Goal: Task Accomplishment & Management: Manage account settings

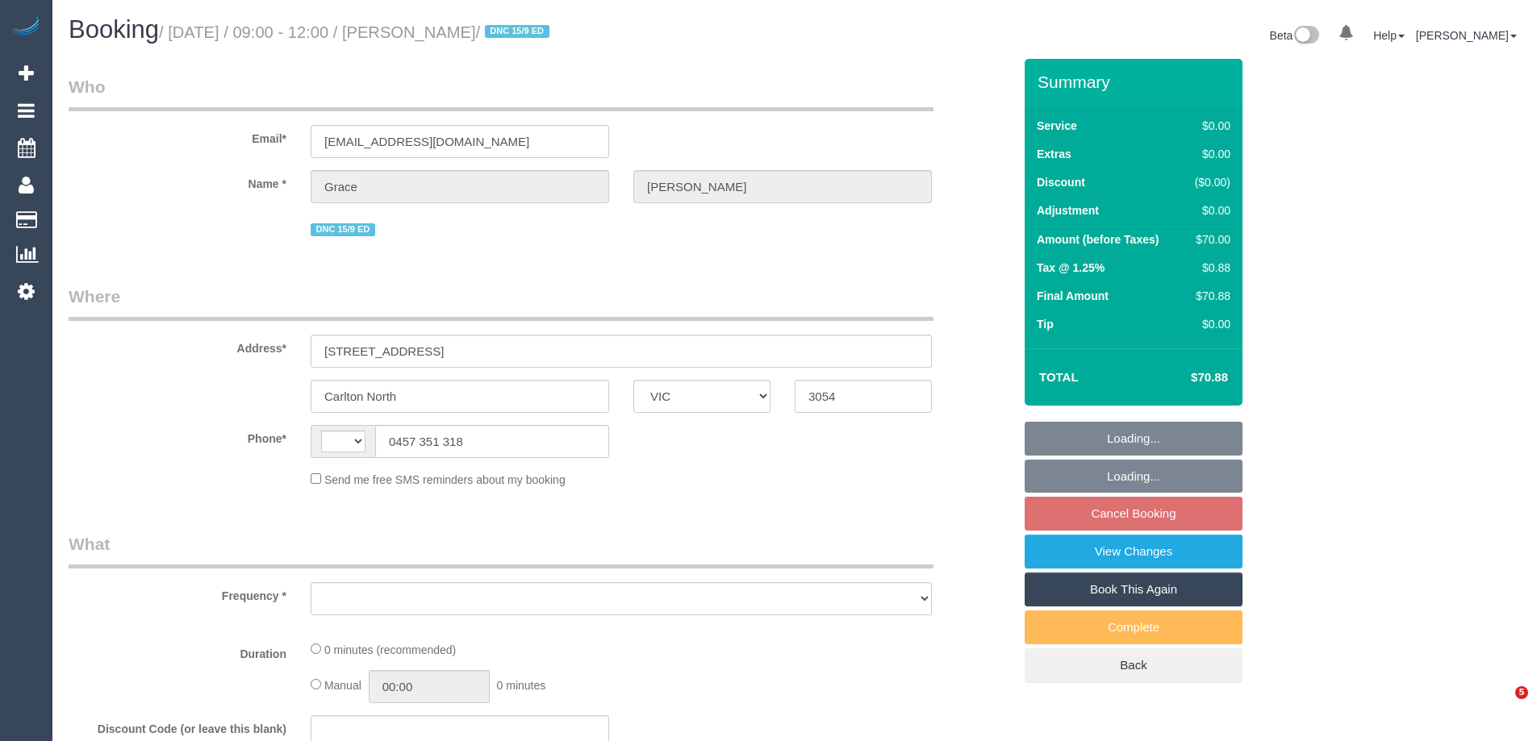
select select "VIC"
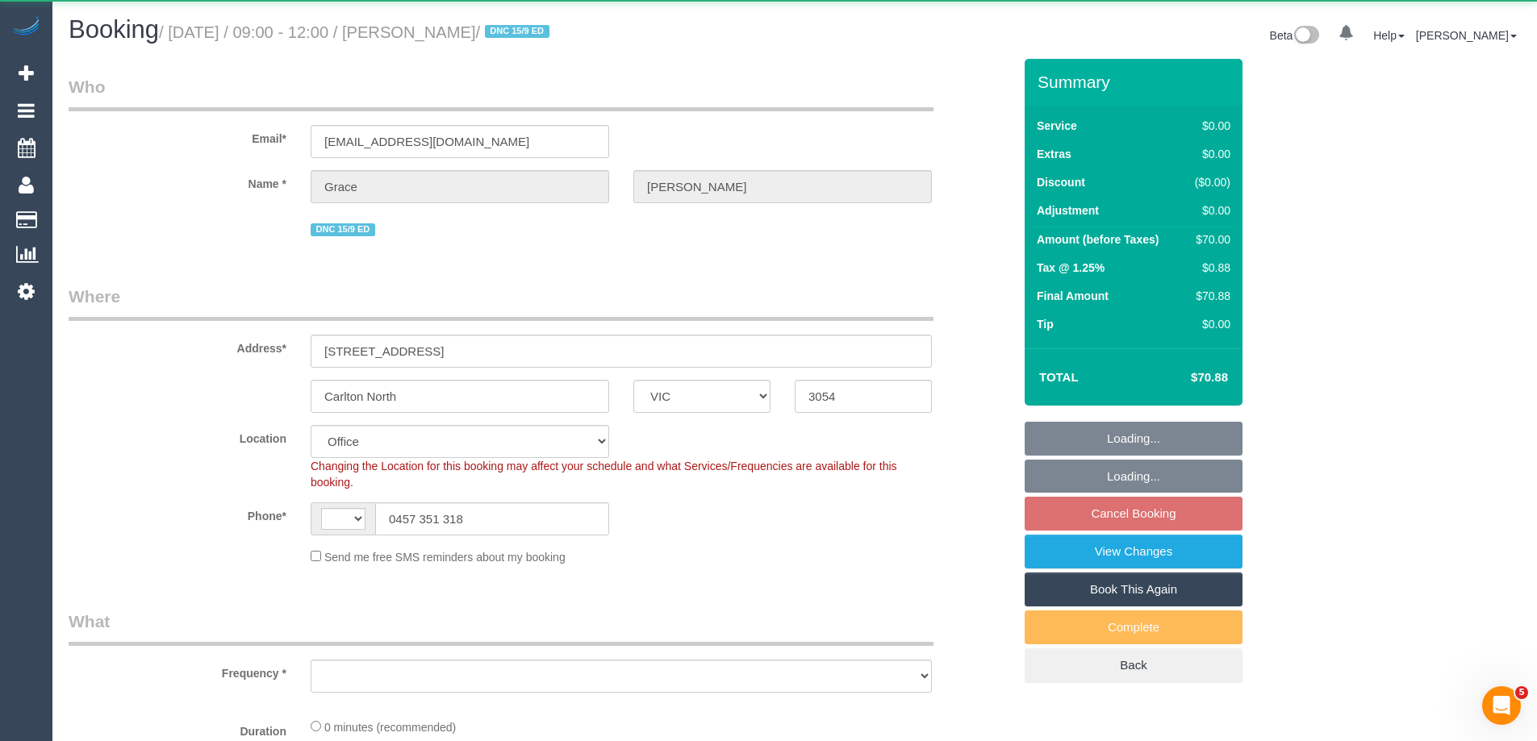
select select "string:AU"
select select "string:stripe-pm_1RFobV2GScqysDRVt91yWtFg"
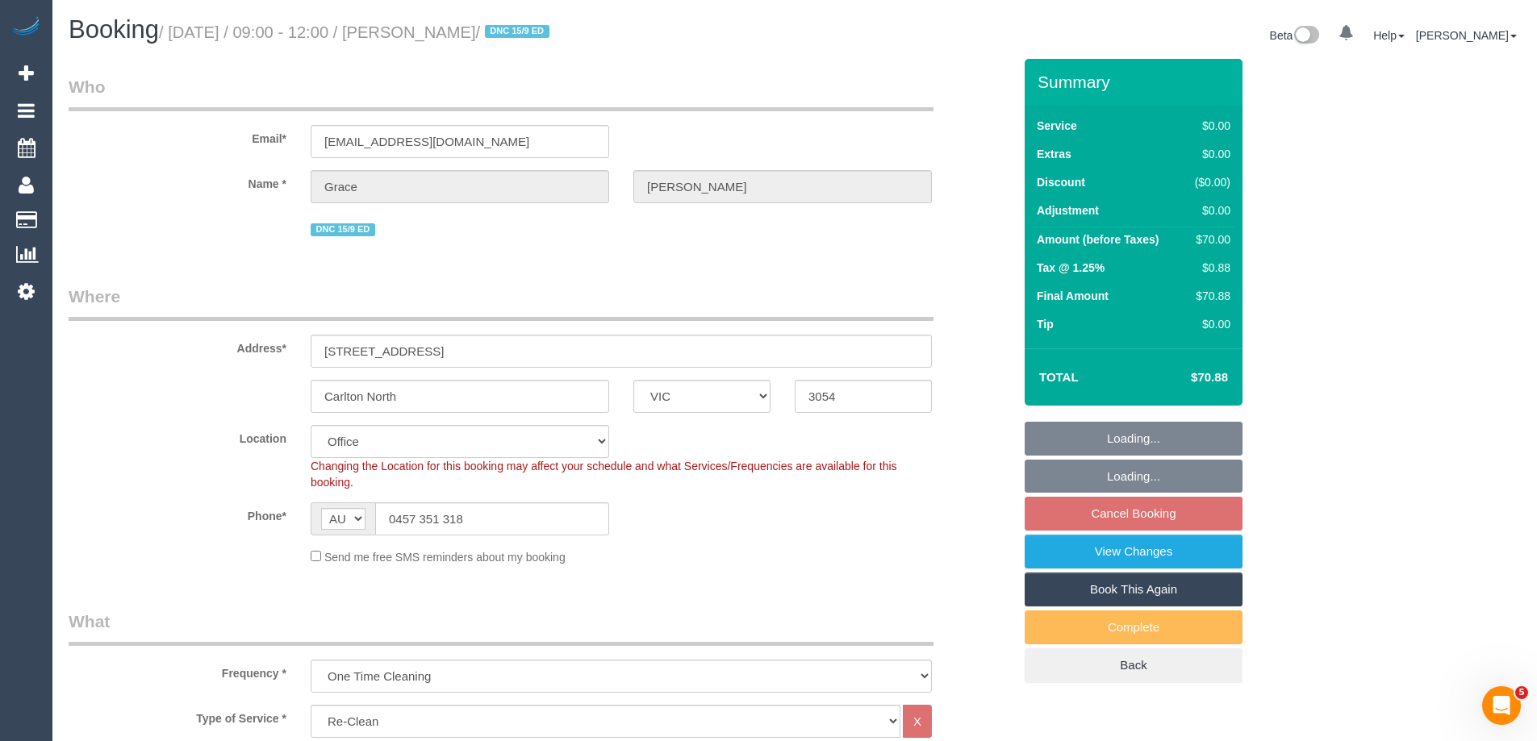
select select "object:1936"
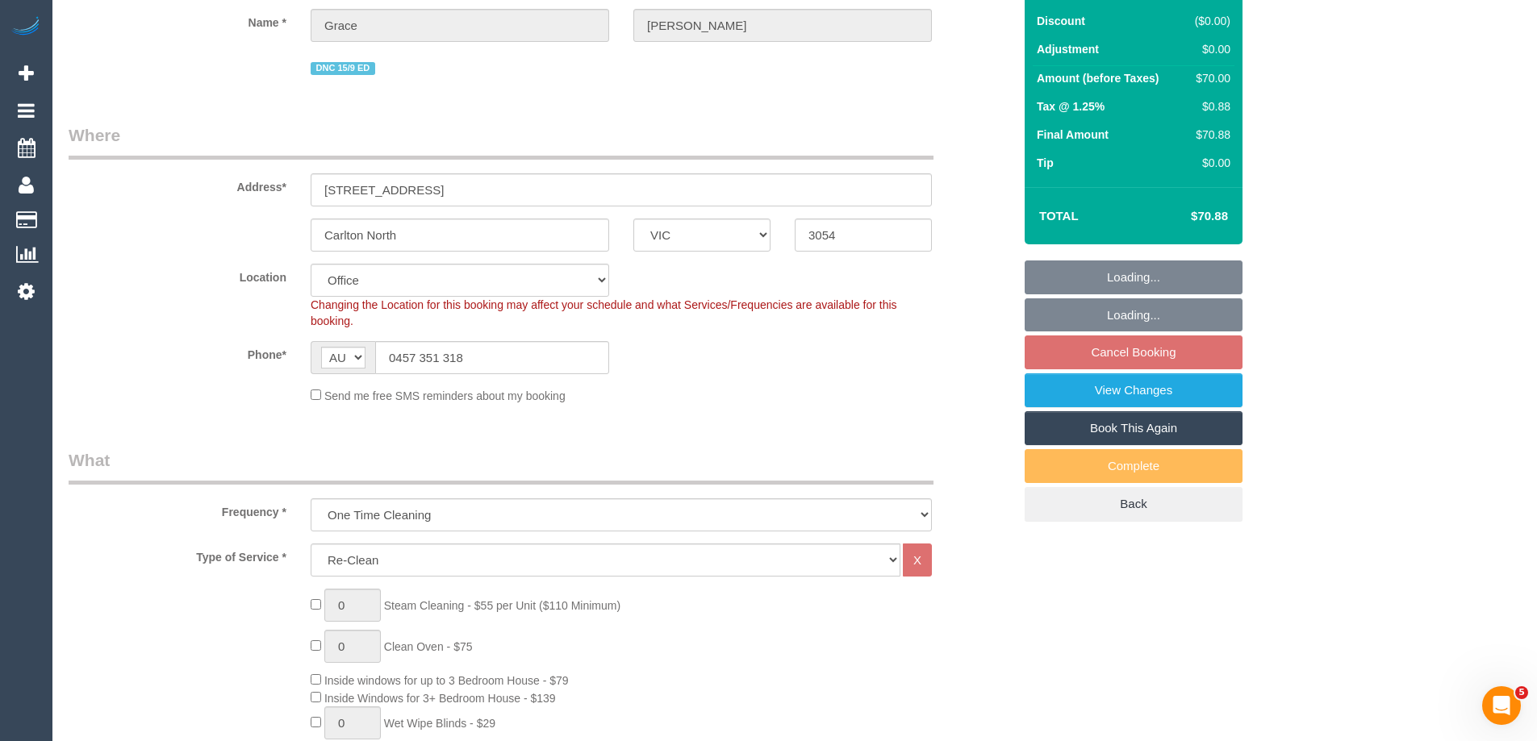
select select "number:28"
select select "number:14"
select select "number:19"
select select "number:25"
select select "number:33"
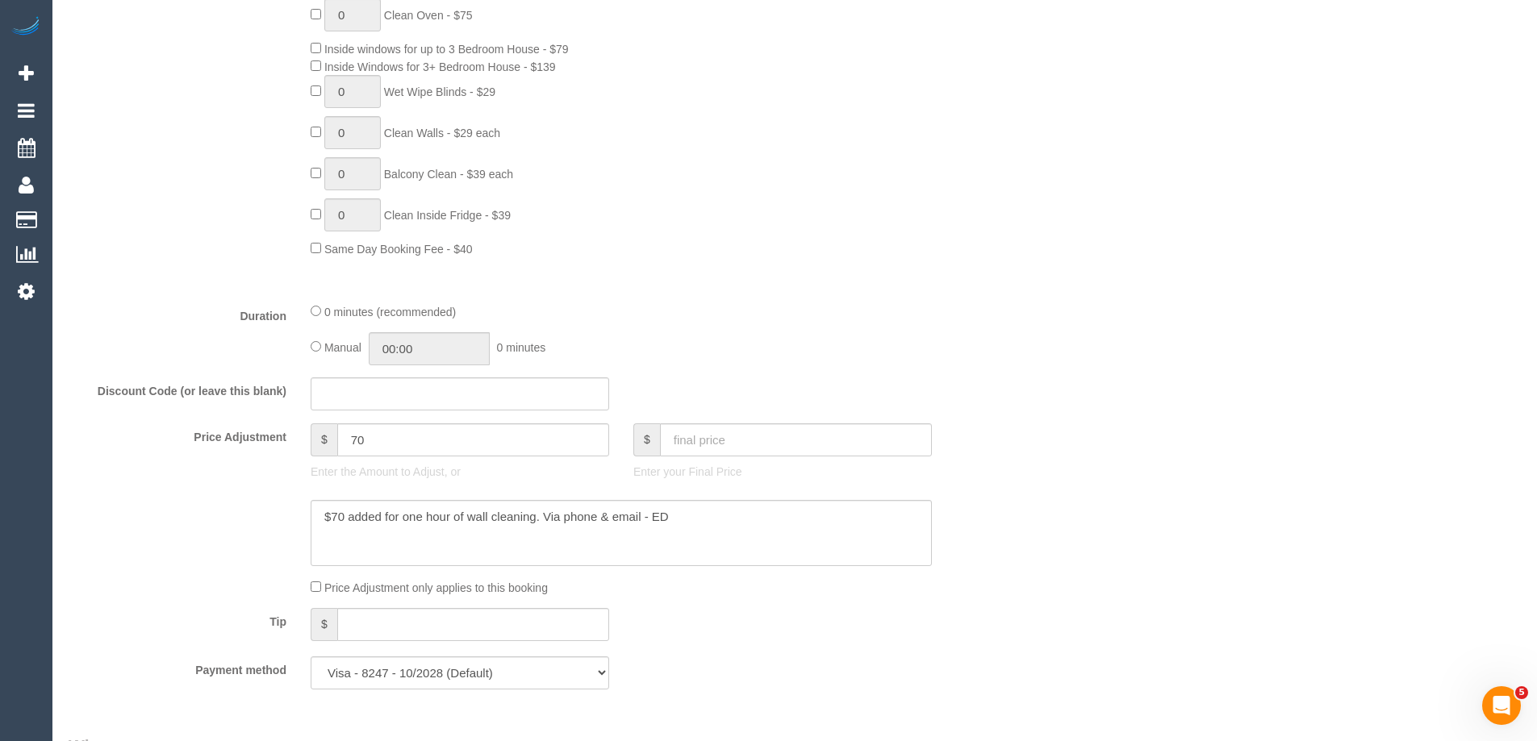
scroll to position [968, 0]
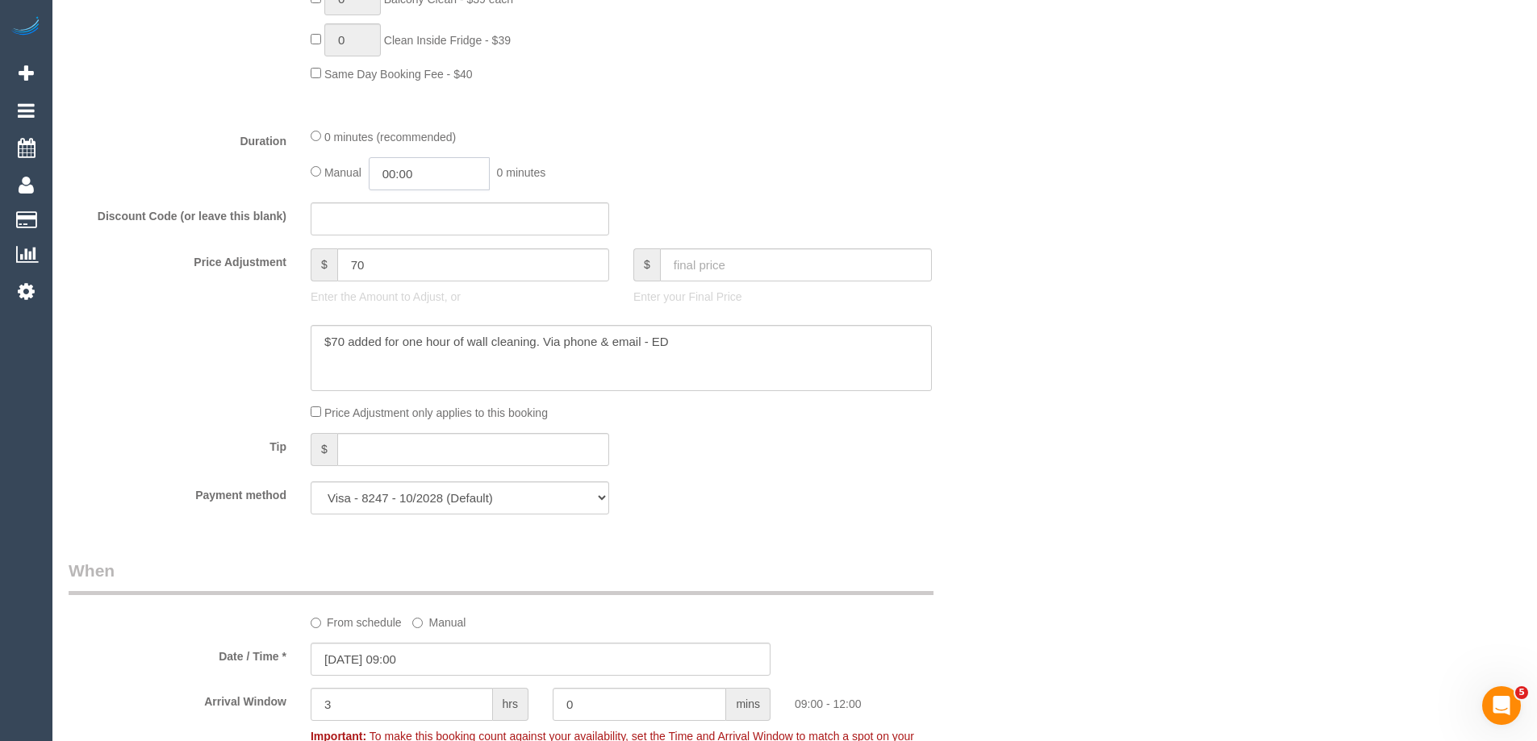
click at [424, 179] on input "00:00" at bounding box center [429, 173] width 121 height 33
type input "02:00"
click at [400, 288] on li "02:00" at bounding box center [411, 285] width 72 height 21
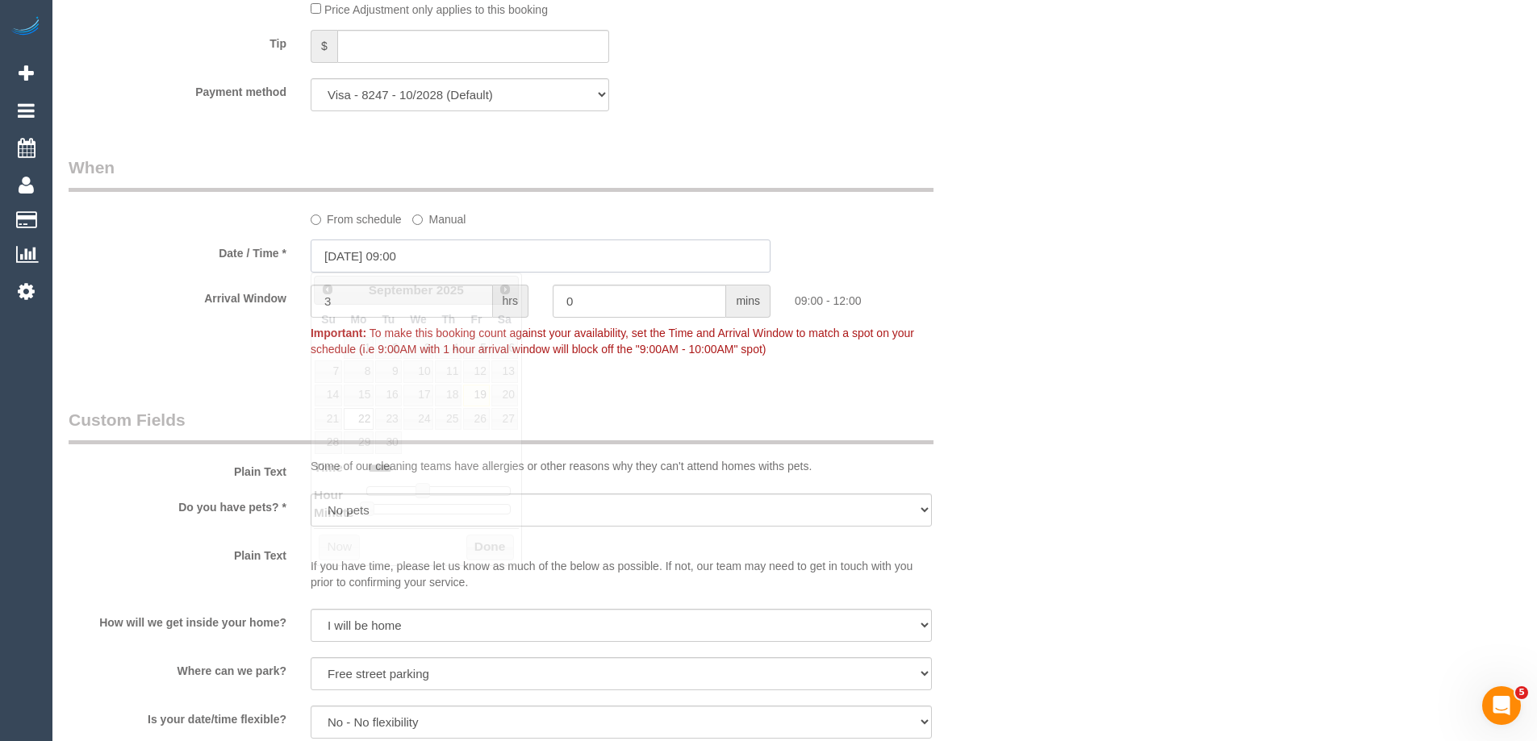
click at [369, 253] on input "22/09/2025 09:00" at bounding box center [541, 256] width 460 height 33
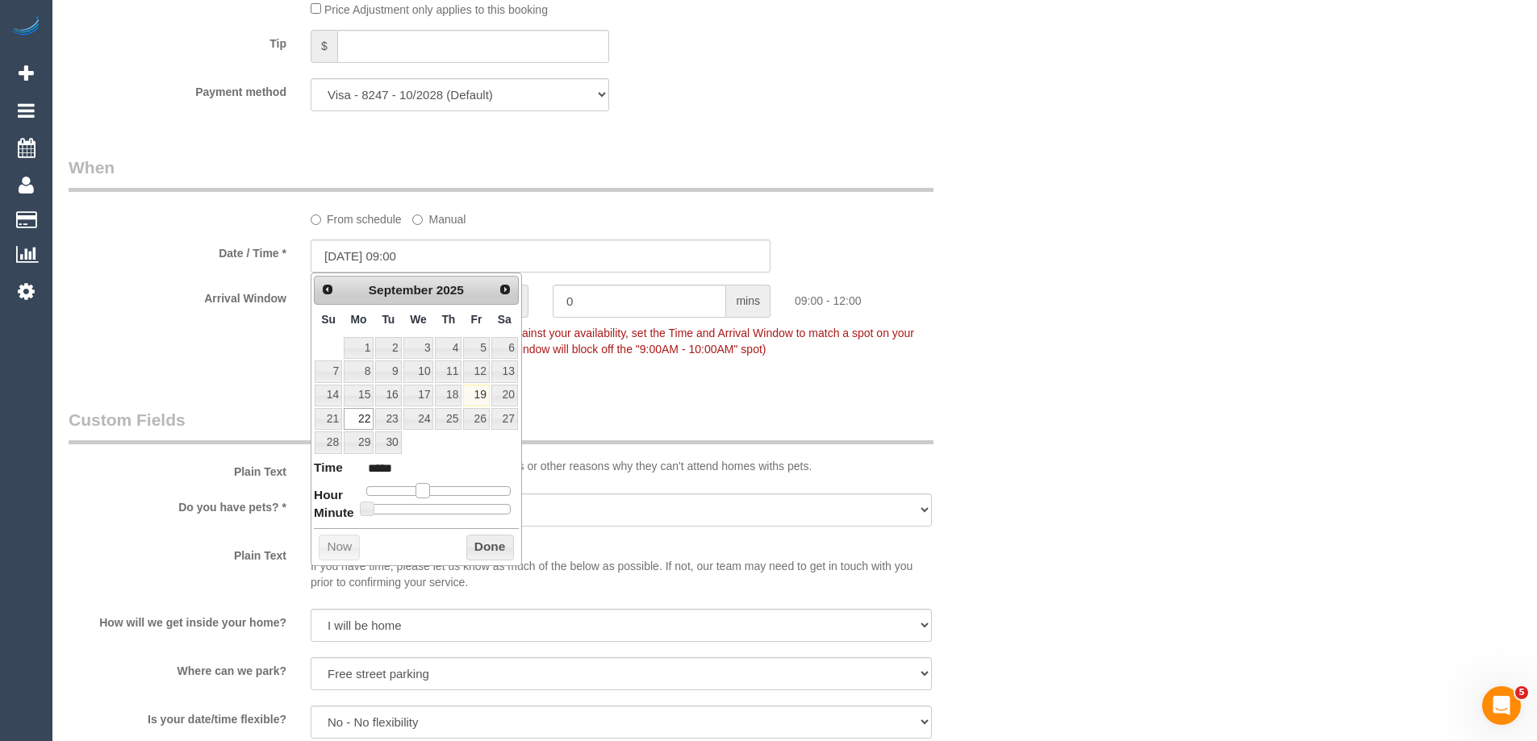
type input "22/09/2025 10:00"
type input "*****"
type input "22/09/2025 11:00"
type input "*****"
type input "22/09/2025 12:00"
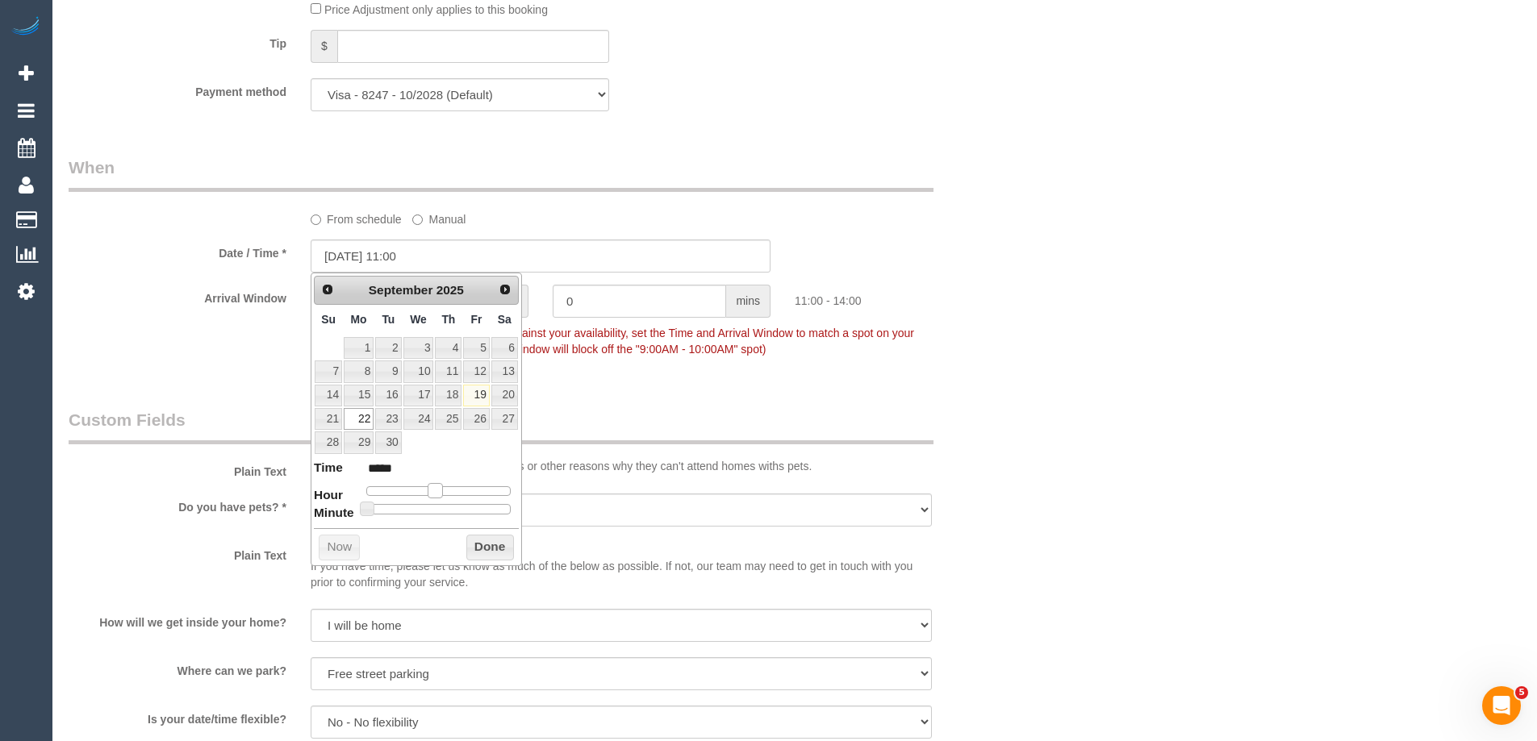
type input "*****"
type input "22/09/2025 13:00"
type input "*****"
drag, startPoint x: 424, startPoint y: 490, endPoint x: 447, endPoint y: 495, distance: 23.9
click at [447, 495] on span at bounding box center [447, 490] width 15 height 15
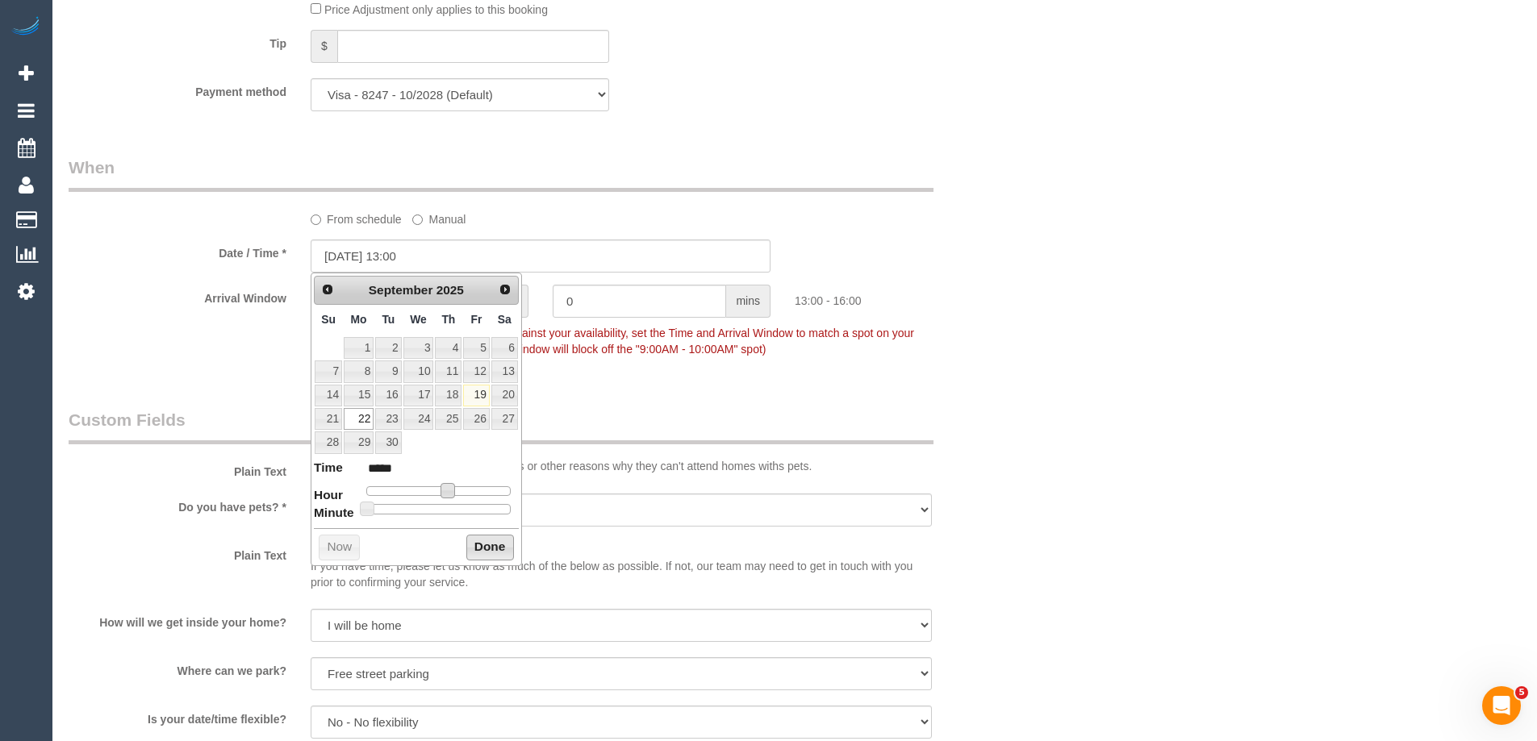
click at [488, 548] on button "Done" at bounding box center [490, 548] width 48 height 26
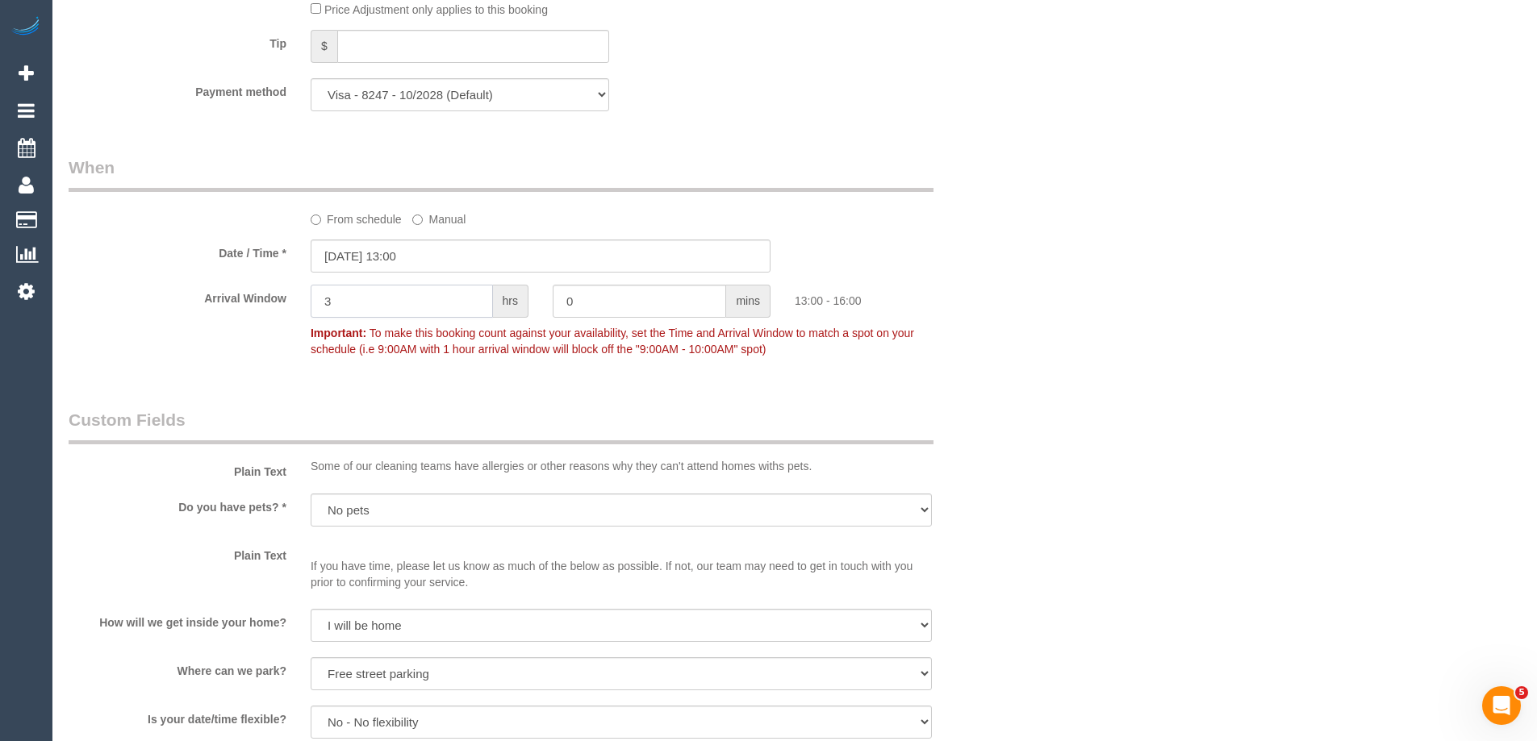
drag, startPoint x: 308, startPoint y: 294, endPoint x: 253, endPoint y: 292, distance: 54.9
click at [253, 292] on div "Arrival Window 3 hrs 0 mins 13:00 - 16:00 Important: To make this booking count…" at bounding box center [540, 325] width 968 height 80
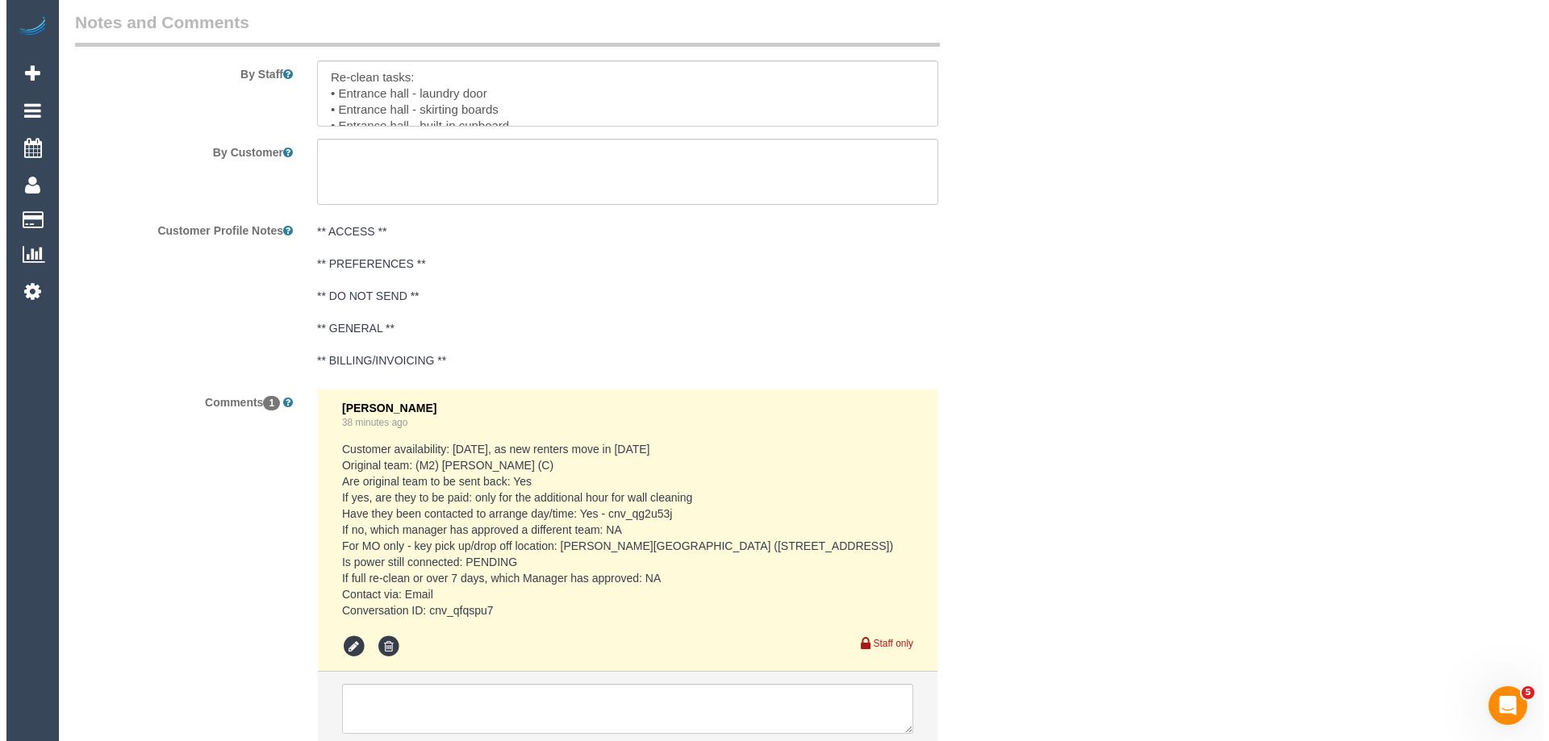
scroll to position [2298, 0]
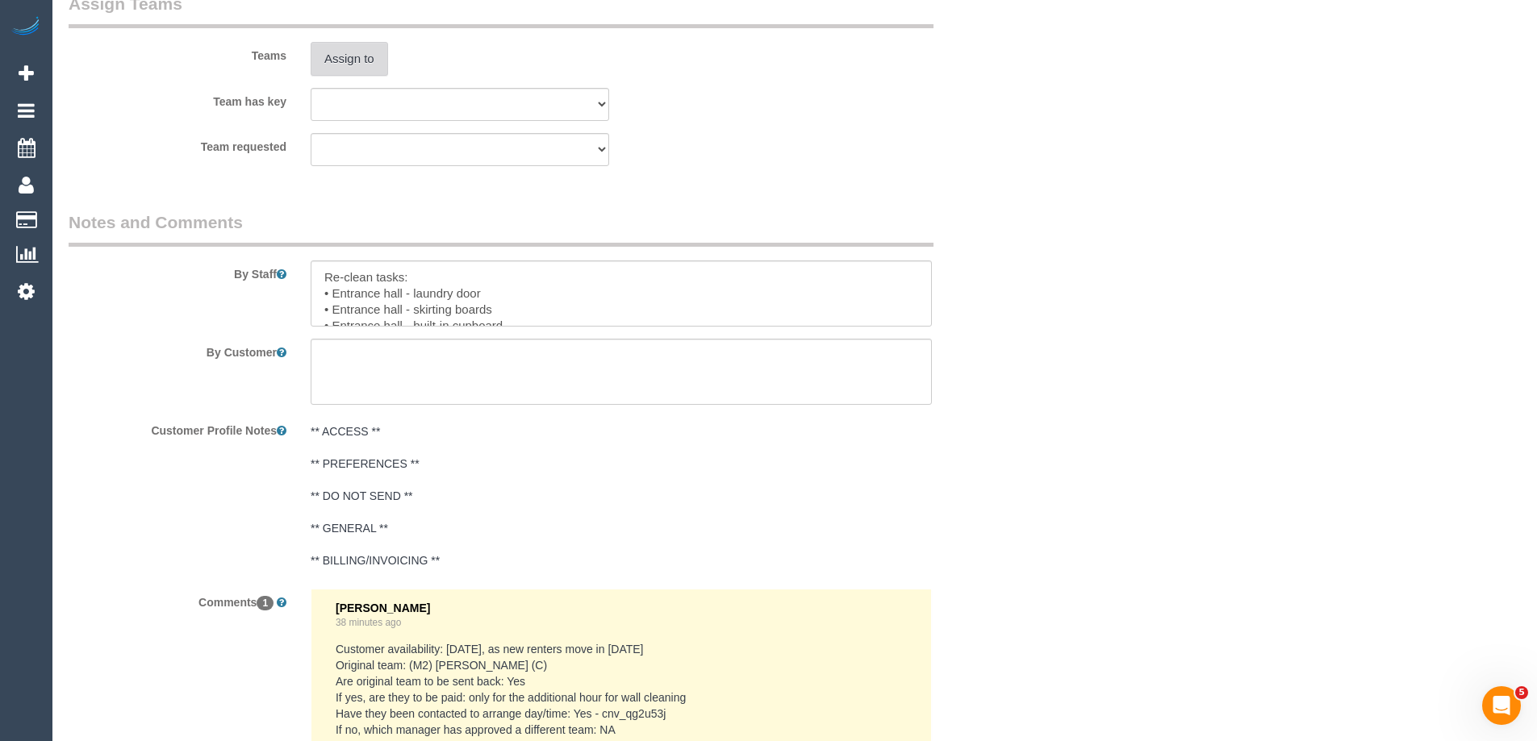
type input "1"
click at [340, 53] on button "Assign to" at bounding box center [349, 59] width 77 height 34
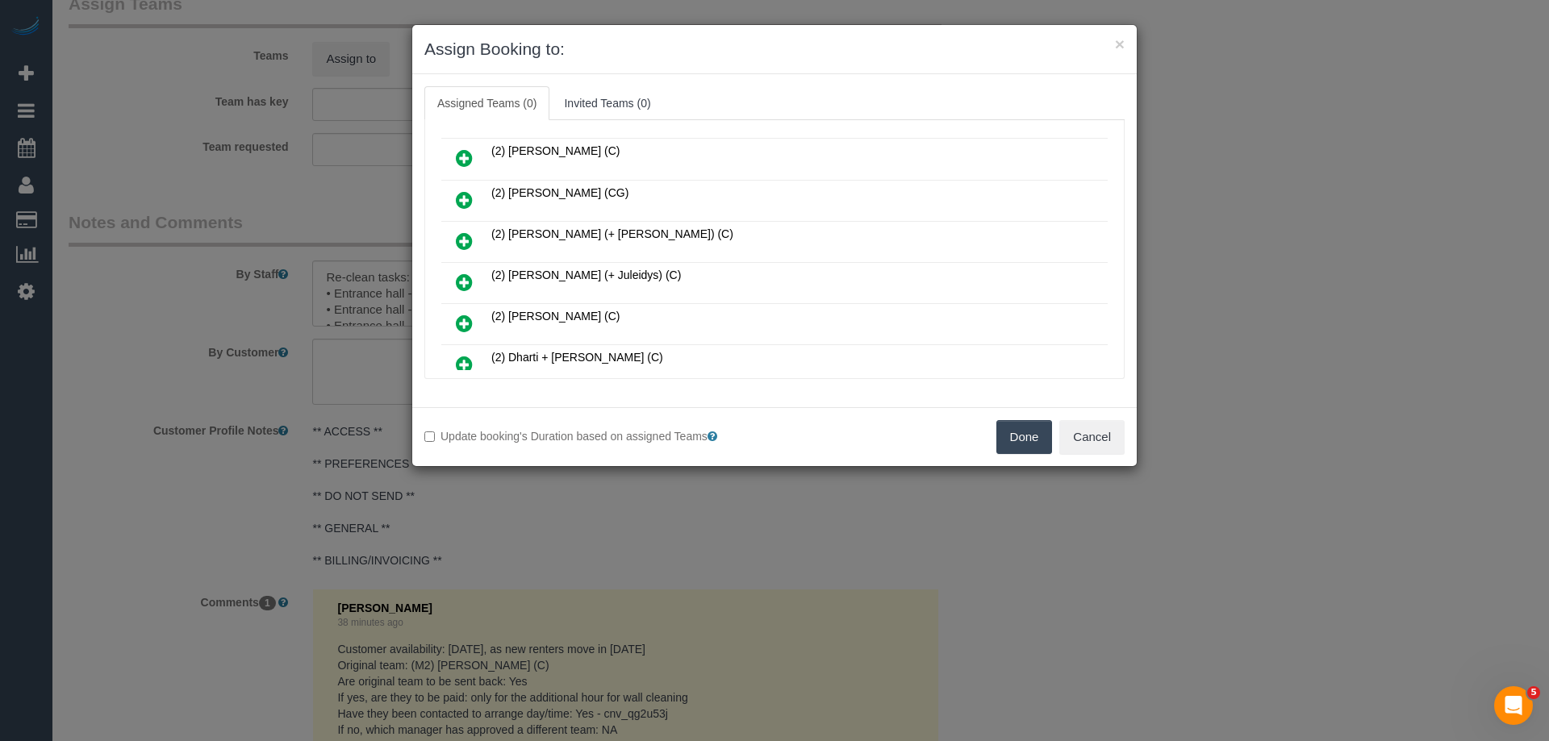
scroll to position [242, 0]
drag, startPoint x: 454, startPoint y: 321, endPoint x: 509, endPoint y: 322, distance: 54.9
click at [453, 322] on link at bounding box center [464, 326] width 38 height 32
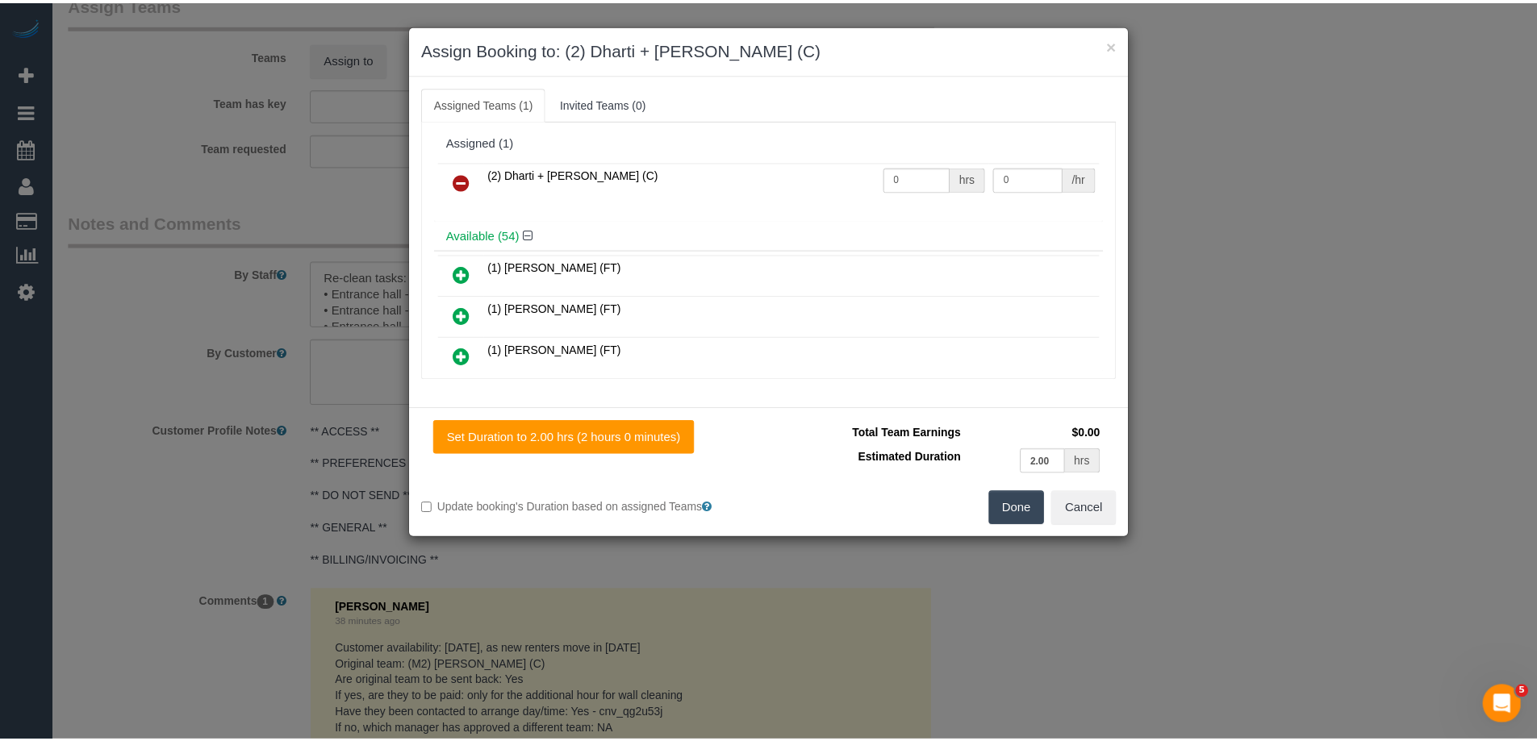
scroll to position [0, 0]
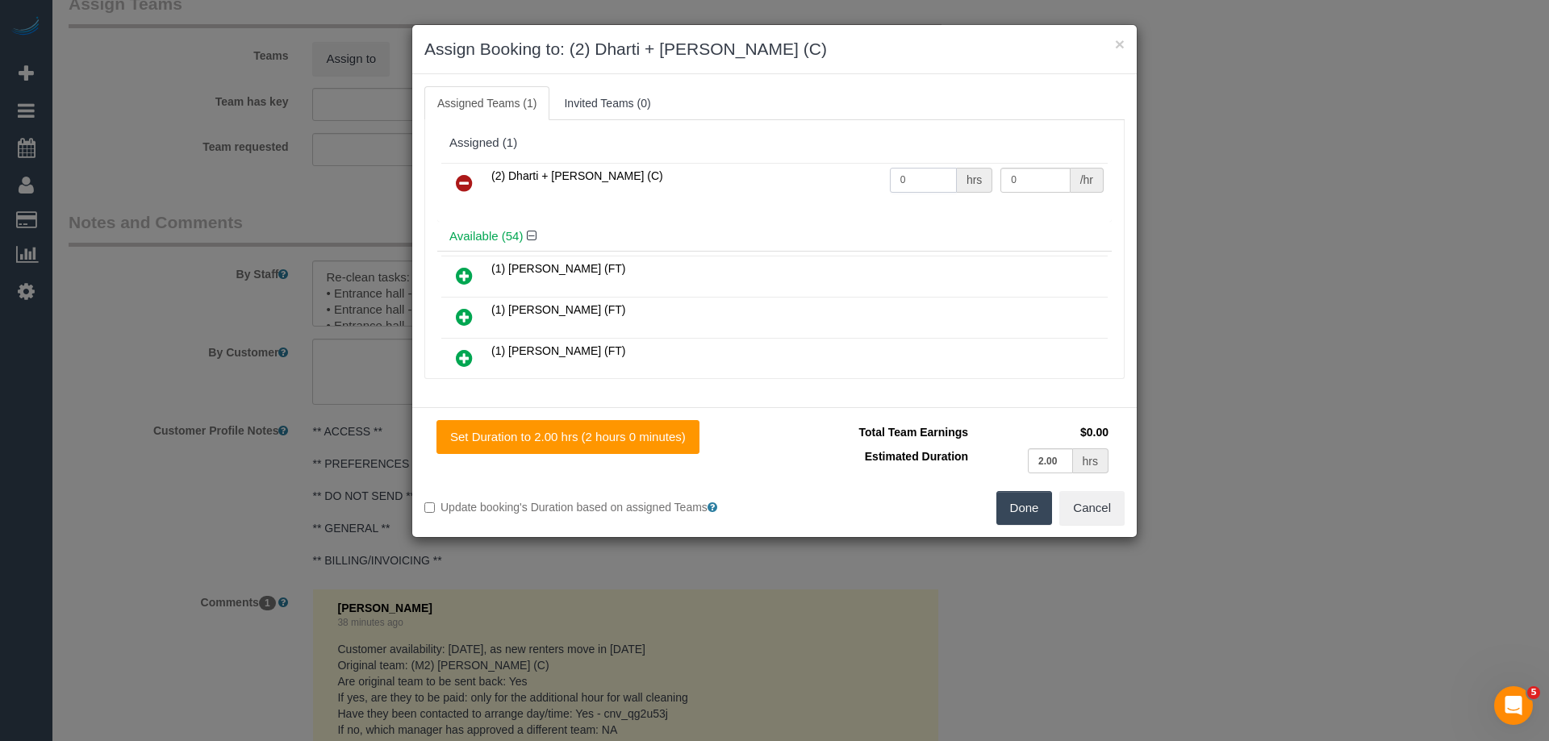
drag, startPoint x: 906, startPoint y: 184, endPoint x: 887, endPoint y: 179, distance: 19.2
click at [851, 179] on tr "(2) Dharti + Kishan (C) 0 hrs 0 /hr" at bounding box center [774, 183] width 666 height 41
type input "4"
drag, startPoint x: 1021, startPoint y: 169, endPoint x: 824, endPoint y: 179, distance: 197.1
click at [807, 172] on tr "(2) Dharti + Kishan (C) 4 hrs 0 /hr" at bounding box center [774, 183] width 666 height 41
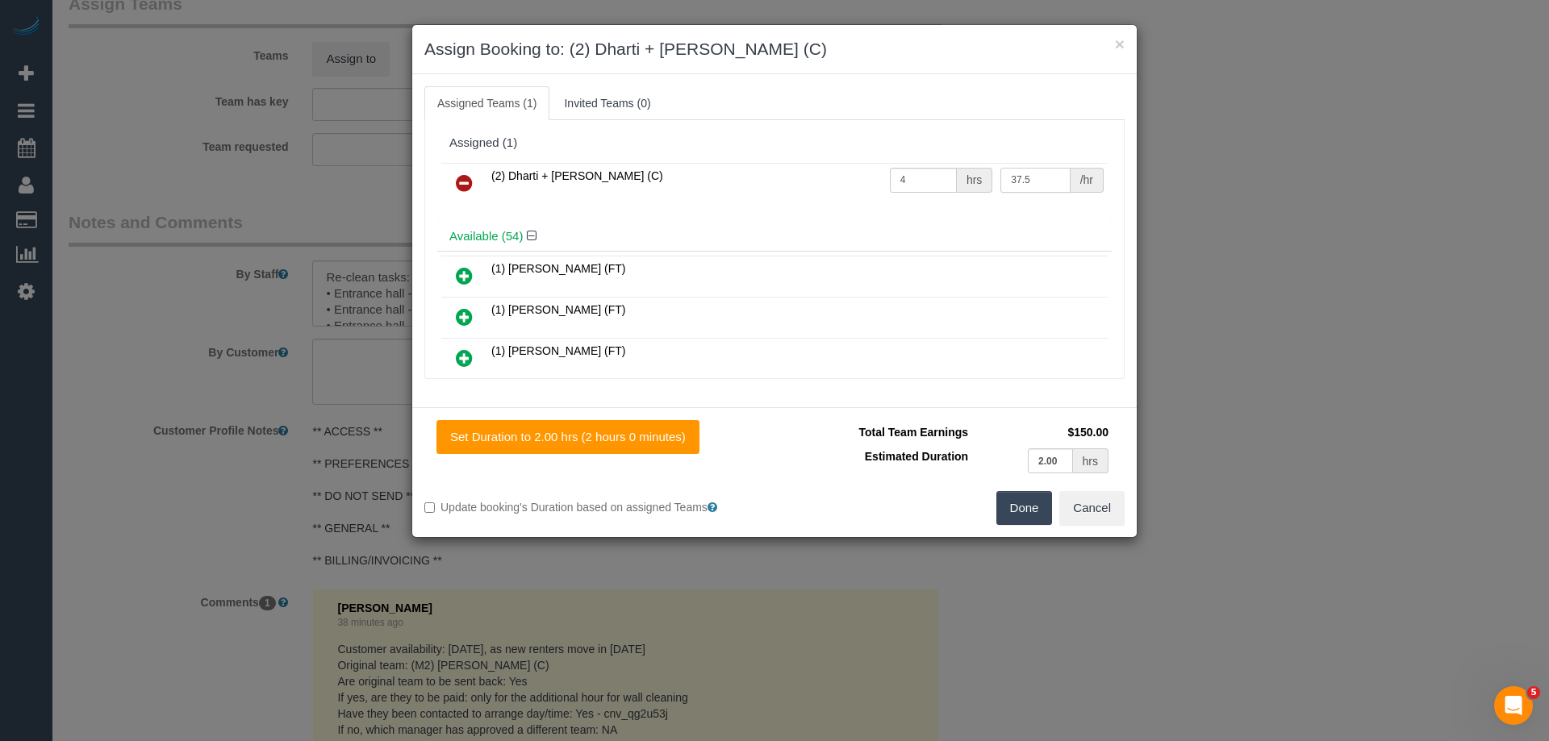
type input "37.5"
click at [1030, 515] on button "Done" at bounding box center [1024, 508] width 56 height 34
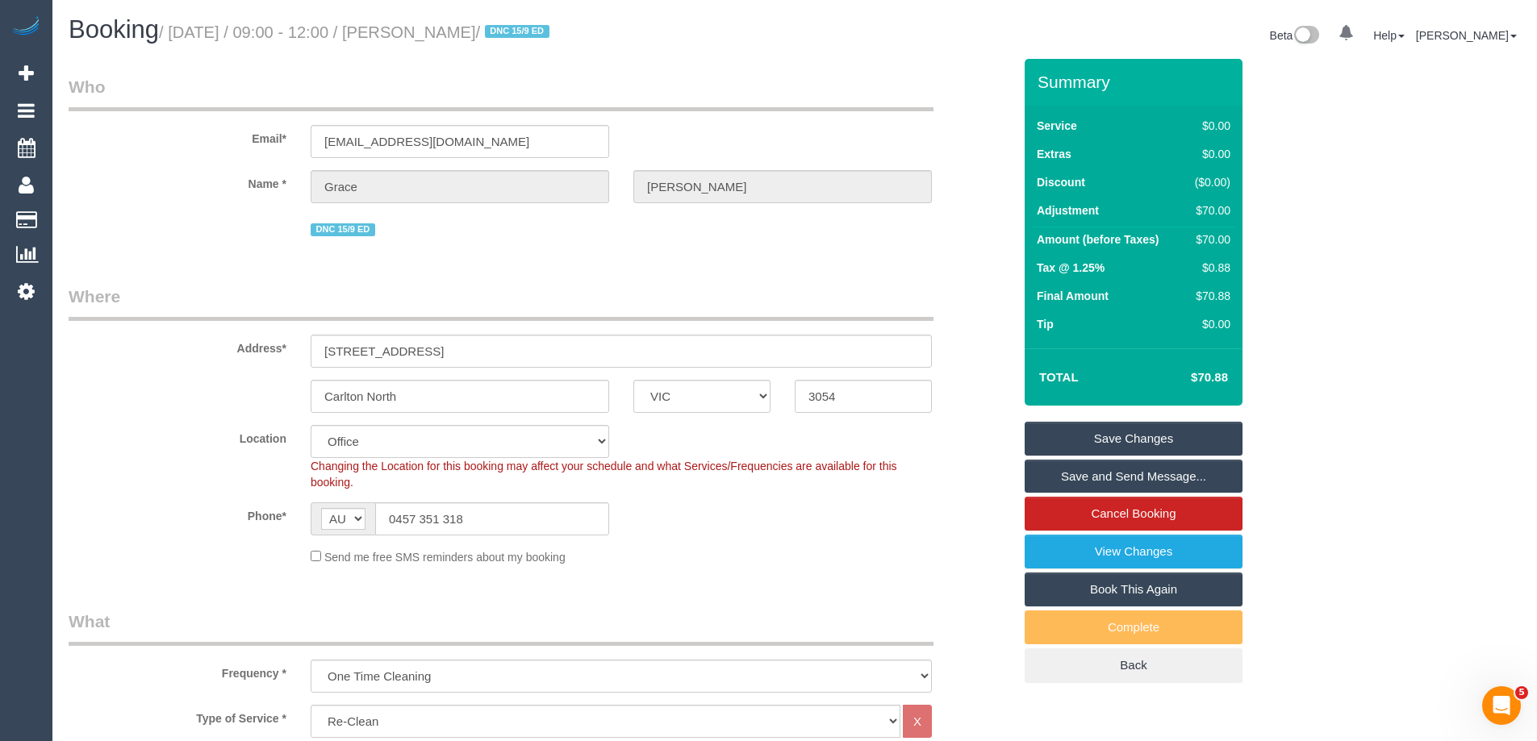
drag, startPoint x: 540, startPoint y: 31, endPoint x: 448, endPoint y: 27, distance: 92.1
click at [448, 27] on small "/ September 22, 2025 / 09:00 - 12:00 / Grace Casey / DNC 15/9 ED" at bounding box center [356, 32] width 395 height 18
copy small "Grace Casey"
click at [1066, 444] on link "Save Changes" at bounding box center [1134, 439] width 218 height 34
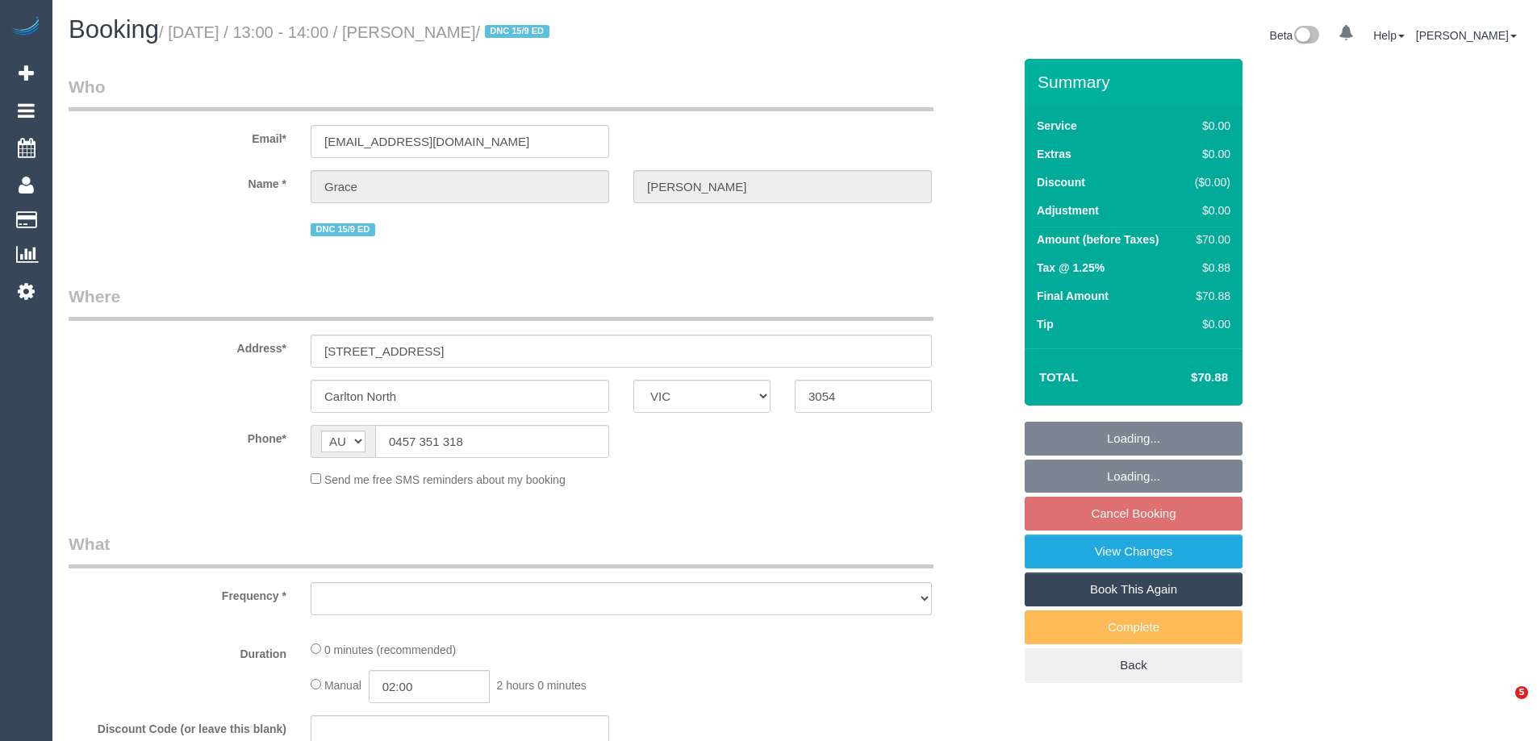
select select "VIC"
select select "object:615"
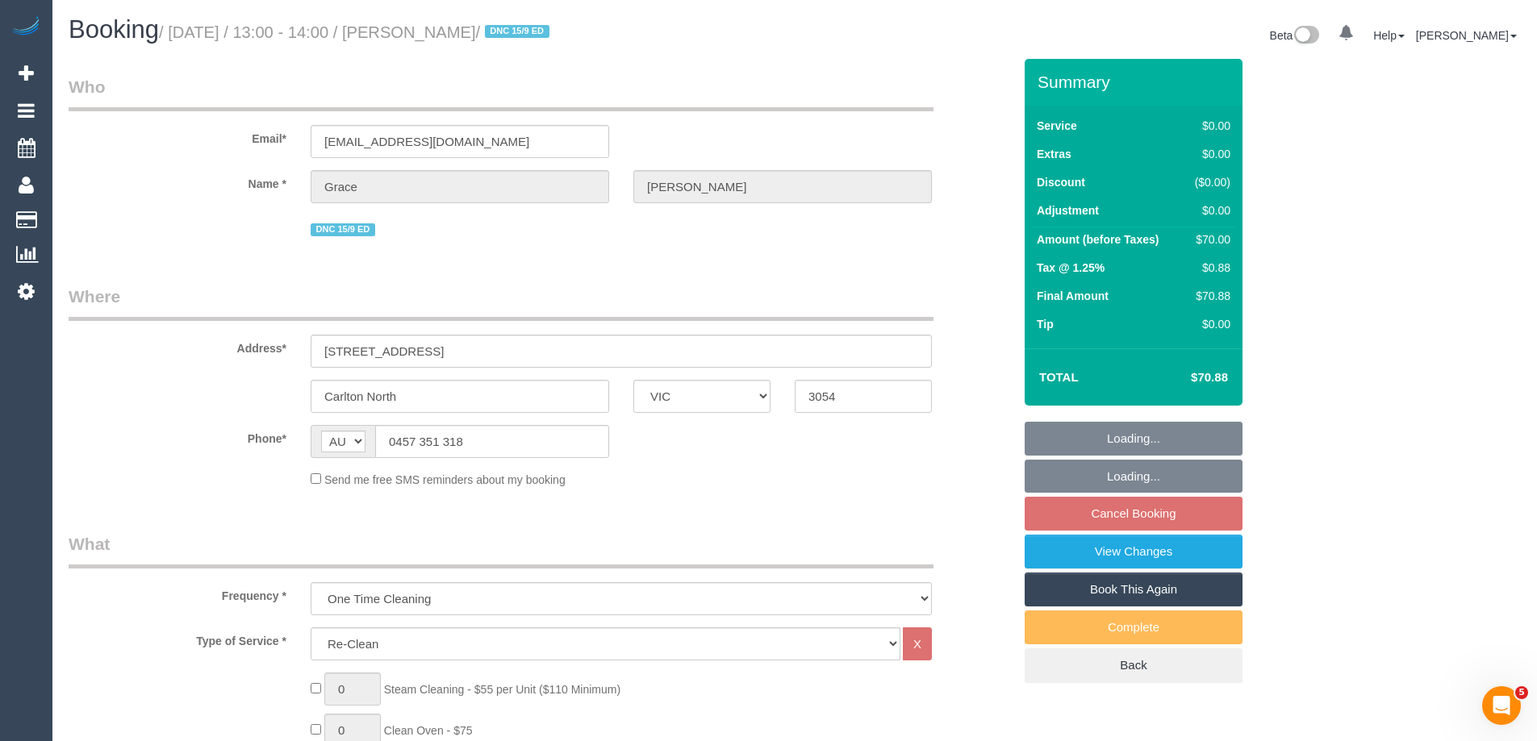
select select "string:stripe-pm_1RFobV2GScqysDRVt91yWtFg"
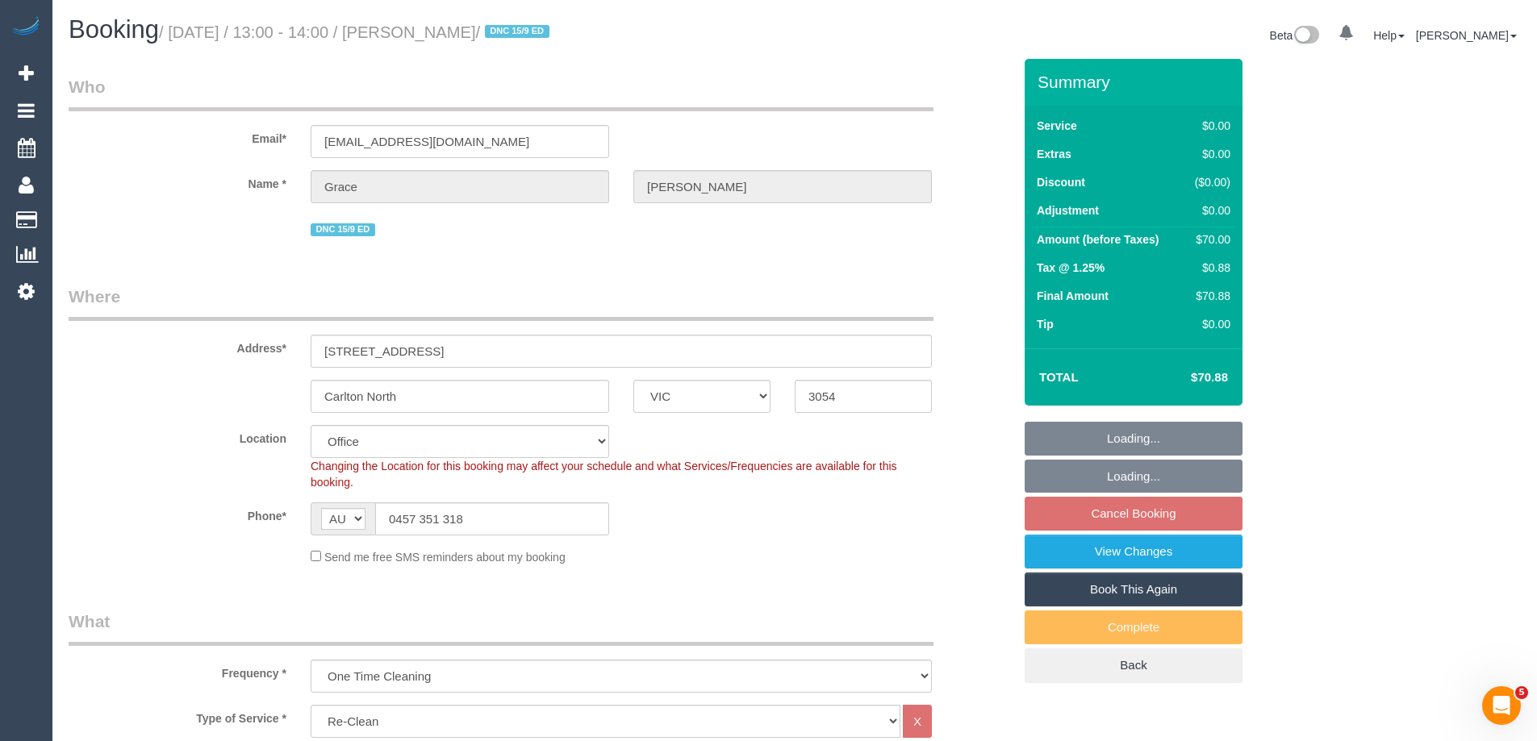
select select "object:1944"
select select "number:28"
select select "number:14"
select select "number:19"
select select "number:25"
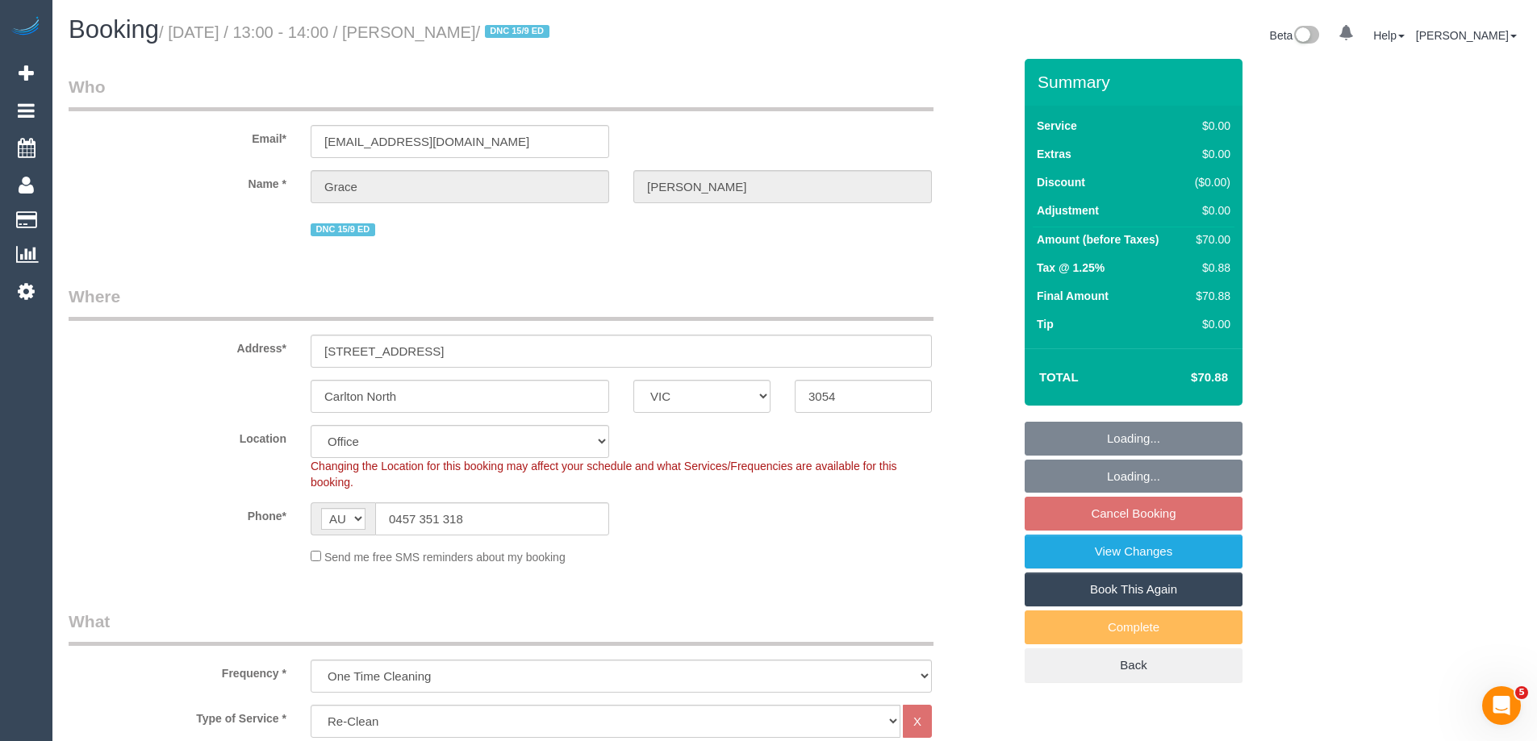
select select "number:33"
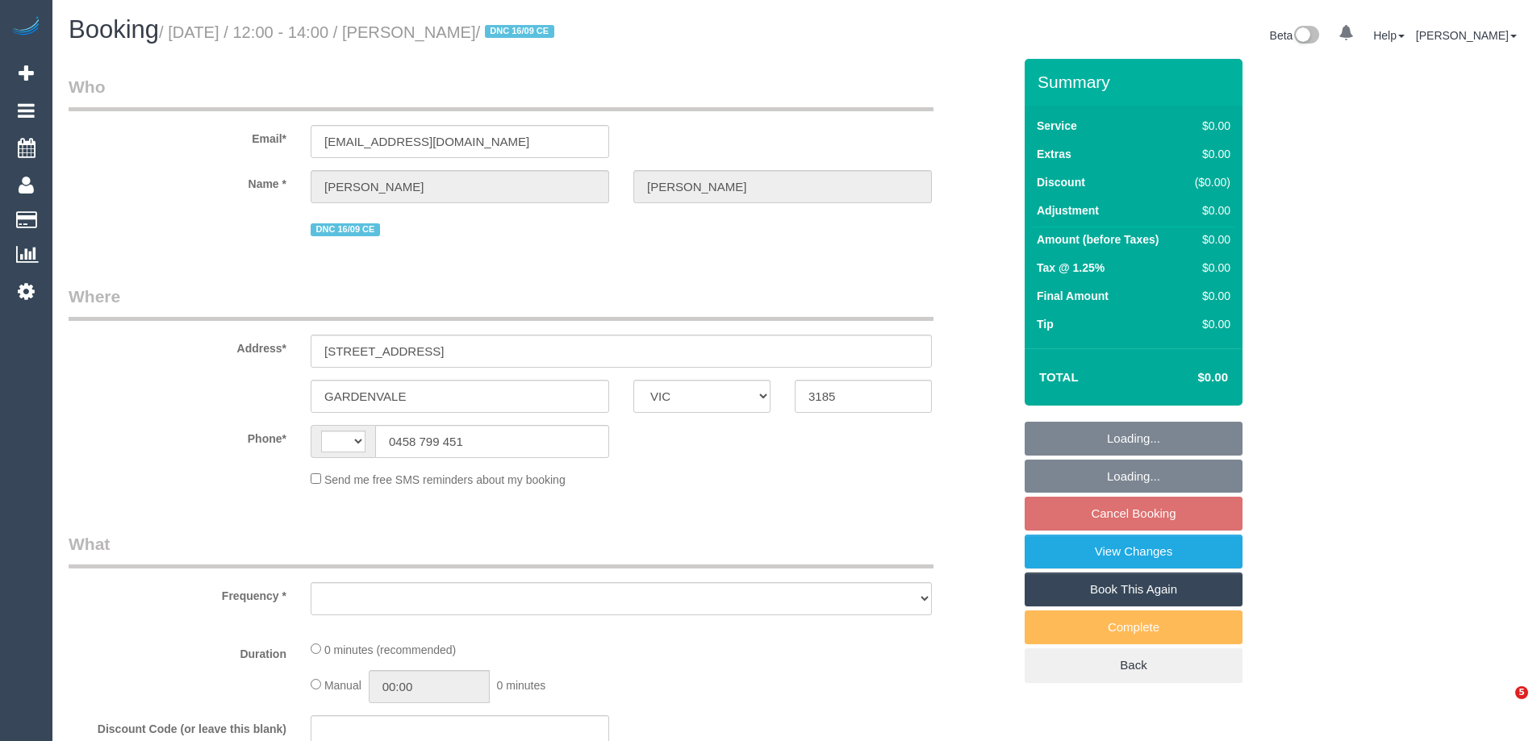
select select "VIC"
select select "string:AU"
select select "object:552"
select select "string:stripe-pm_1Rq7Ks2GScqysDRVLe6EWTXF"
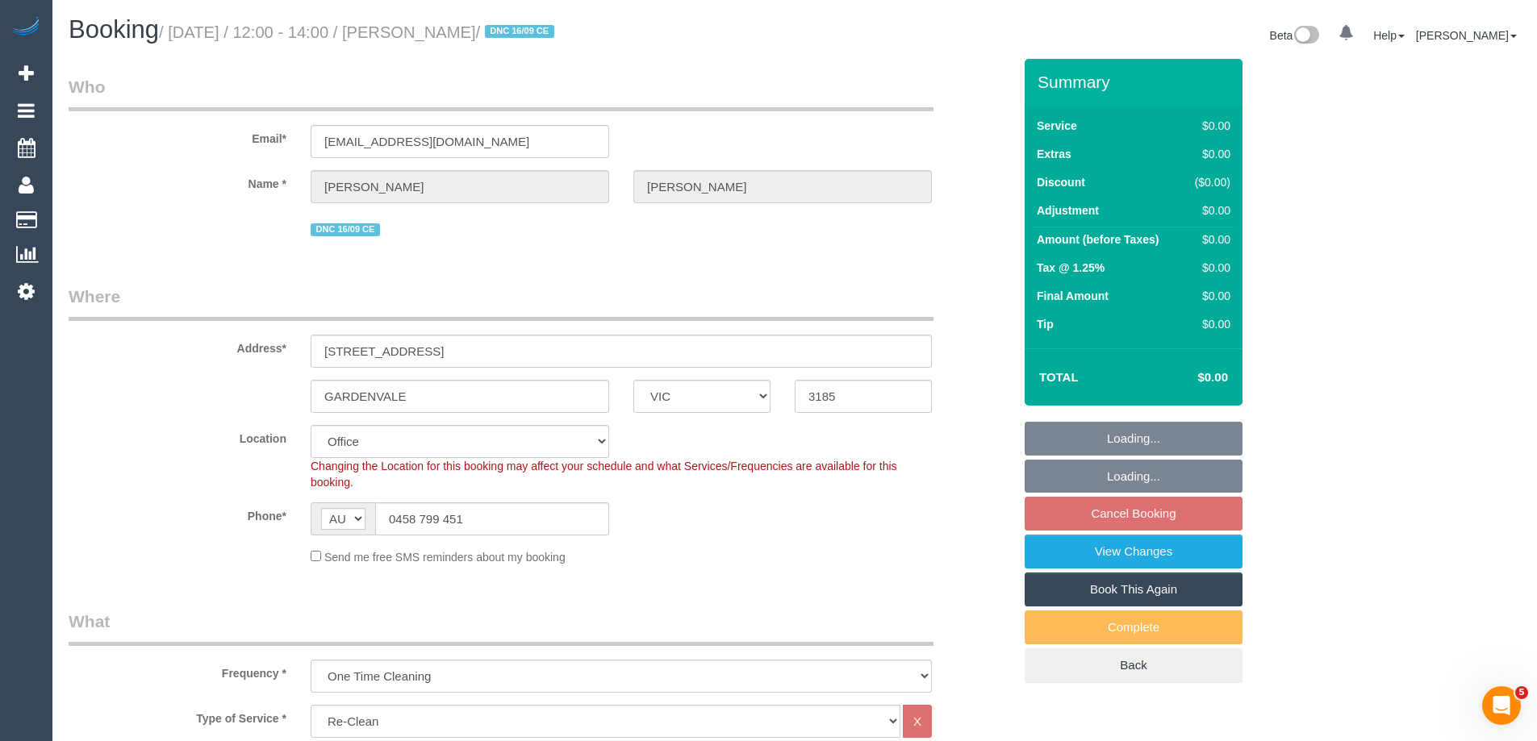
select select "number:28"
select select "number:14"
select select "number:19"
select select "number:36"
select select "number:35"
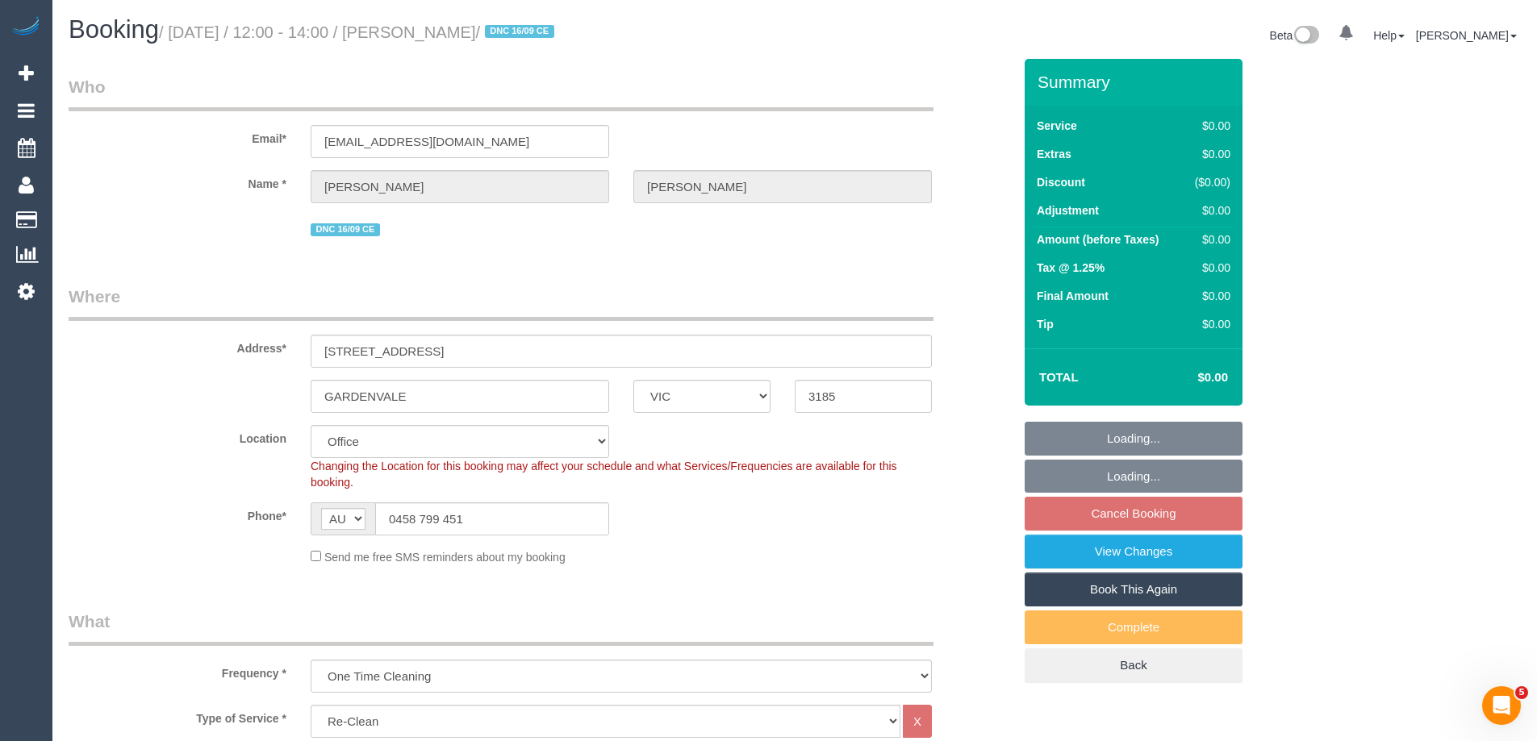
select select "number:11"
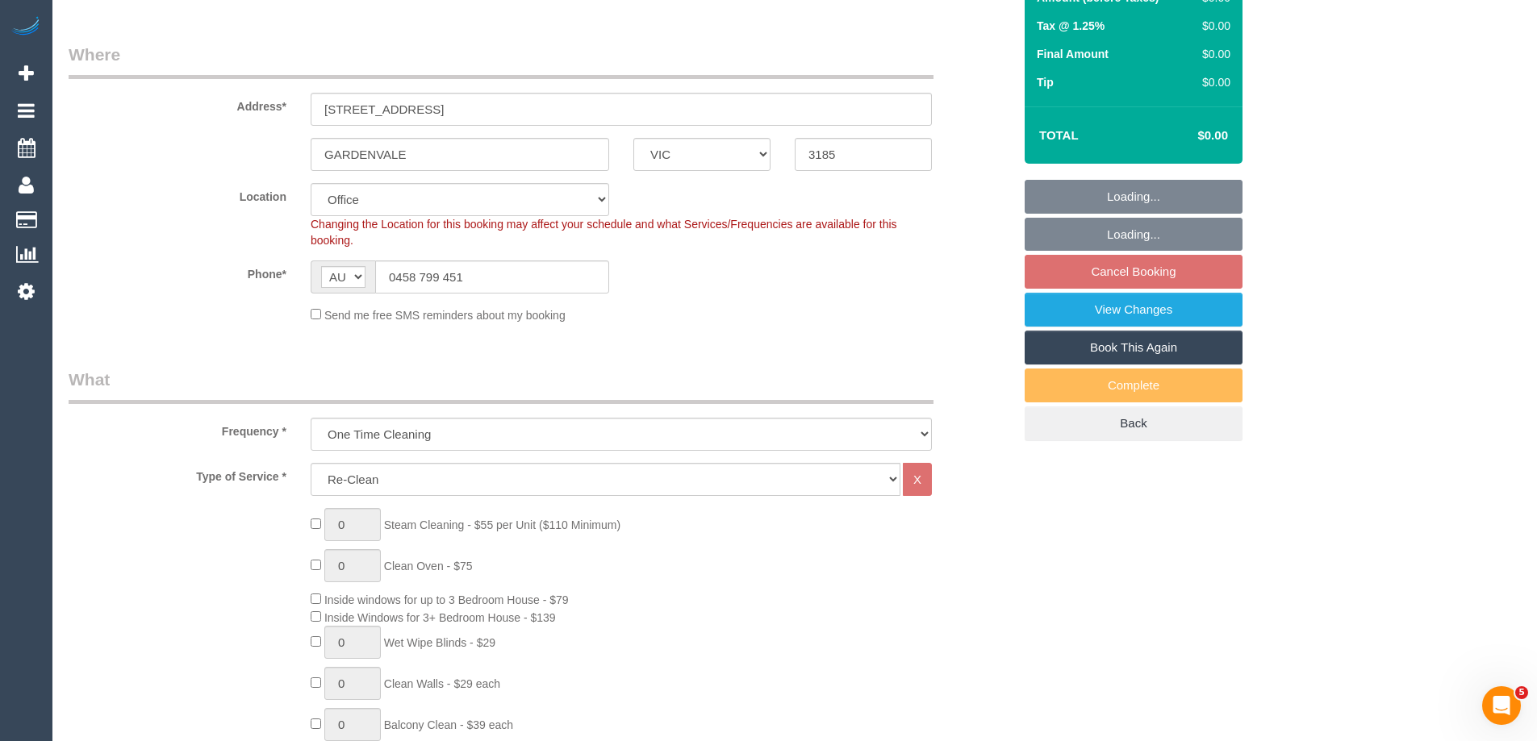
select select "object:2068"
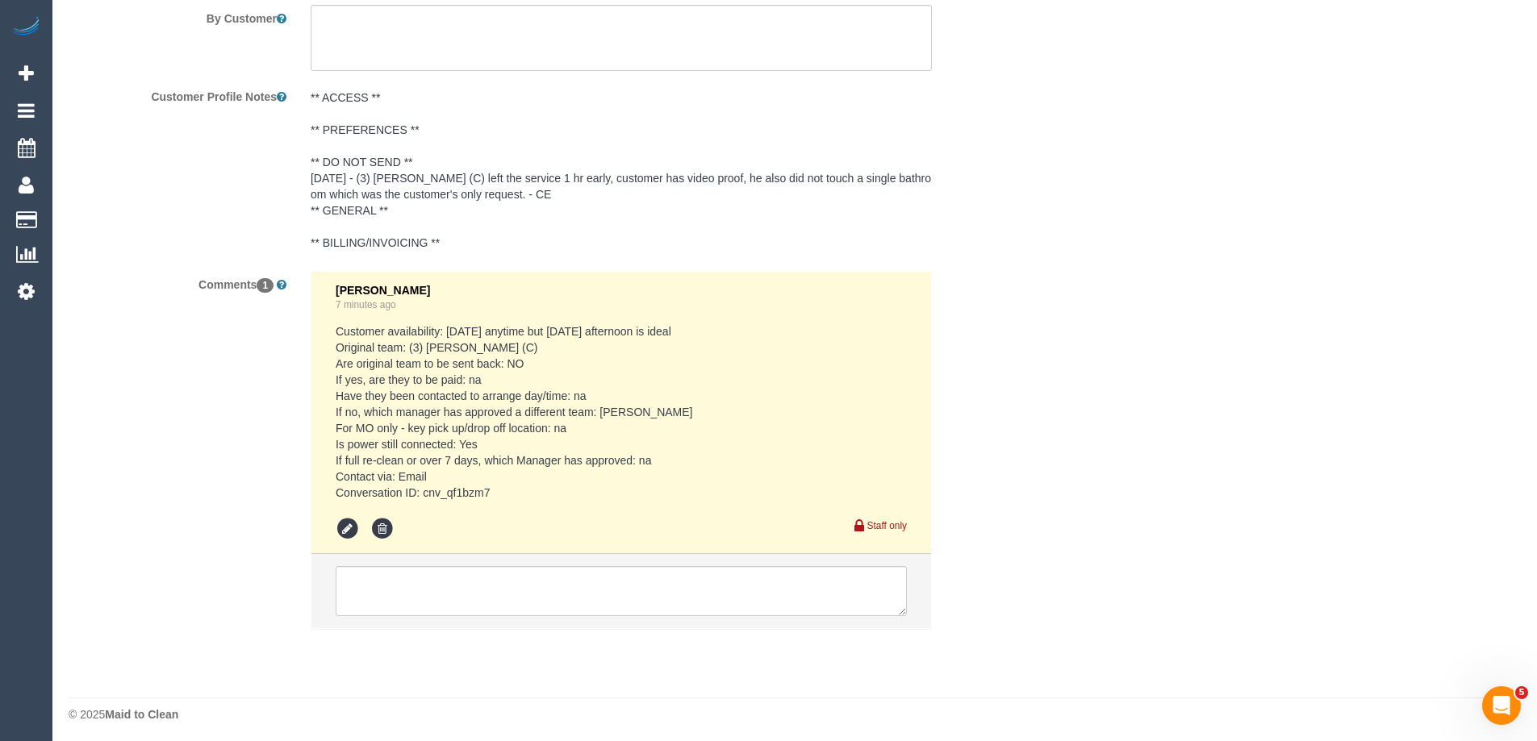
scroll to position [2637, 0]
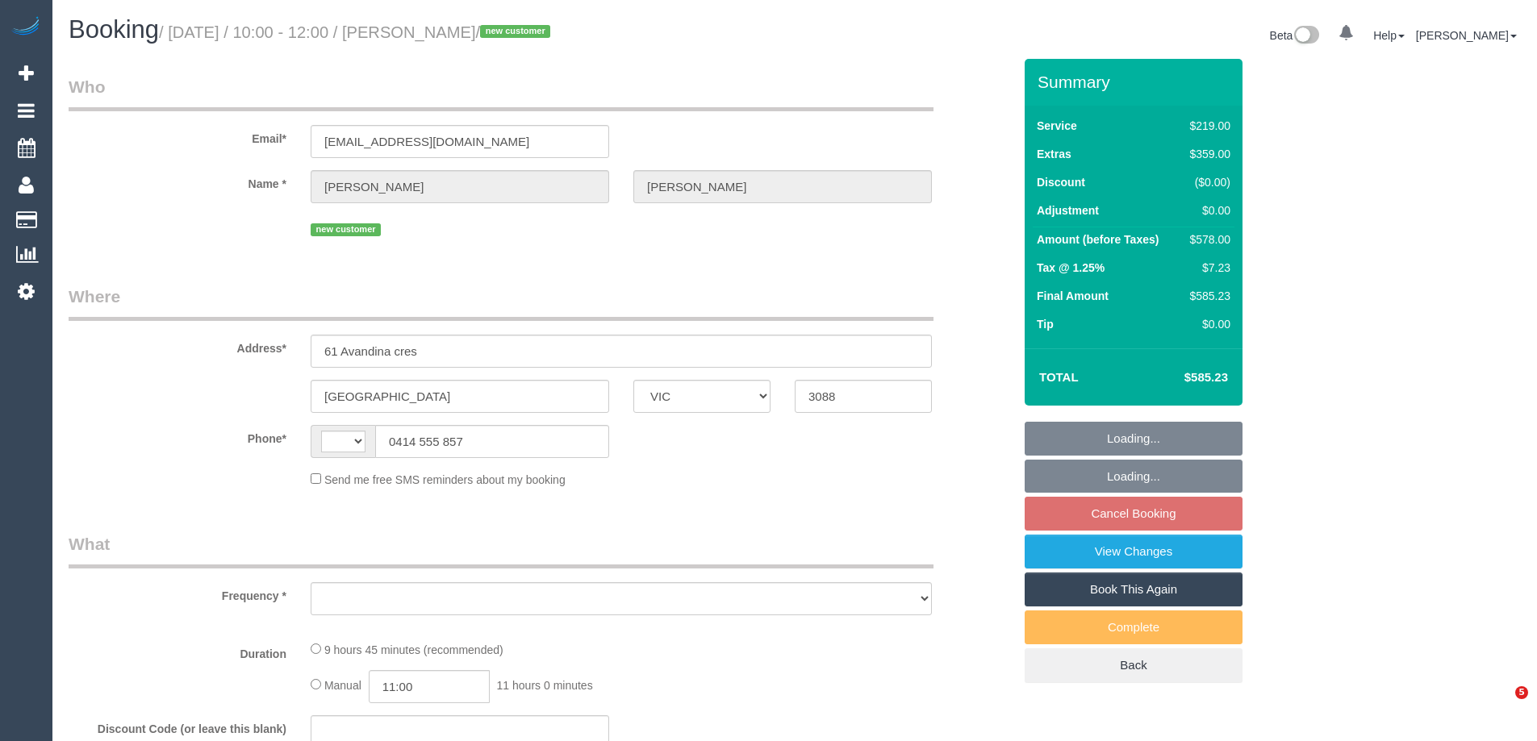
select select "VIC"
select select "string:AU"
select select "object:531"
select select "string:stripe-pm_1S7PPo2GScqysDRVtHJvyXwc"
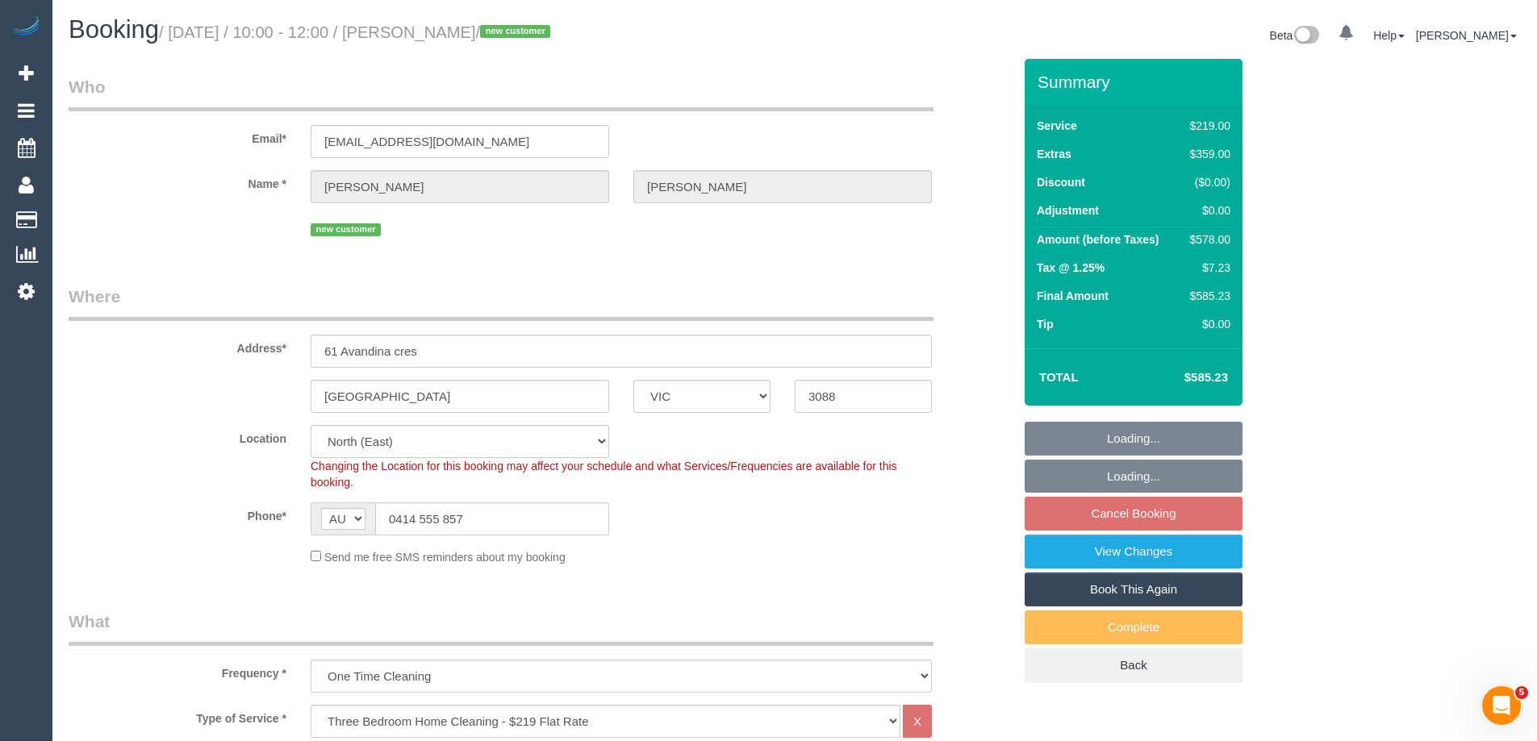
select select "object:780"
select select "number:28"
select select "number:17"
select select "number:19"
select select "number:22"
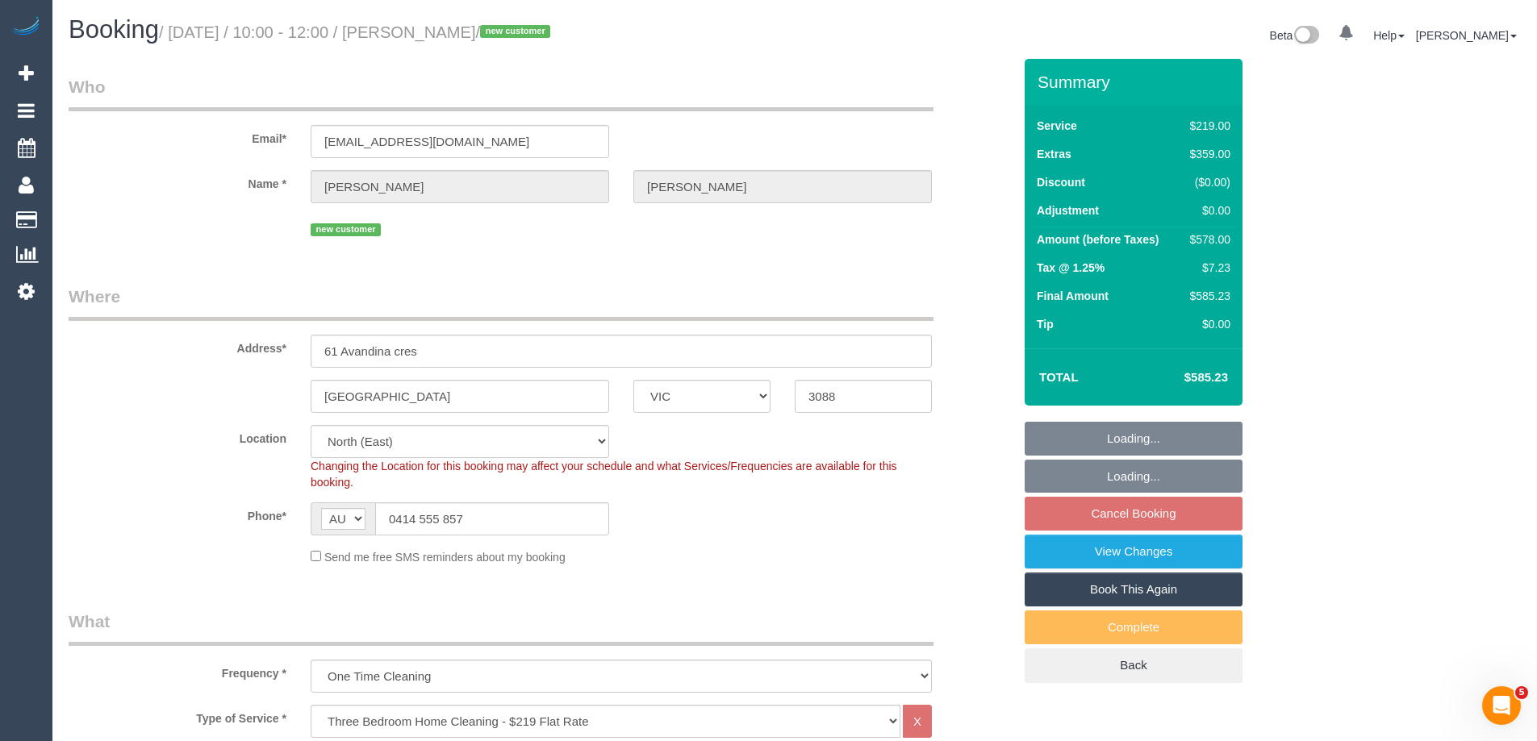
select select "number:26"
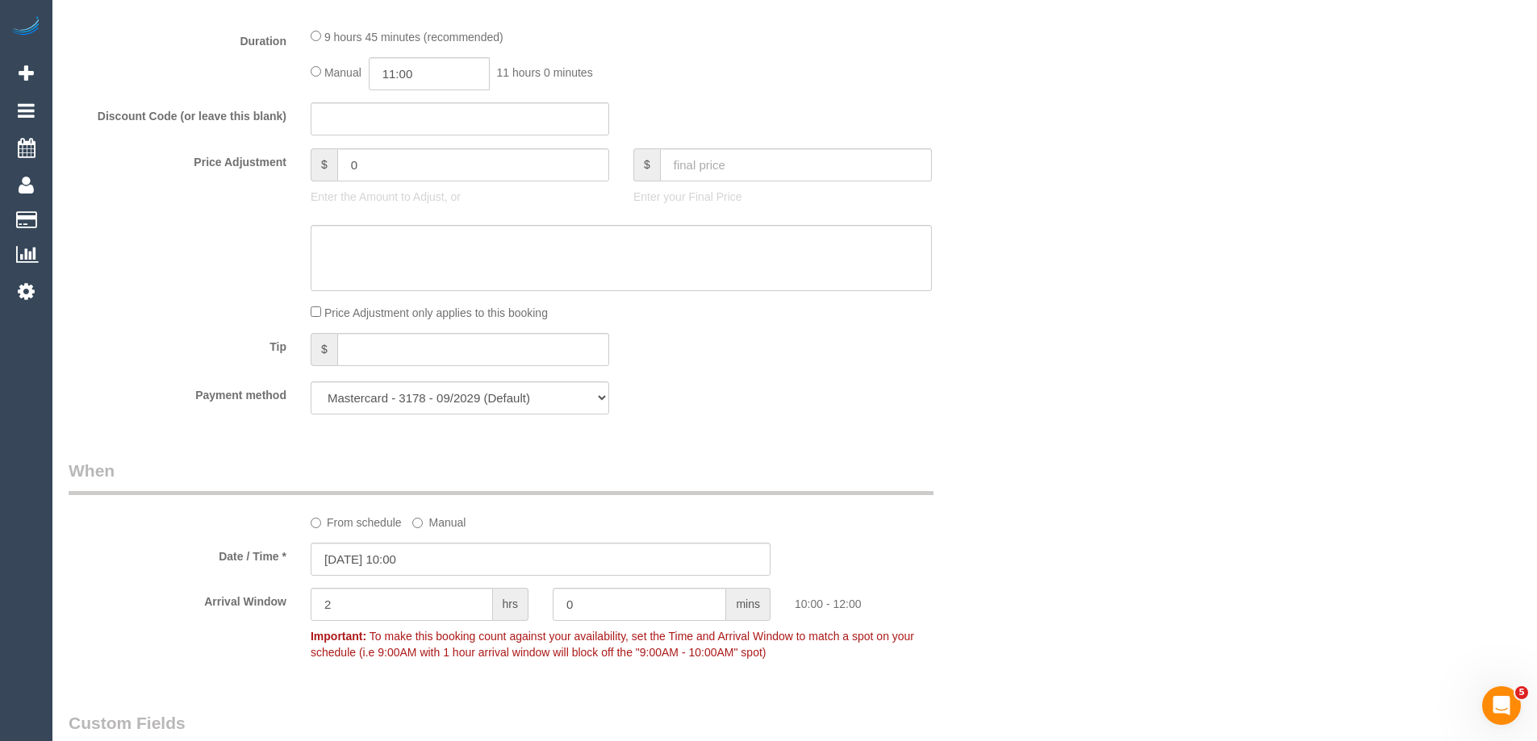
scroll to position [1129, 0]
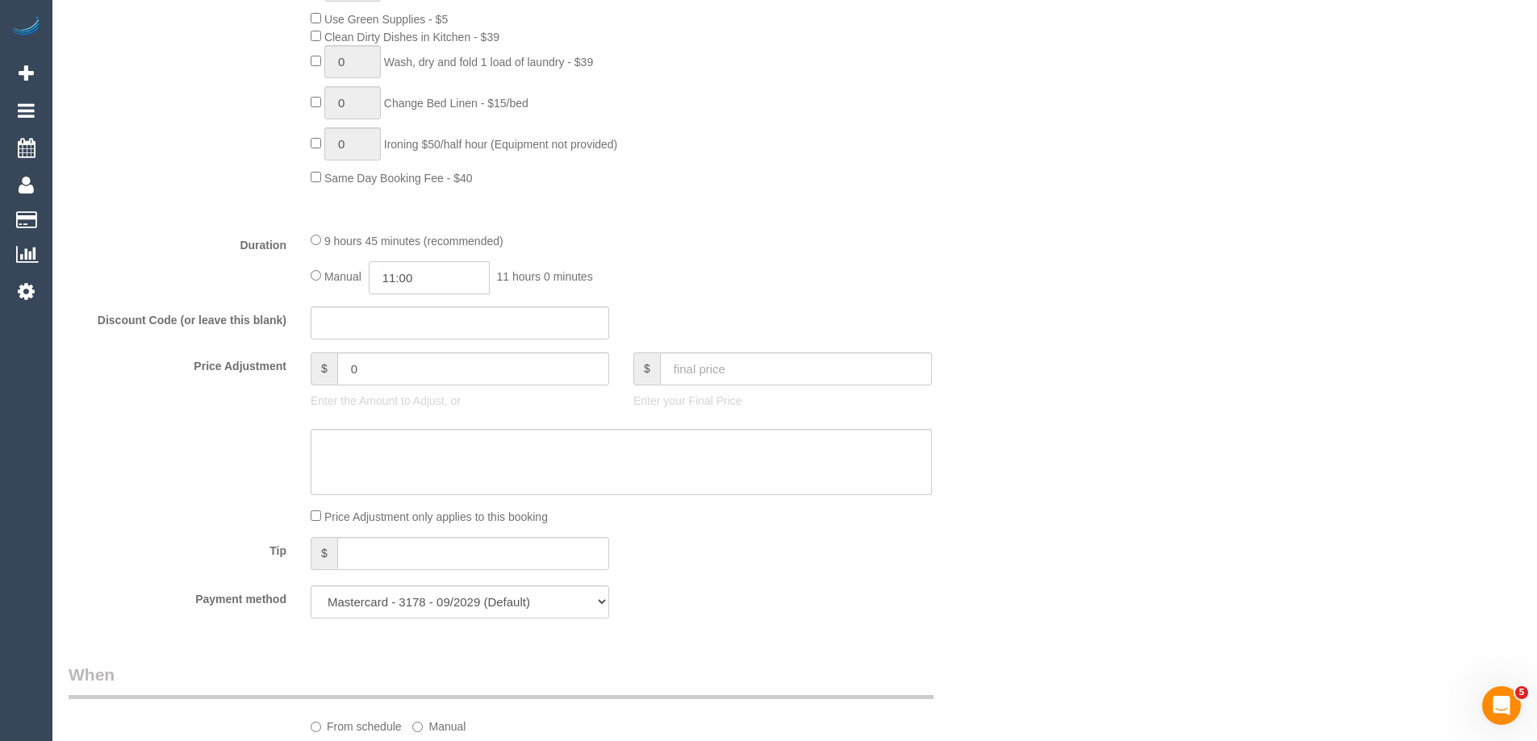
click at [436, 280] on input "11:00" at bounding box center [429, 277] width 121 height 33
type input "05:30"
click at [411, 315] on li "05:30" at bounding box center [411, 321] width 72 height 21
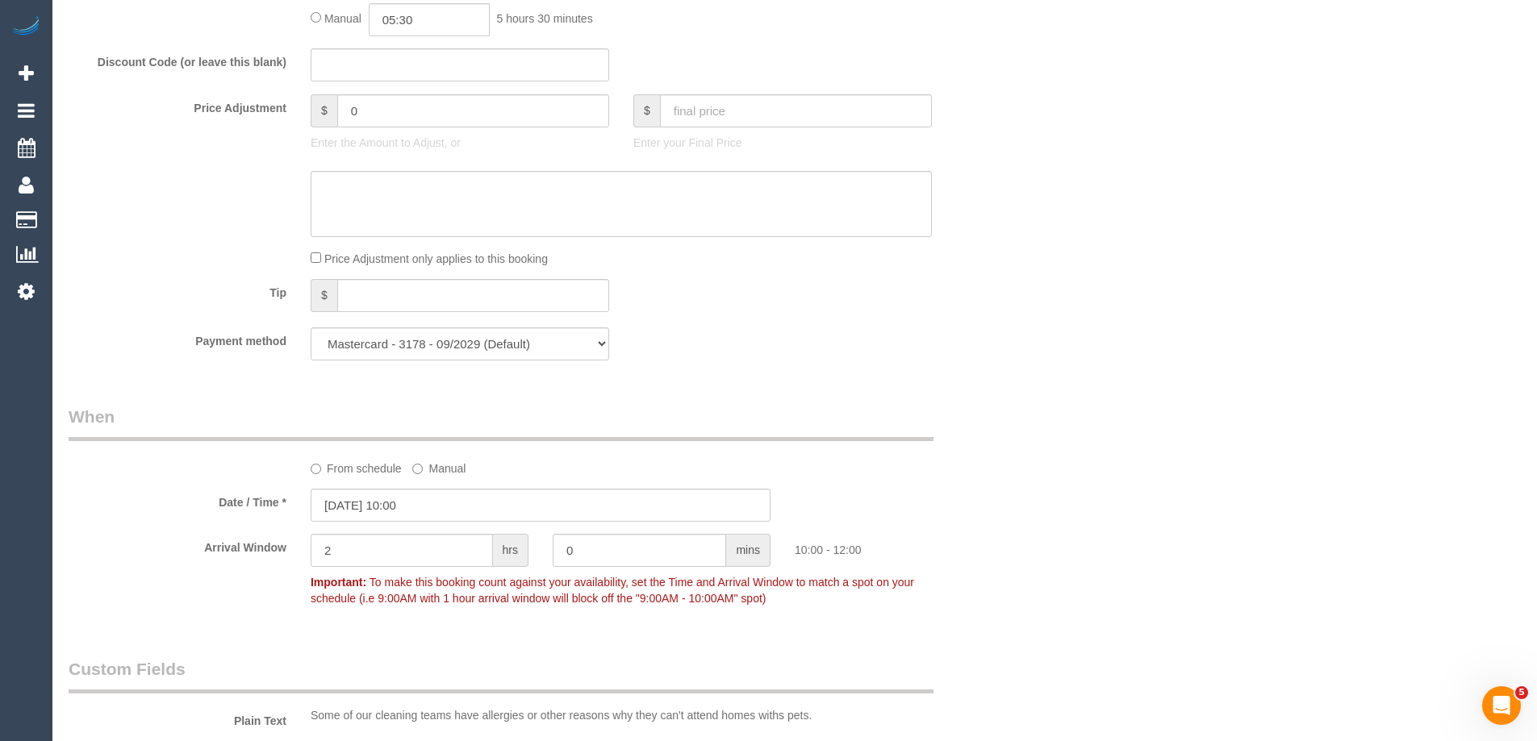
scroll to position [1613, 0]
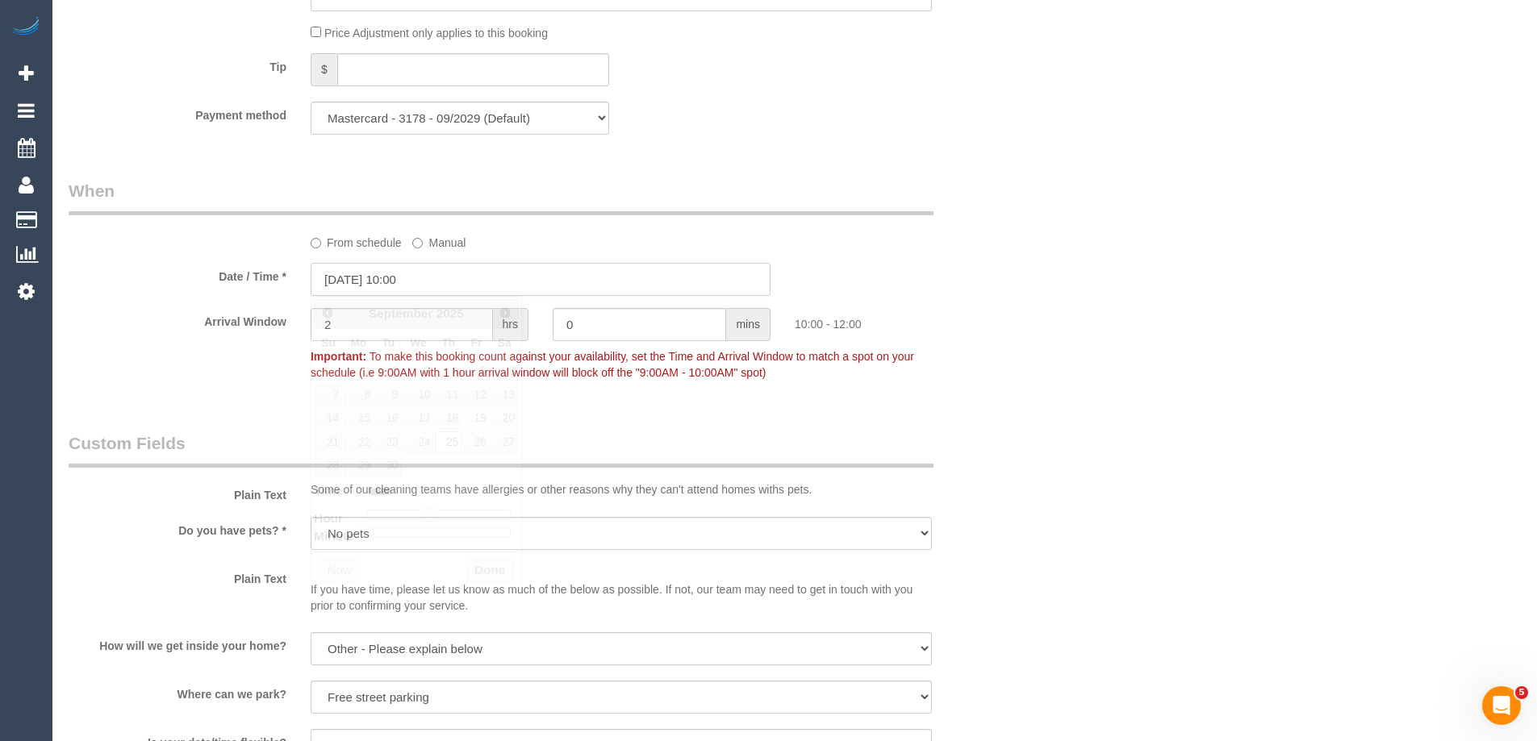
click at [376, 275] on input "25/09/2025 10:00" at bounding box center [541, 279] width 460 height 33
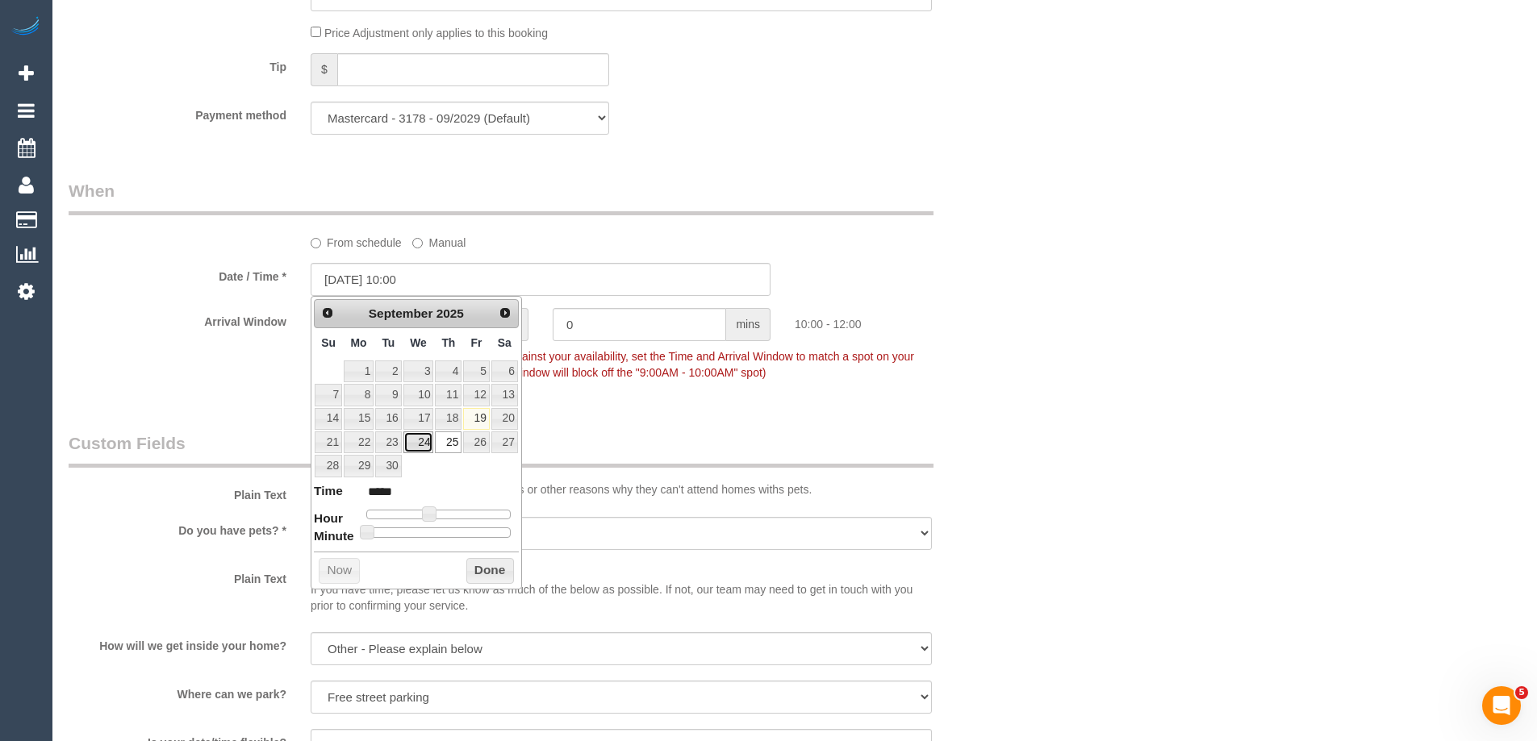
click at [423, 443] on link "24" at bounding box center [418, 443] width 31 height 22
type input "24/09/2025 10:00"
click at [486, 571] on button "Done" at bounding box center [490, 571] width 48 height 26
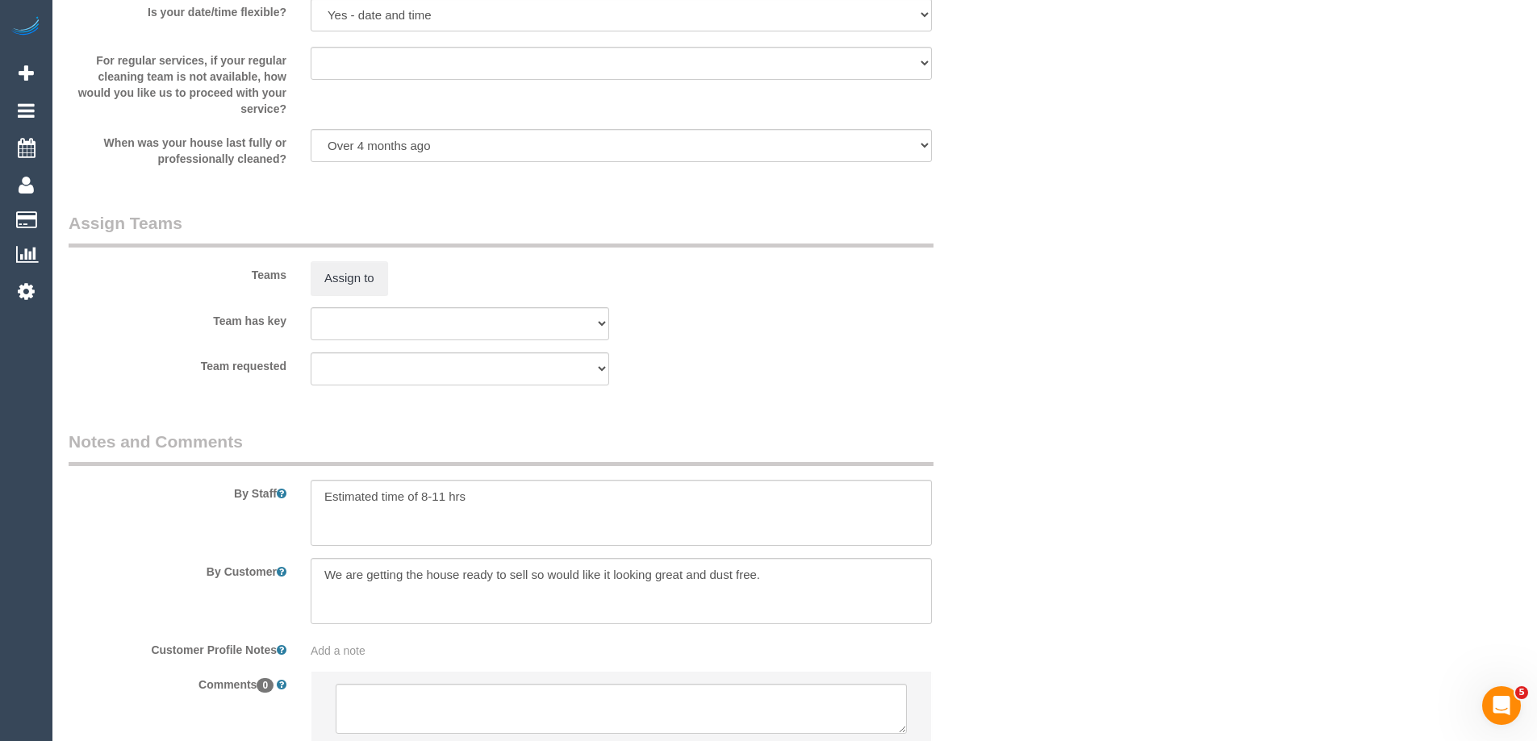
scroll to position [2467, 0]
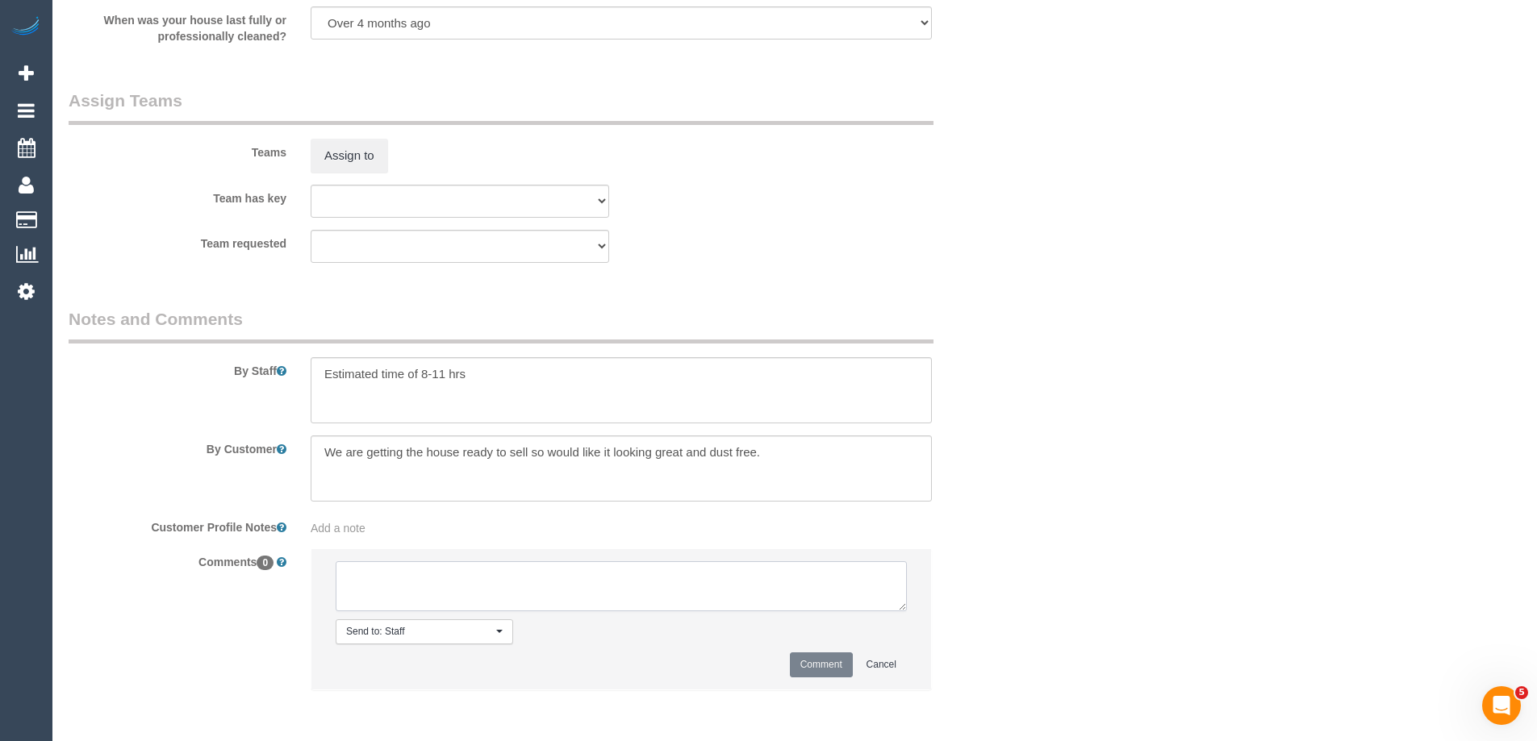
click at [386, 582] on textarea at bounding box center [621, 586] width 571 height 50
type textarea "Offered spot on the 24/09 due to no capacity on the 25/09. Pending response - v…"
click at [814, 662] on button "Comment" at bounding box center [821, 665] width 63 height 25
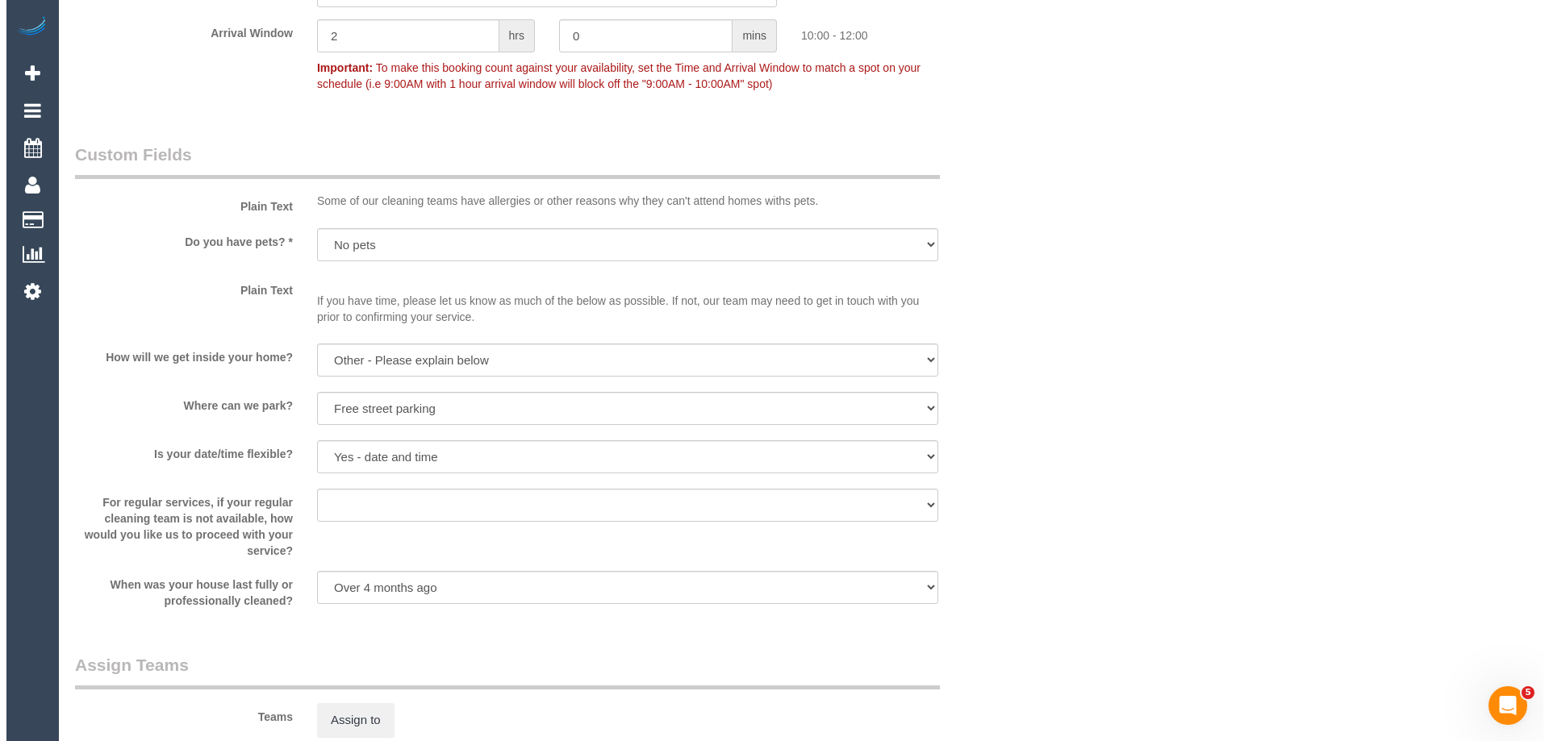
scroll to position [2225, 0]
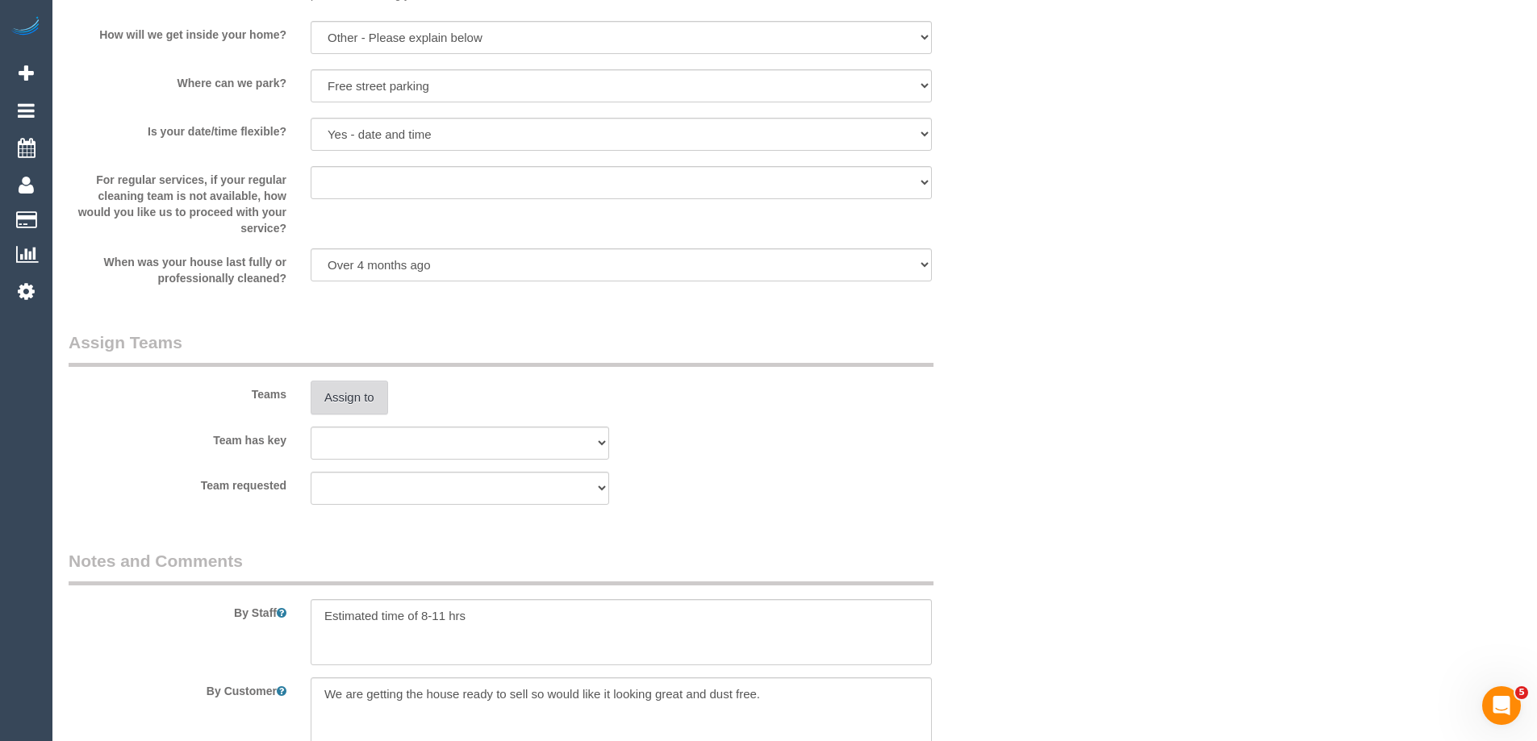
click at [348, 386] on button "Assign to" at bounding box center [349, 398] width 77 height 34
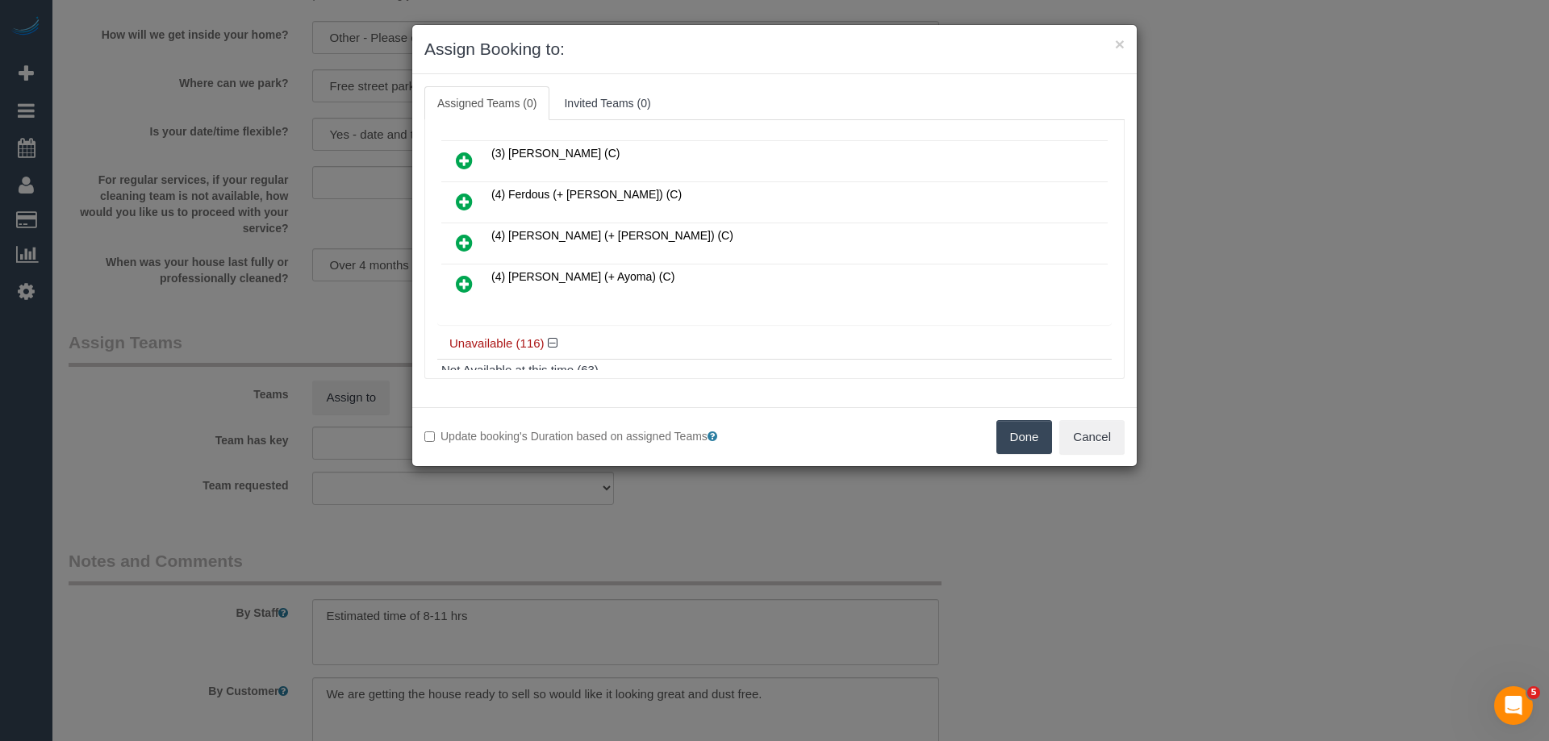
click at [462, 201] on icon at bounding box center [464, 201] width 17 height 19
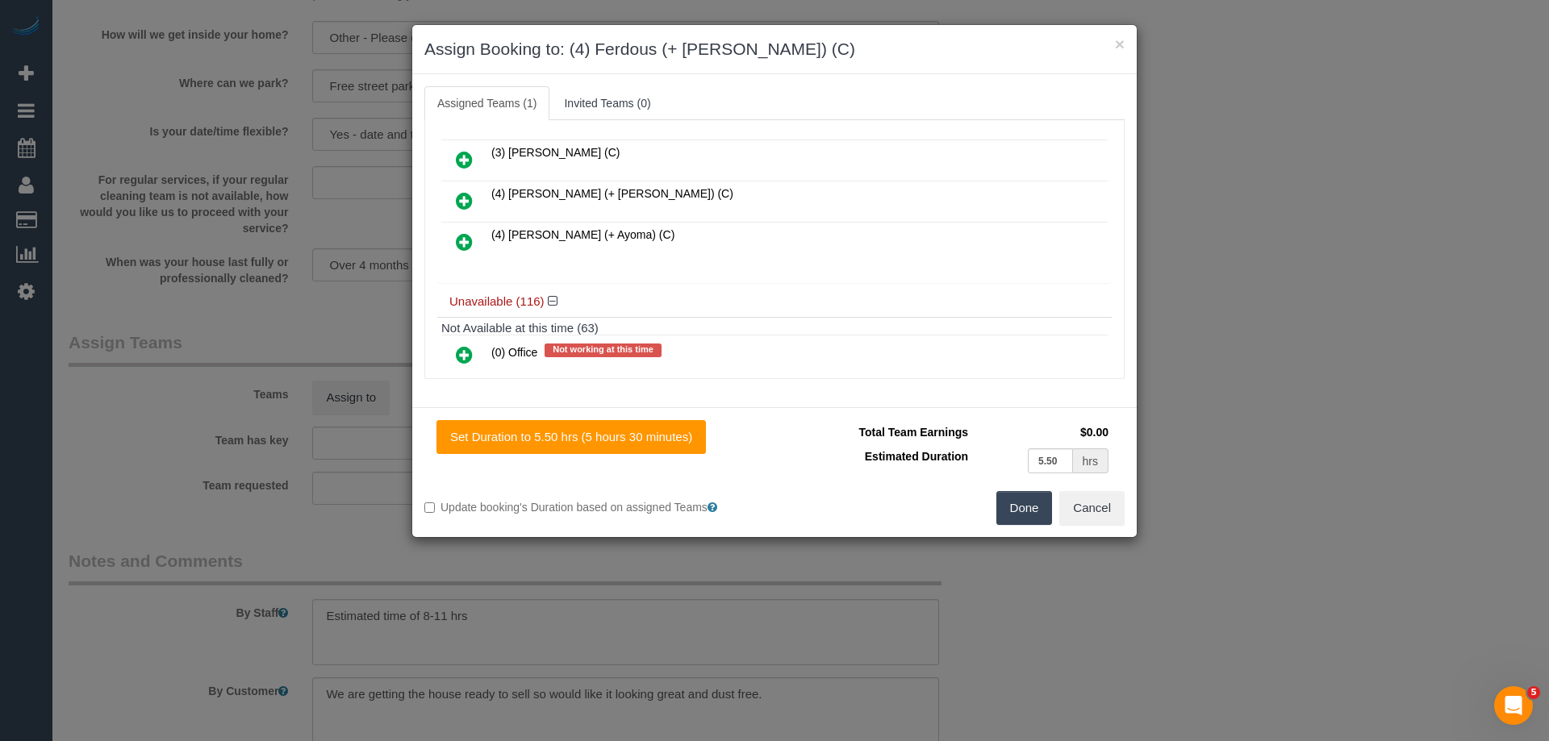
click at [462, 201] on icon at bounding box center [464, 200] width 17 height 19
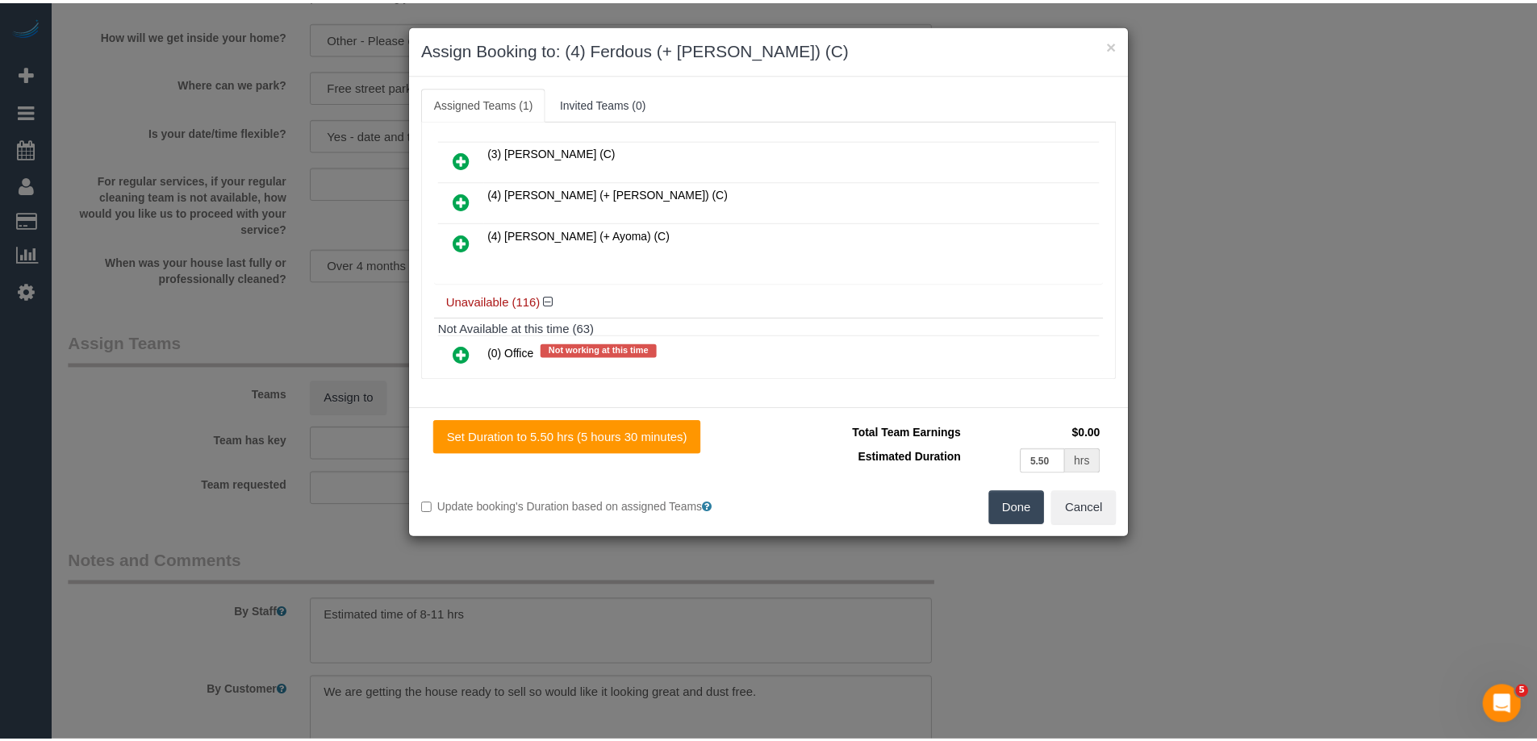
scroll to position [323, 0]
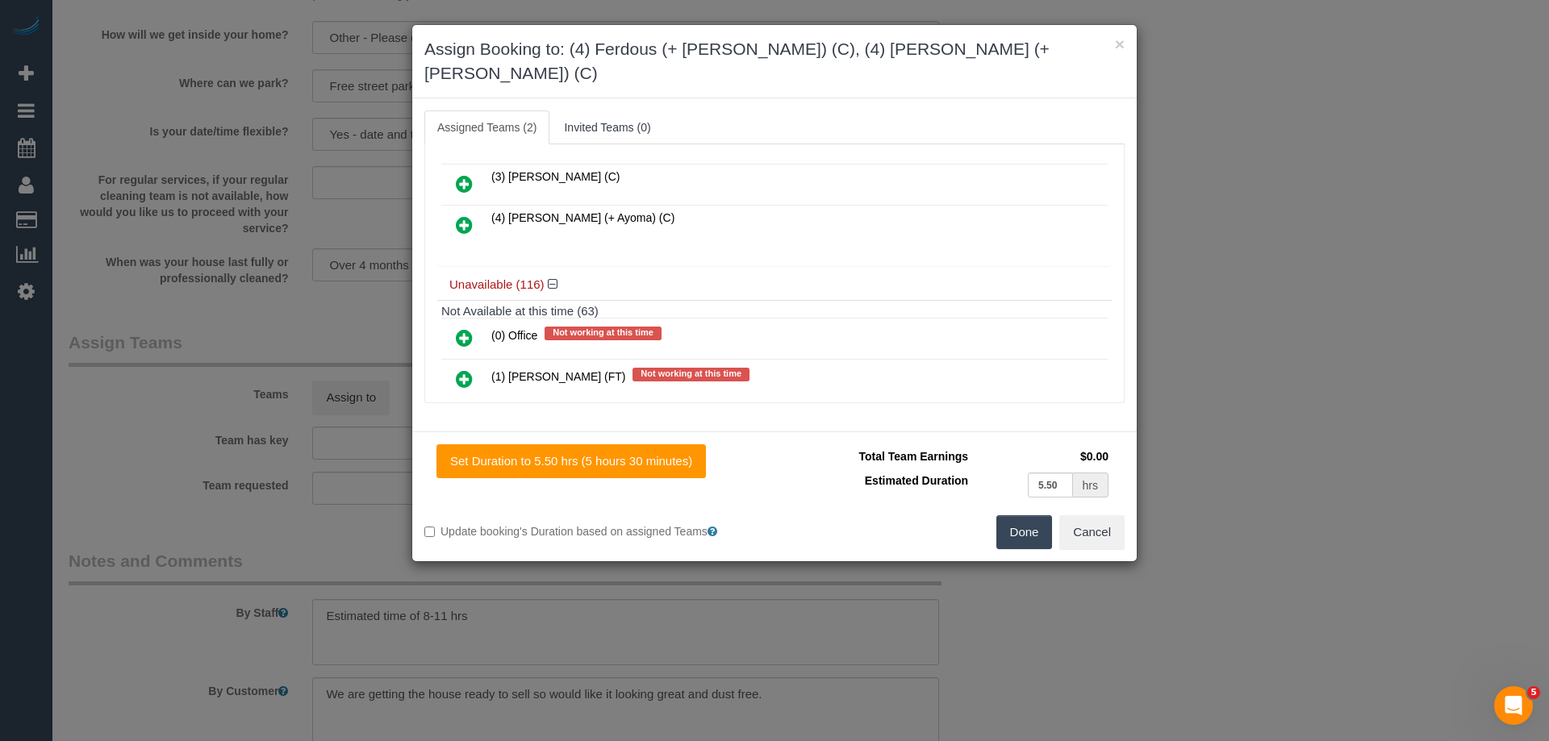
click at [1005, 515] on button "Done" at bounding box center [1024, 532] width 56 height 34
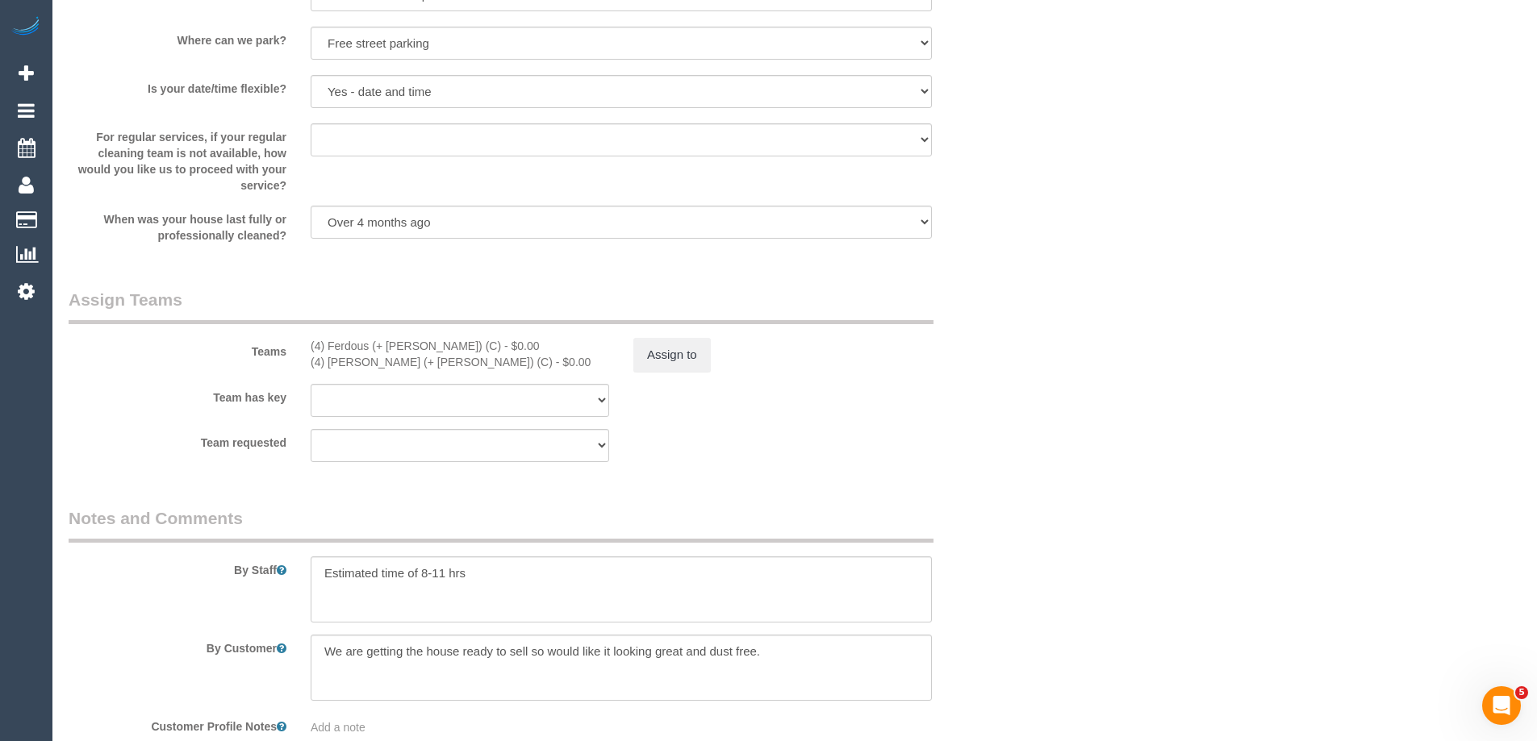
scroll to position [2420, 0]
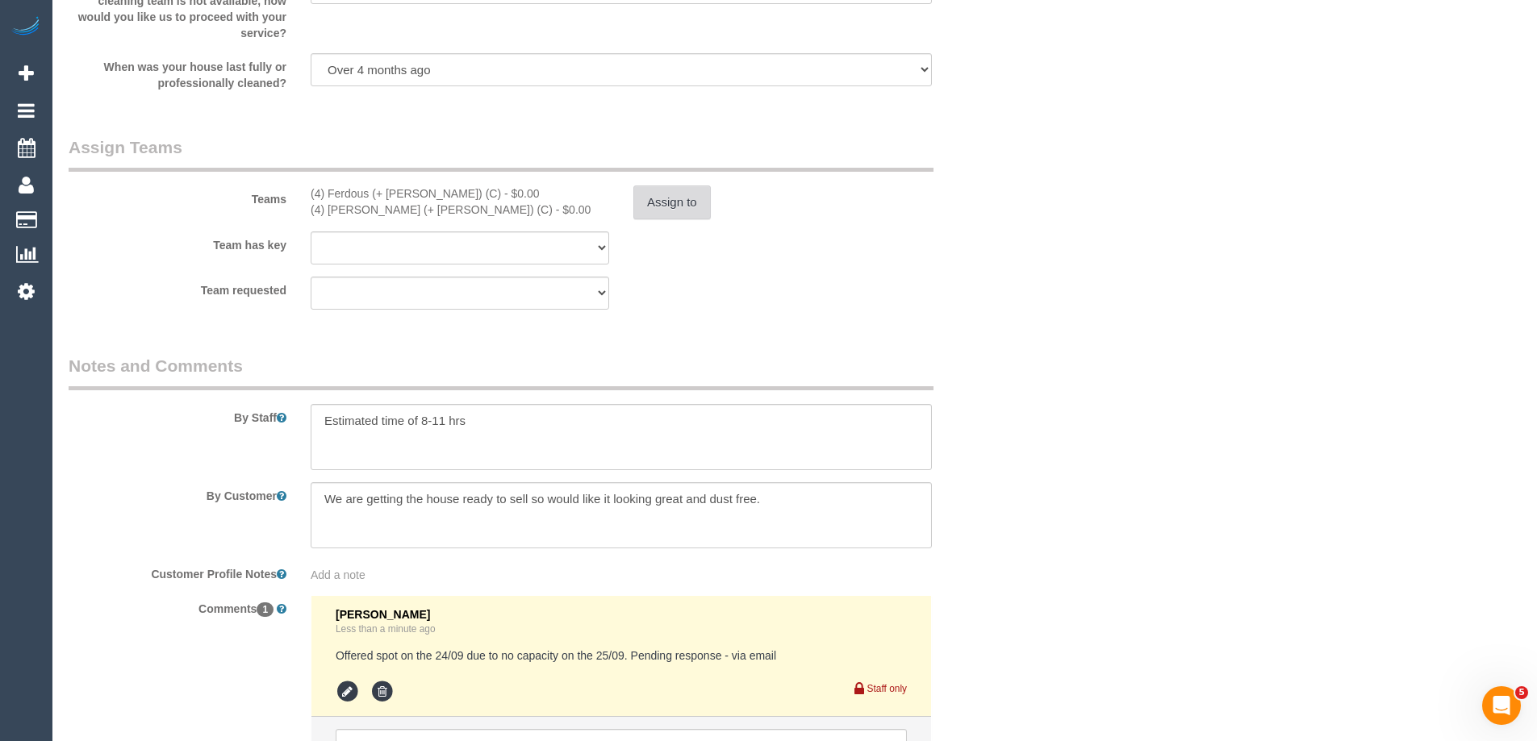
click at [667, 194] on button "Assign to" at bounding box center [671, 203] width 77 height 34
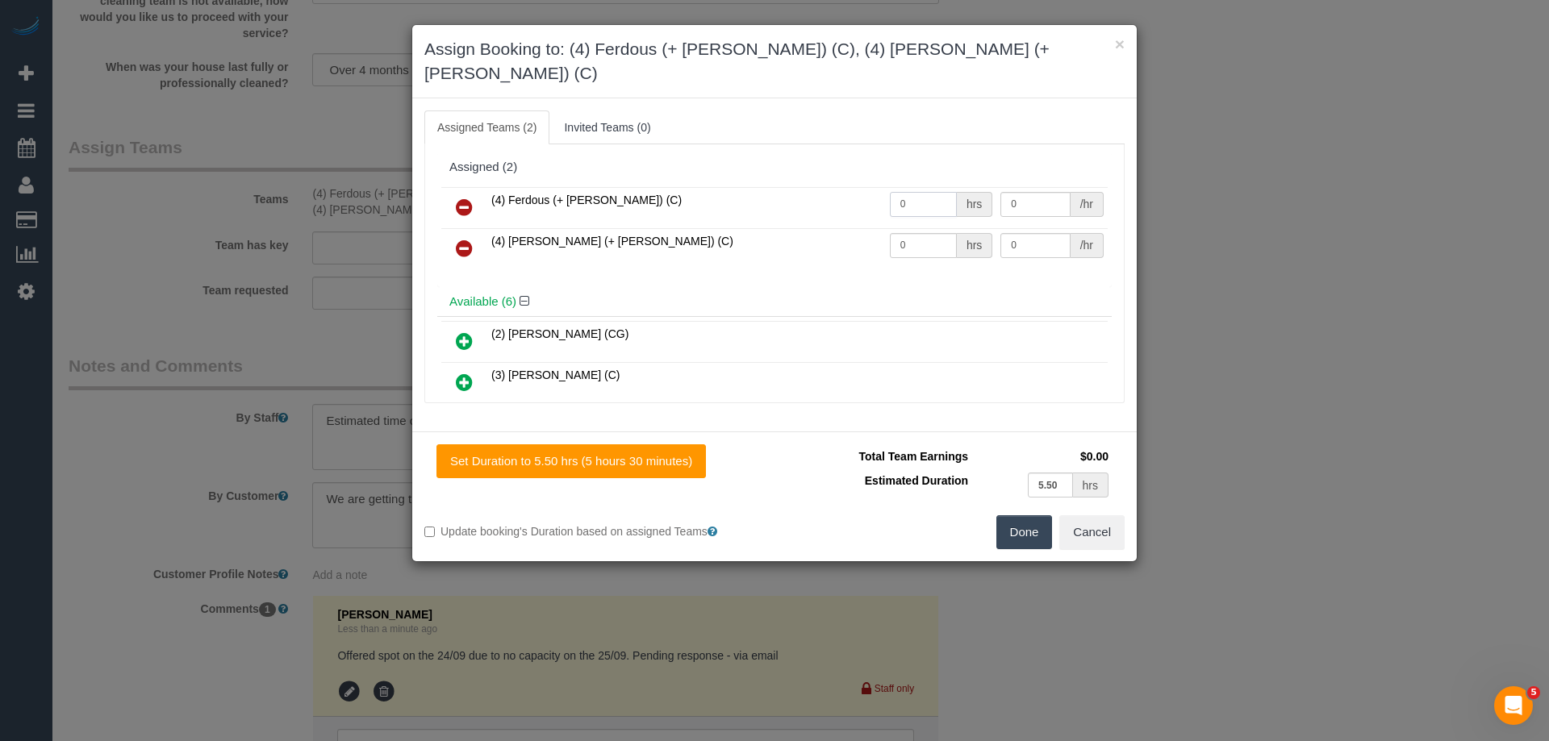
drag, startPoint x: 917, startPoint y: 178, endPoint x: 870, endPoint y: 189, distance: 48.7
click at [803, 187] on tr "(4) Ferdous (+ Forkan) (C) 0 hrs 0 /hr" at bounding box center [774, 207] width 666 height 41
type input "1"
drag, startPoint x: 921, startPoint y: 218, endPoint x: 780, endPoint y: 211, distance: 141.3
click at [781, 228] on tr "(4) Forkan (+ Ferdous) (C) 0 hrs 0 /hr" at bounding box center [774, 248] width 666 height 41
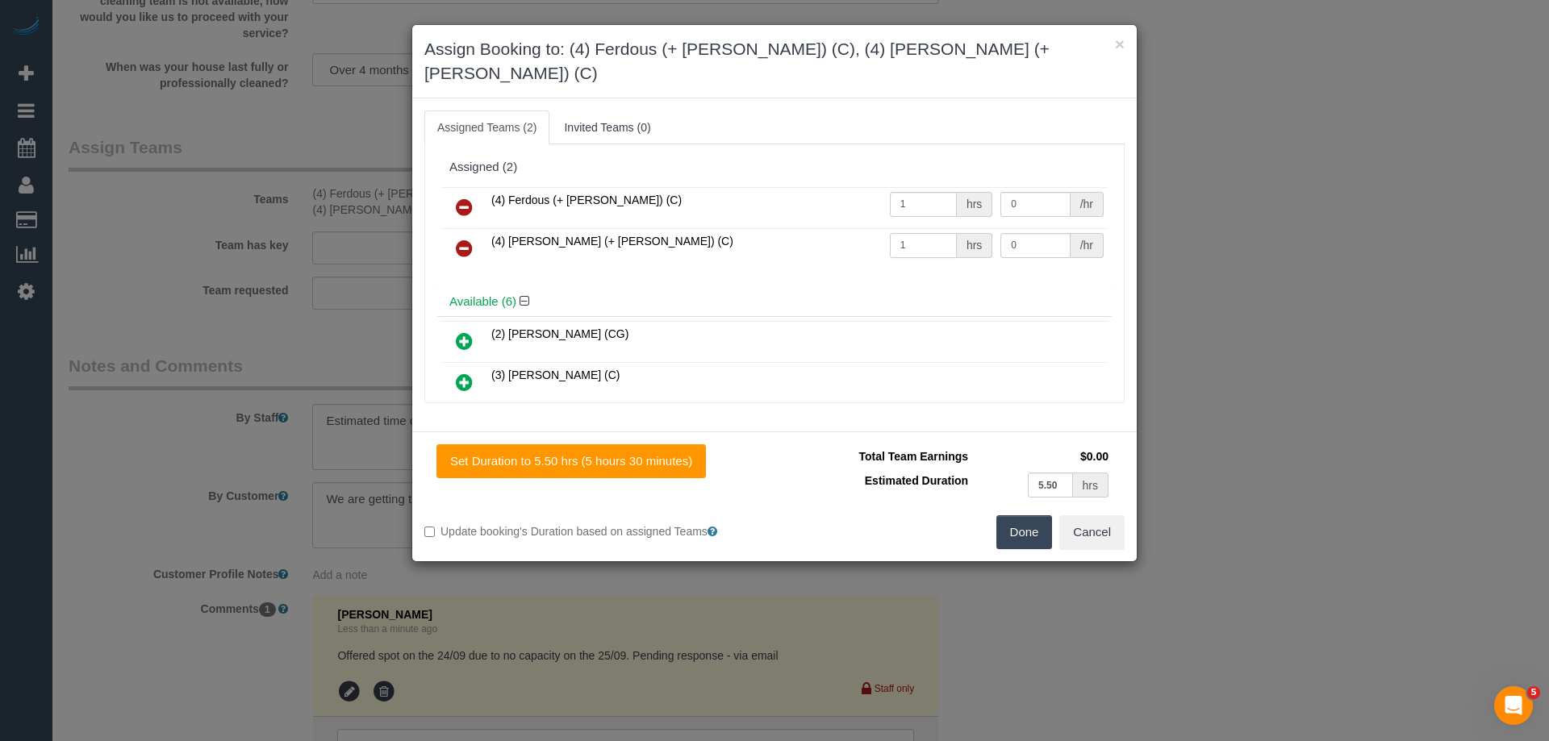
type input "1"
drag, startPoint x: 1033, startPoint y: 177, endPoint x: 789, endPoint y: 170, distance: 244.5
click at [790, 187] on tr "(4) Ferdous (+ Forkan) (C) 1 hrs 0 /hr" at bounding box center [774, 207] width 666 height 41
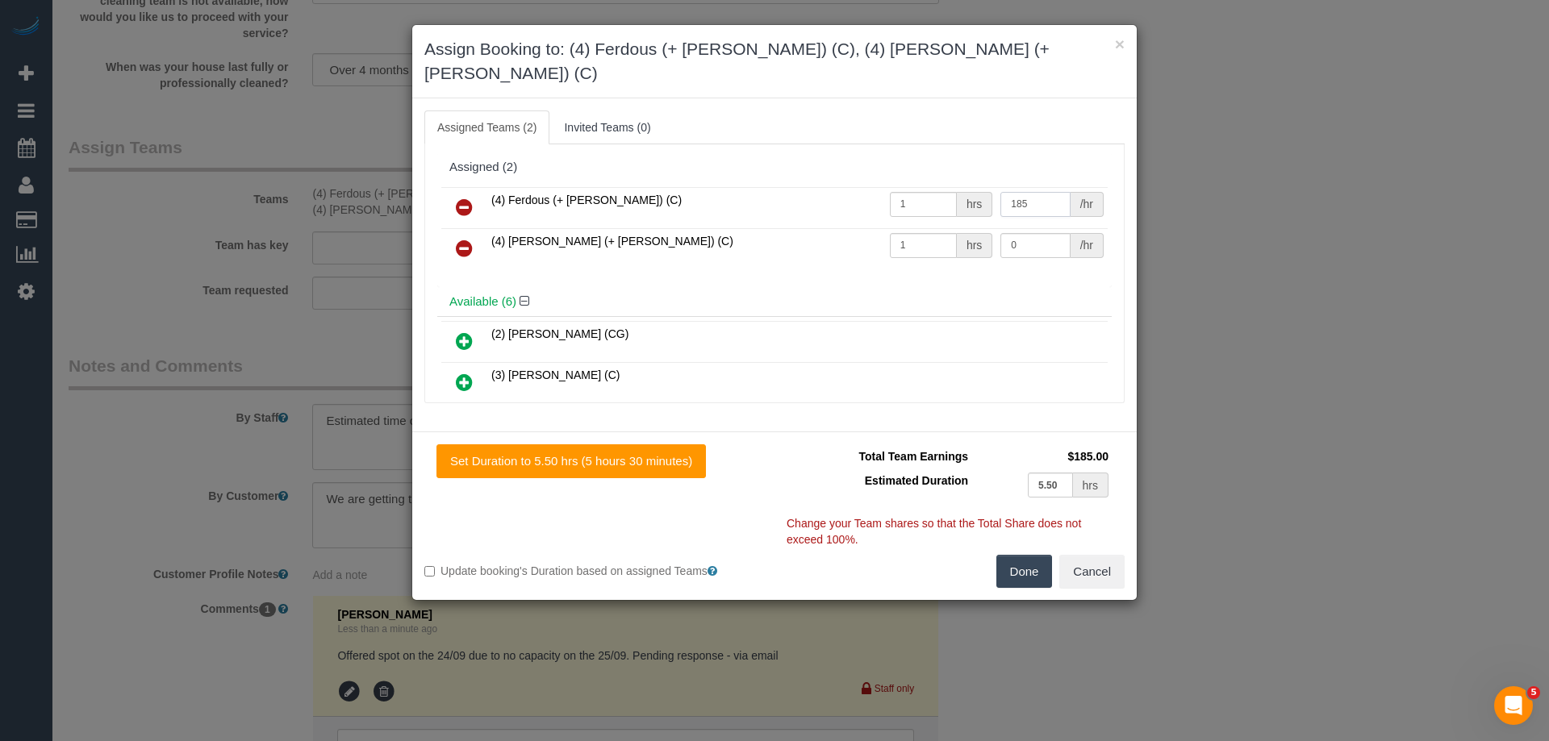
type input "185"
click at [952, 228] on tr "(4) Forkan (+ Ferdous) (C) 1 hrs 0 /hr" at bounding box center [774, 248] width 666 height 41
type input "185"
click at [1025, 555] on button "Done" at bounding box center [1024, 572] width 56 height 34
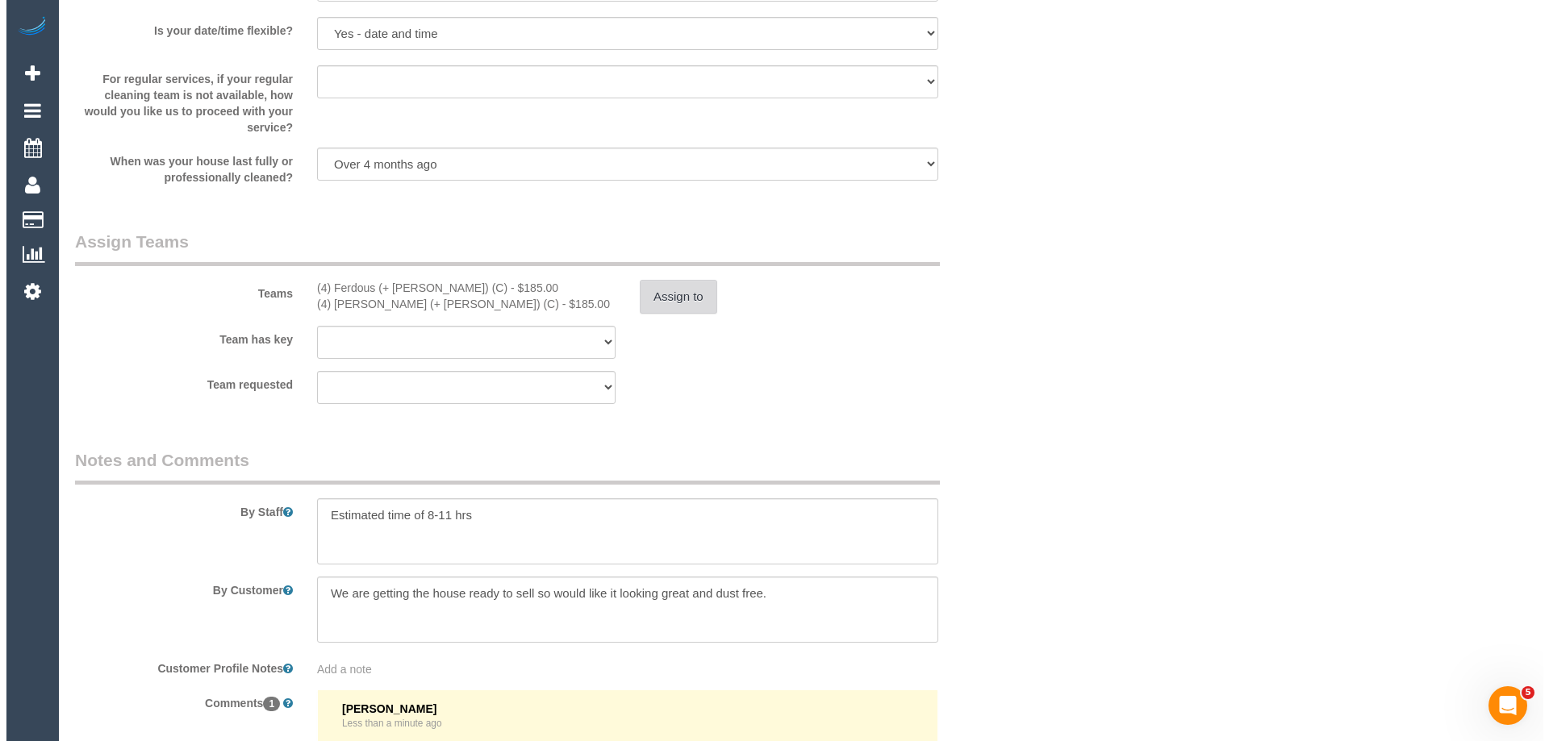
scroll to position [0, 0]
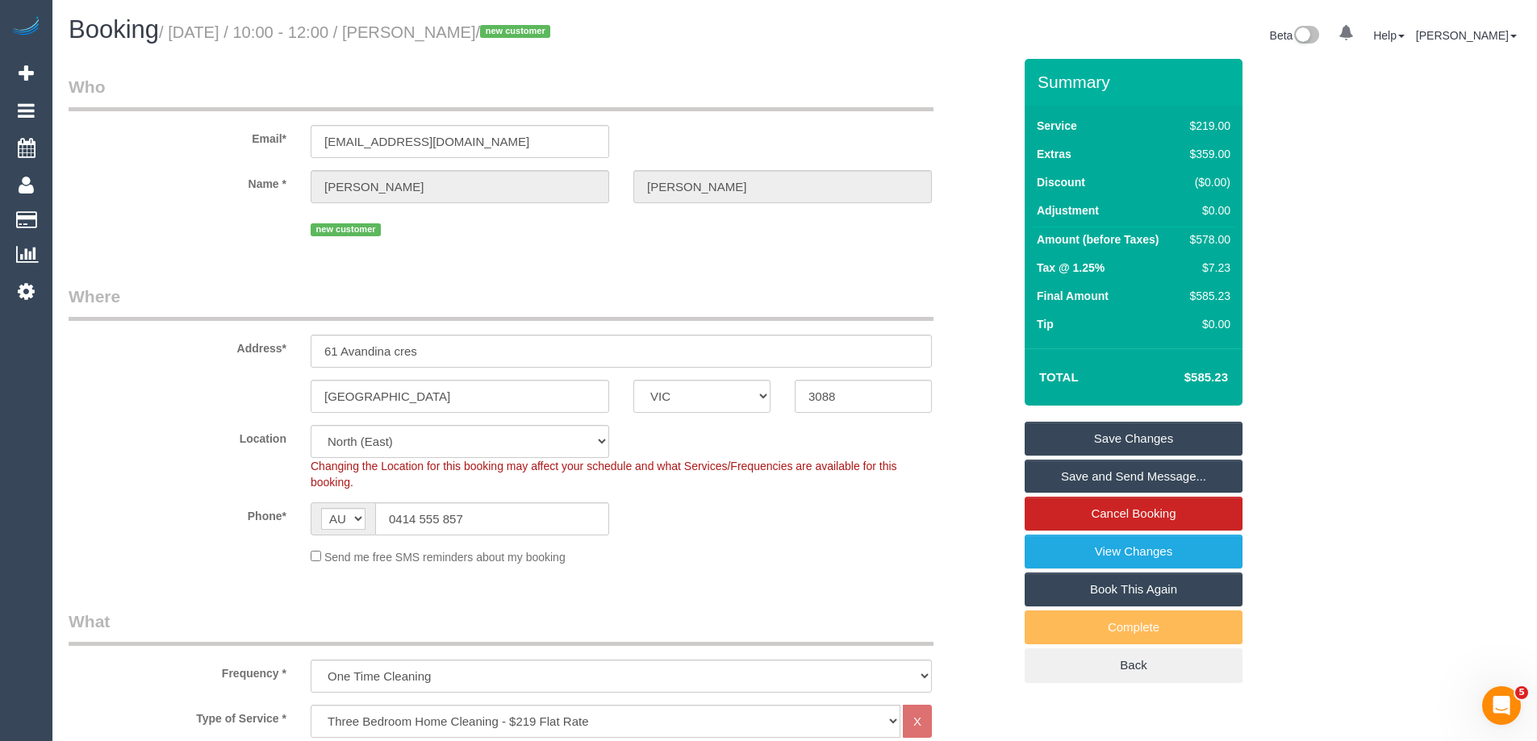
drag, startPoint x: 567, startPoint y: 27, endPoint x: 449, endPoint y: 23, distance: 118.6
click at [449, 23] on small "/ September 25, 2025 / 10:00 - 12:00 / Melissa Humann / new customer" at bounding box center [357, 32] width 396 height 18
copy small "Melissa Humann"
click at [1088, 428] on link "Save Changes" at bounding box center [1134, 439] width 218 height 34
select select "VIC"
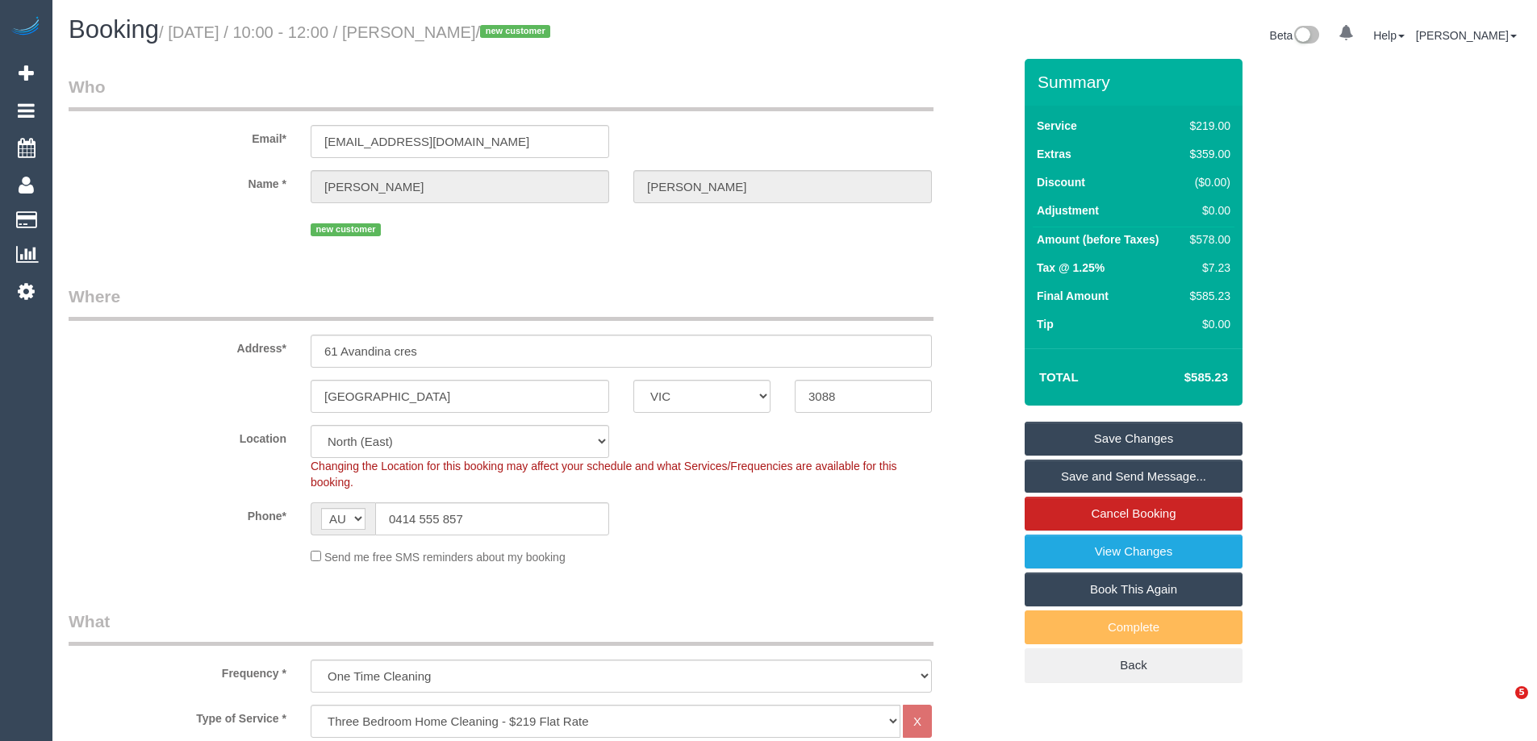
select select "number:28"
select select "number:17"
select select "number:19"
select select "number:22"
select select "number:26"
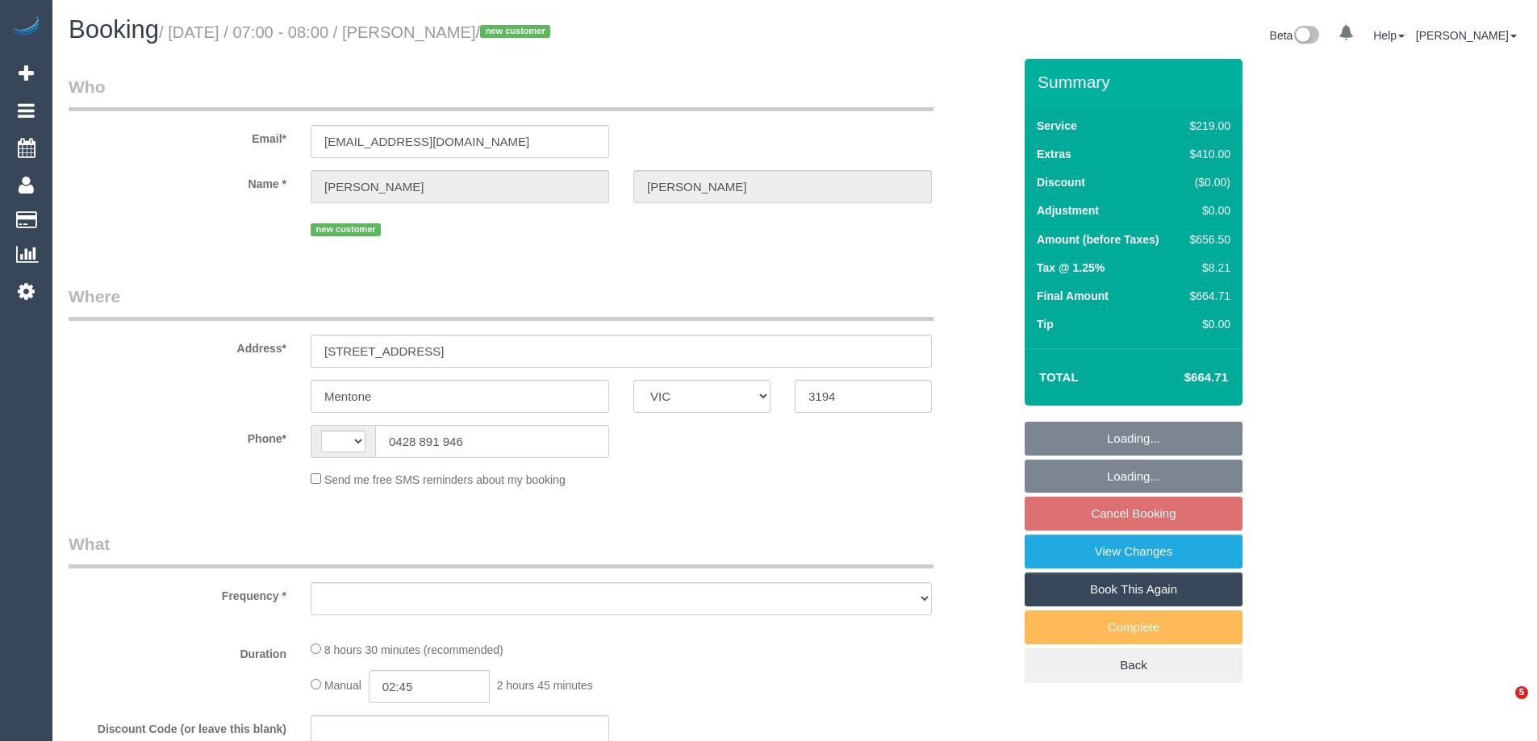
select select "VIC"
select select "string:AU"
select select "object:558"
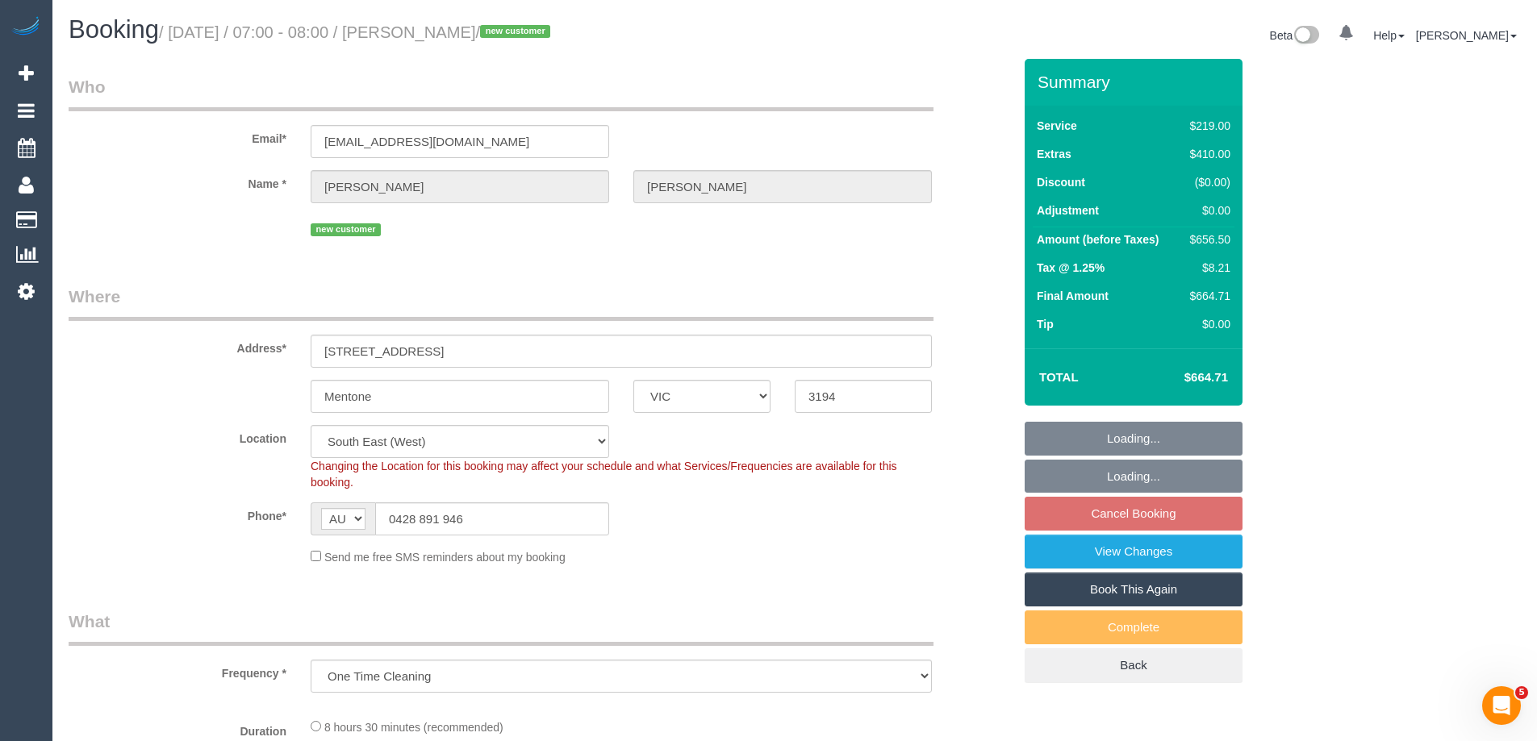
select select "string:stripe-pm_1S0zpD2GScqysDRV0TOrNE5i"
select select "number:28"
select select "number:14"
select select "number:19"
select select "object:1344"
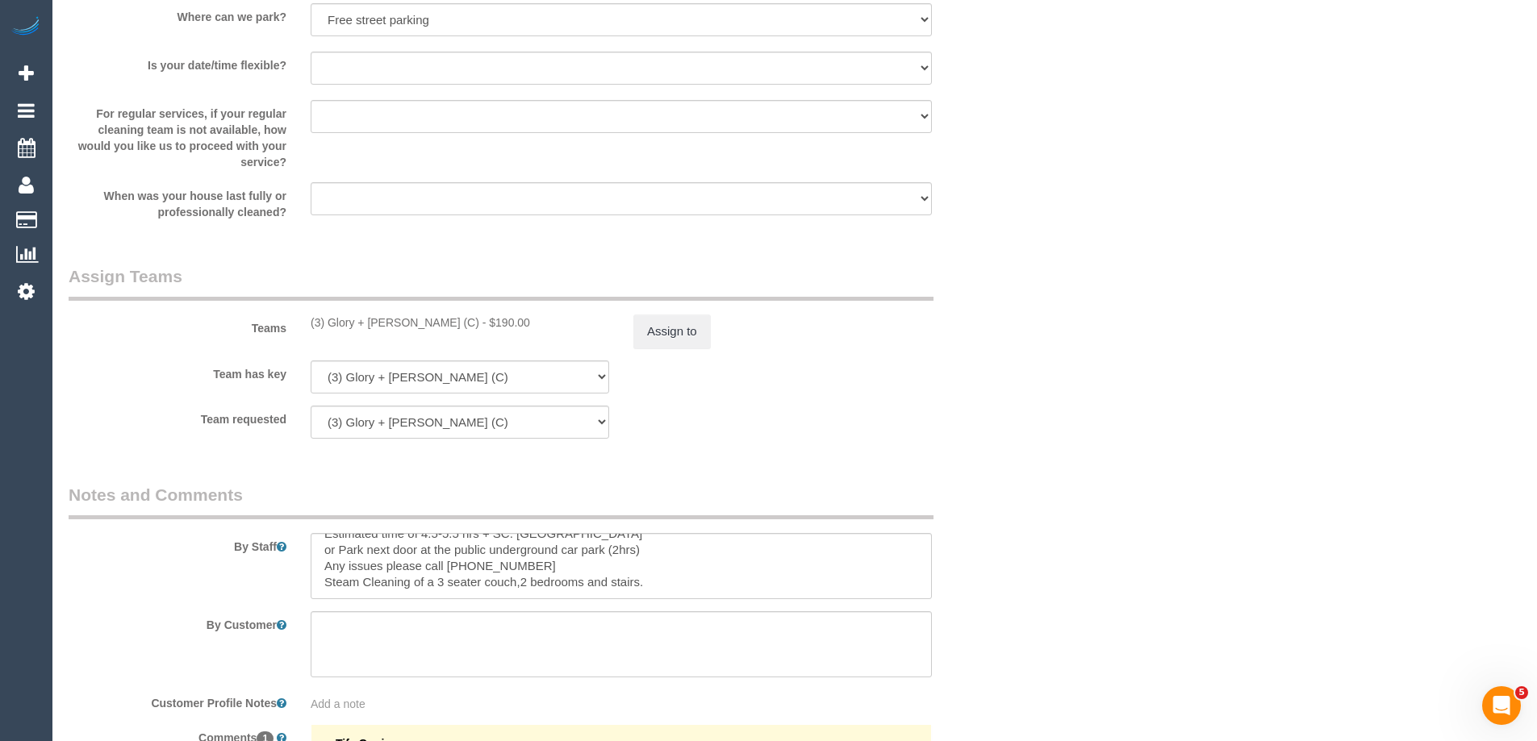
scroll to position [2420, 0]
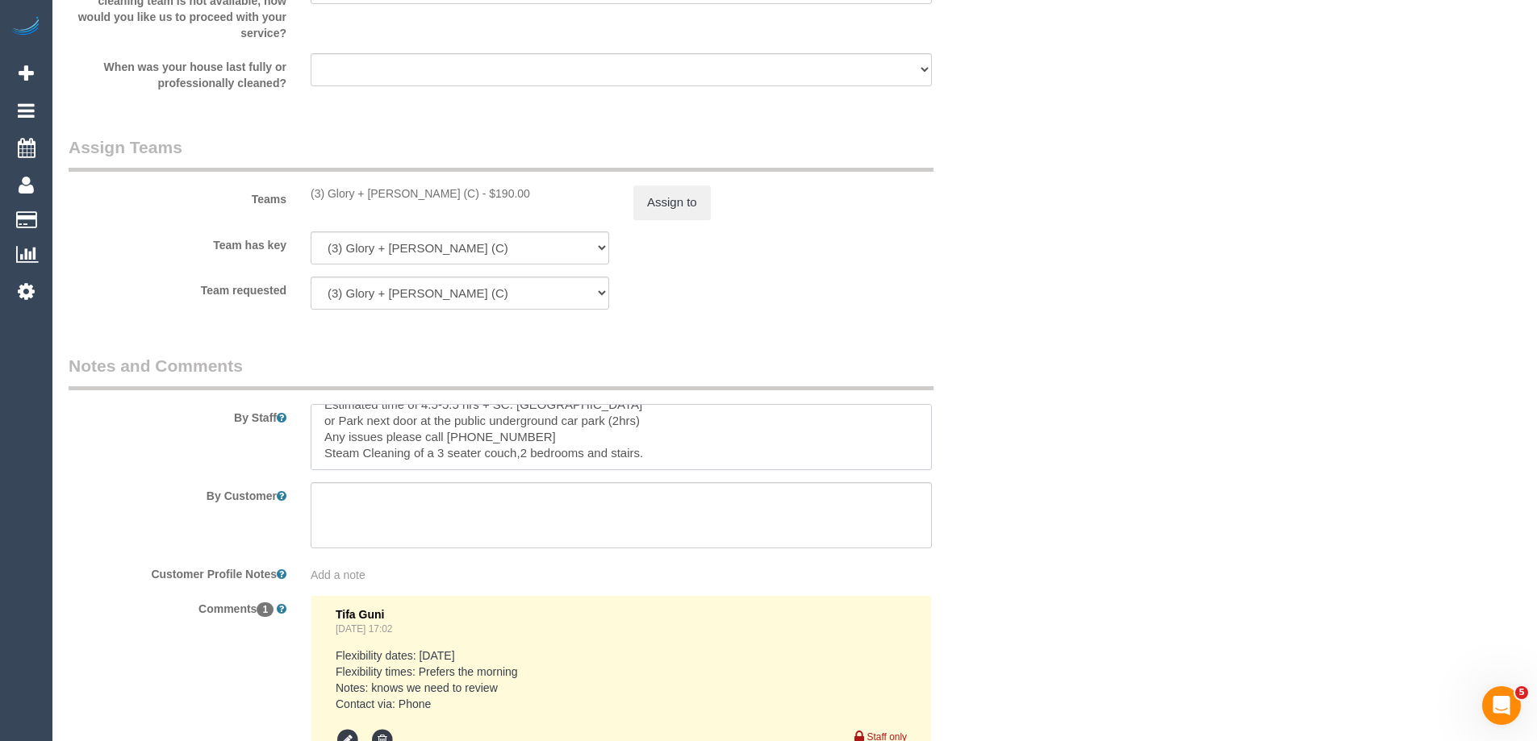
drag, startPoint x: 668, startPoint y: 454, endPoint x: 425, endPoint y: 449, distance: 242.9
click at [425, 449] on textarea at bounding box center [621, 437] width 621 height 66
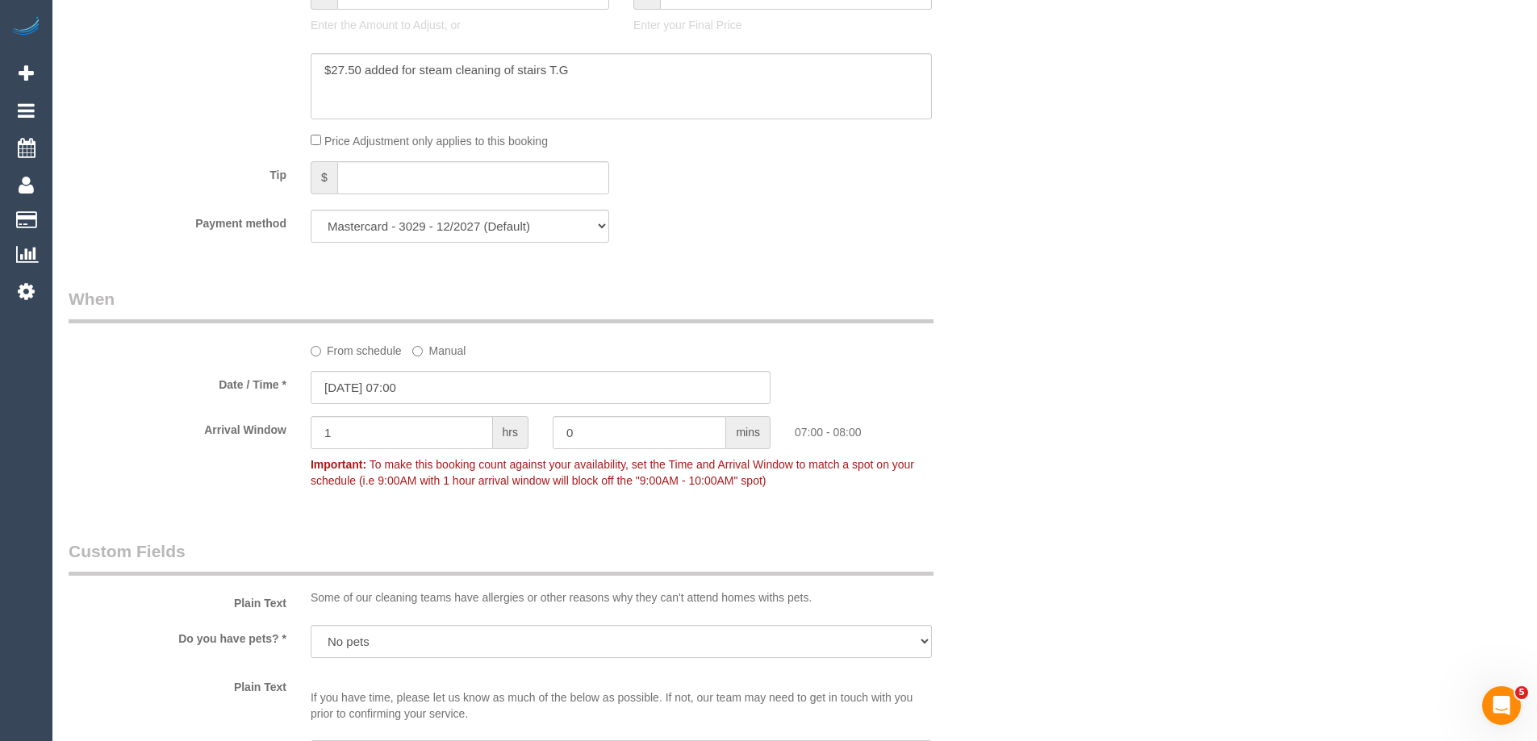
scroll to position [2636, 0]
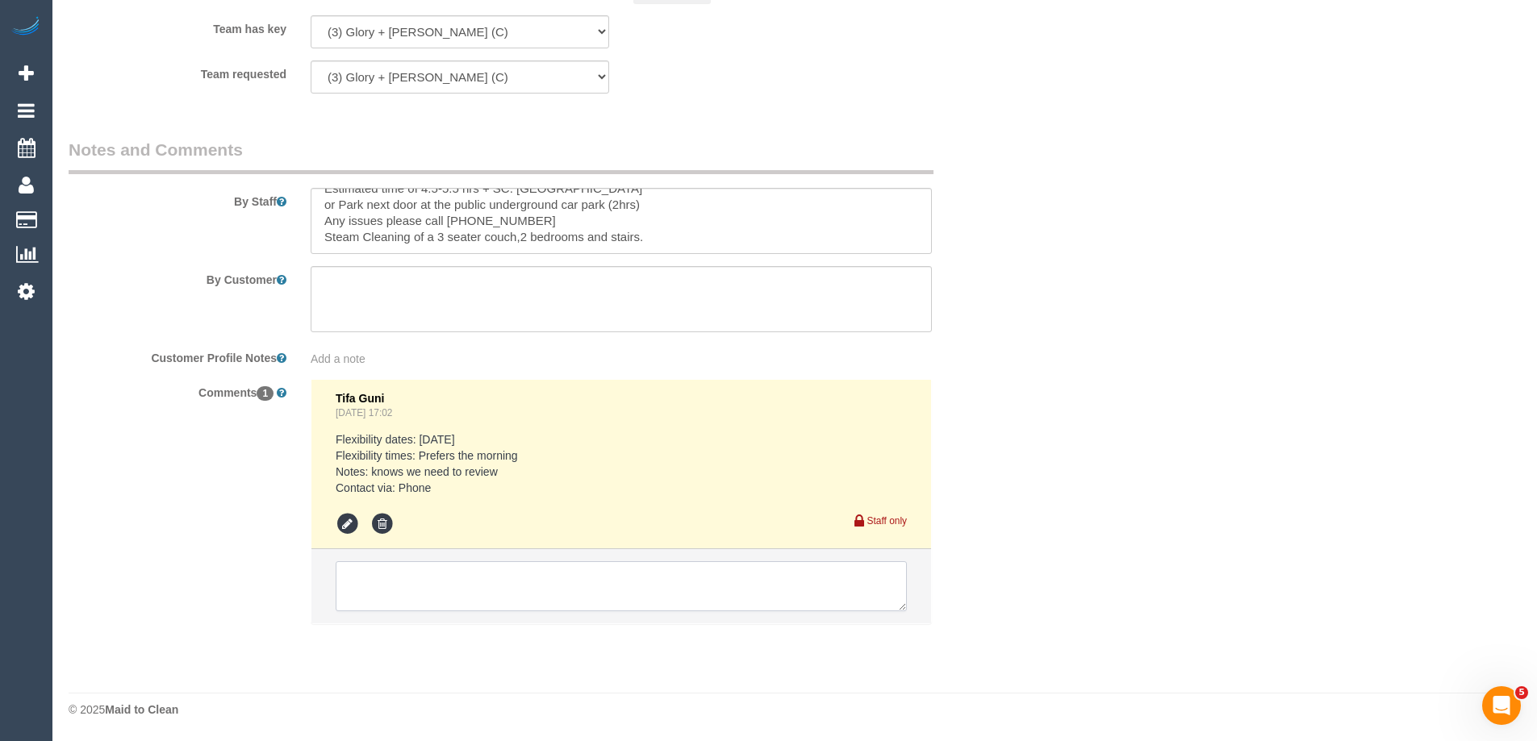
click at [393, 577] on textarea at bounding box center [621, 586] width 571 height 50
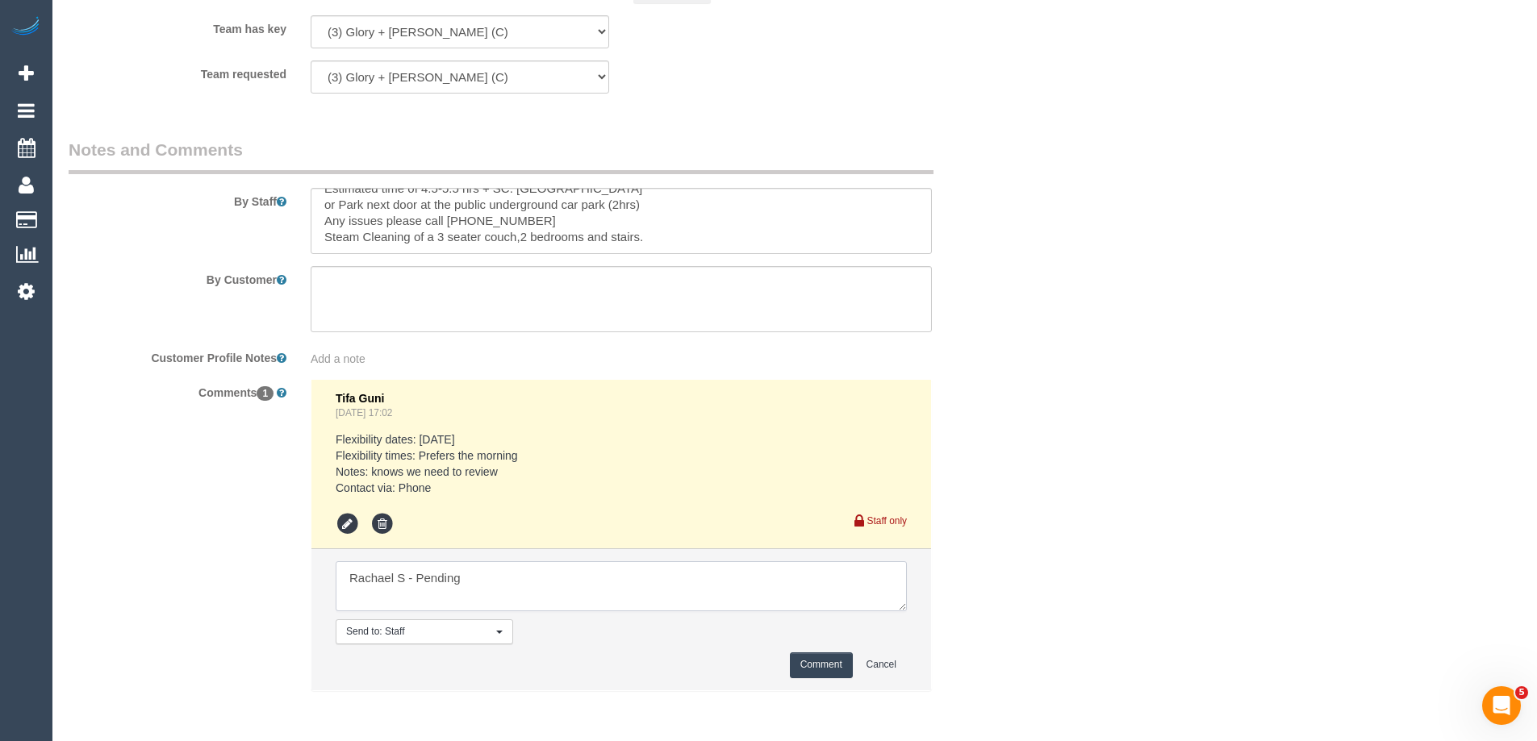
type textarea "Rachael S - Pending"
click at [805, 661] on button "Comment" at bounding box center [821, 665] width 63 height 25
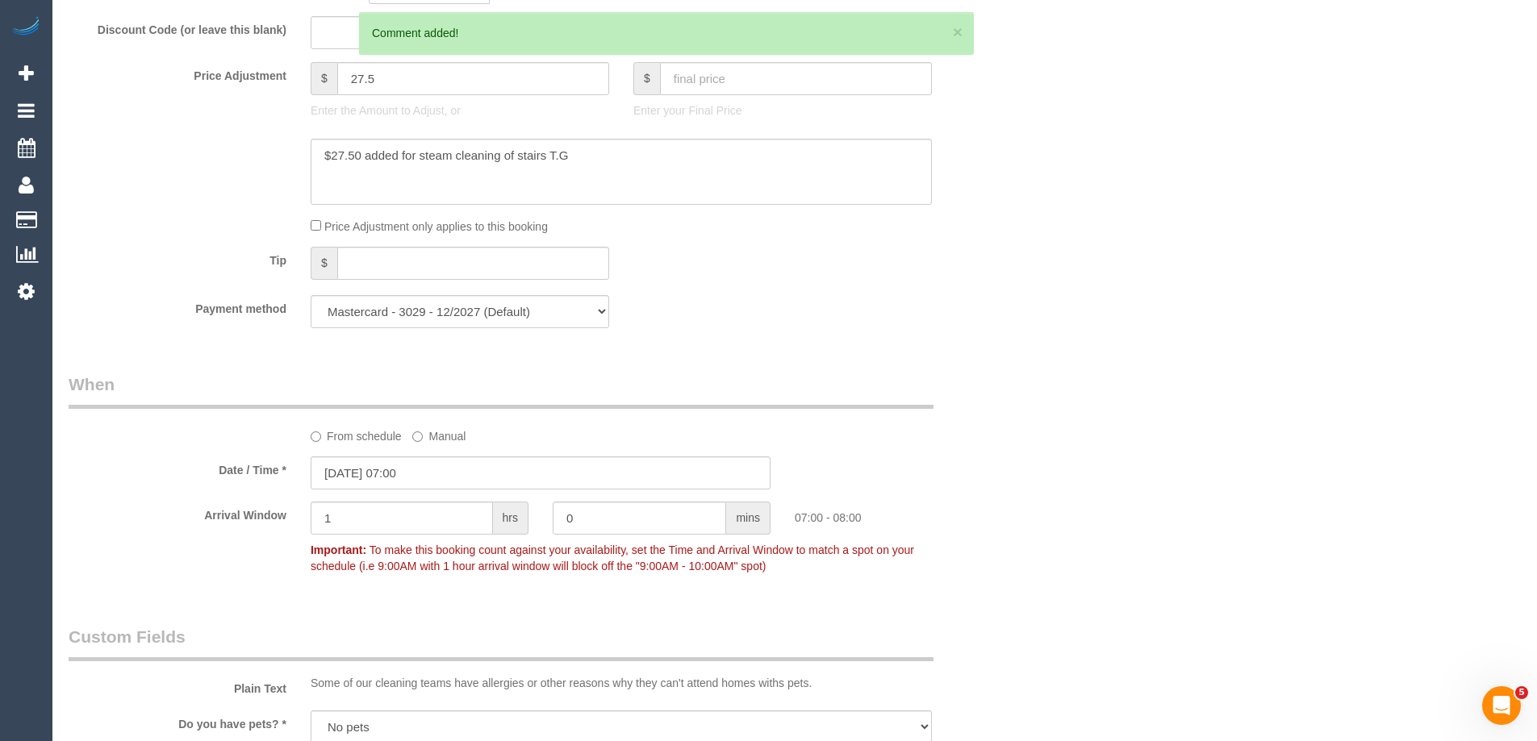
scroll to position [0, 0]
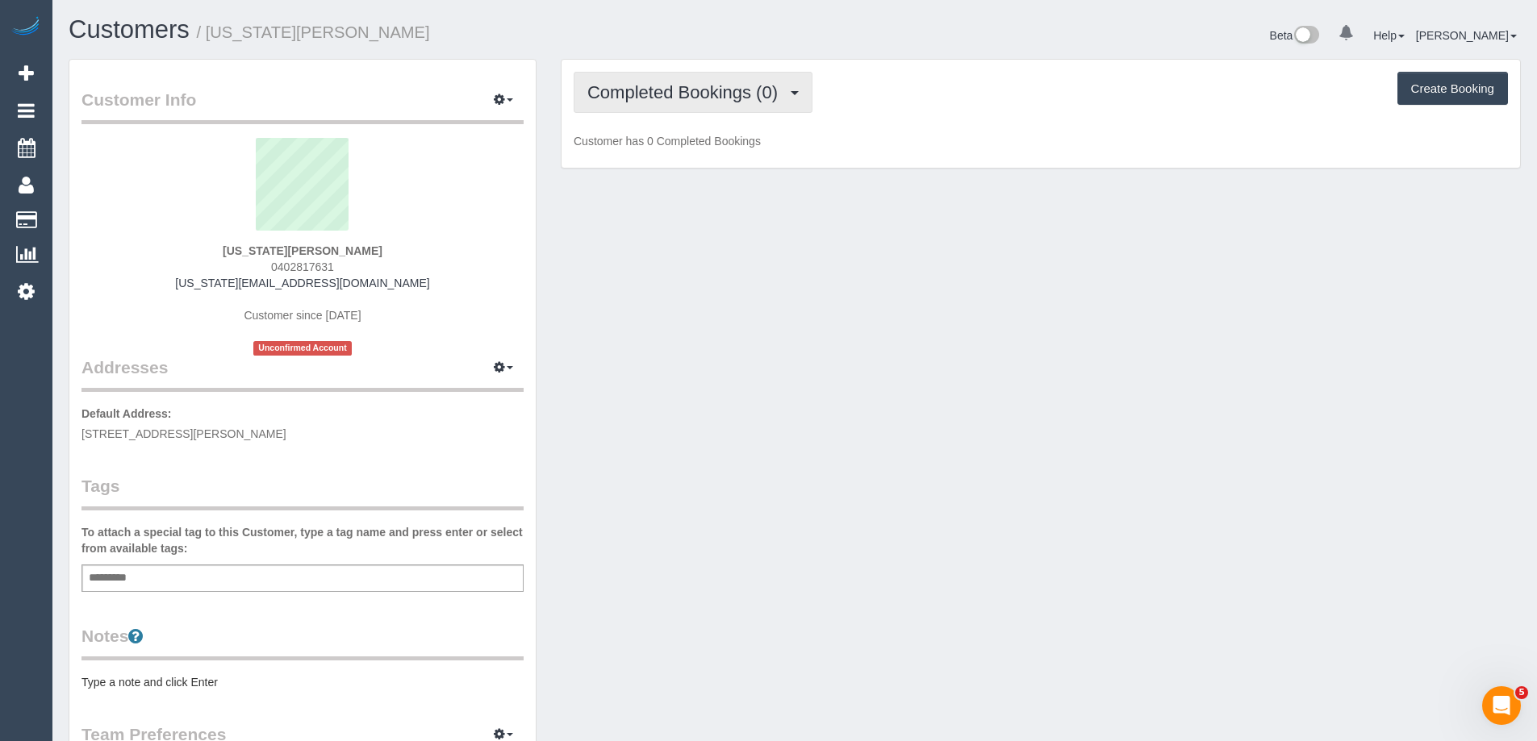
click at [664, 91] on span "Completed Bookings (0)" at bounding box center [686, 92] width 198 height 20
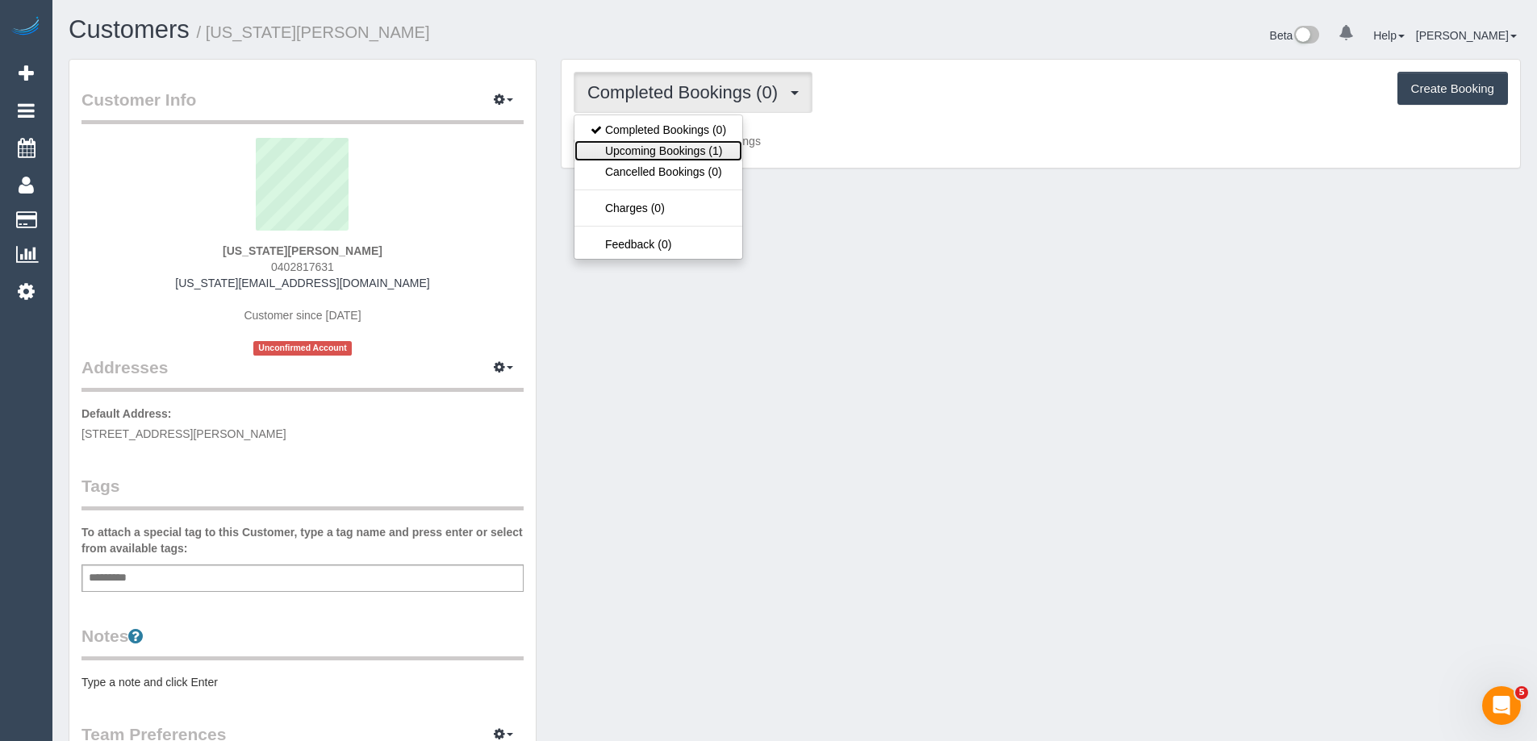
click at [687, 150] on link "Upcoming Bookings (1)" at bounding box center [658, 150] width 168 height 21
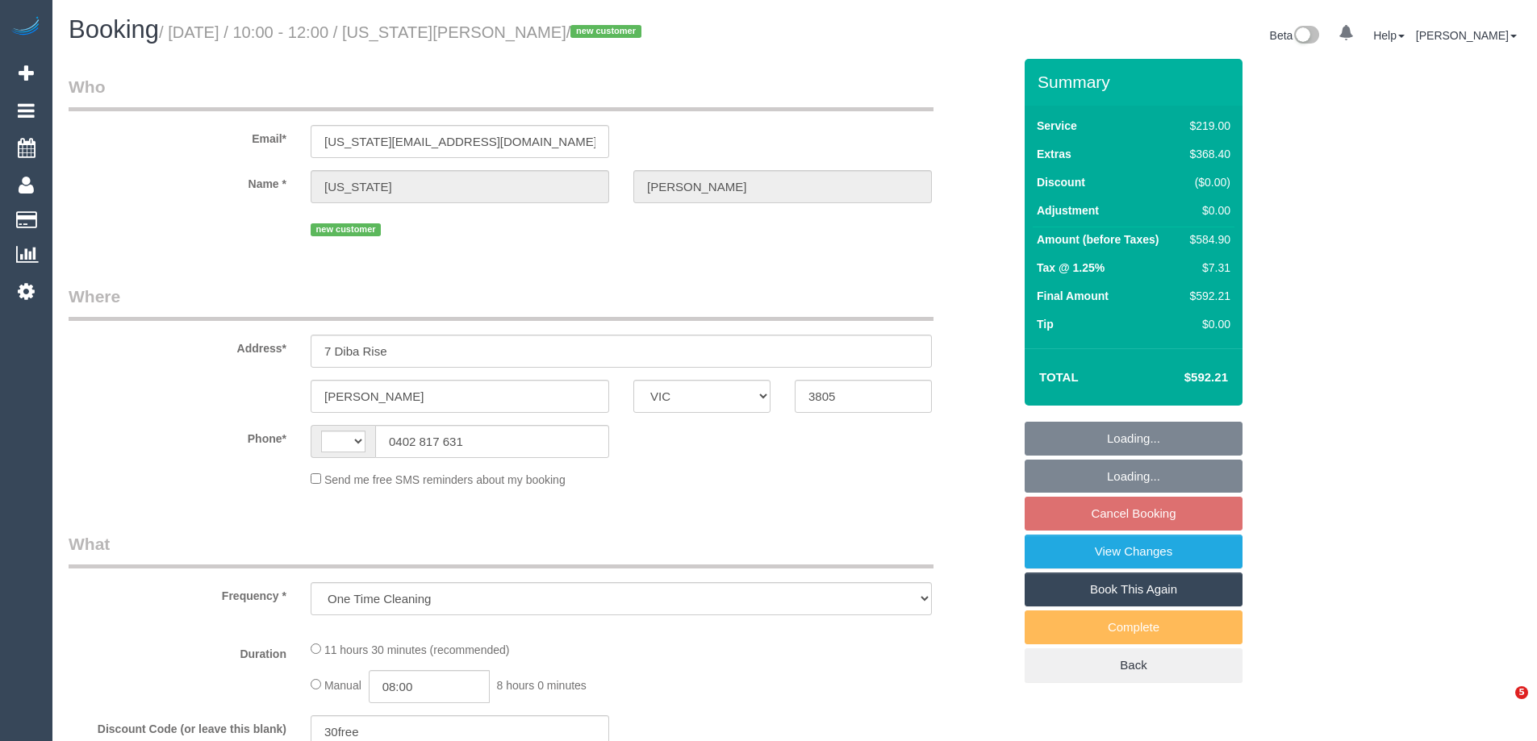
select select "VIC"
select select "string:stripe-pm_1S6OL32GScqysDRVsqvPPekB"
select select "number:29"
select select "number:17"
select select "number:19"
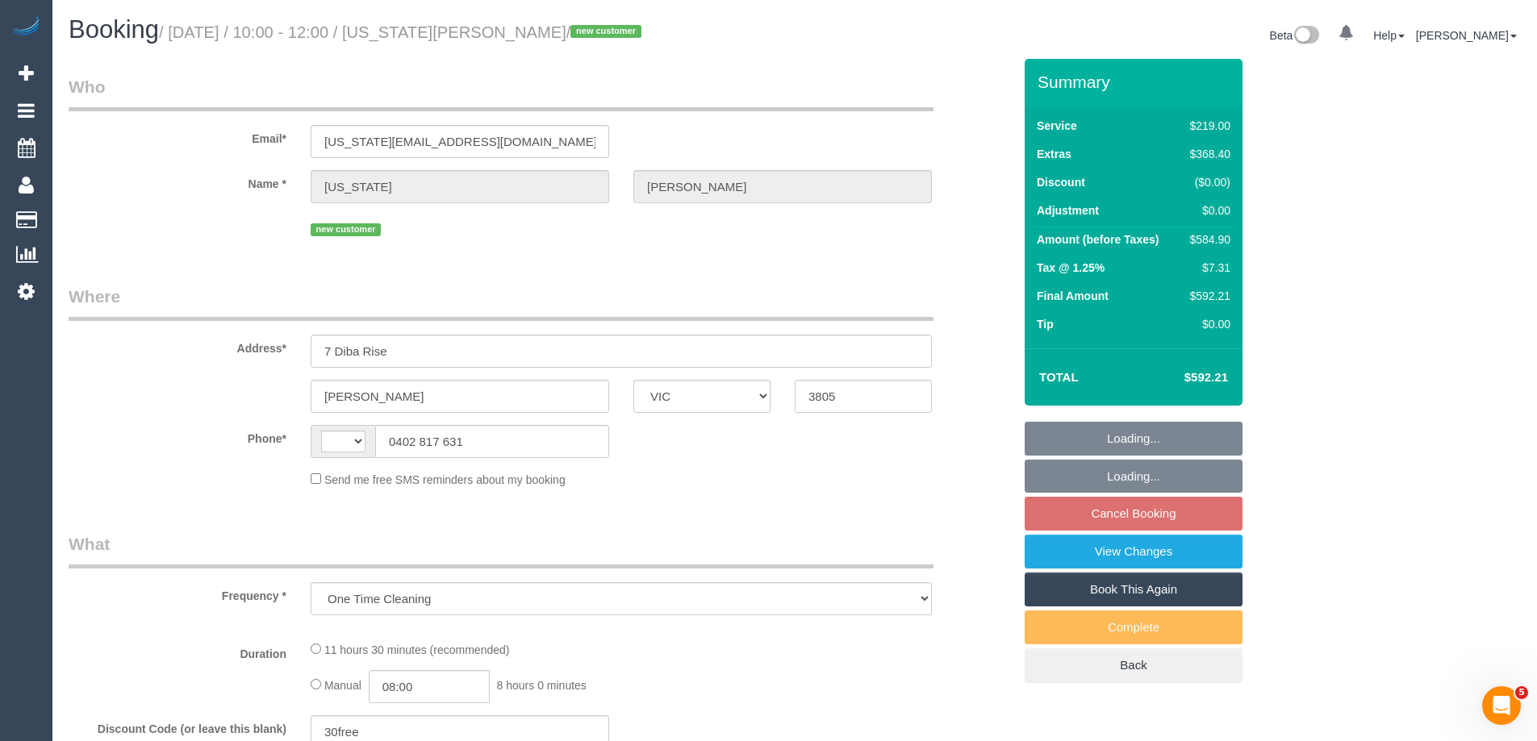
select select "number:24"
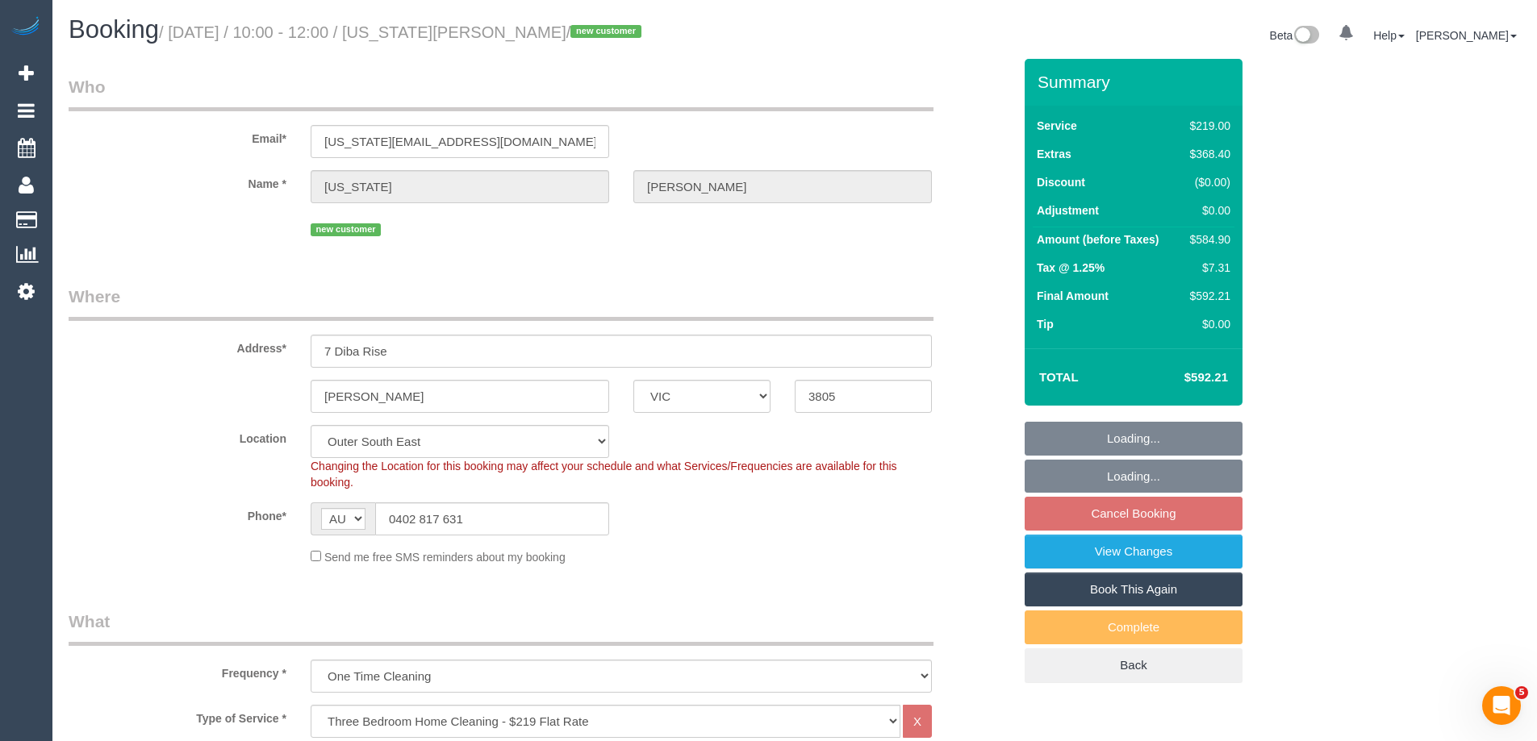
select select "string:AU"
select select "object:1108"
select select "spot1"
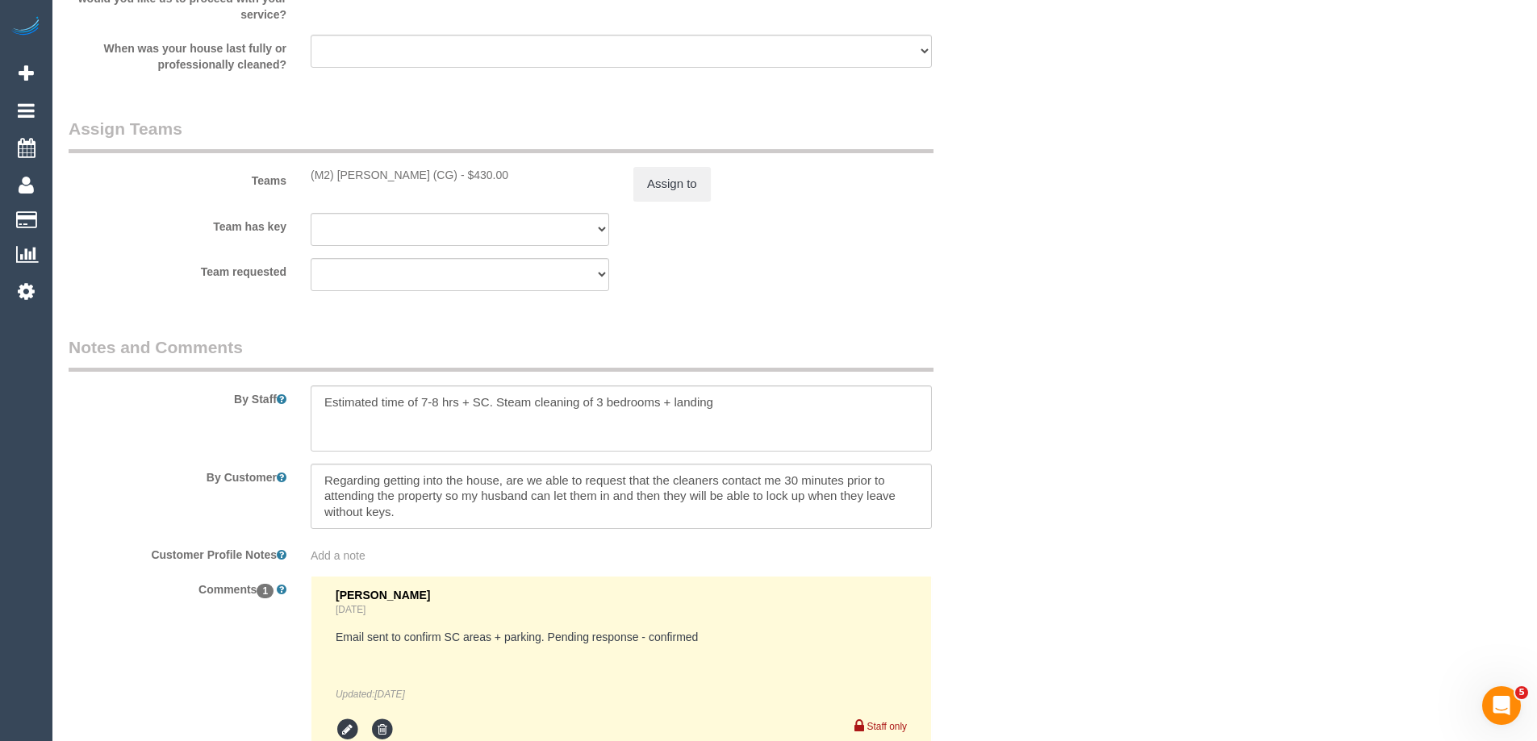
scroll to position [2358, 0]
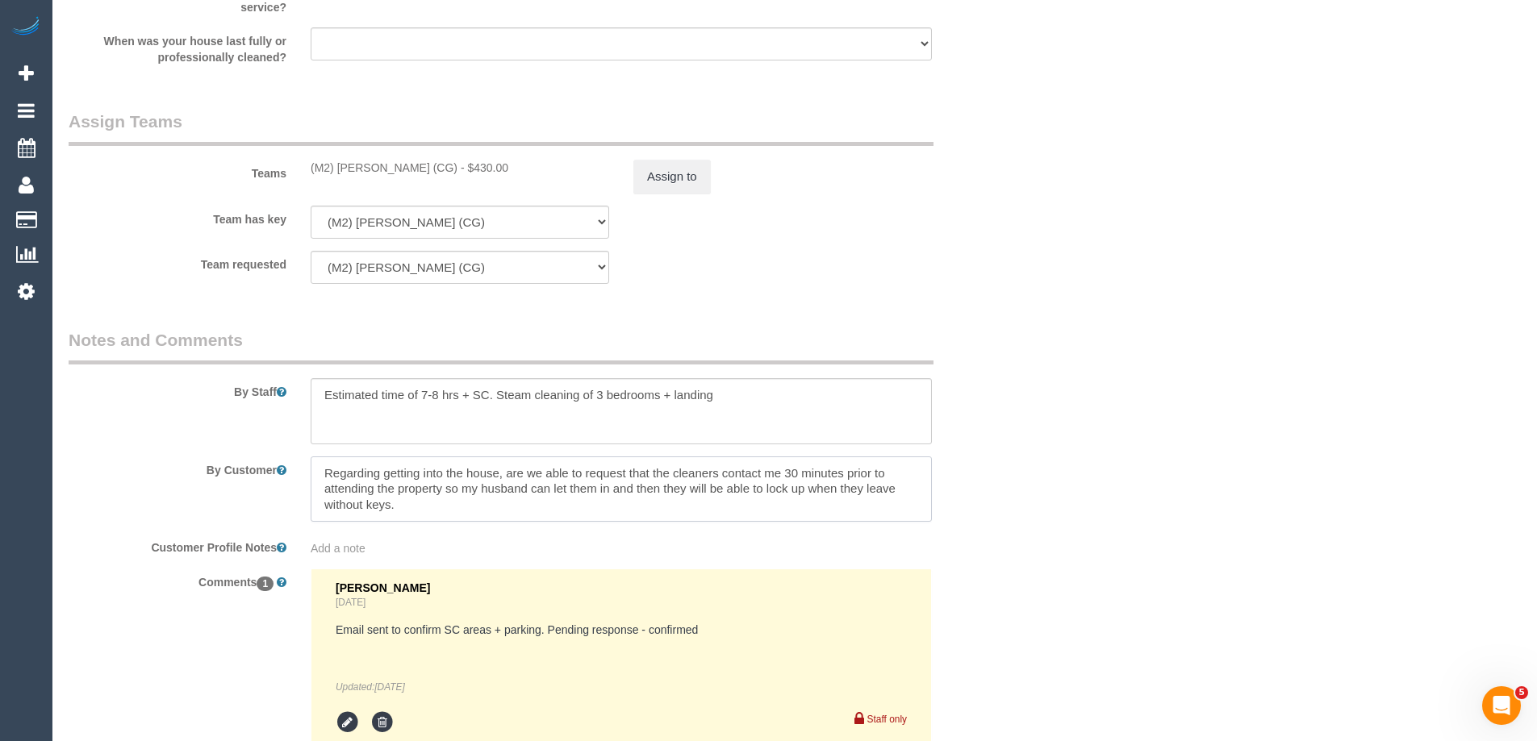
drag, startPoint x: 721, startPoint y: 472, endPoint x: 699, endPoint y: 500, distance: 36.2
click at [699, 500] on textarea at bounding box center [621, 490] width 621 height 66
click at [721, 401] on textarea at bounding box center [621, 411] width 621 height 66
paste textarea "contact me 30 minutes prior to attending the property so my husband can let the…"
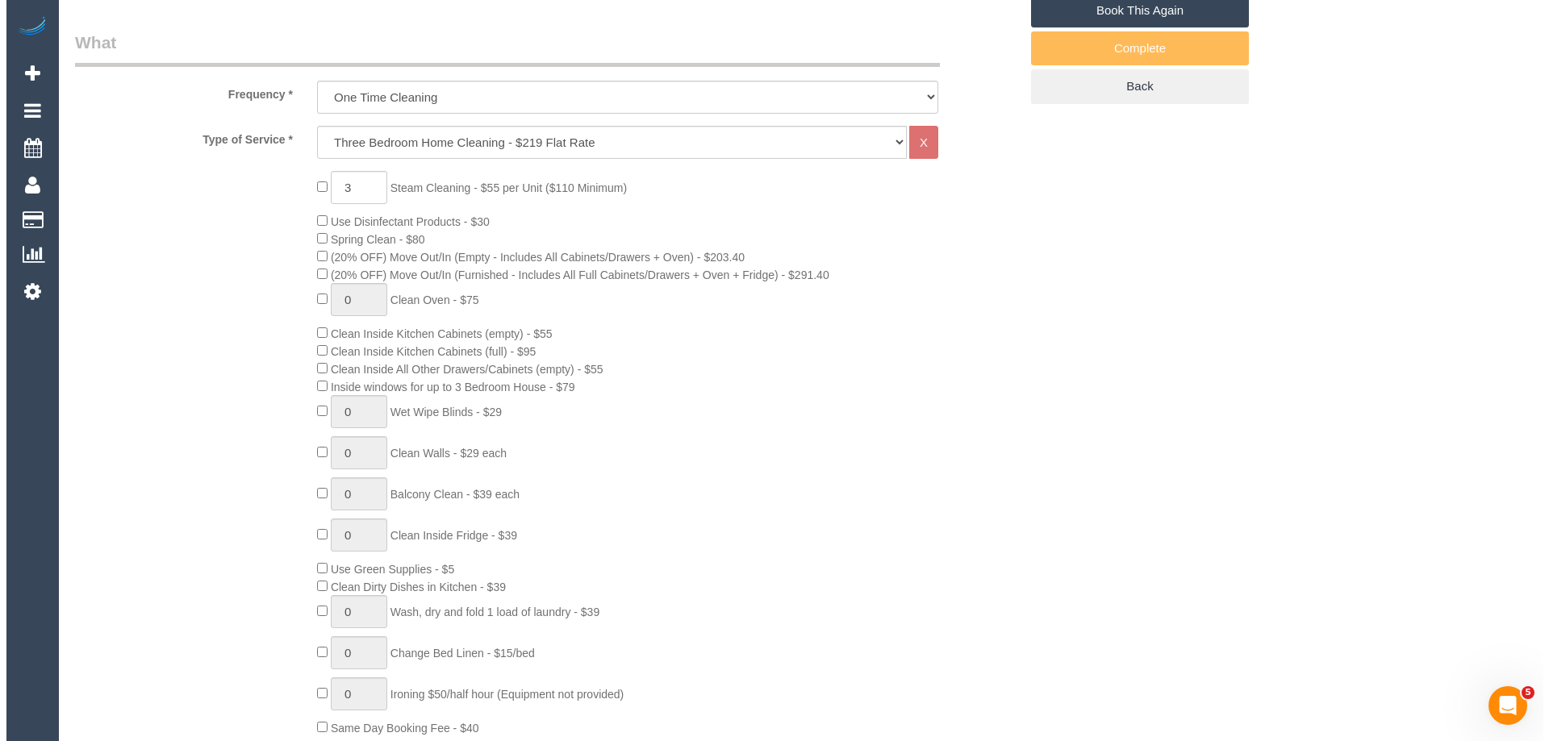
scroll to position [0, 0]
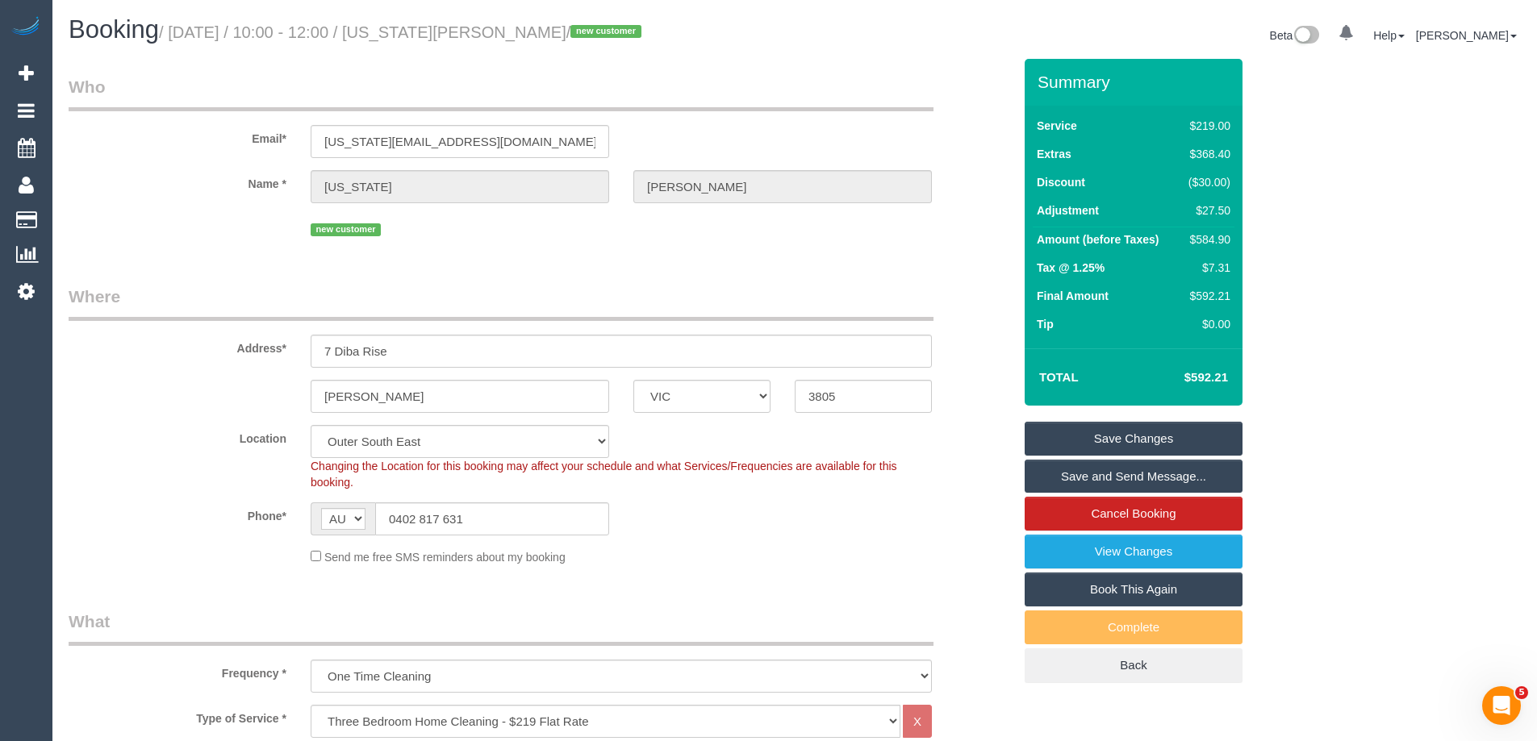
type textarea "Estimated time of 7-8 hrs + SC. Steam cleaning of 3 bedrooms + landing. Please …"
click at [1078, 440] on link "Save Changes" at bounding box center [1134, 439] width 218 height 34
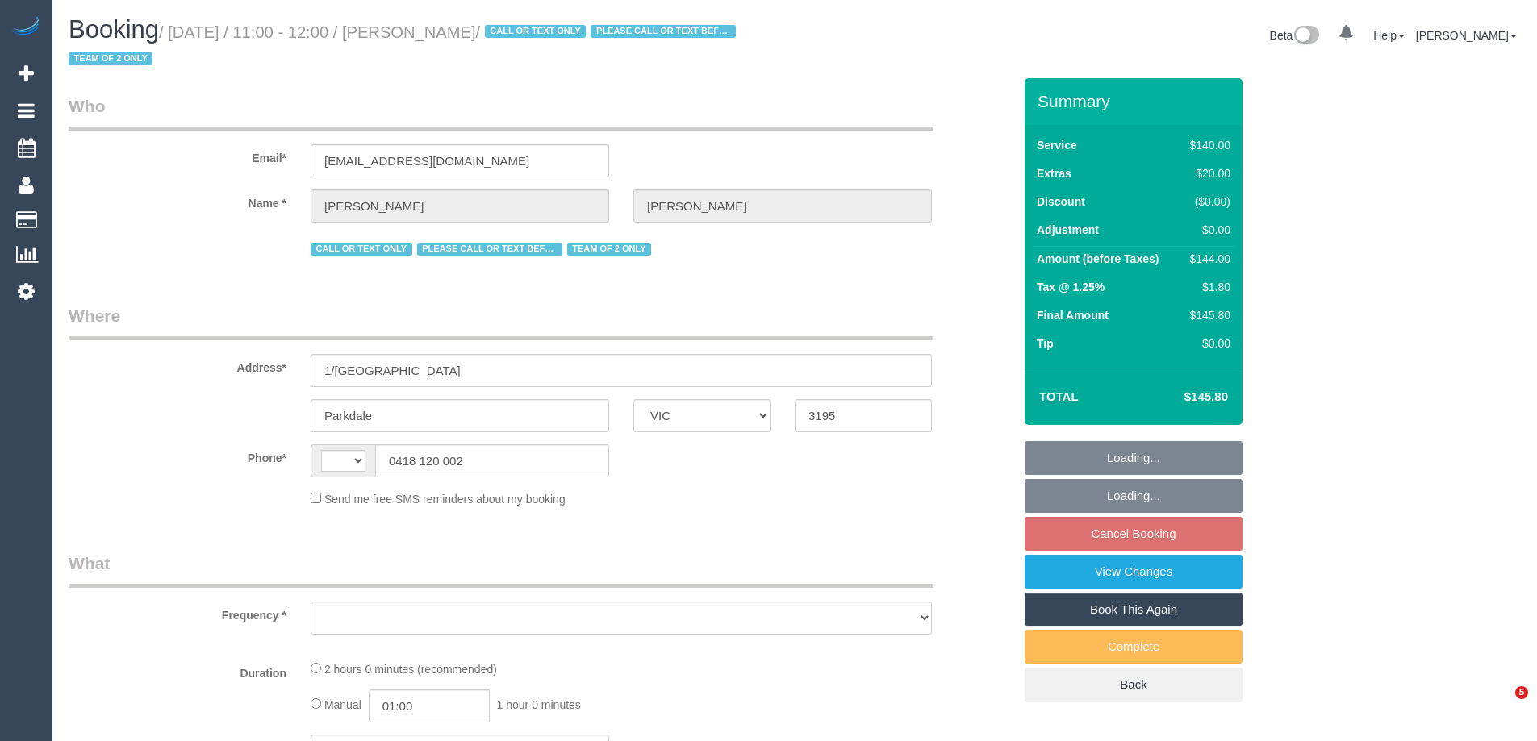
select select "VIC"
select select "object:319"
select select "number:27"
select select "number:14"
select select "number:19"
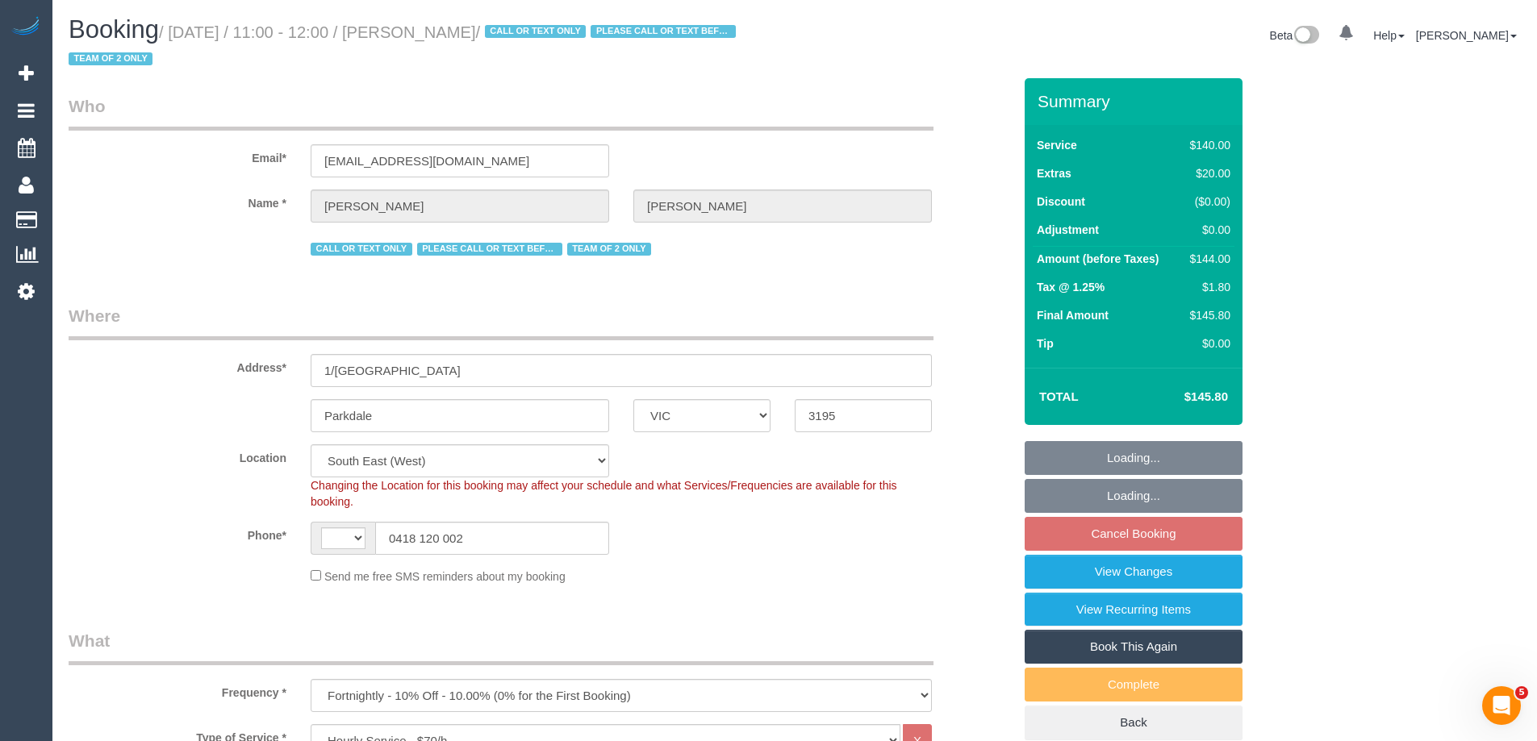
select select "string:AU"
select select "string:stripe-pm_1IurDE2GScqysDRVKYsKDDKB"
select select "object:899"
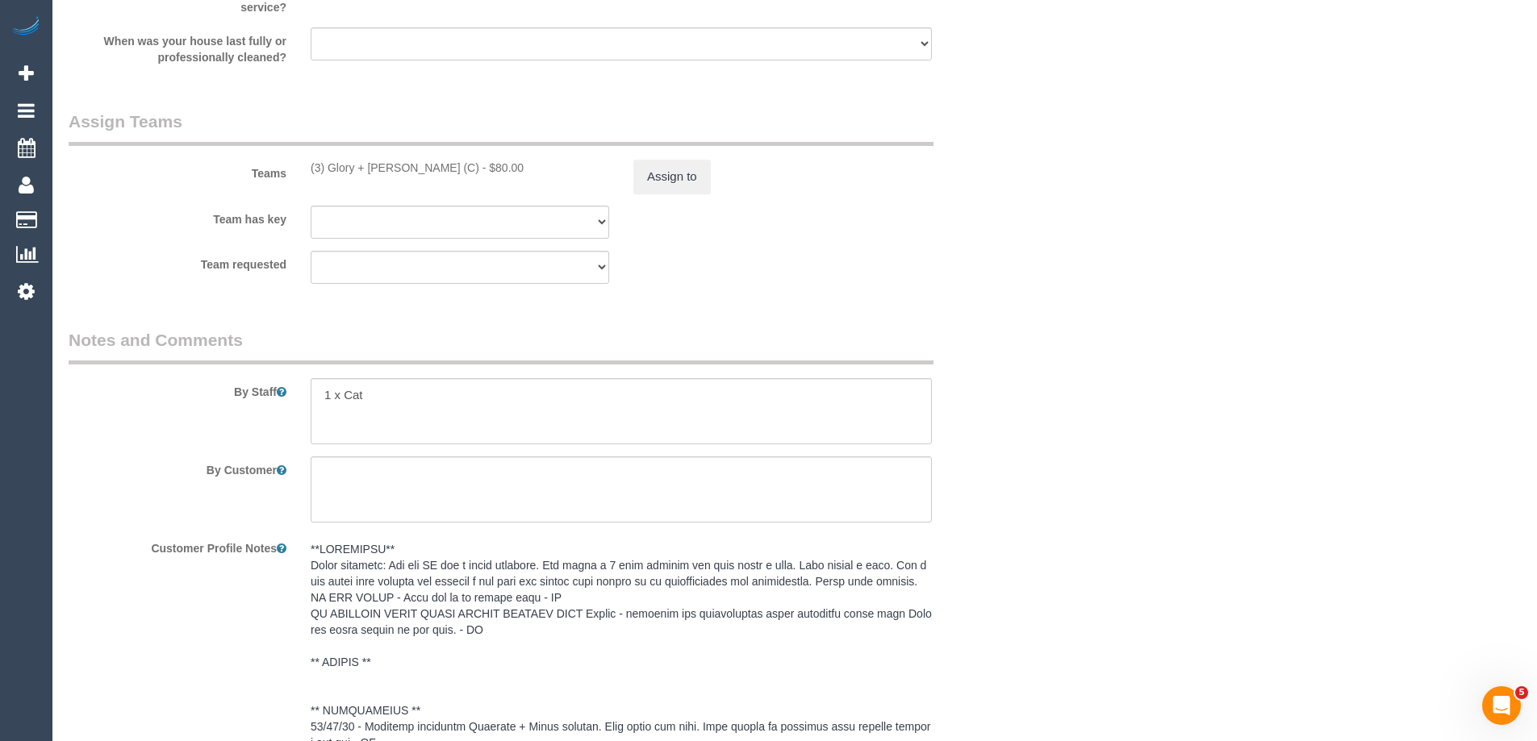
scroll to position [2581, 0]
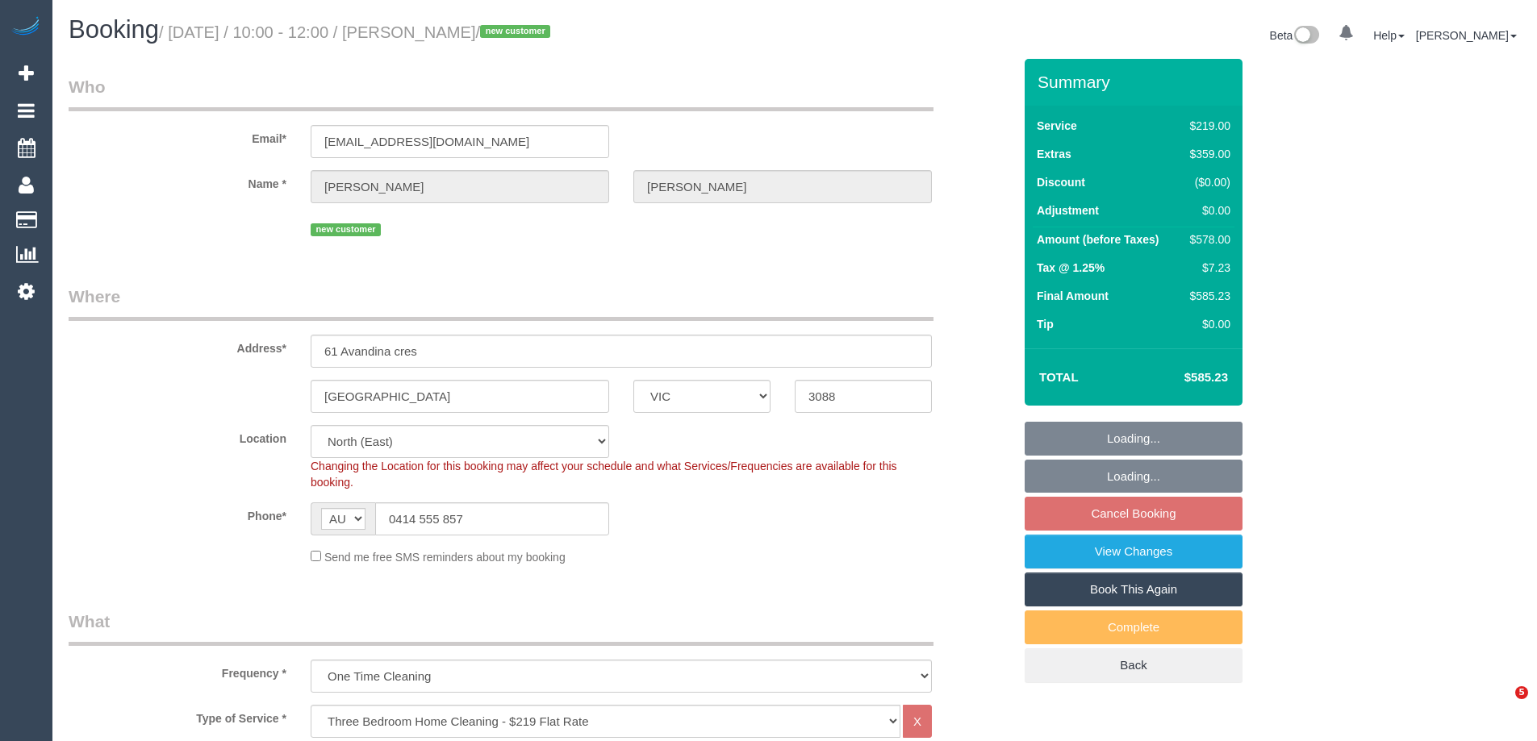
select select "VIC"
select select "number:28"
select select "number:17"
select select "number:19"
select select "number:22"
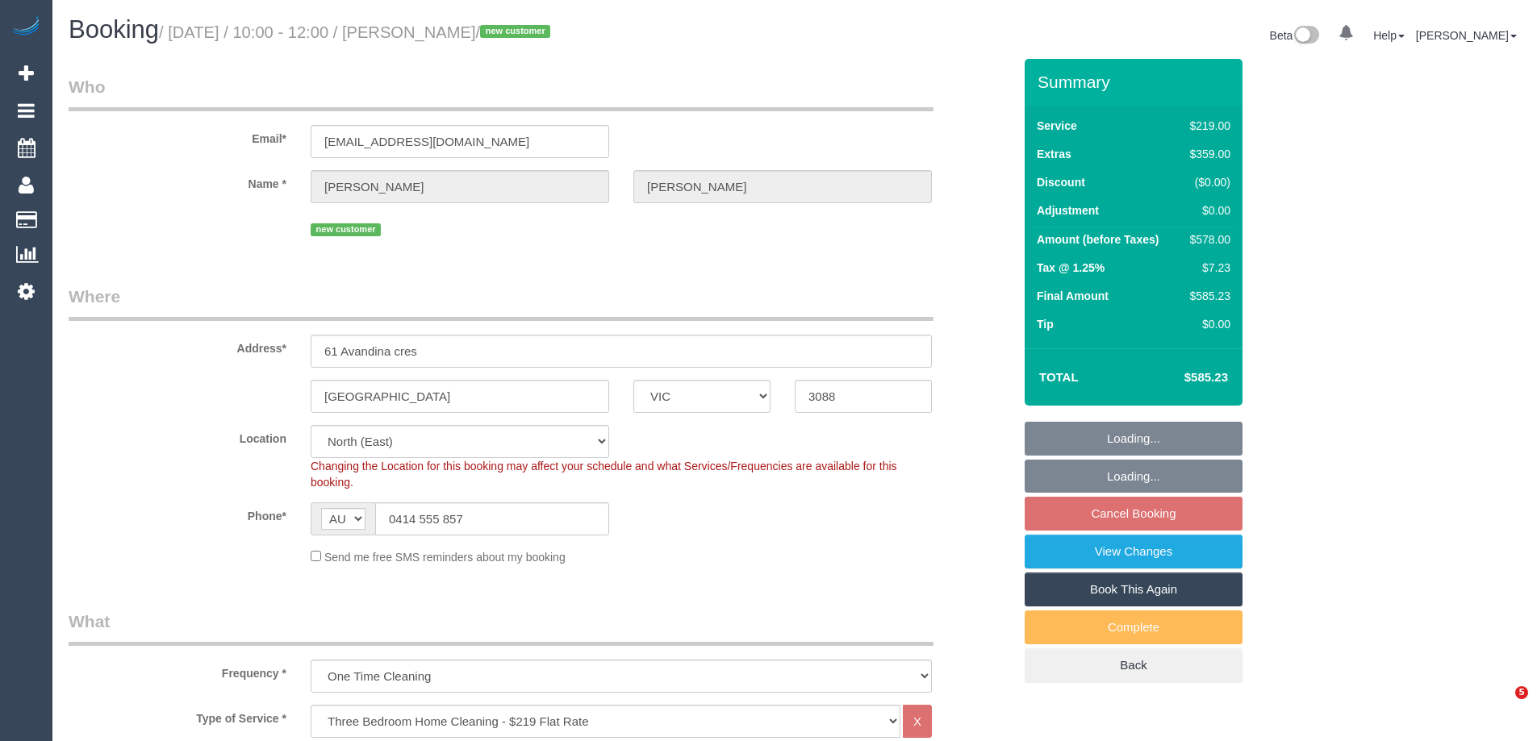
select select "number:26"
select select "object:1455"
drag, startPoint x: 505, startPoint y: 148, endPoint x: 101, endPoint y: 140, distance: 404.2
click at [93, 144] on div "Email* melissahumann@iinet.net.au" at bounding box center [540, 116] width 968 height 83
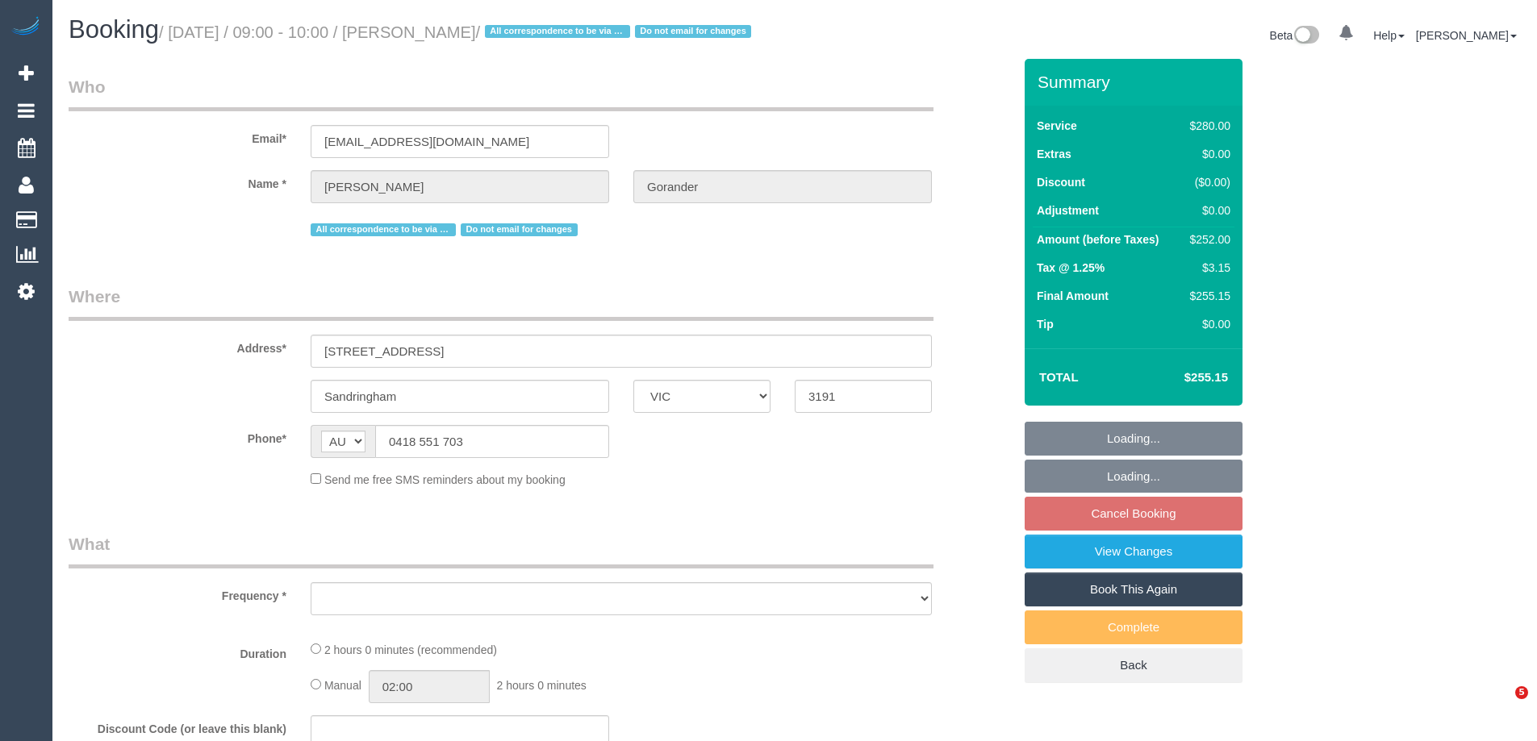
select select "VIC"
select select "string:stripe-pm_1Gmrcl2GScqysDRVmcm1JmZh"
select select "object:1098"
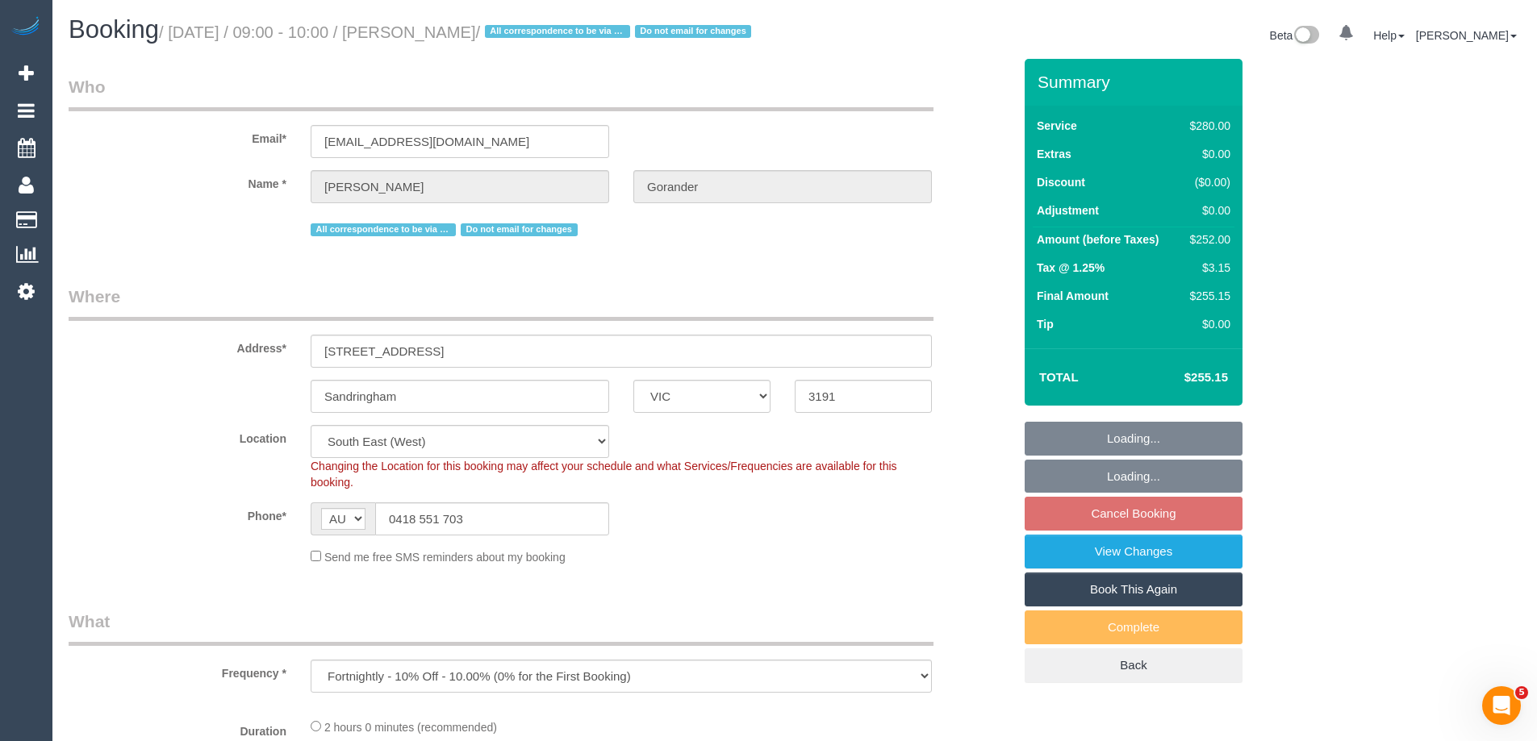
select select "2"
select select "number:32"
select select "number:14"
select select "number:19"
select select "object:1429"
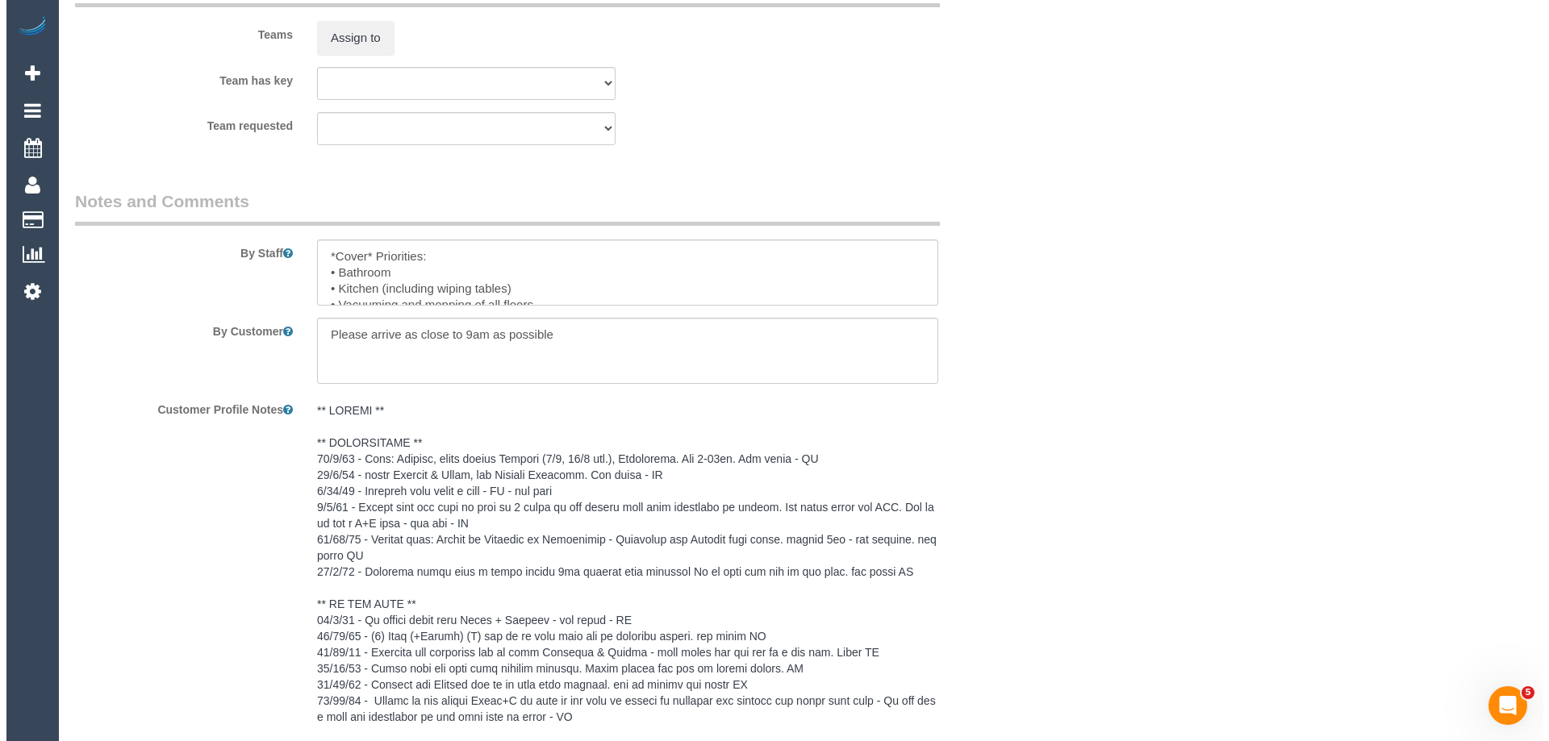
scroll to position [2581, 0]
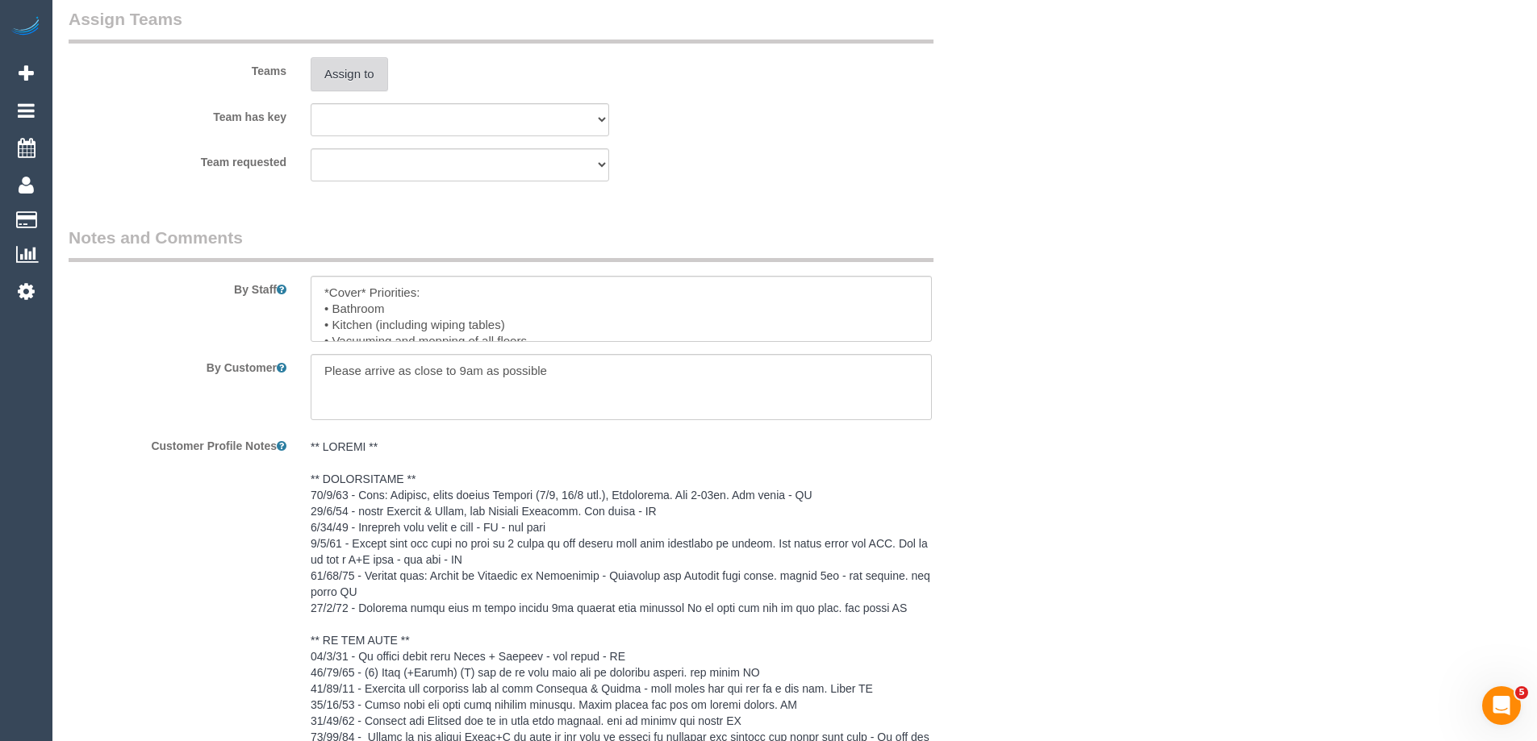
click at [353, 91] on button "Assign to" at bounding box center [349, 74] width 77 height 34
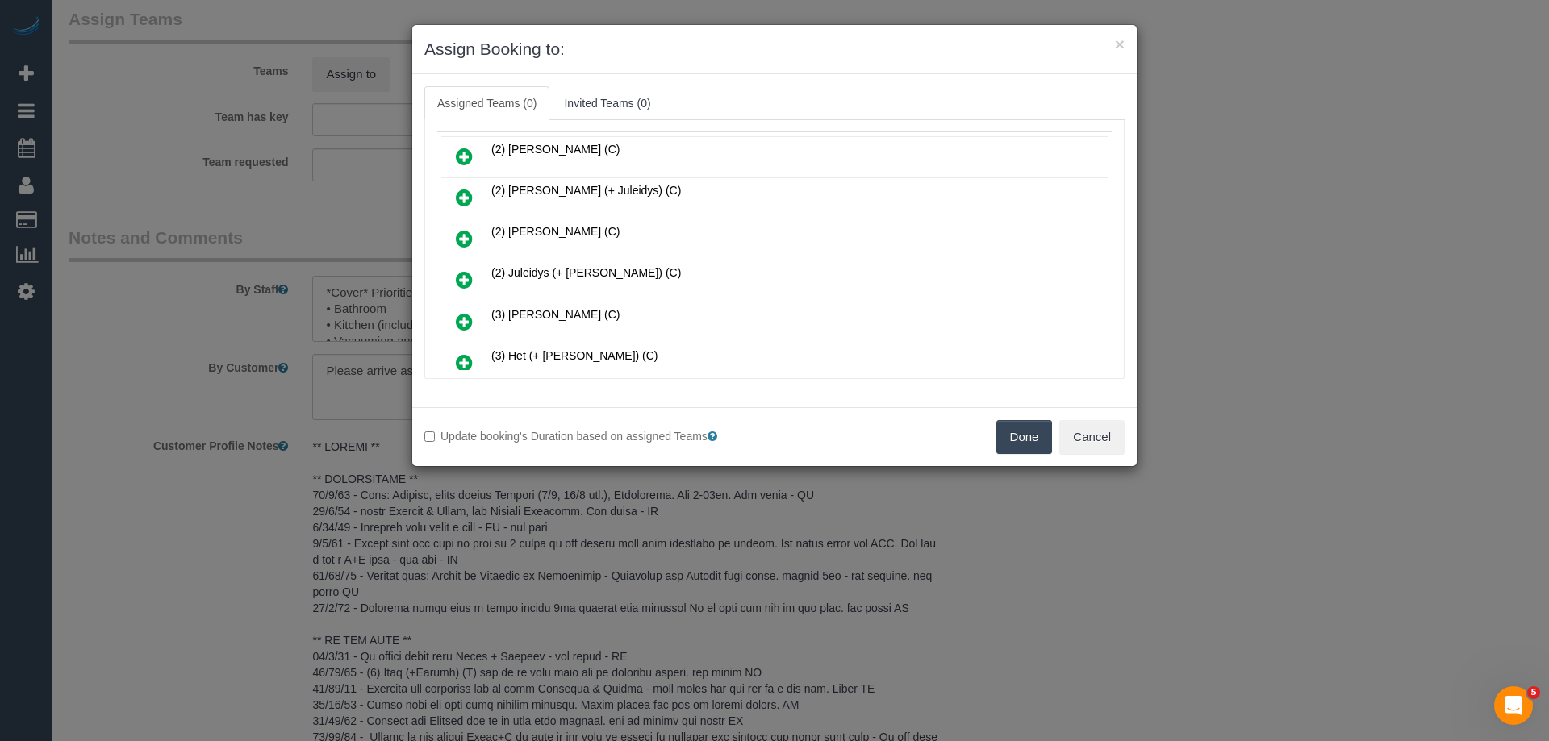
scroll to position [161, 0]
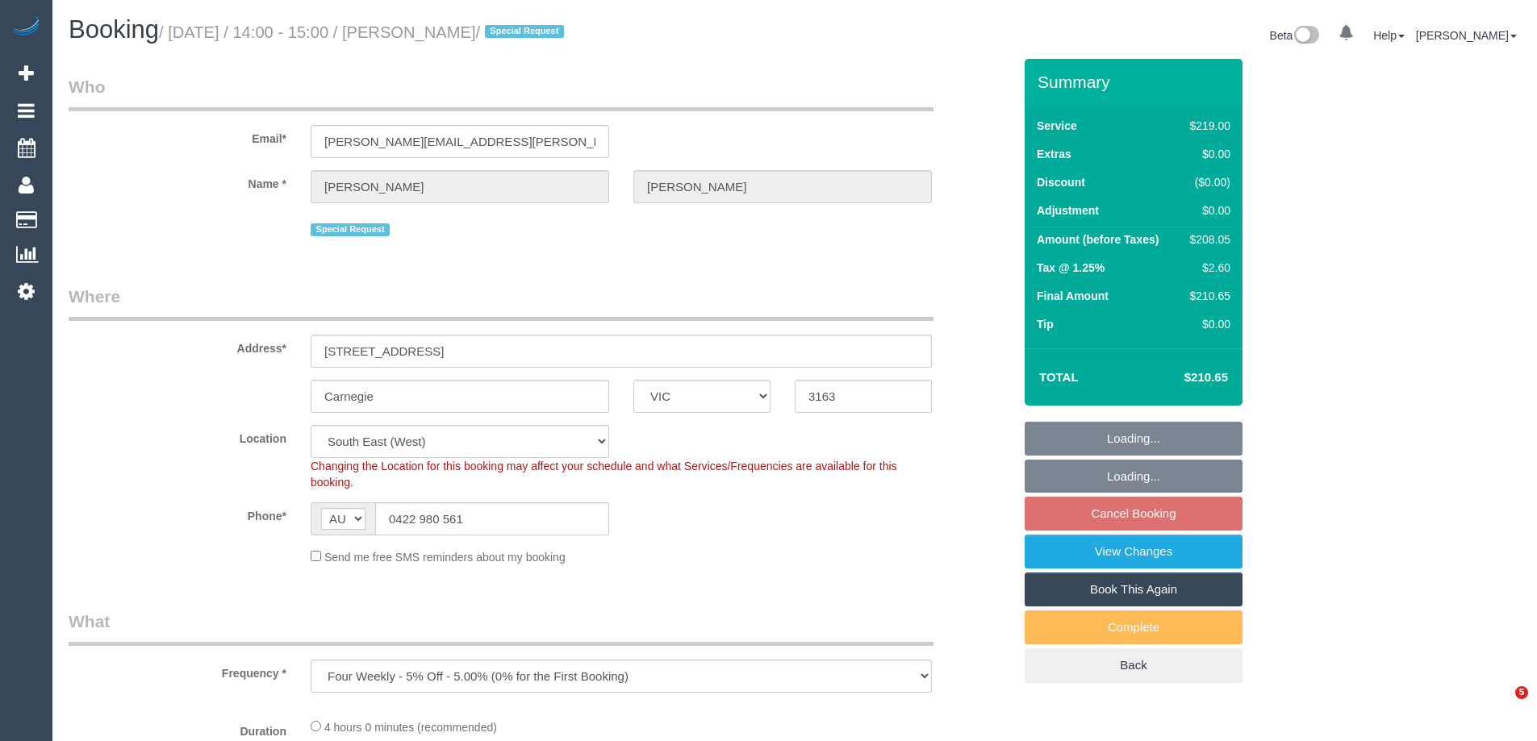
select select "VIC"
select select "string:stripe-pm_1ReTZW2GScqysDRVu5mOD1Qt"
select select "object:587"
select select "number:28"
select select "number:15"
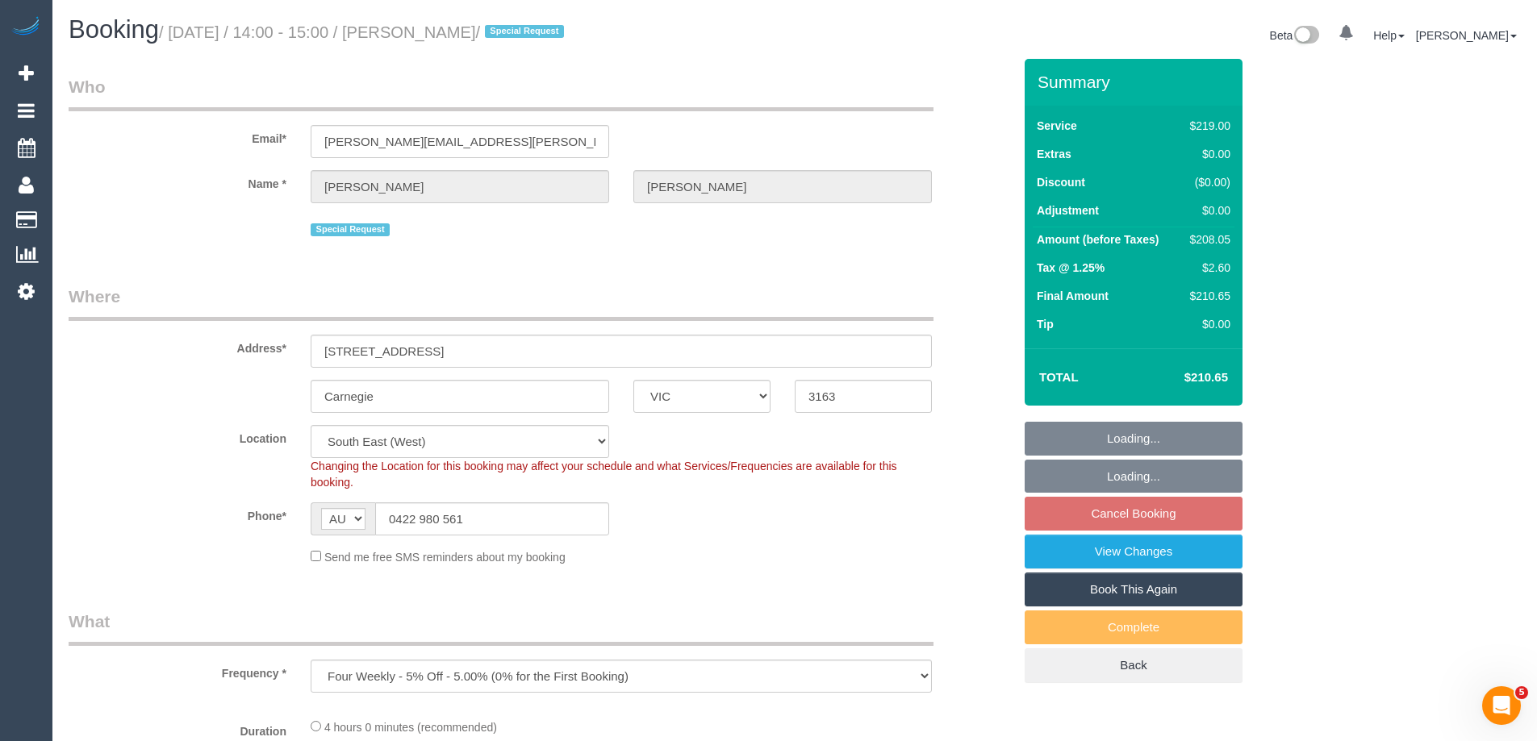
select select "number:18"
select select "number:24"
select select "number:35"
select select "number:11"
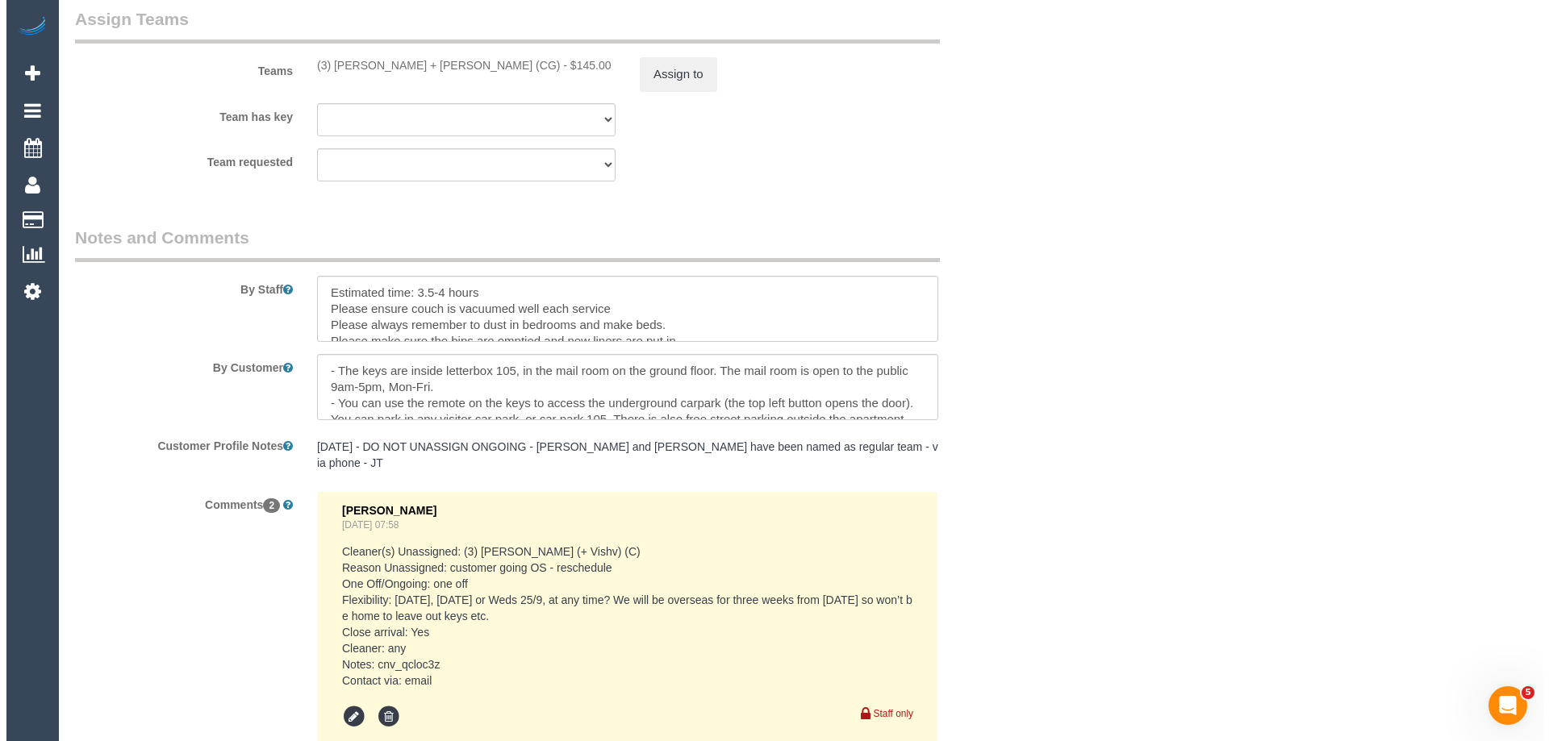
scroll to position [2420, 0]
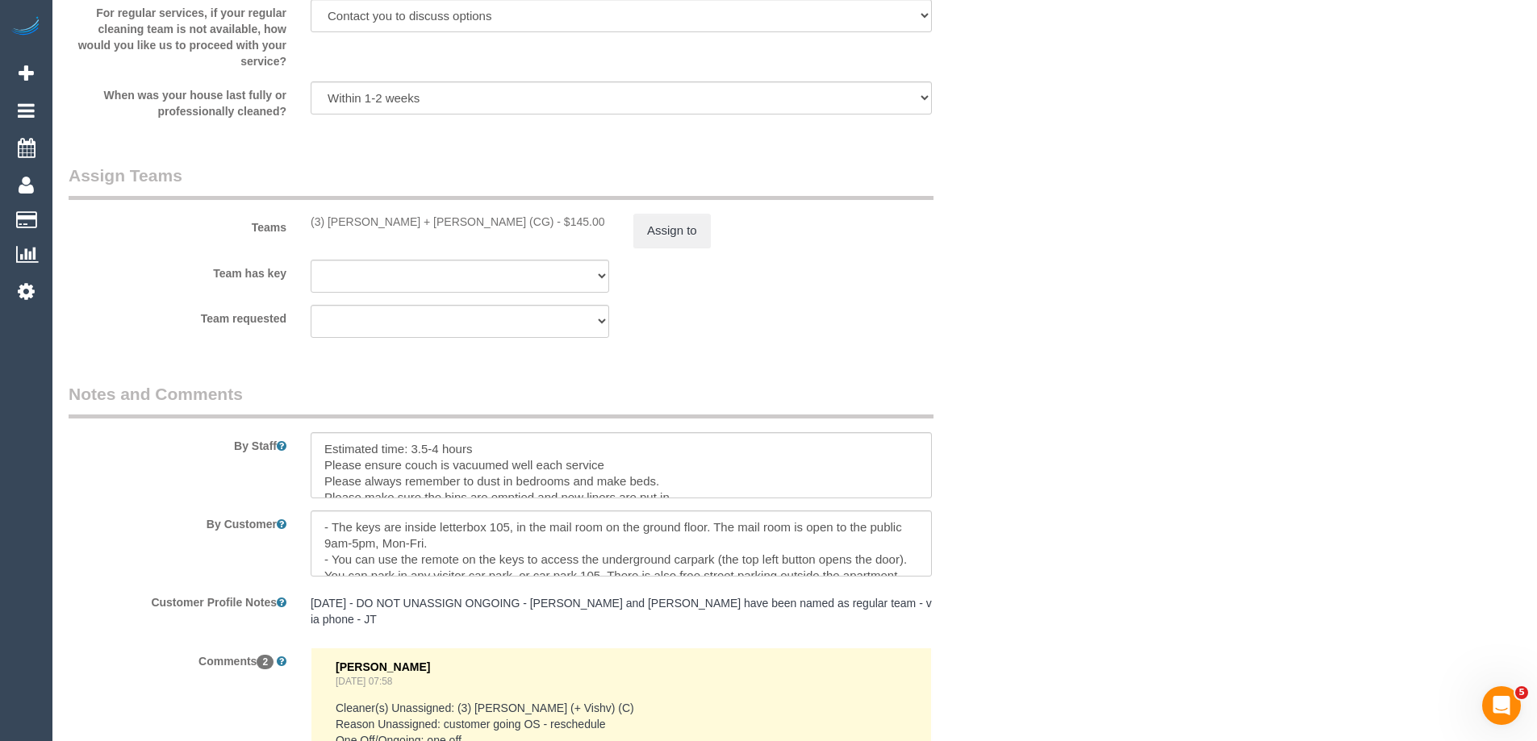
click at [675, 193] on legend "Assign Teams" at bounding box center [501, 182] width 865 height 36
click at [660, 225] on button "Assign to" at bounding box center [671, 231] width 77 height 34
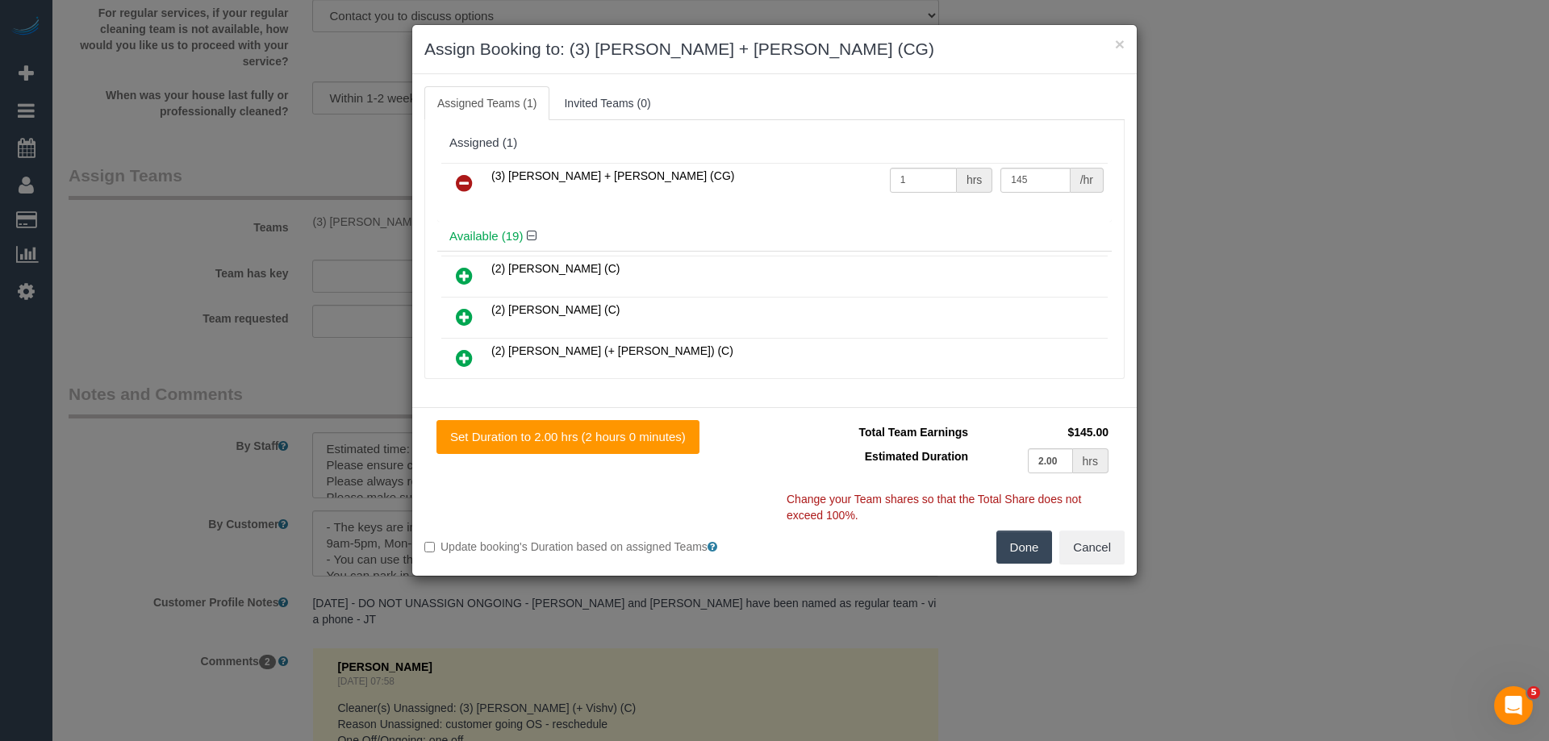
click at [453, 179] on link at bounding box center [464, 184] width 38 height 32
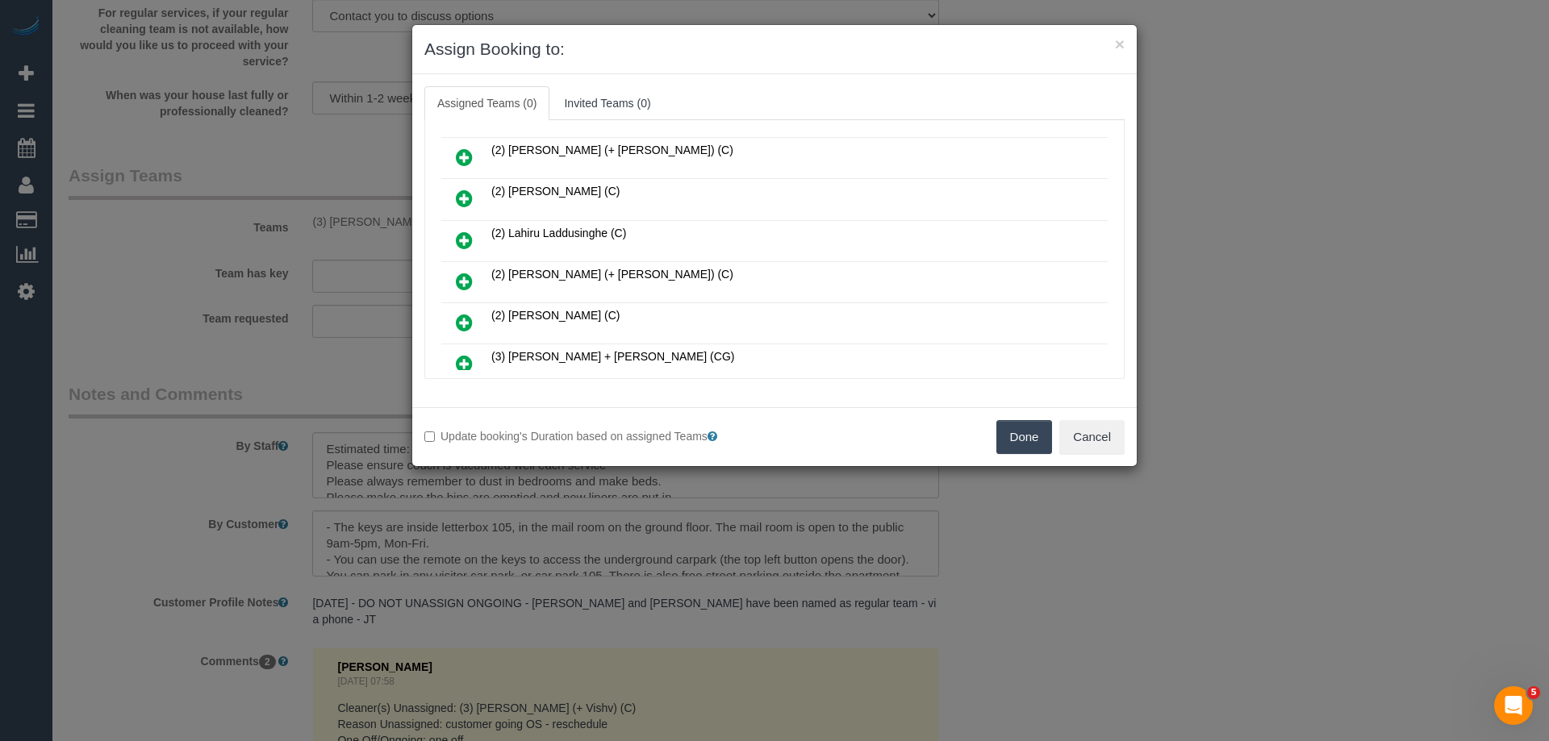
scroll to position [161, 0]
click at [461, 276] on icon at bounding box center [464, 282] width 17 height 19
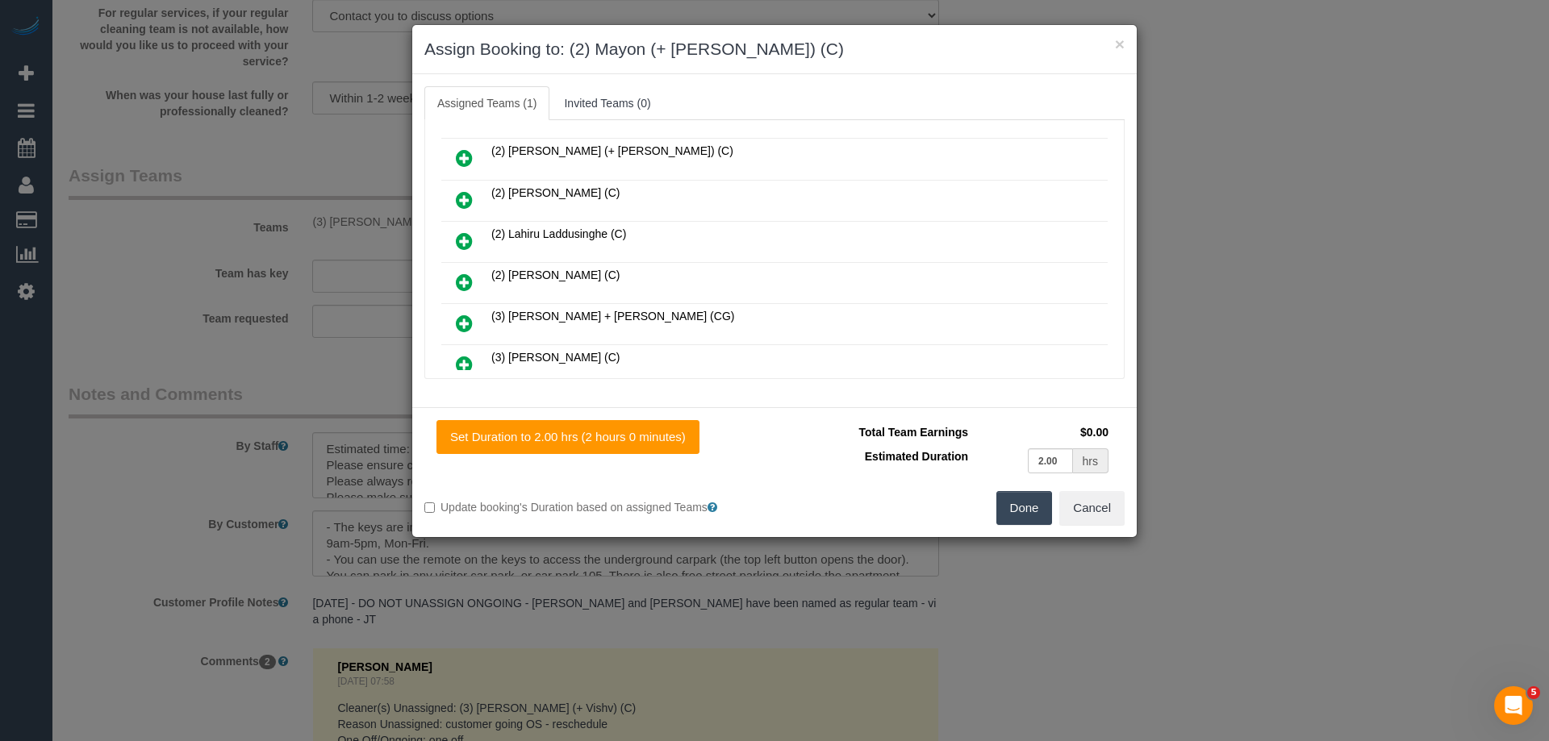
click at [469, 162] on icon at bounding box center [464, 157] width 17 height 19
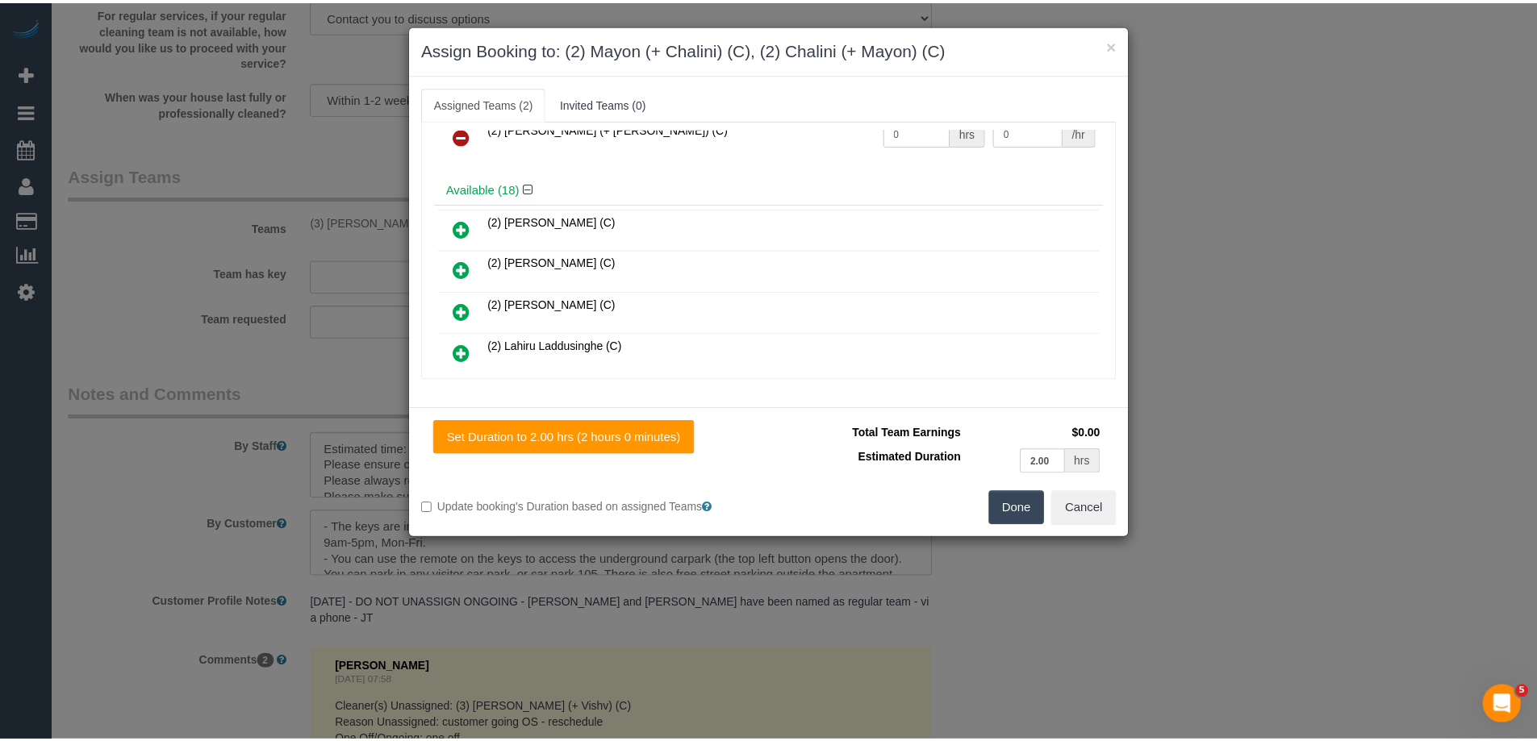
scroll to position [0, 0]
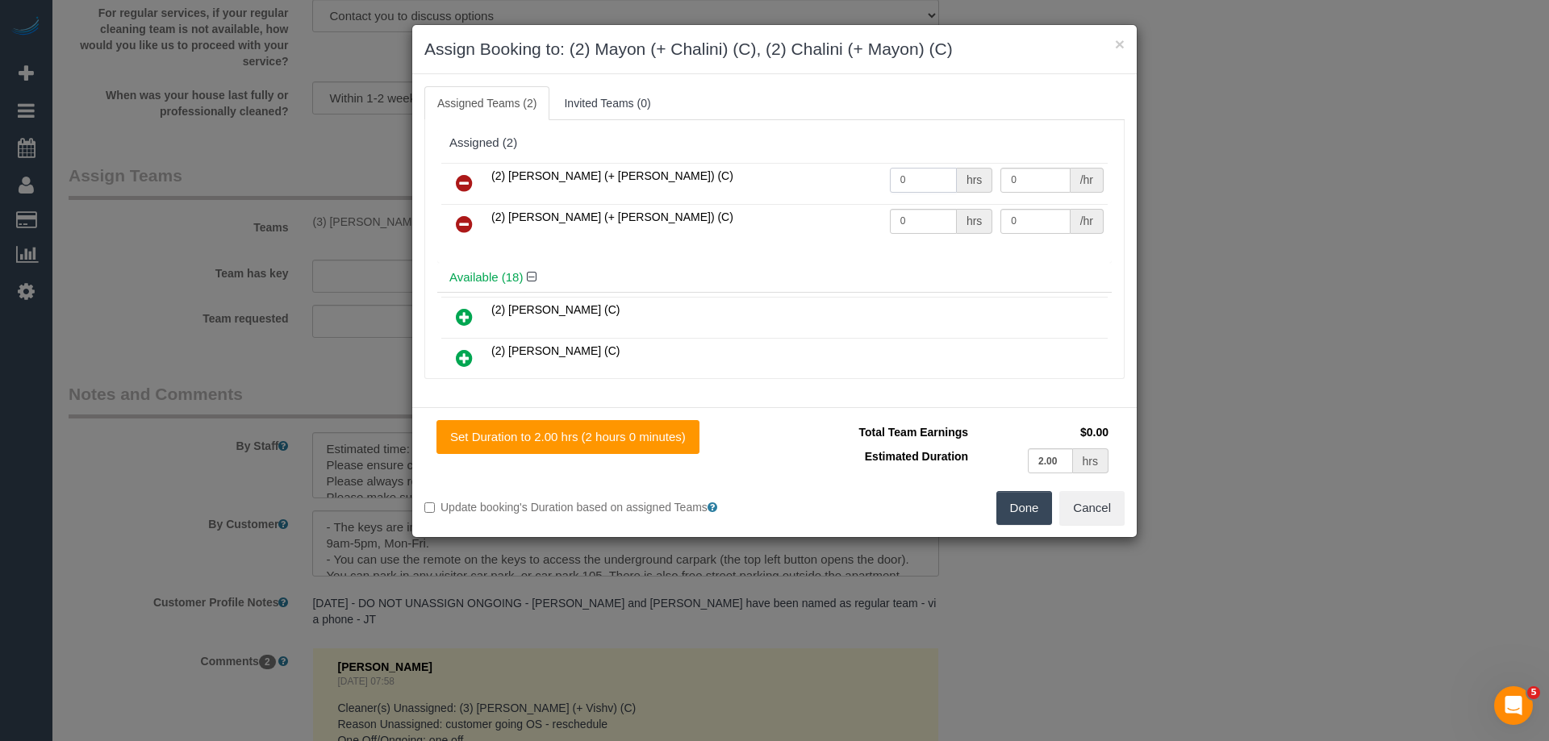
drag, startPoint x: 935, startPoint y: 173, endPoint x: 782, endPoint y: 182, distance: 153.5
click at [782, 182] on tr "(2) Chalini (+ Mayon) (C) 0 hrs 0 /hr" at bounding box center [774, 183] width 666 height 41
type input "1"
drag, startPoint x: 911, startPoint y: 221, endPoint x: 842, endPoint y: 219, distance: 68.6
click at [842, 219] on tr "(2) Mayon (+ Chalini) (C) 0 hrs 0 /hr" at bounding box center [774, 224] width 666 height 41
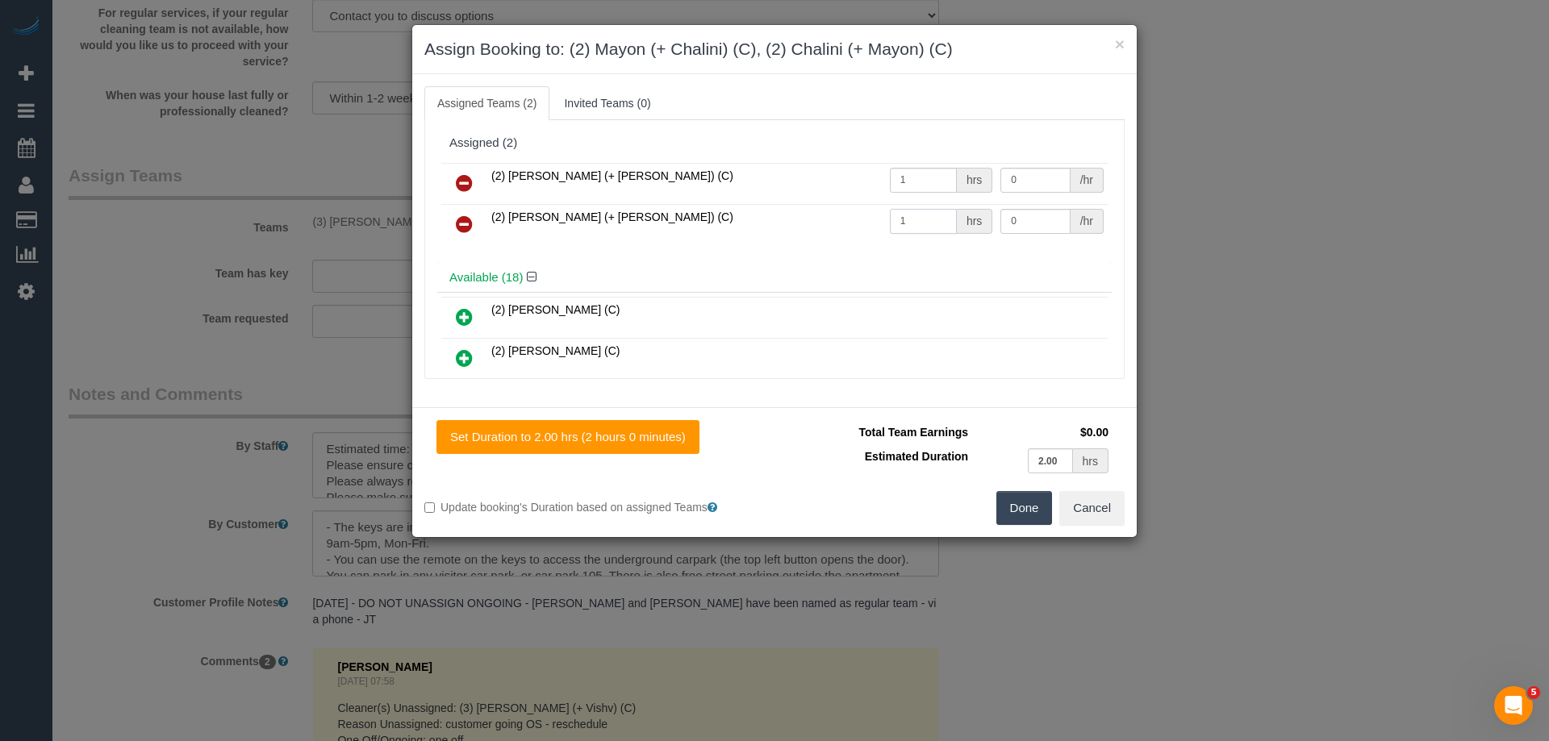
type input "1"
drag, startPoint x: 988, startPoint y: 174, endPoint x: 919, endPoint y: 175, distance: 69.4
click at [930, 174] on tr "(2) Chalini (+ Mayon) (C) 1 hrs 0 /hr" at bounding box center [774, 183] width 666 height 41
type input "65"
drag, startPoint x: 1024, startPoint y: 226, endPoint x: 904, endPoint y: 226, distance: 119.4
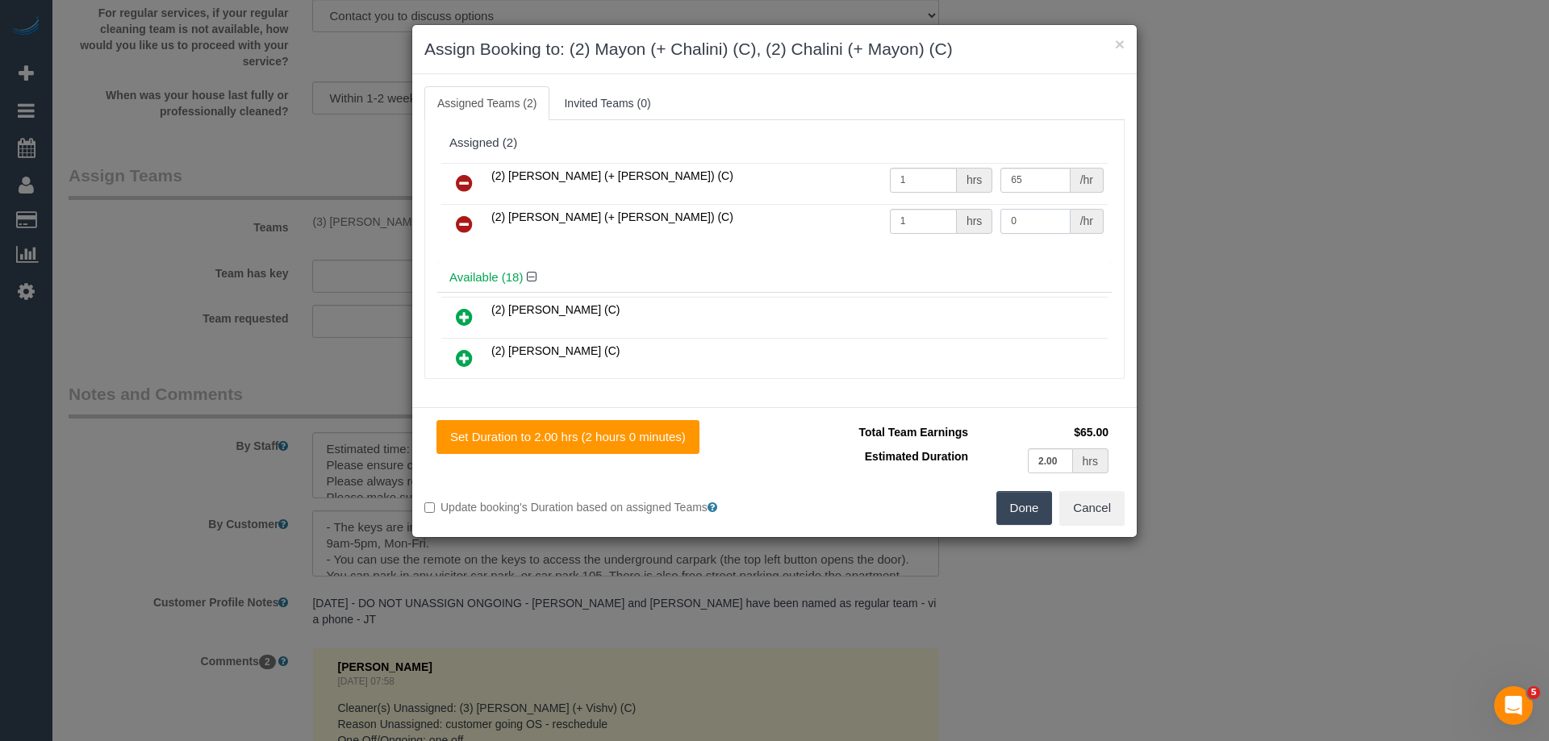
click at [926, 226] on tr "(2) Mayon (+ Chalini) (C) 1 hrs 0 /hr" at bounding box center [774, 224] width 666 height 41
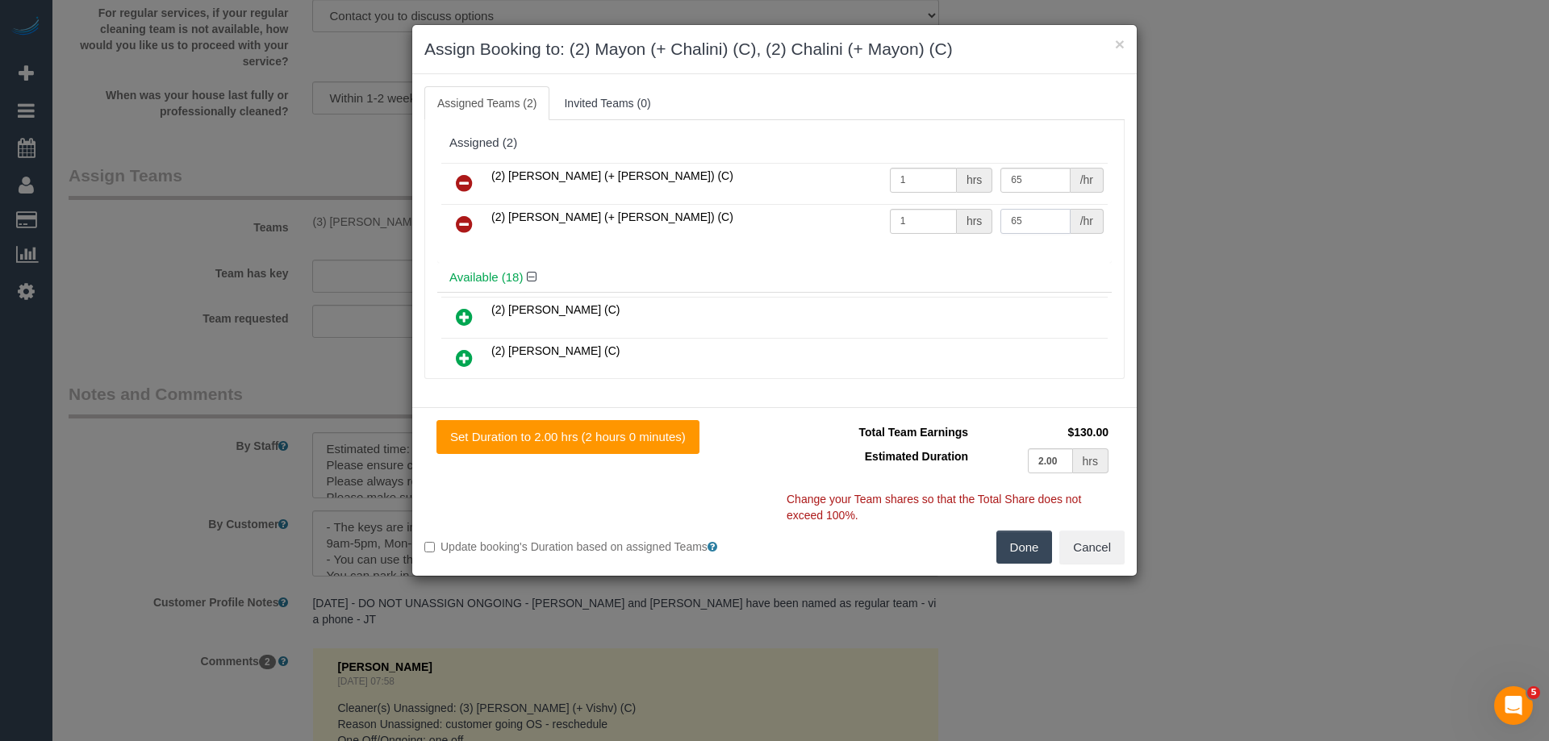
type input "65"
click at [1016, 557] on button "Done" at bounding box center [1024, 548] width 56 height 34
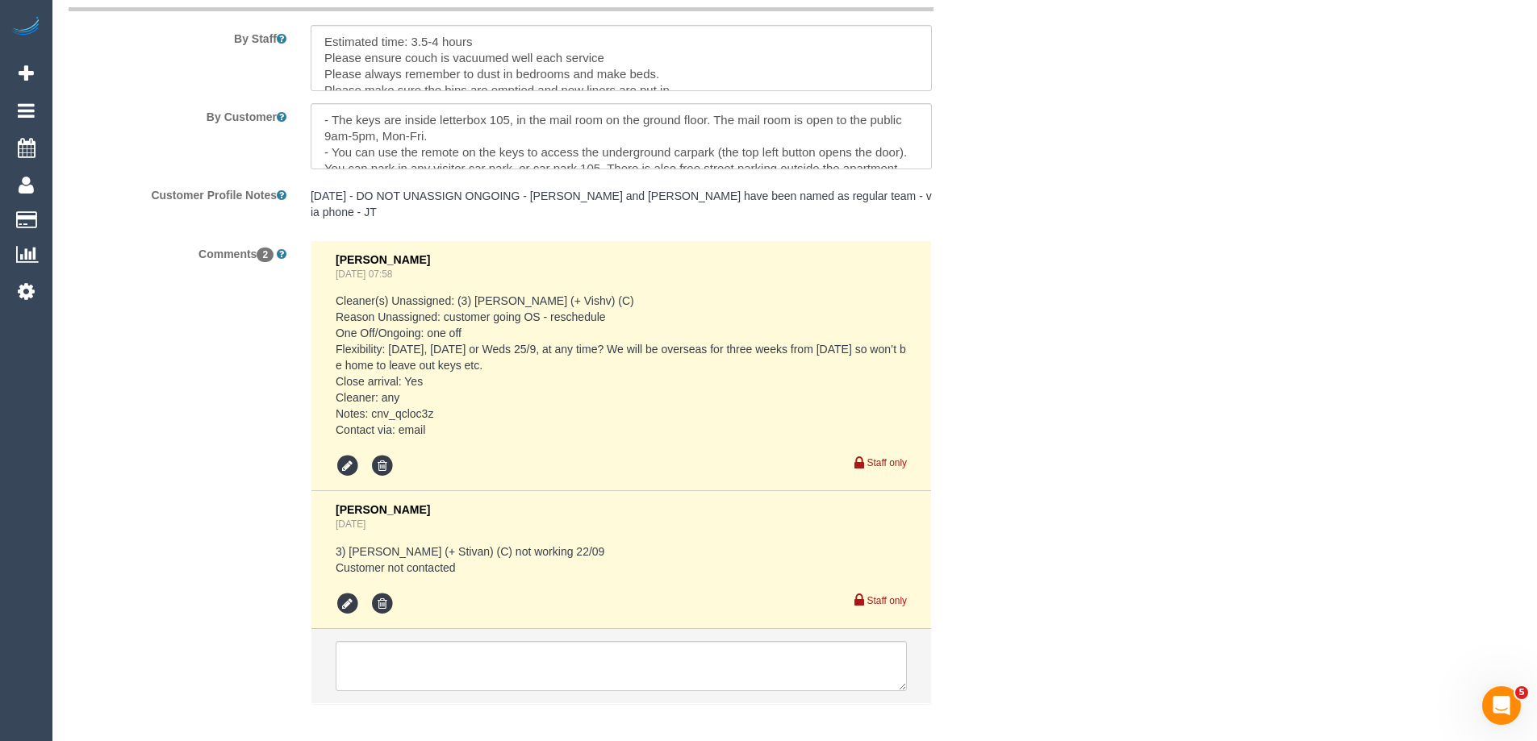
scroll to position [2891, 0]
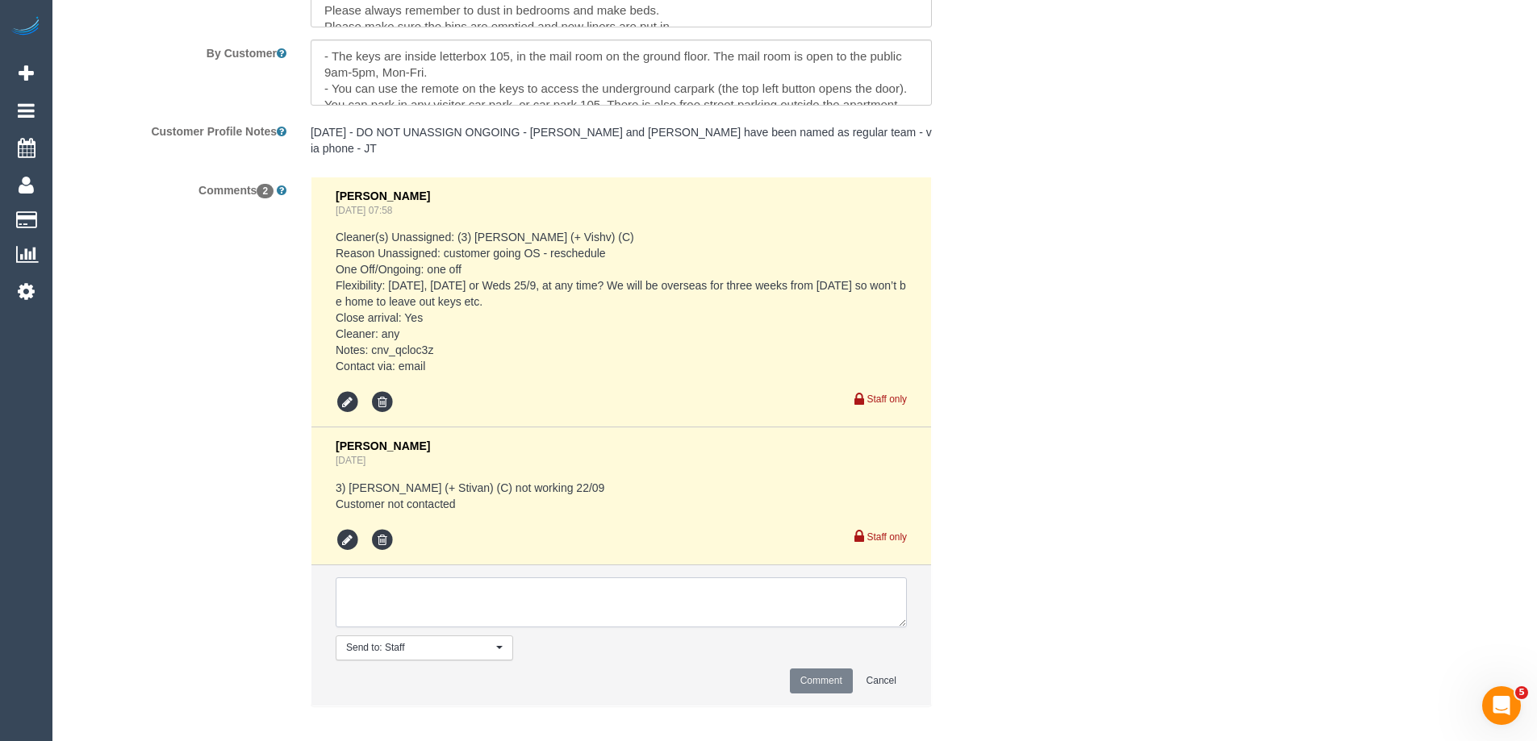
click at [382, 610] on textarea at bounding box center [621, 603] width 571 height 50
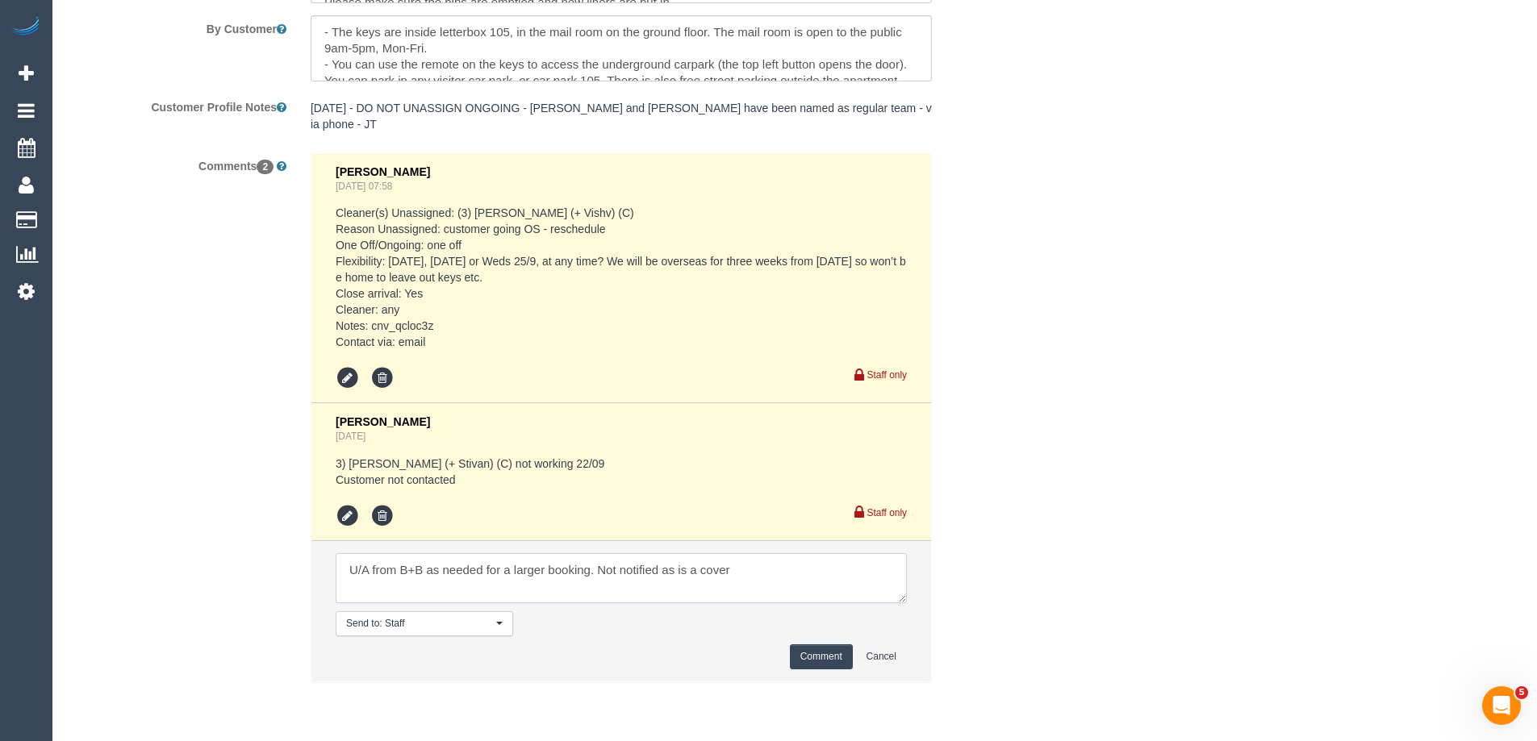
scroll to position [2957, 0]
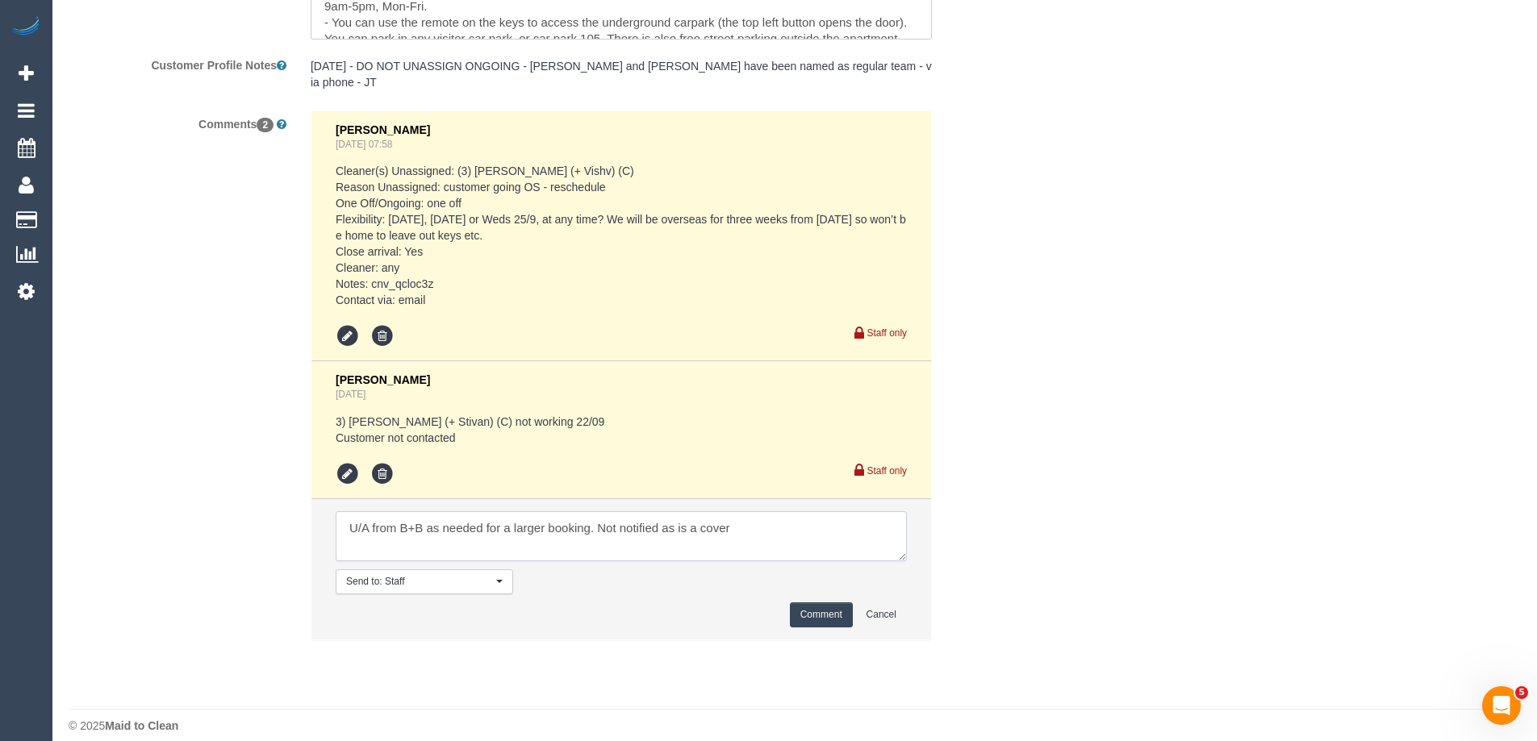
click at [699, 511] on textarea at bounding box center [621, 536] width 571 height 50
type textarea "U/A from B+B as needed for a larger booking. Not notified as is a 4 weekly book…"
click at [825, 608] on button "Comment" at bounding box center [821, 615] width 63 height 25
click at [807, 603] on button "Comment" at bounding box center [821, 615] width 63 height 25
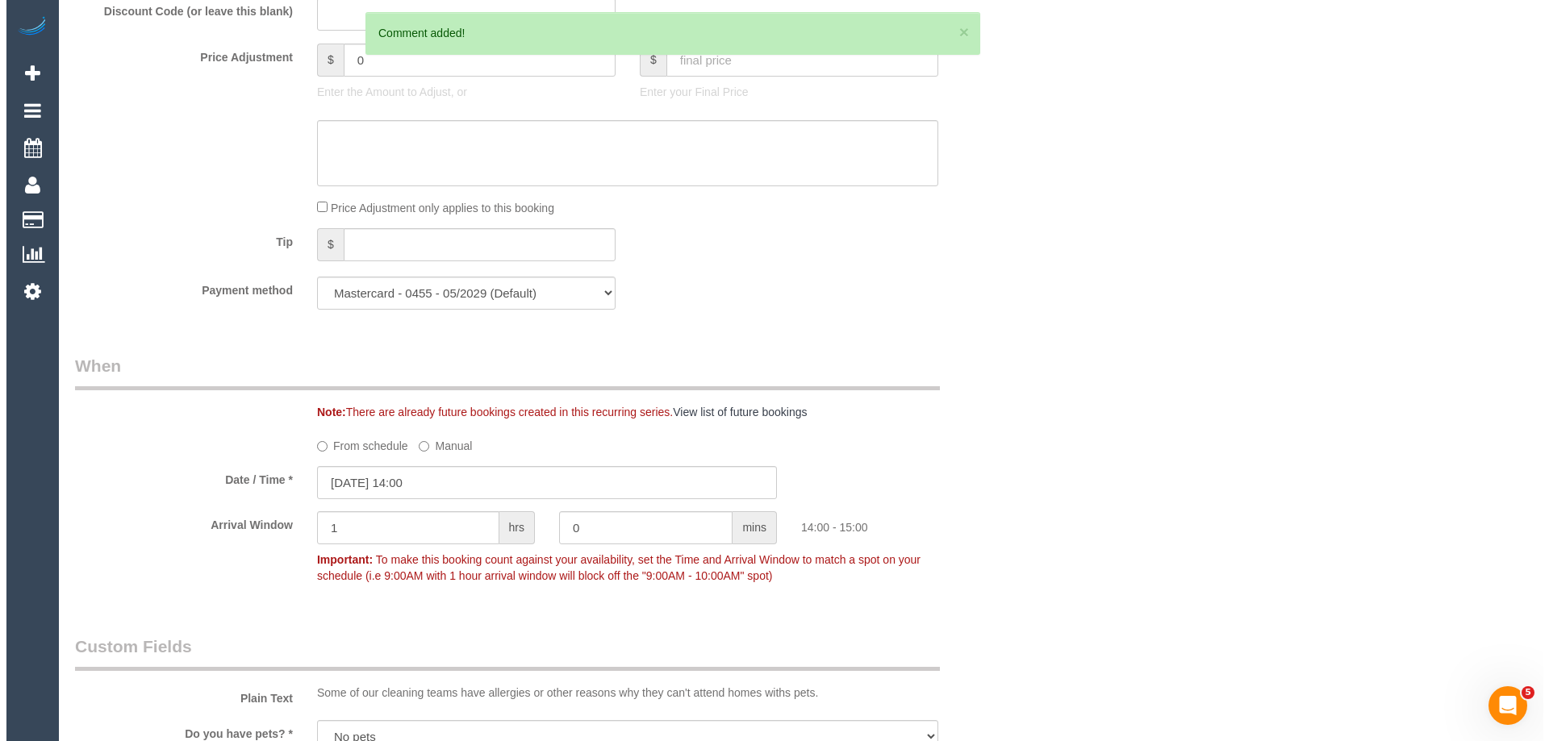
scroll to position [0, 0]
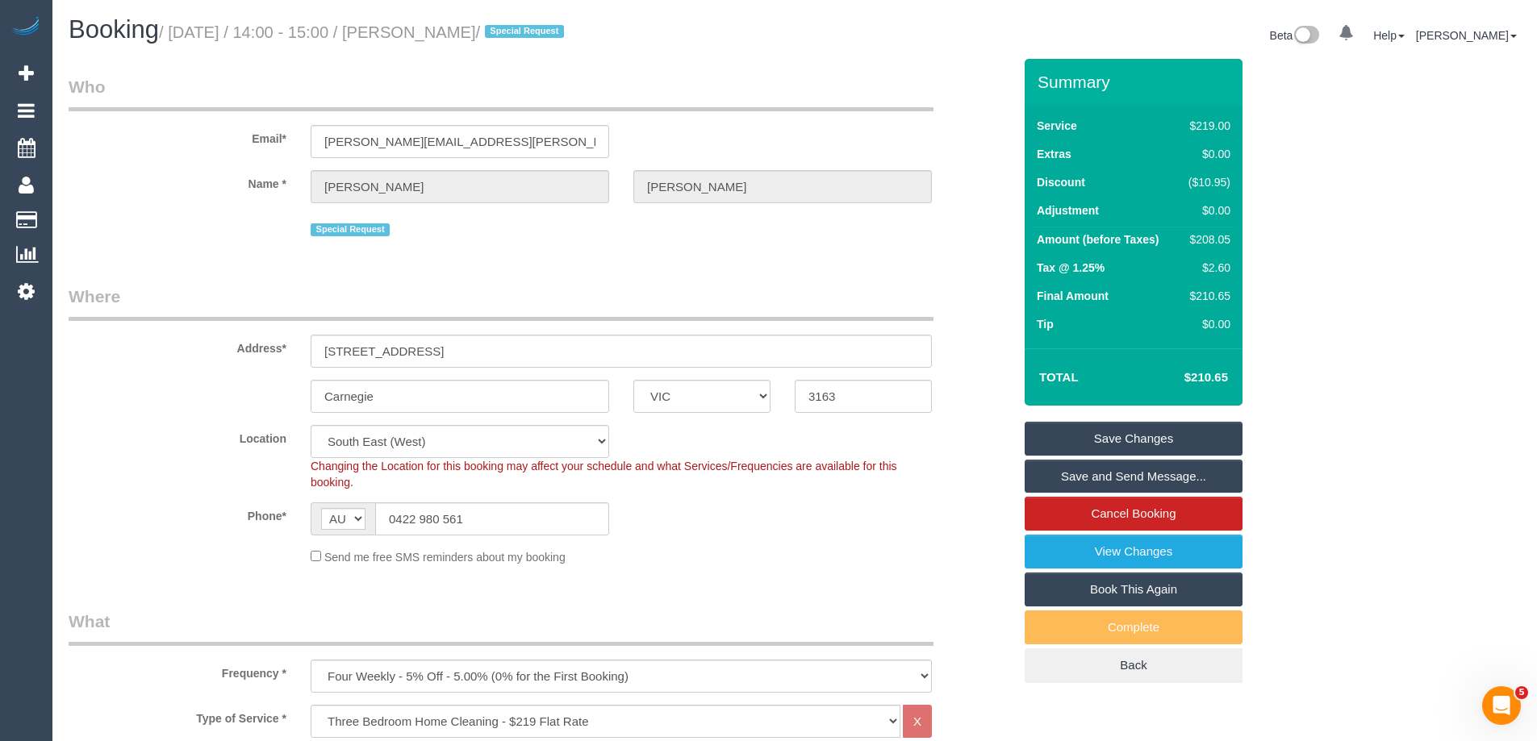
click at [962, 27] on div "× 1 Comment added!" at bounding box center [666, 33] width 615 height 43
drag, startPoint x: 545, startPoint y: 31, endPoint x: 449, endPoint y: 25, distance: 96.2
click at [449, 25] on small "/ September 22, 2025 / 14:00 - 15:00 / Rachel Fegan / Special Request" at bounding box center [364, 32] width 410 height 18
copy small "Rachel Fegan"
click at [1060, 441] on link "Save Changes" at bounding box center [1134, 439] width 218 height 34
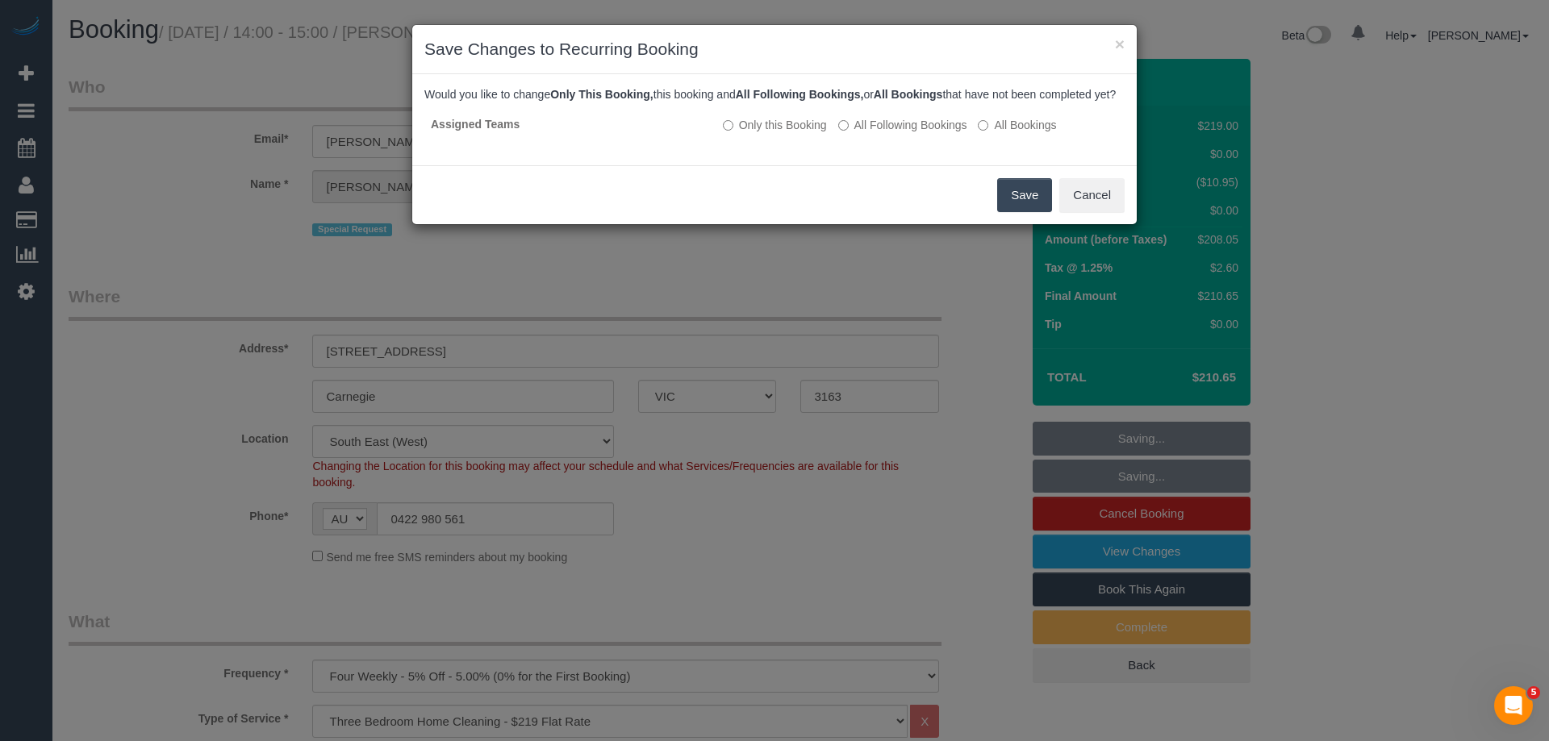
click at [1021, 208] on button "Save" at bounding box center [1024, 195] width 55 height 34
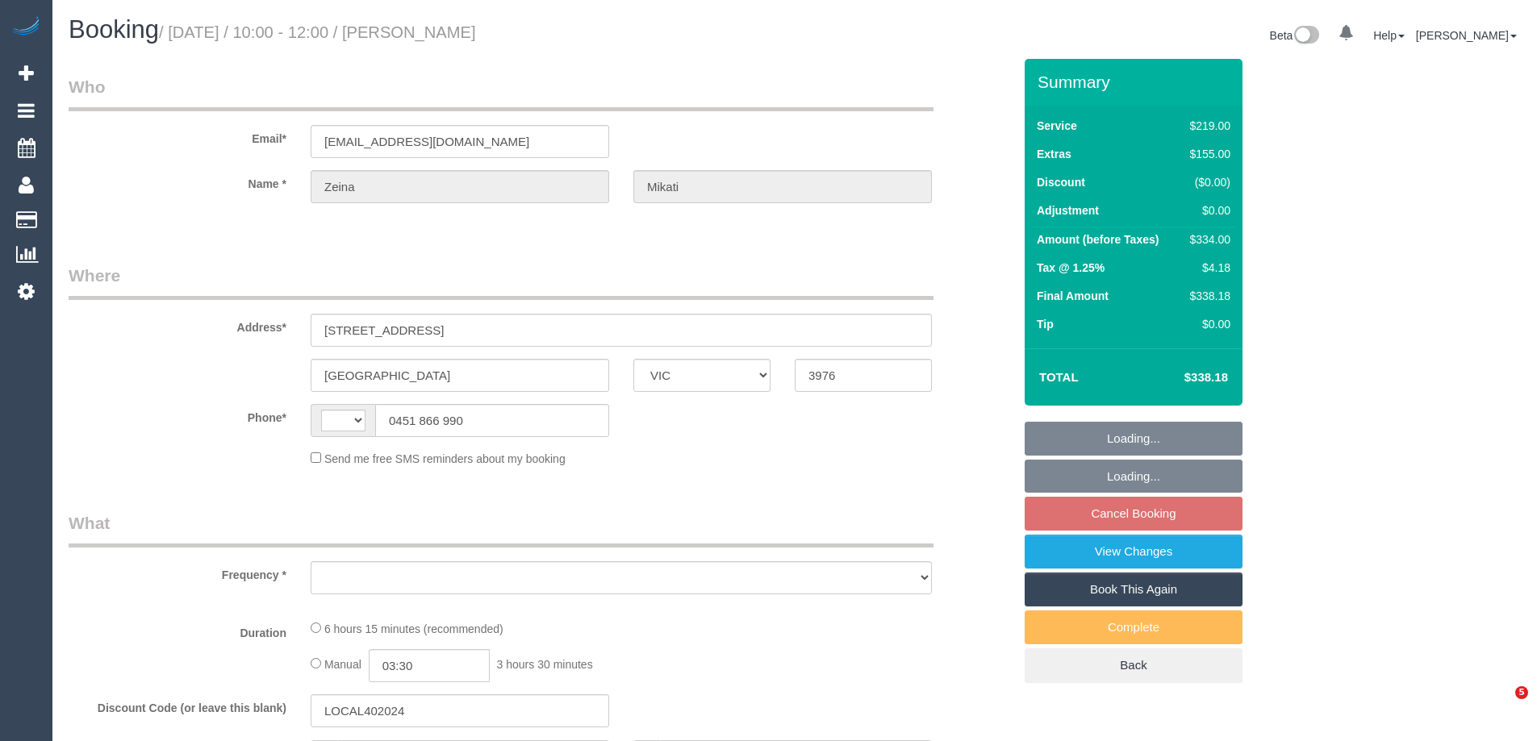
select select "VIC"
select select "string:AU"
select select "object:571"
select select "string:stripe-pm_1S8gIm2GScqysDRVlu4LsE9H"
select select "number:29"
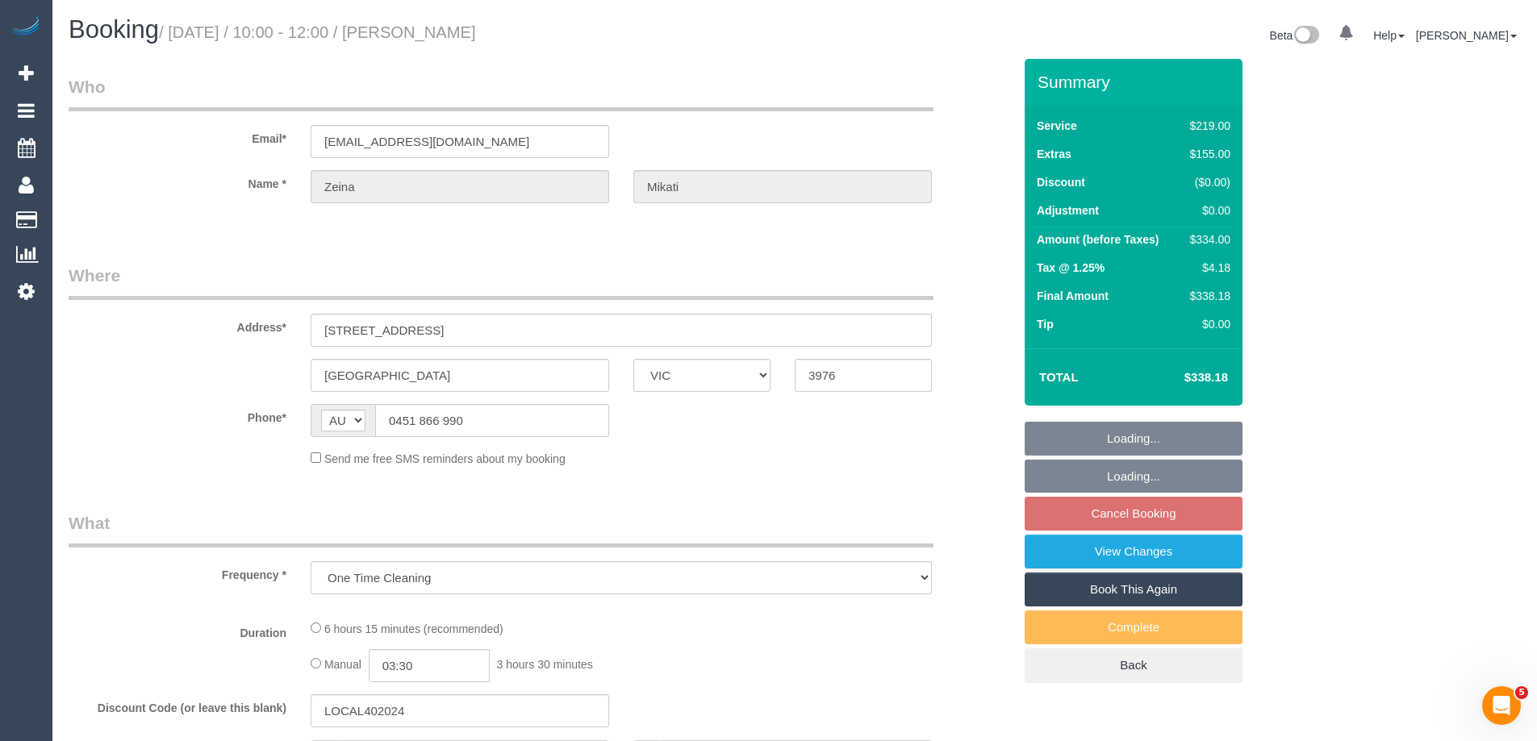
select select "number:14"
select select "number:18"
select select "number:36"
select select "number:26"
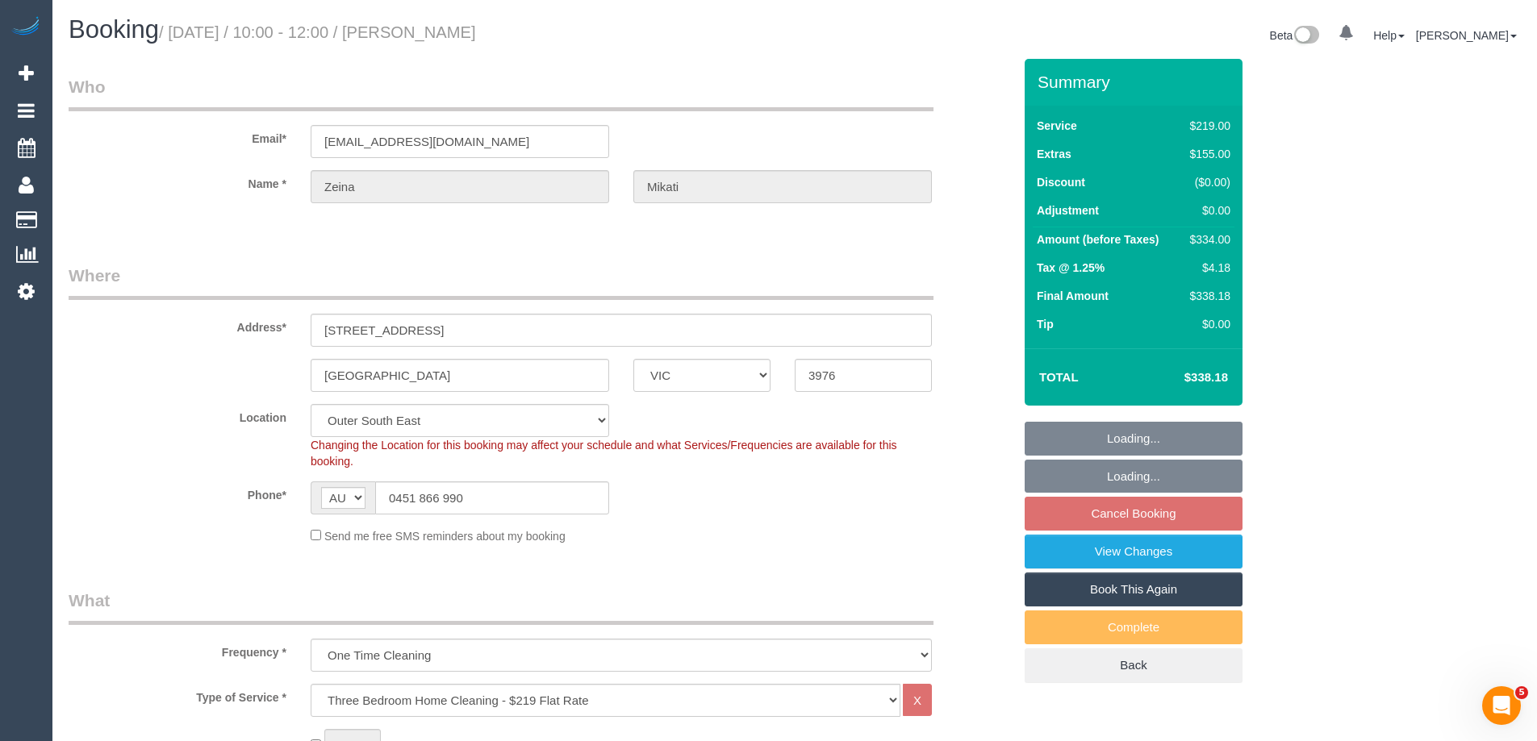
select select "object:820"
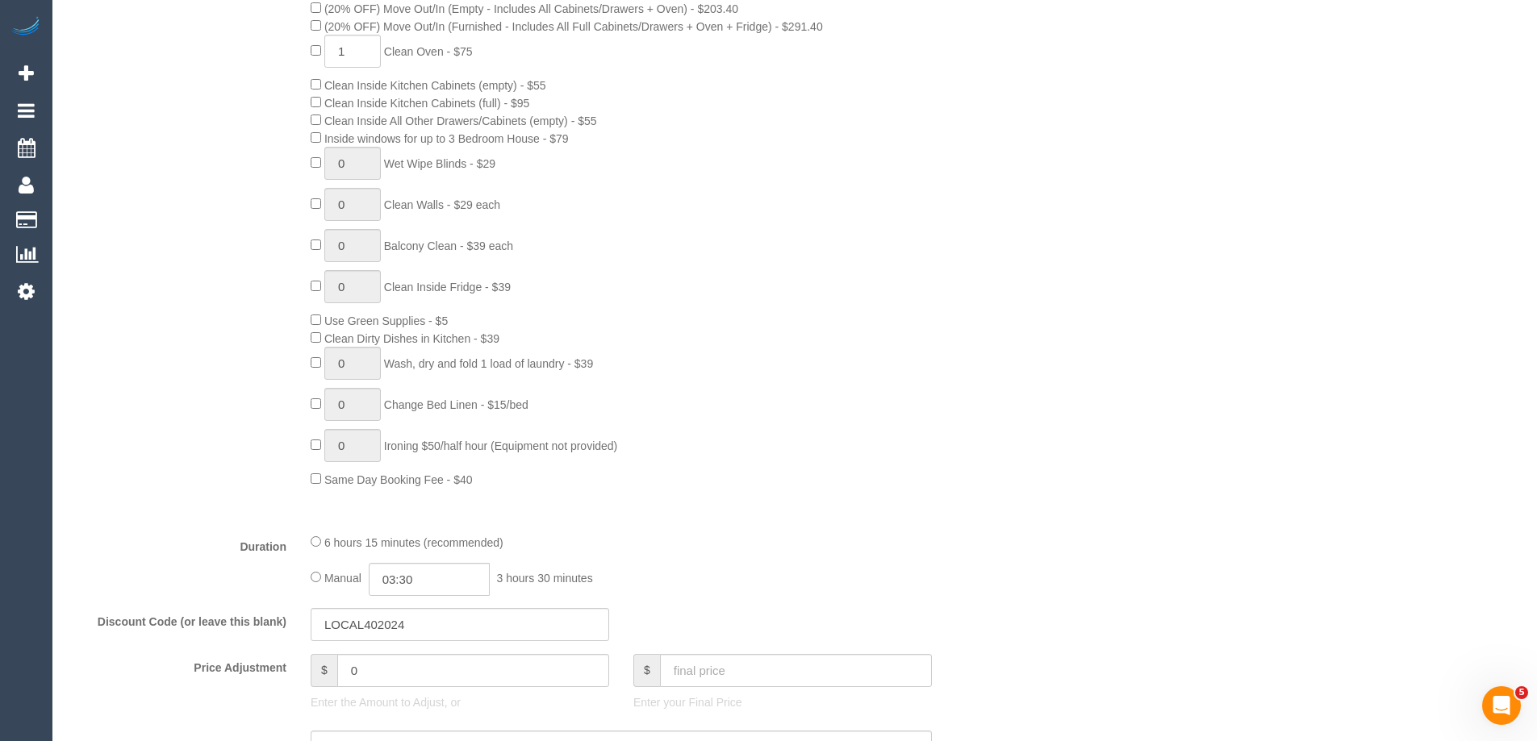
select select "spot1"
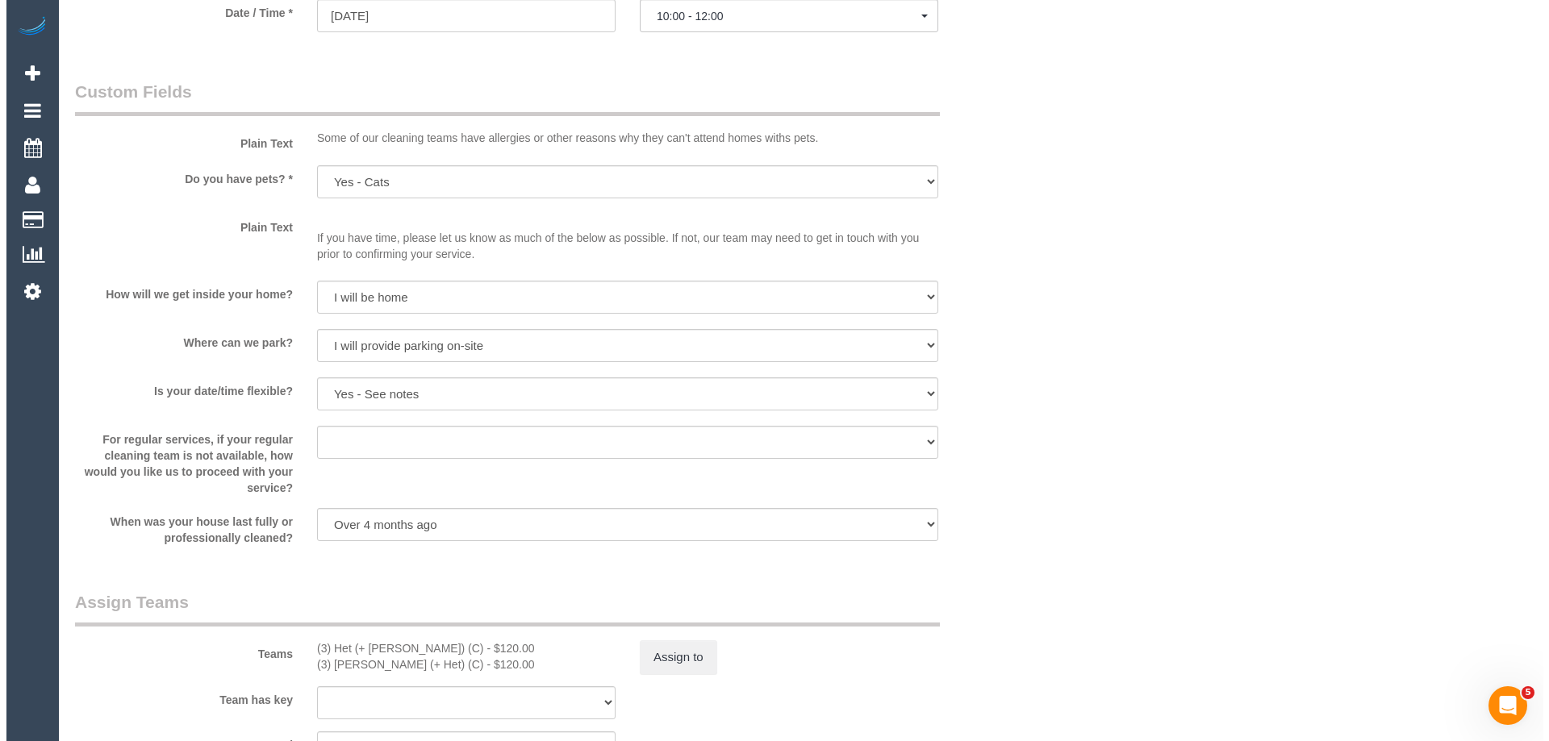
scroll to position [2097, 0]
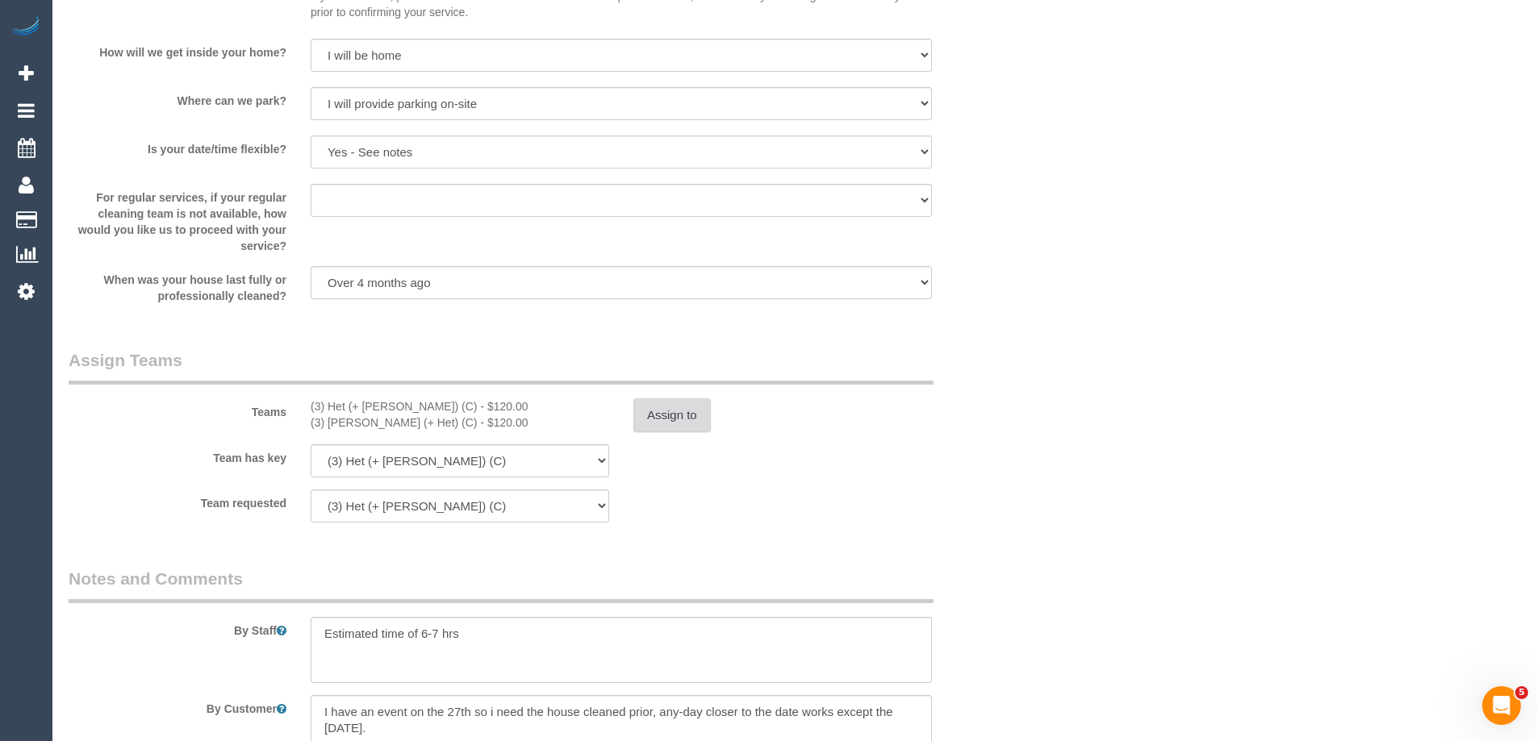
click at [685, 415] on button "Assign to" at bounding box center [671, 416] width 77 height 34
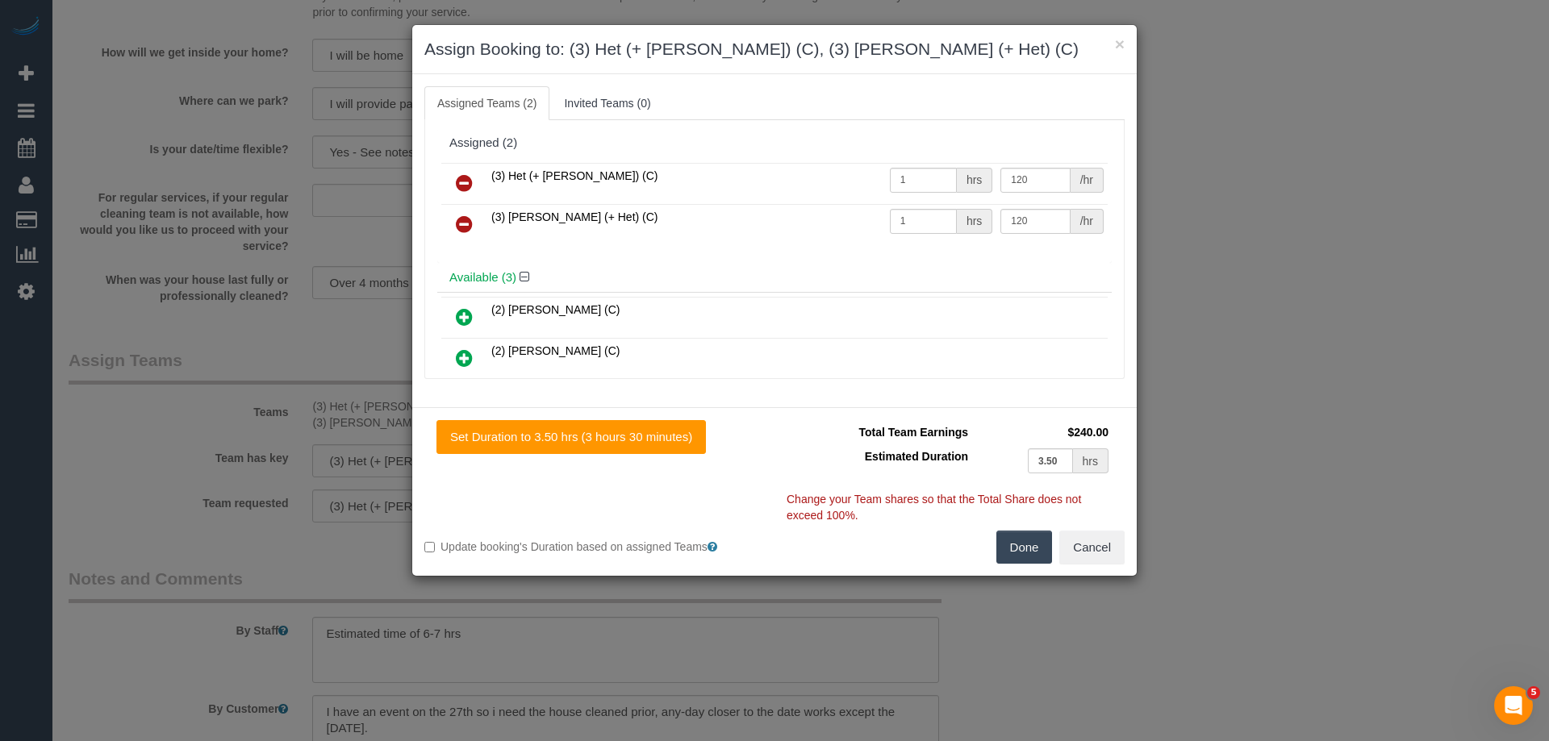
click at [474, 179] on link at bounding box center [464, 184] width 38 height 32
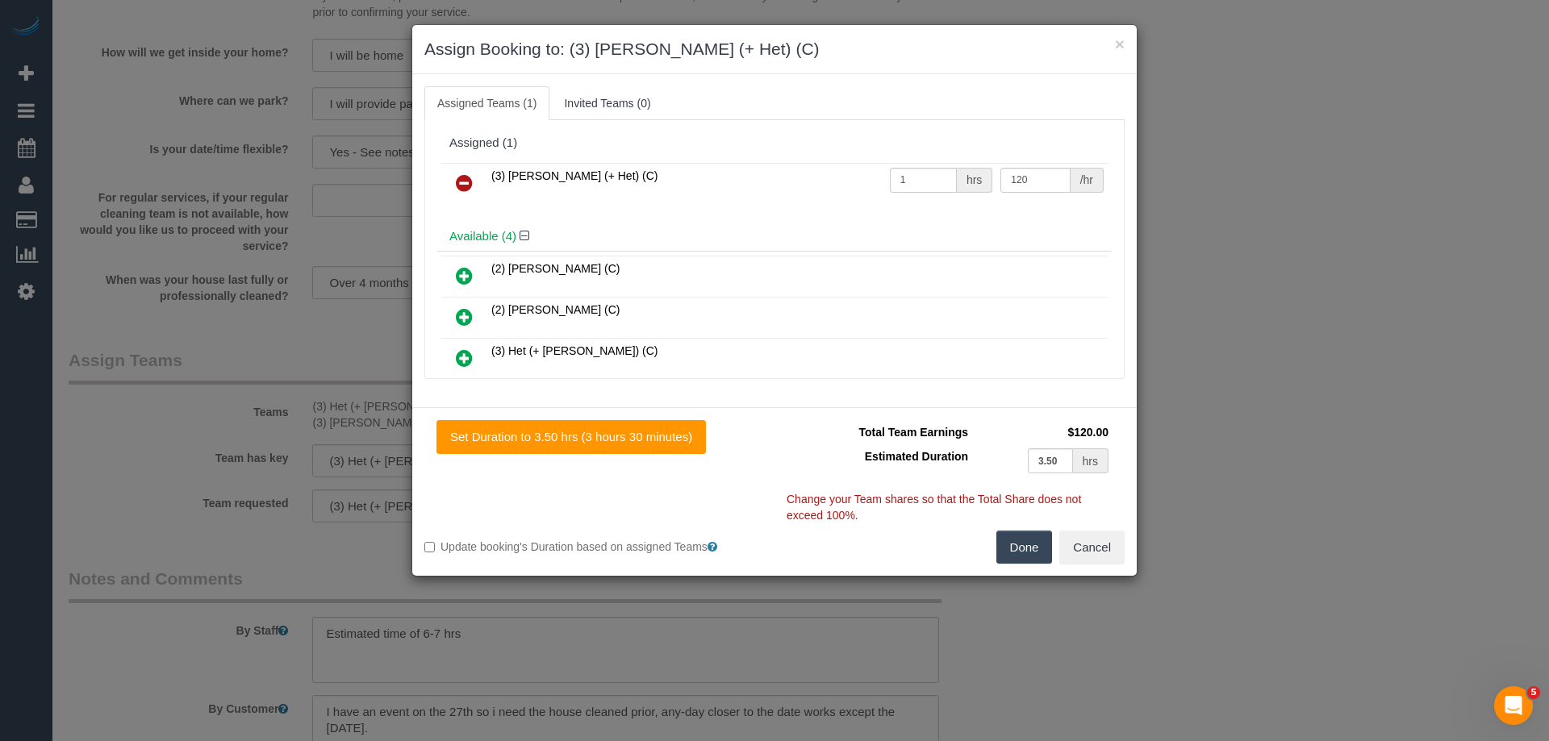
click at [469, 179] on icon at bounding box center [464, 182] width 17 height 19
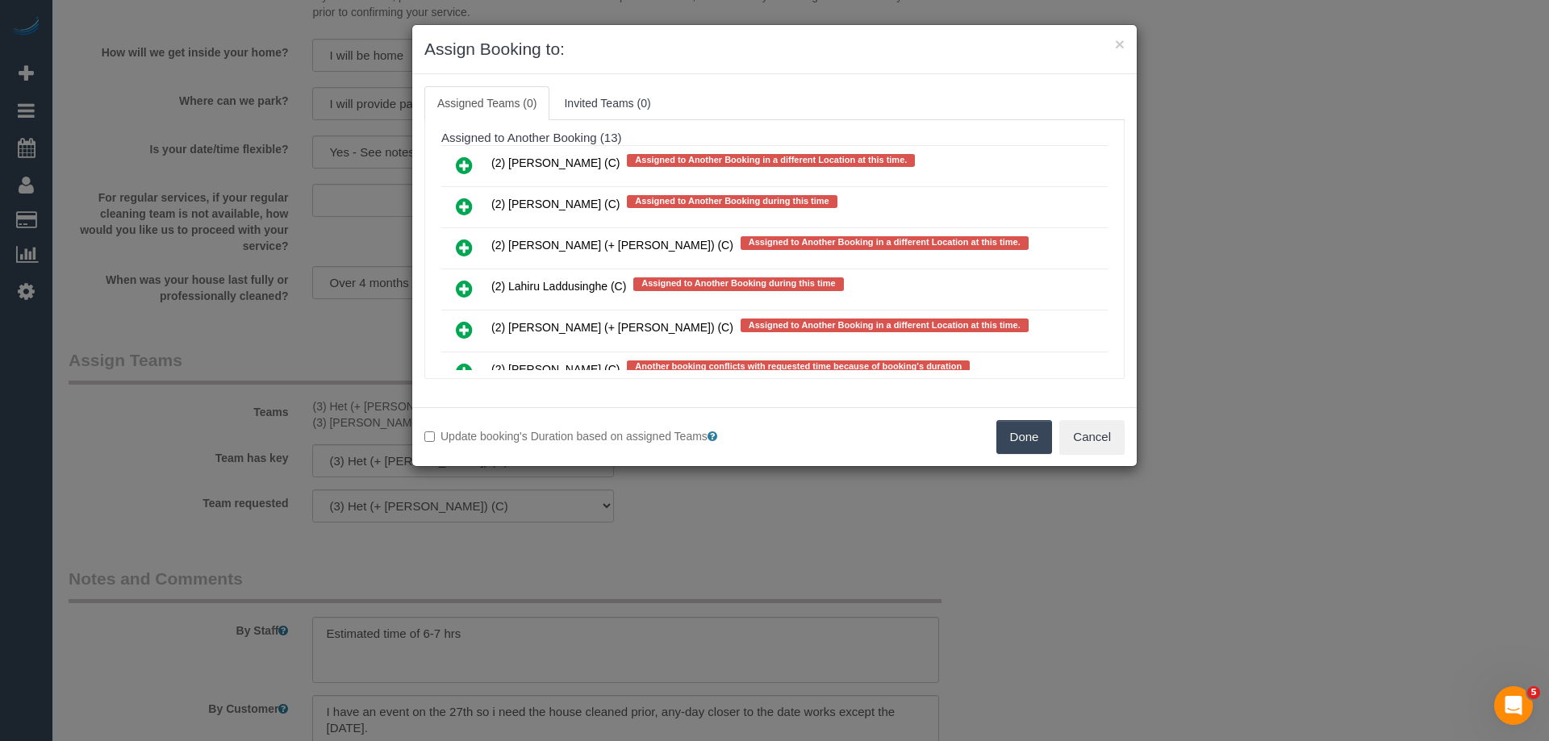
scroll to position [2259, 0]
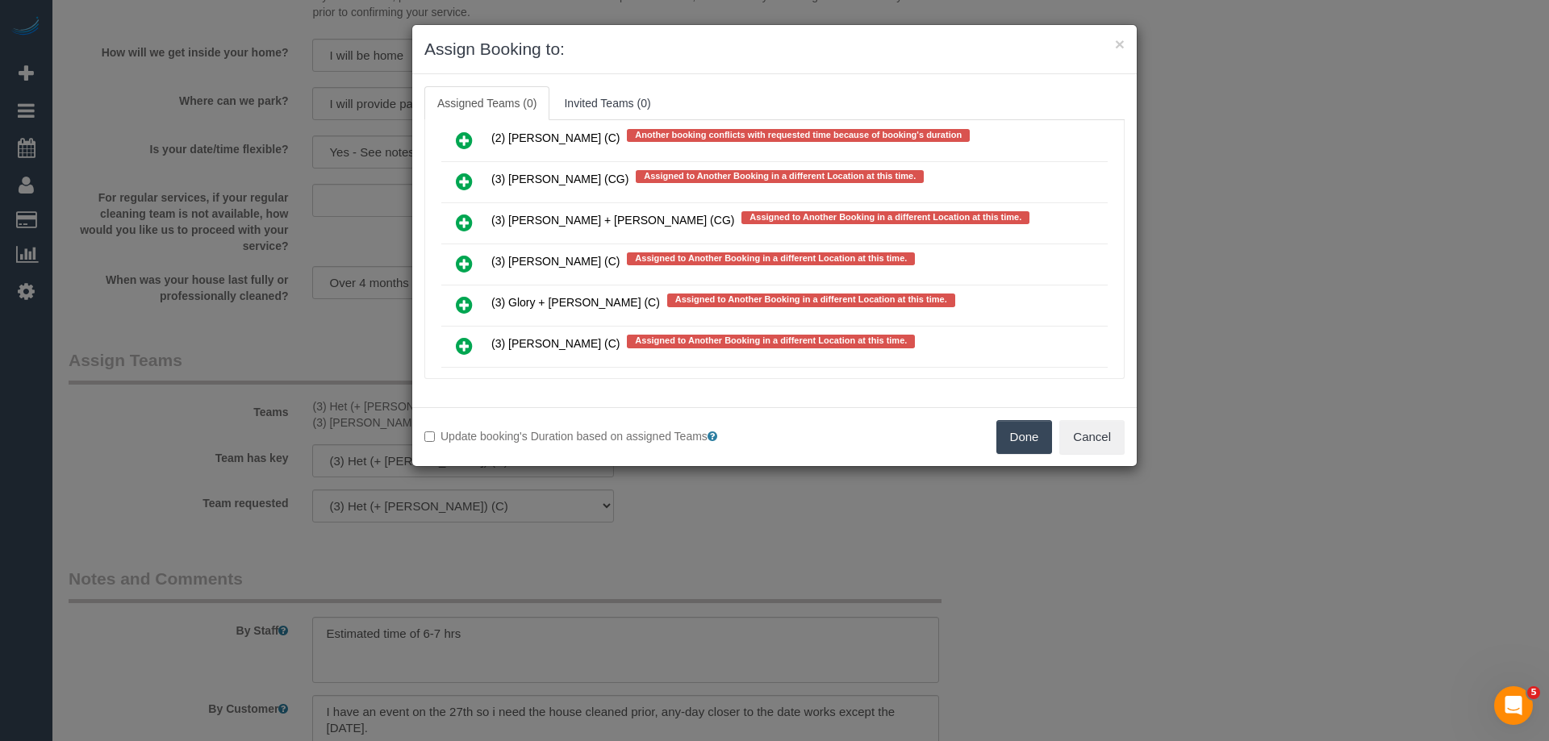
click at [461, 215] on icon at bounding box center [464, 222] width 17 height 19
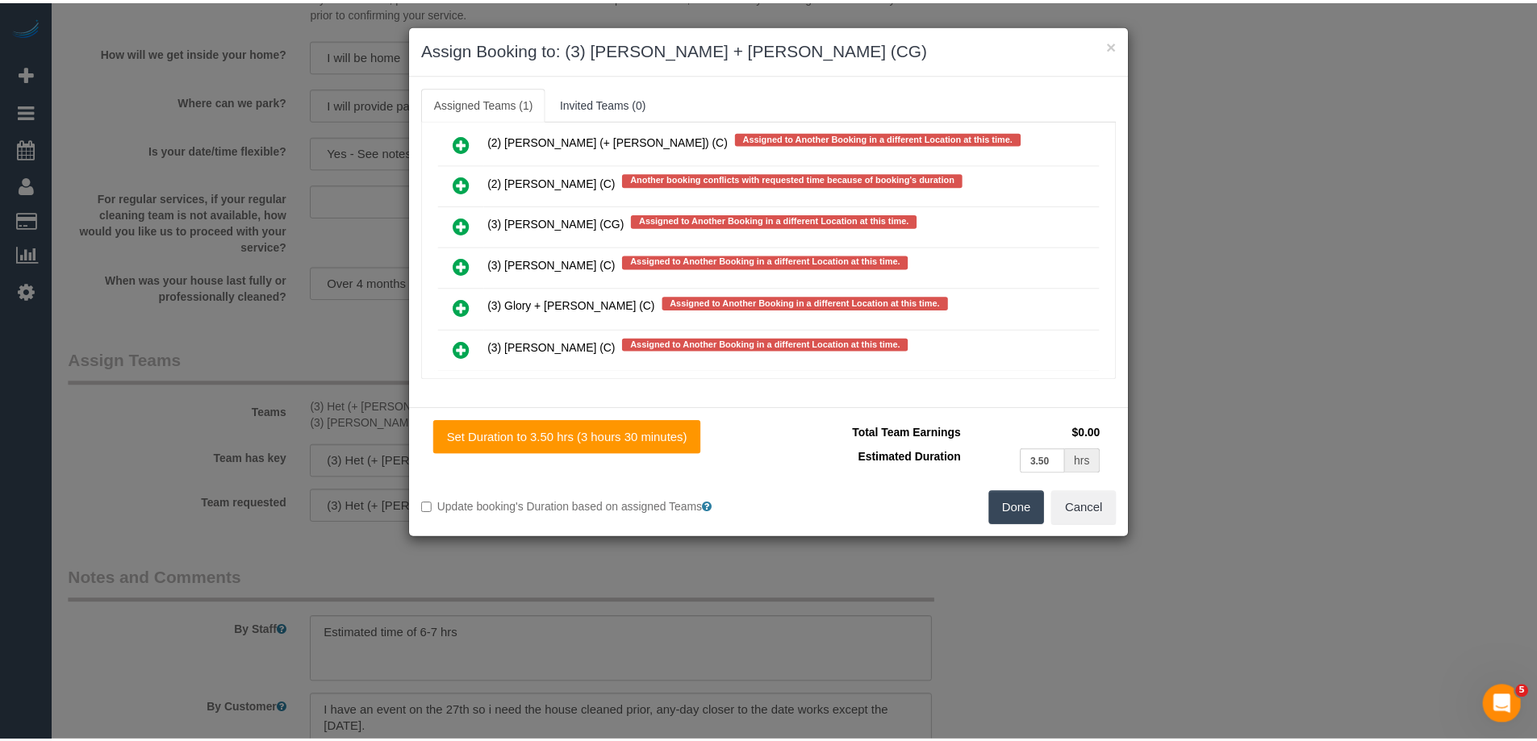
scroll to position [2302, 0]
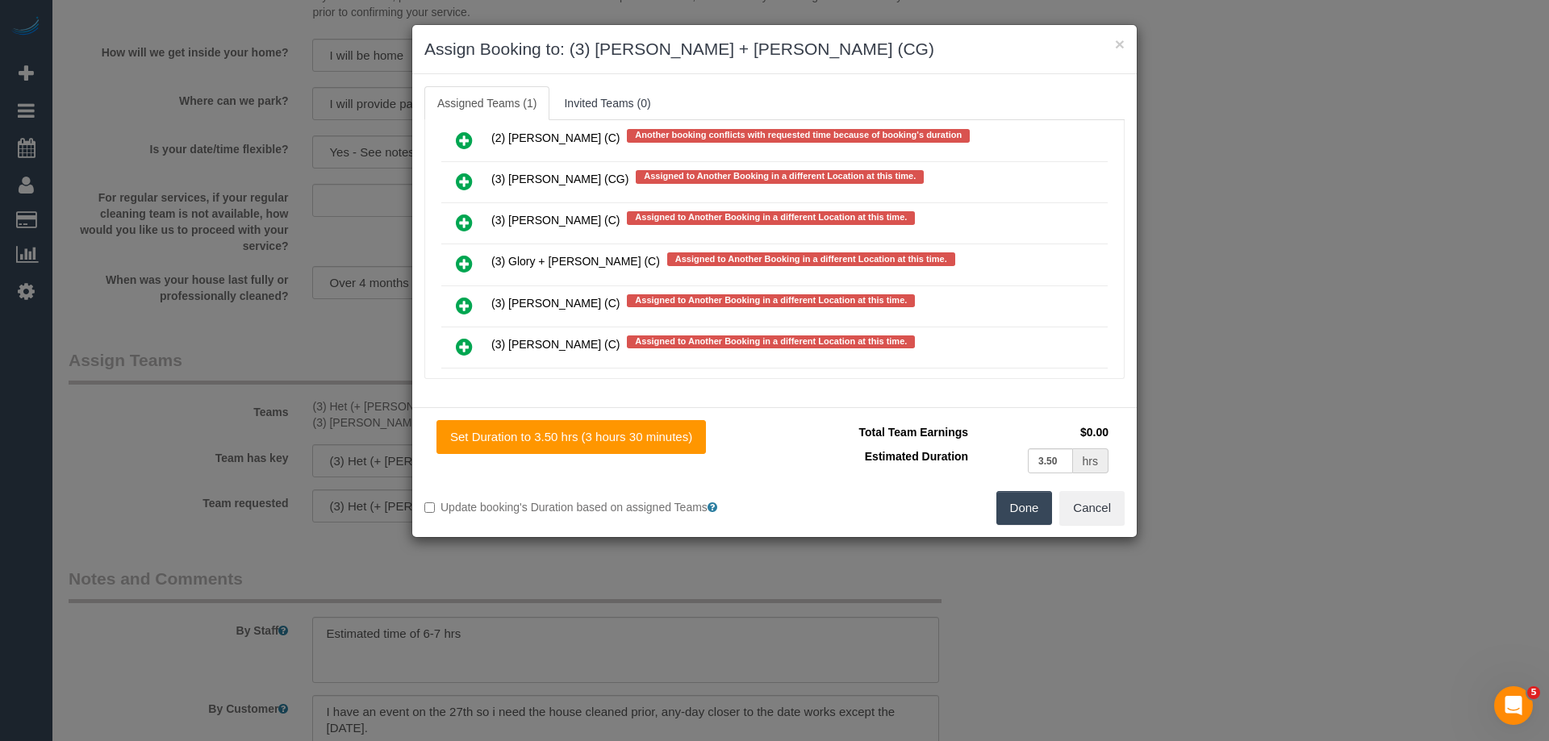
click at [1012, 514] on button "Done" at bounding box center [1024, 508] width 56 height 34
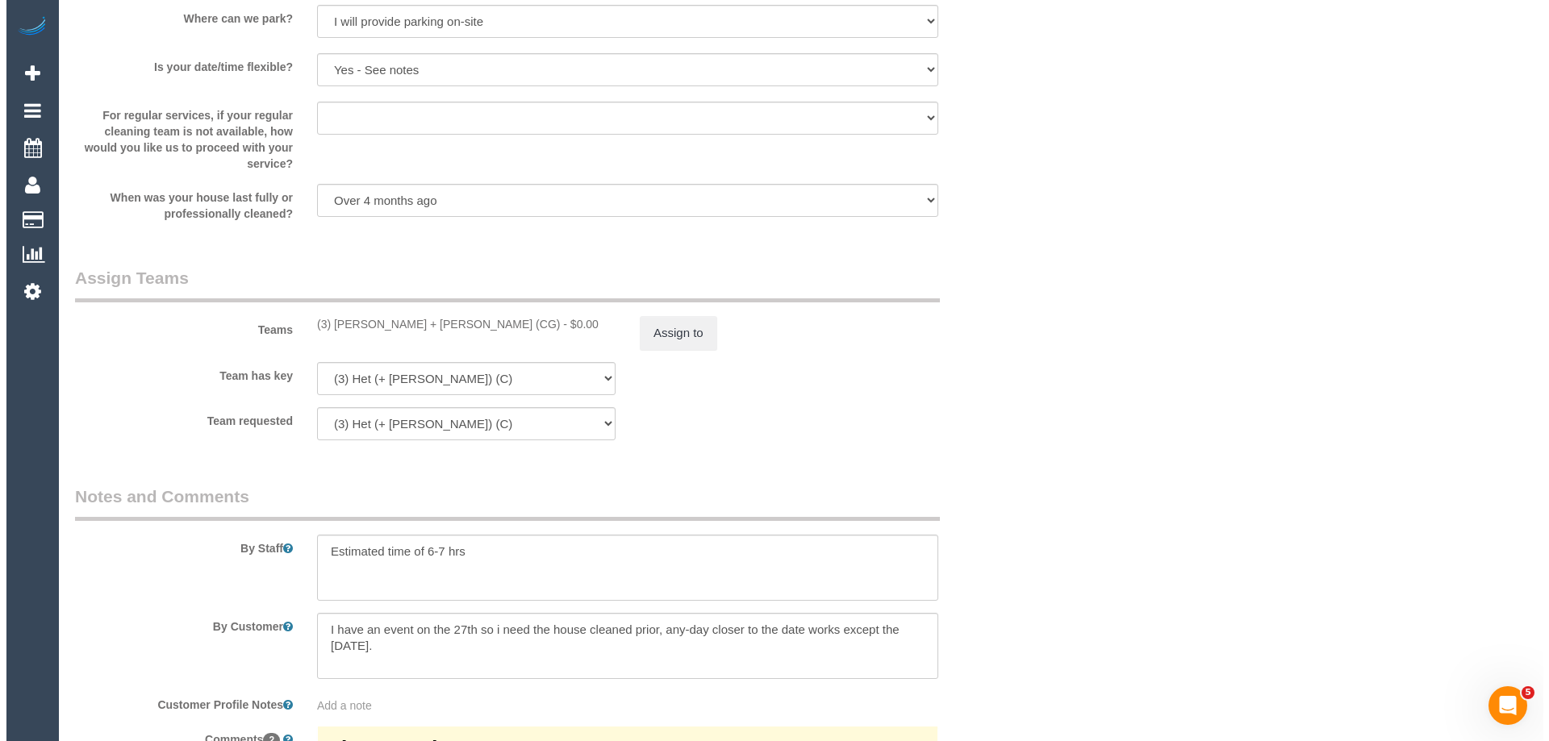
scroll to position [2339, 0]
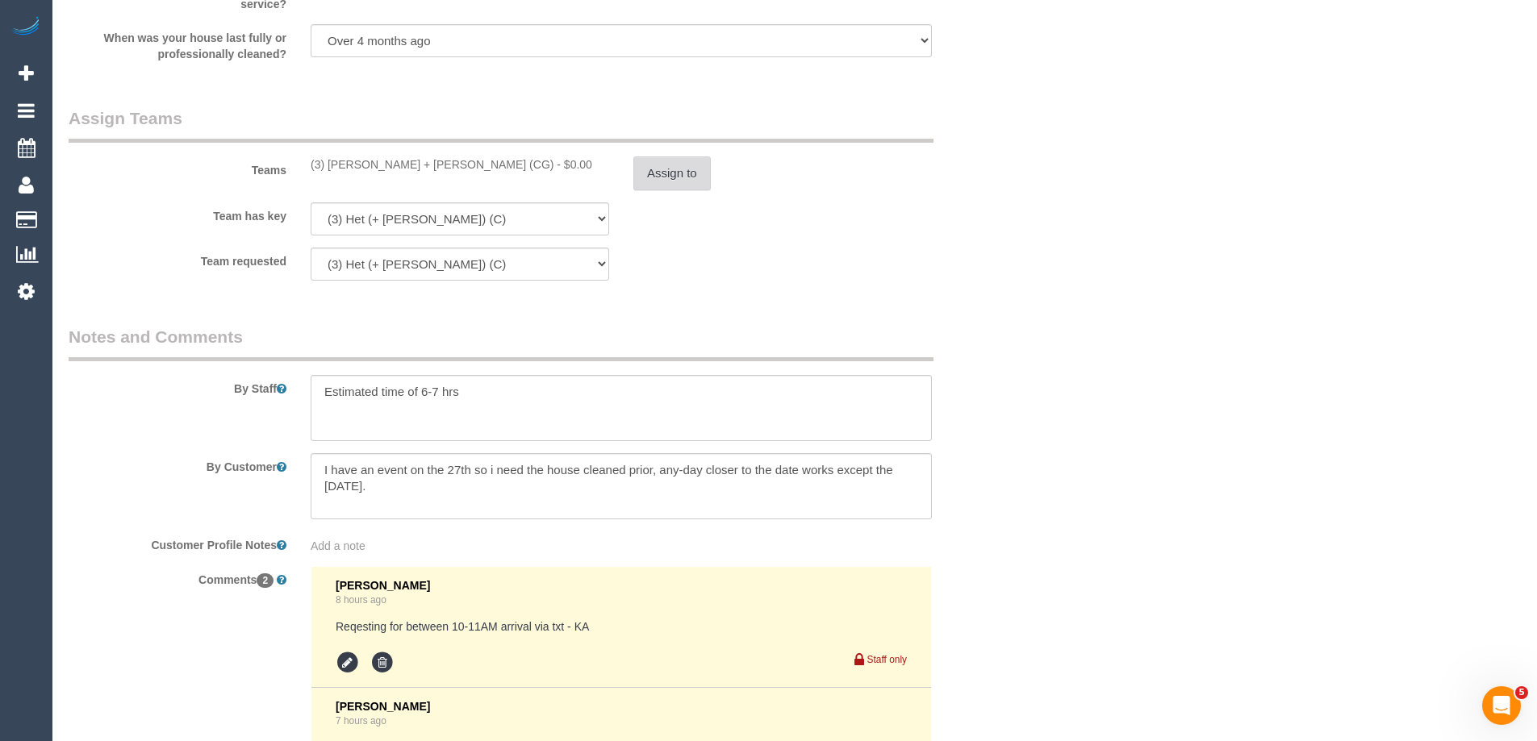
click at [656, 173] on button "Assign to" at bounding box center [671, 174] width 77 height 34
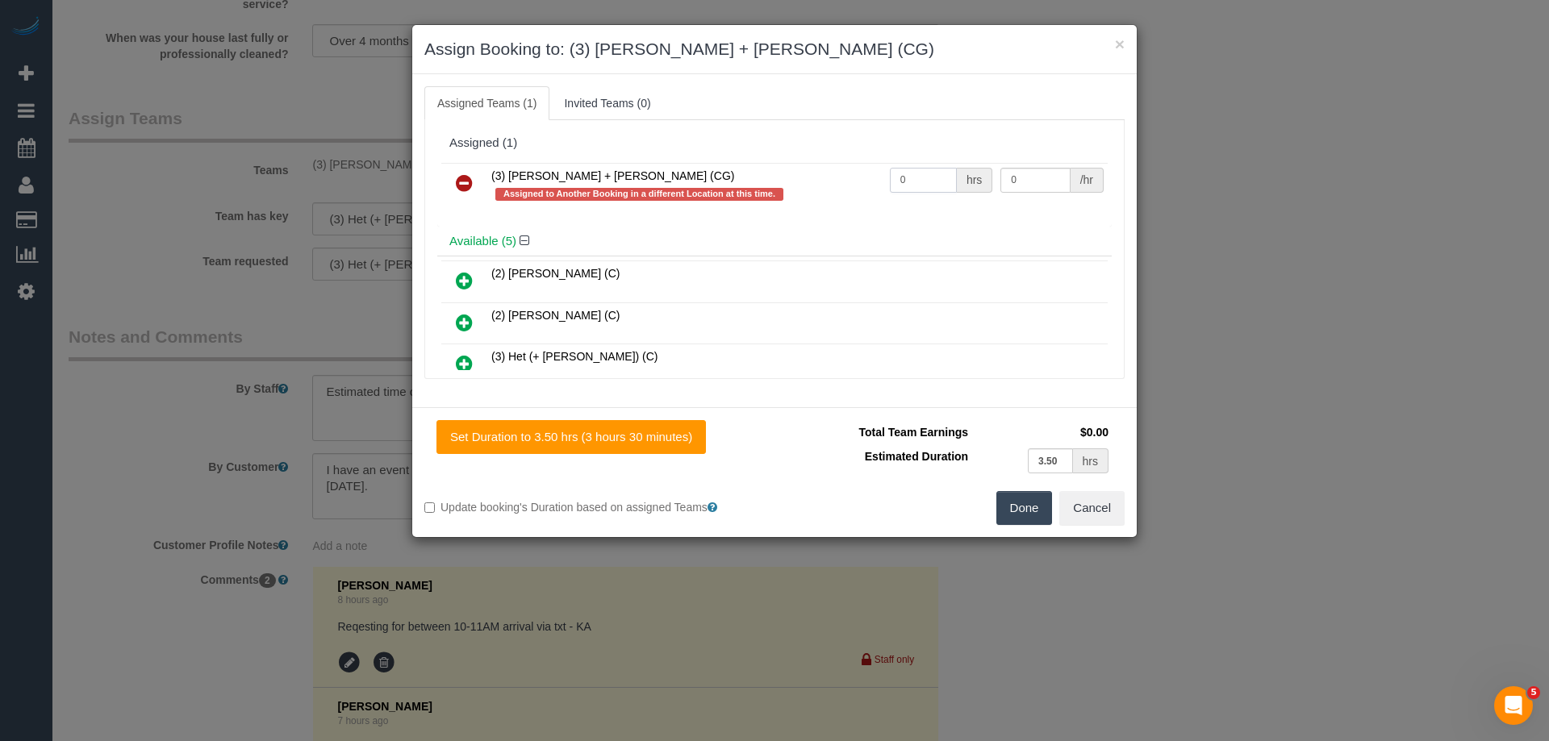
drag, startPoint x: 920, startPoint y: 180, endPoint x: 822, endPoint y: 177, distance: 97.7
click at [742, 180] on tr "(3) Bansari + Bhavesh (CG) Assigned to Another Booking in a different Location …" at bounding box center [774, 186] width 666 height 46
type input "1"
click at [937, 173] on tr "(3) Bansari + Bhavesh (CG) Assigned to Another Booking in a different Location …" at bounding box center [774, 186] width 666 height 46
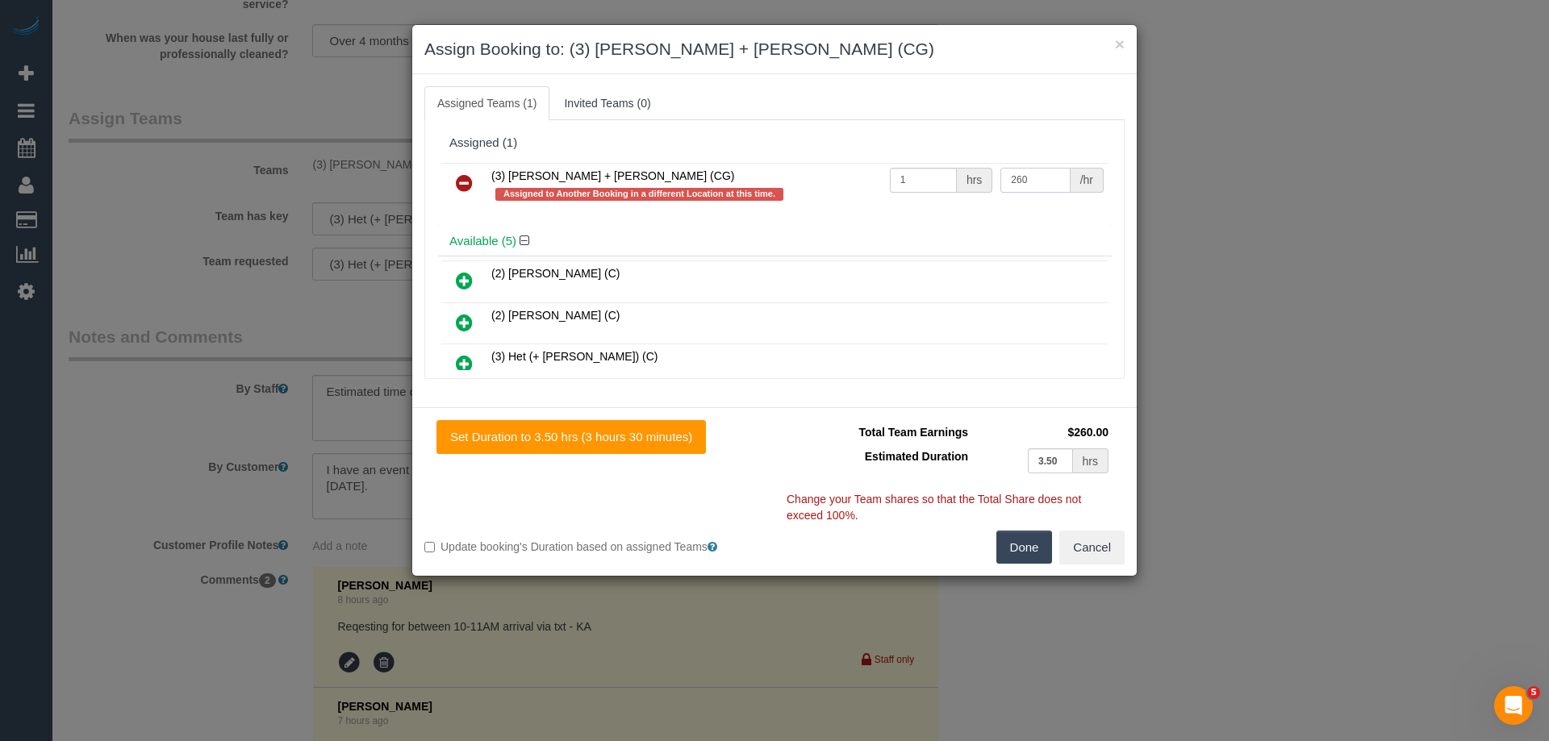
type input "260"
click at [1025, 553] on button "Done" at bounding box center [1024, 548] width 56 height 34
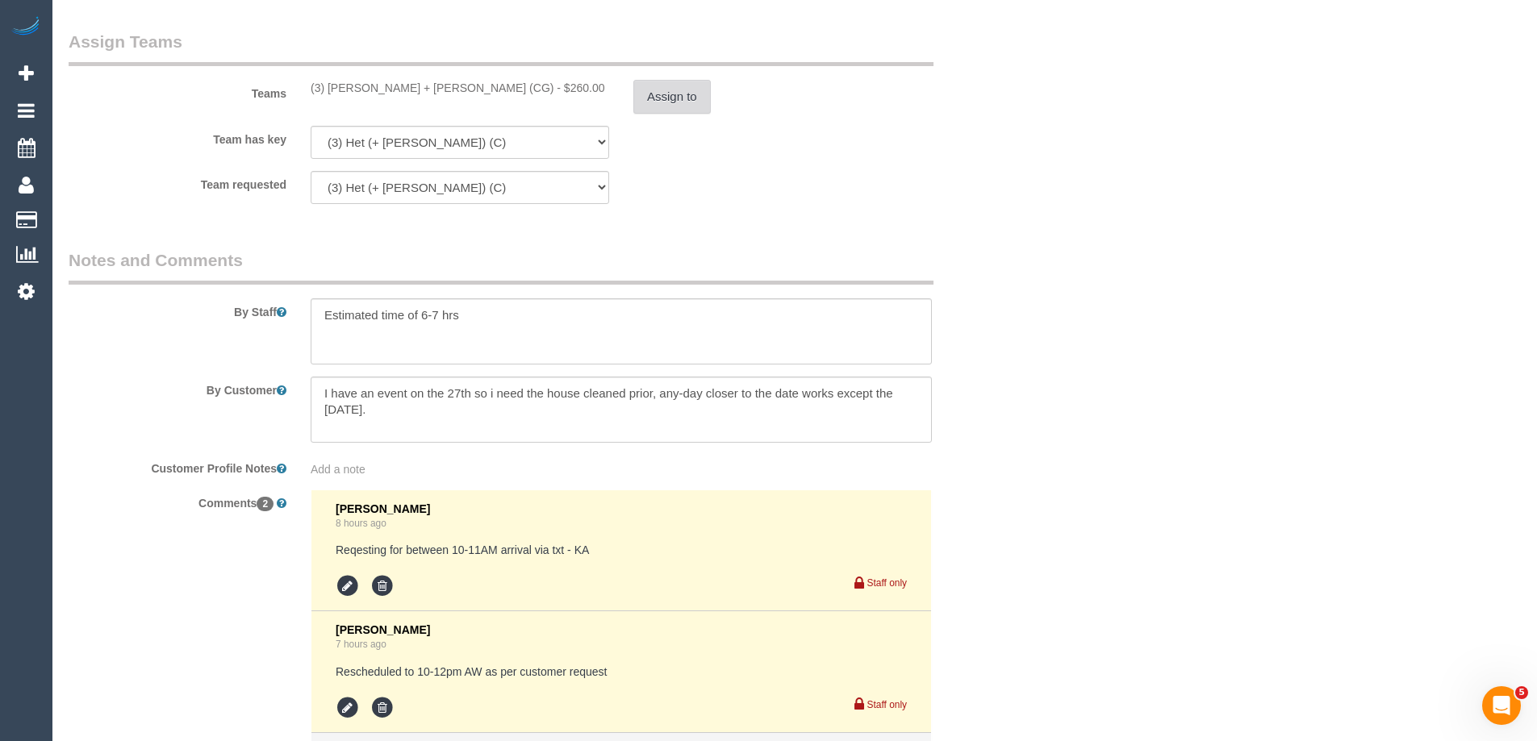
scroll to position [2600, 0]
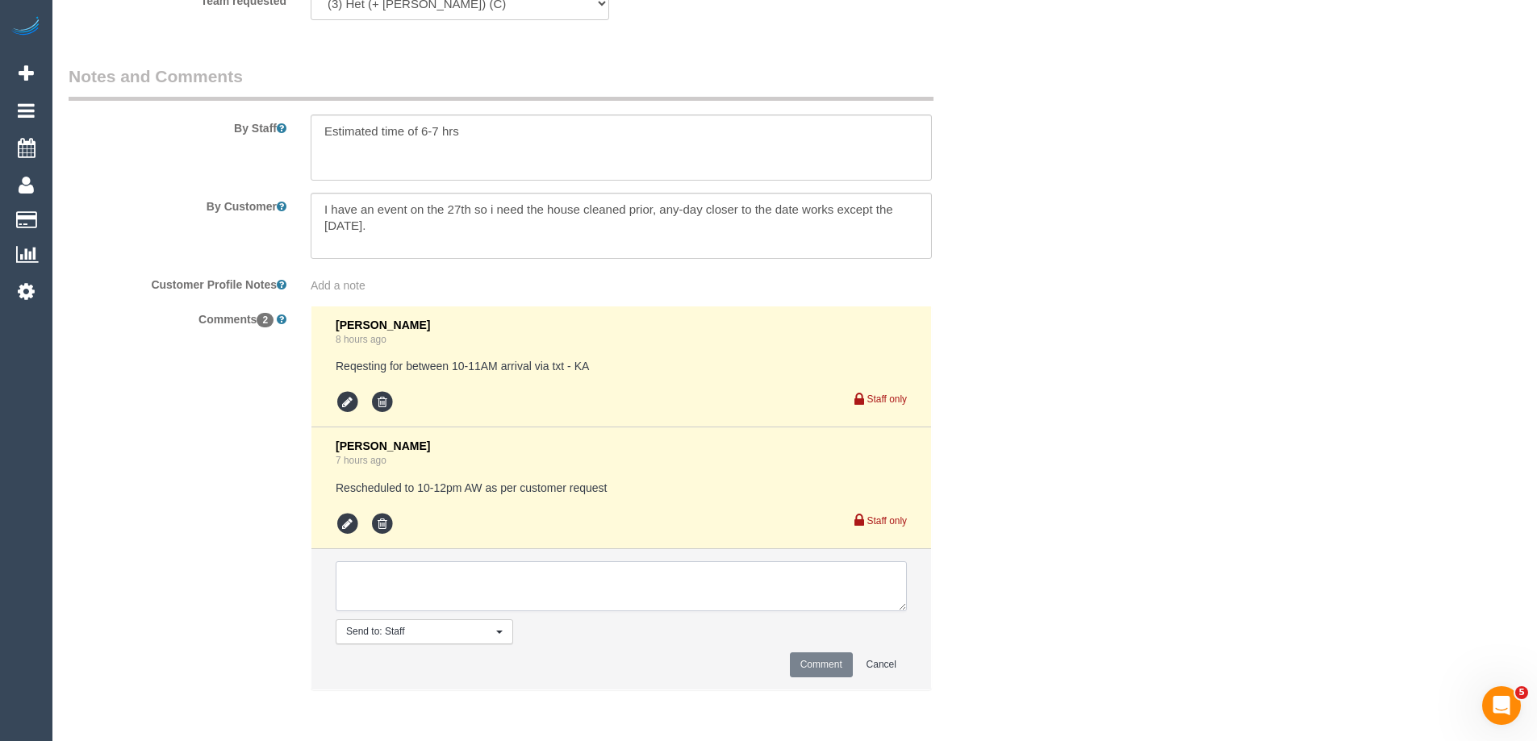
click at [373, 596] on textarea at bounding box center [621, 586] width 571 height 50
type textarea "U/A from R+H as needed for another booking. Not notified as is a one off"
click at [801, 664] on button "Comment" at bounding box center [821, 665] width 63 height 25
click at [802, 662] on button "Comment" at bounding box center [821, 665] width 63 height 25
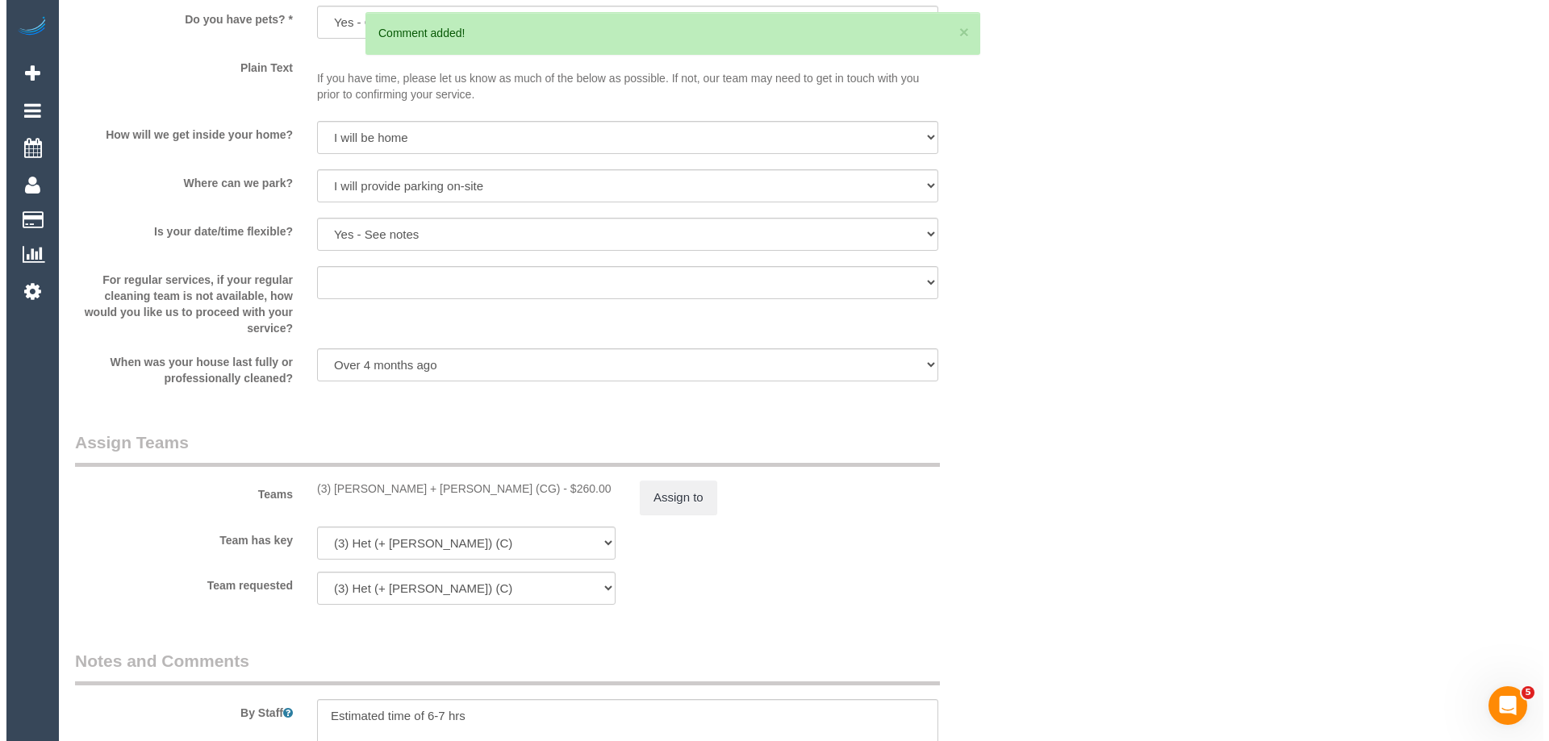
scroll to position [0, 0]
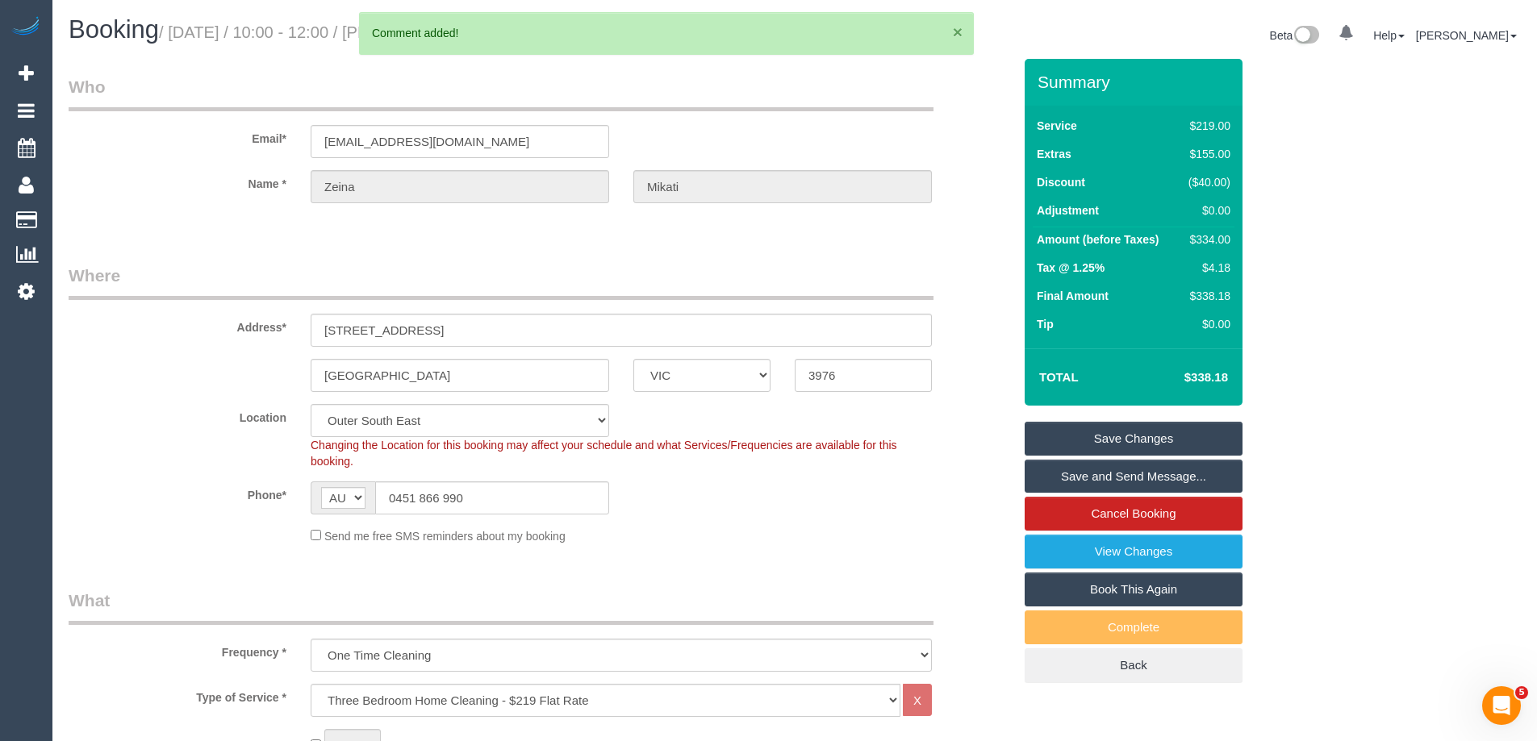
click at [955, 31] on button "×" at bounding box center [958, 31] width 10 height 17
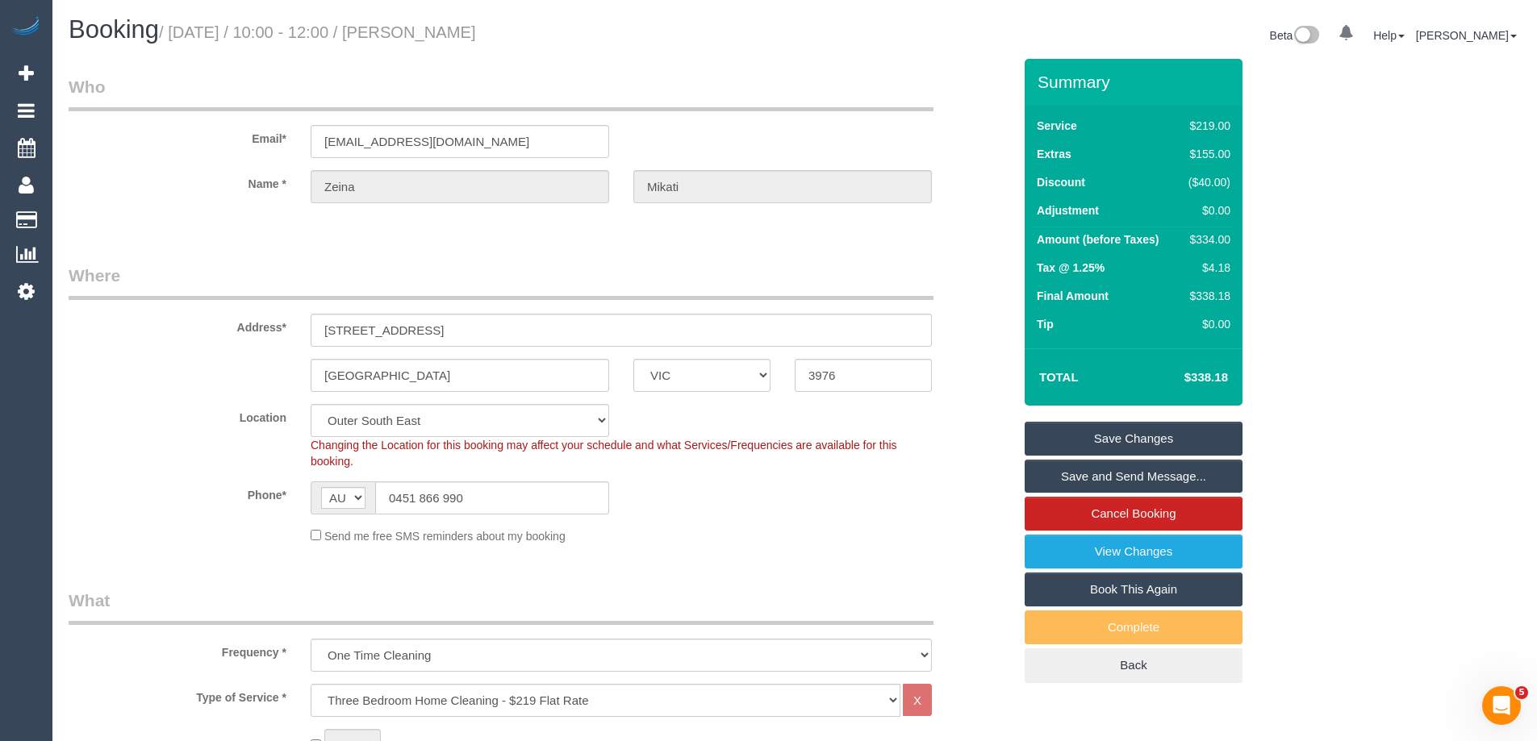
drag, startPoint x: 514, startPoint y: 31, endPoint x: 445, endPoint y: 31, distance: 68.6
click at [445, 31] on h1 "Booking / September 22, 2025 / 10:00 - 12:00 / Zeina Mikati" at bounding box center [426, 29] width 714 height 27
copy small "Zeina Mikati"
click at [1062, 429] on link "Save Changes" at bounding box center [1134, 439] width 218 height 34
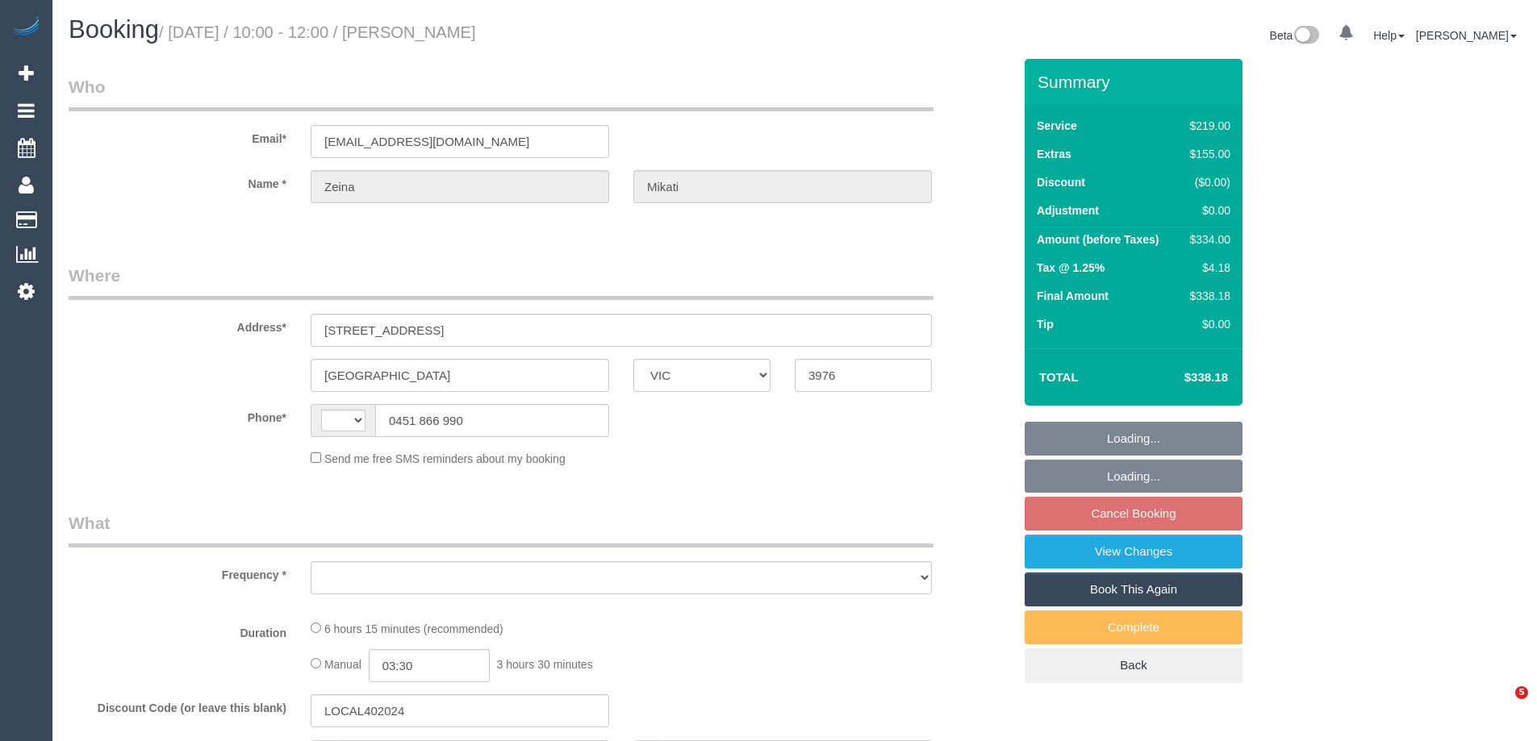
select select "VIC"
select select "string:AU"
select select "string:stripe-pm_1S8gIm2GScqysDRVlu4LsE9H"
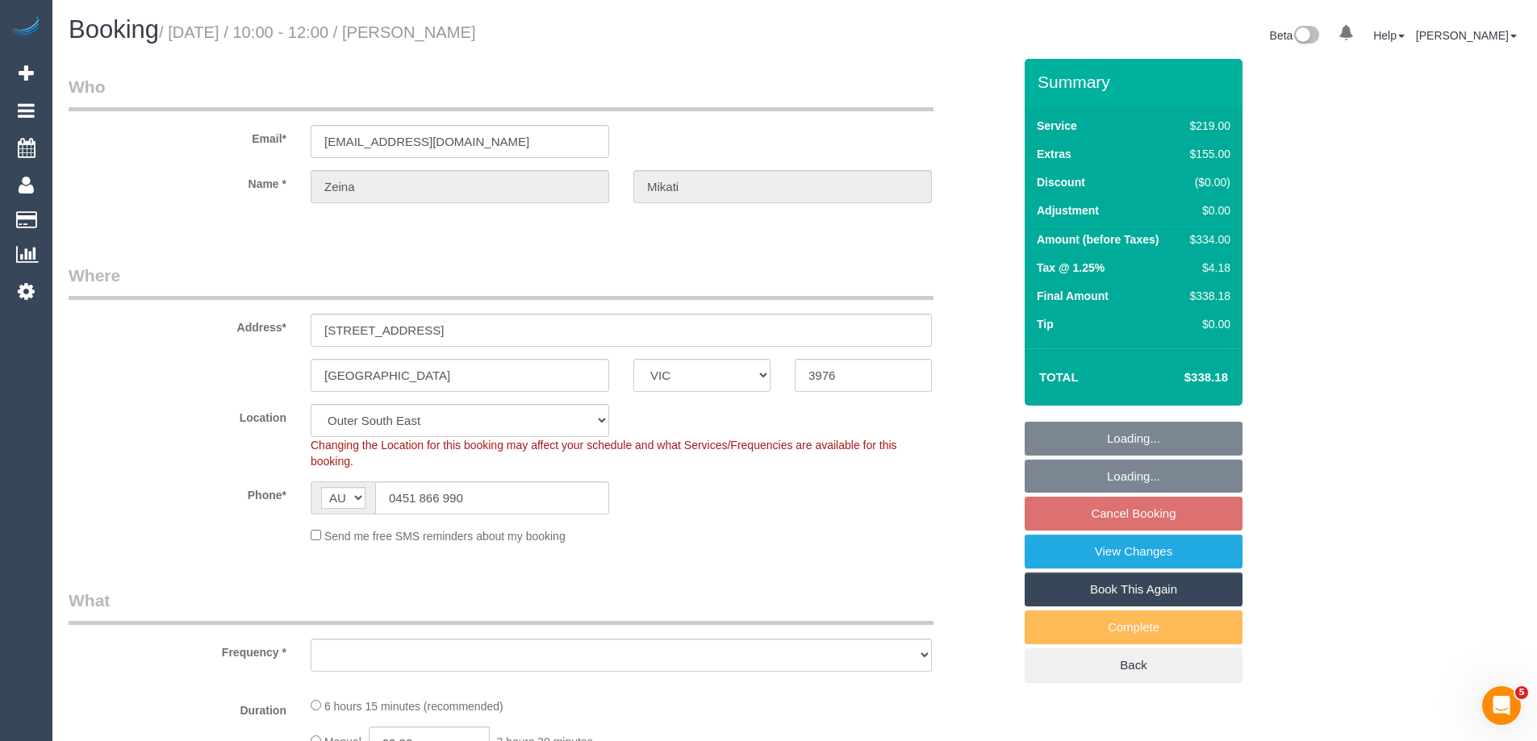
select select "object:605"
select select "spot1"
select select "number:29"
select select "number:14"
select select "number:18"
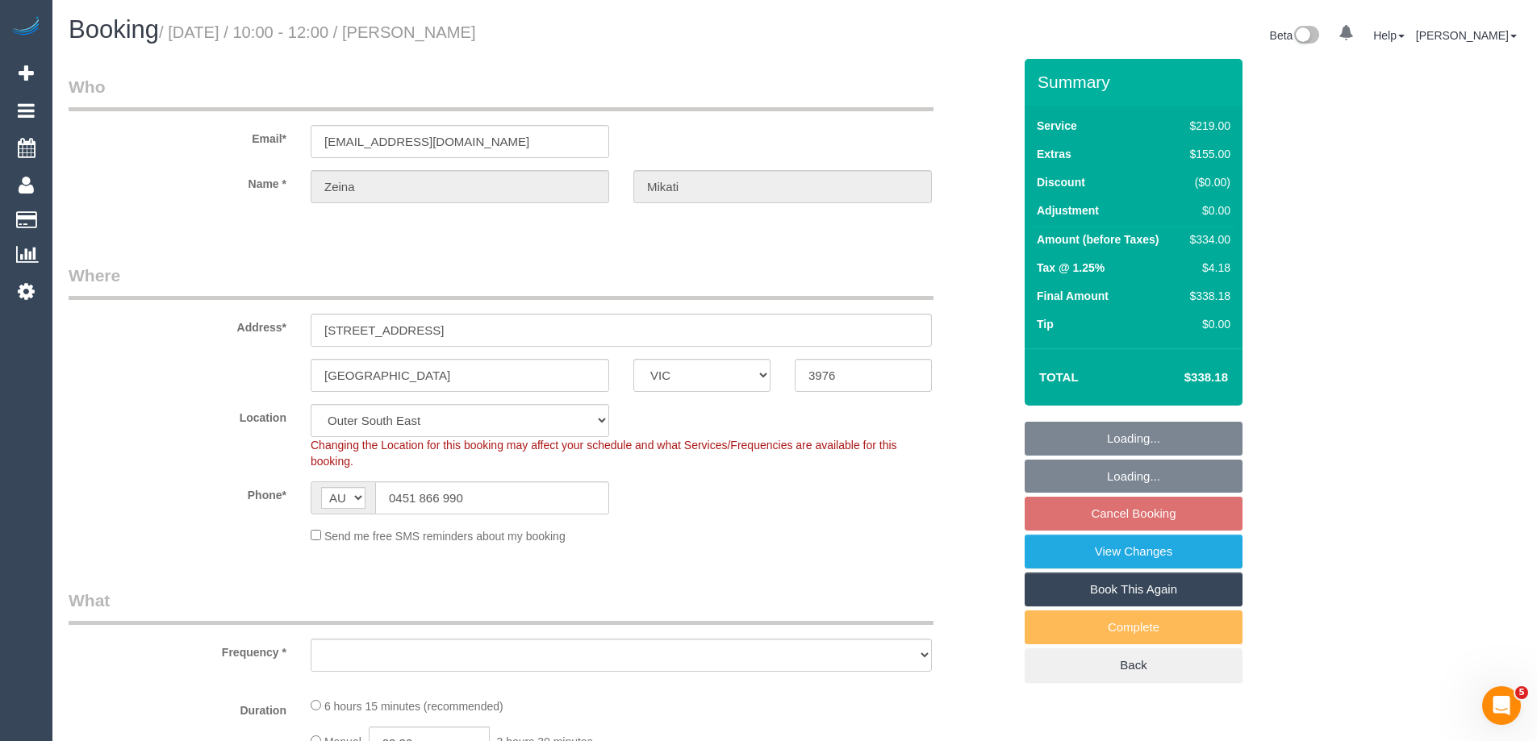
select select "number:36"
select select "number:26"
select select "object:1155"
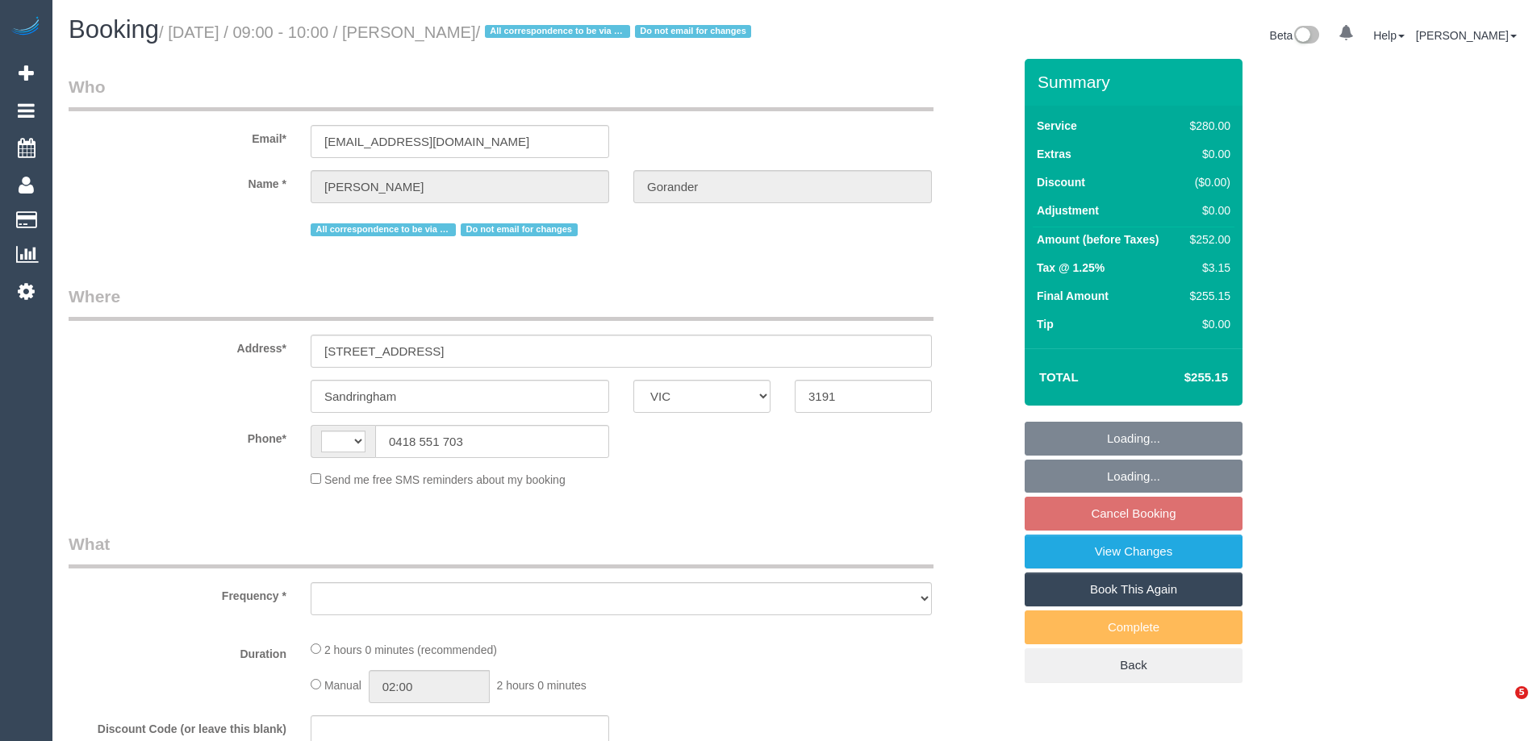
select select "VIC"
select select "string:AU"
select select "object:535"
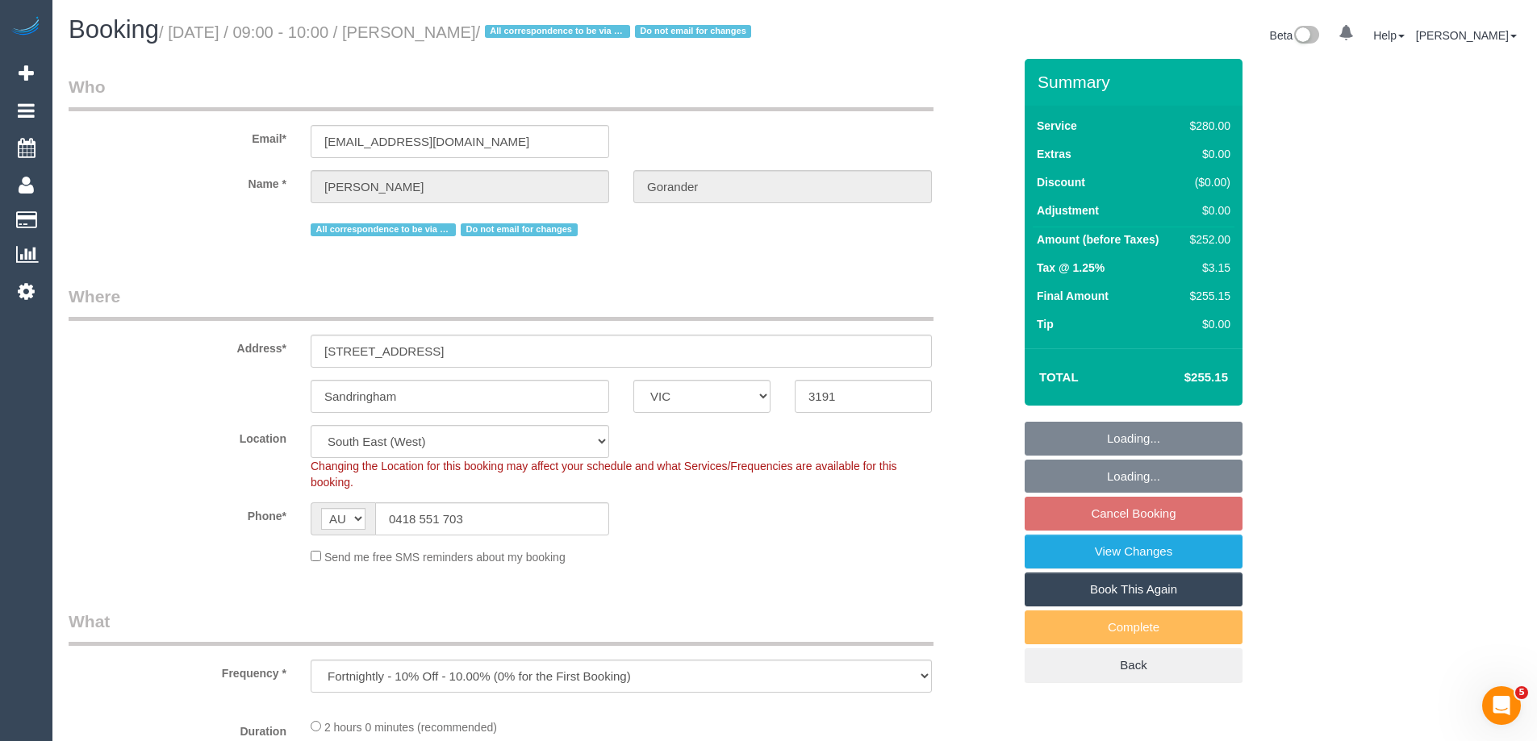
select select "string:stripe-pm_1Gmrcl2GScqysDRVmcm1JmZh"
select select "2"
select select "number:32"
select select "number:14"
select select "number:19"
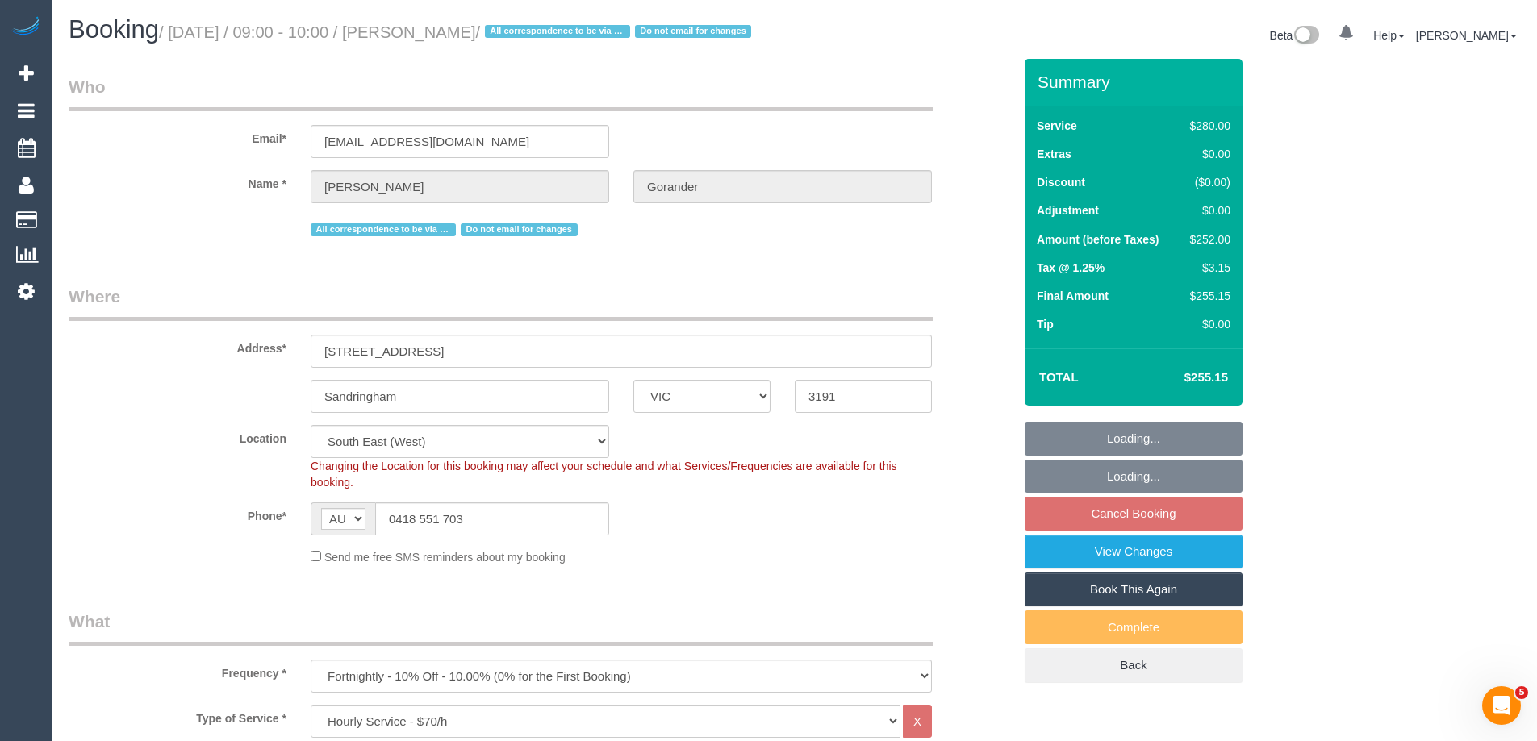
select select "object:1415"
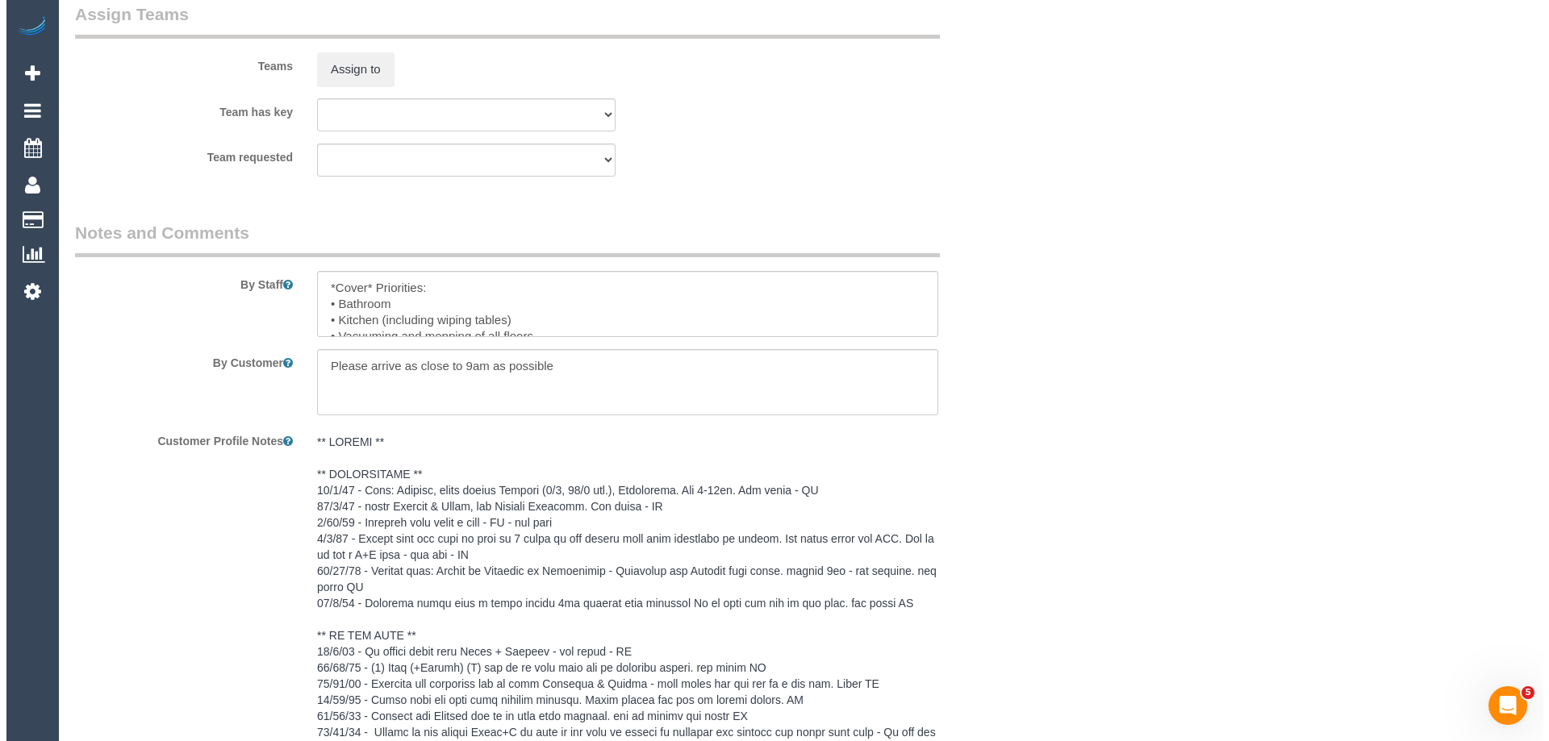
scroll to position [2585, 0]
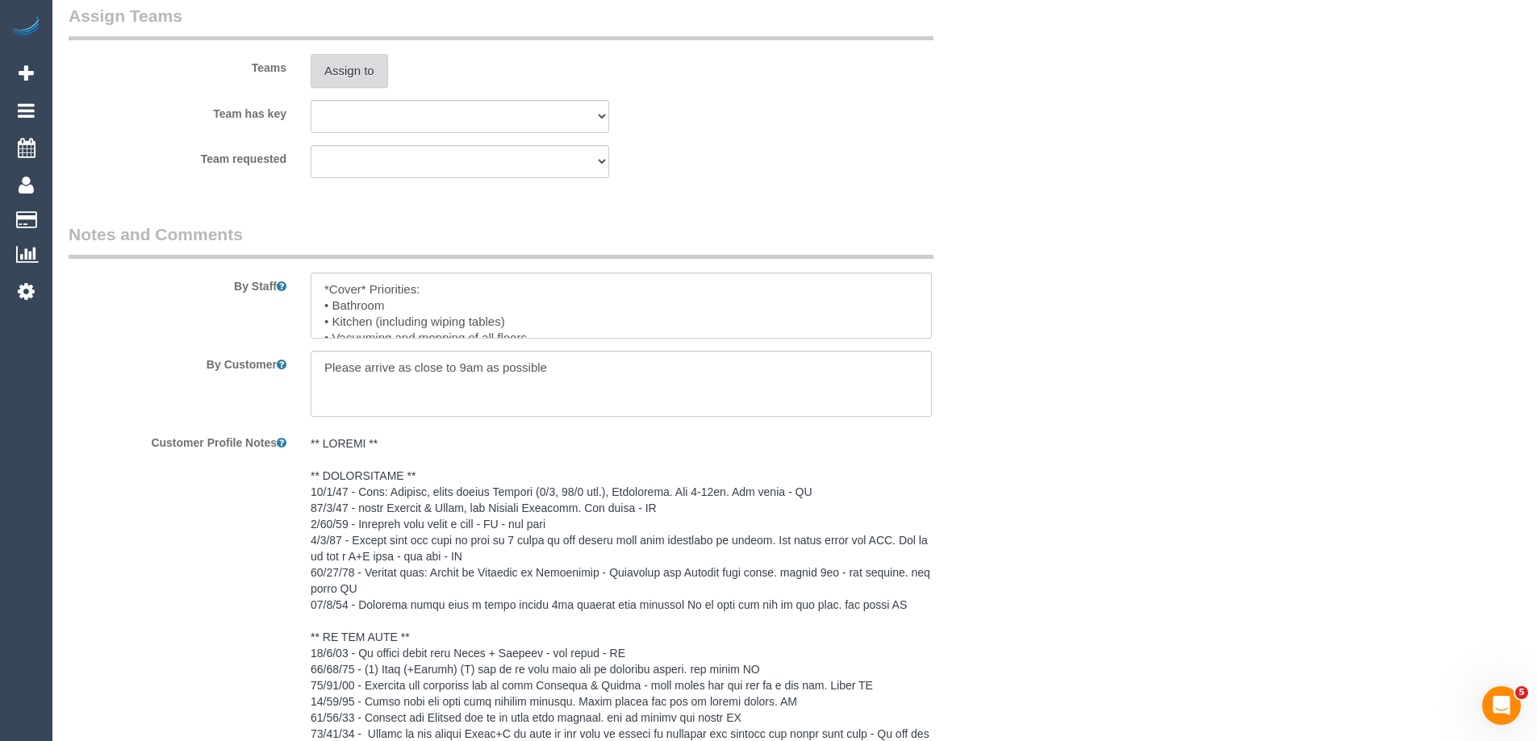
click at [369, 81] on button "Assign to" at bounding box center [349, 71] width 77 height 34
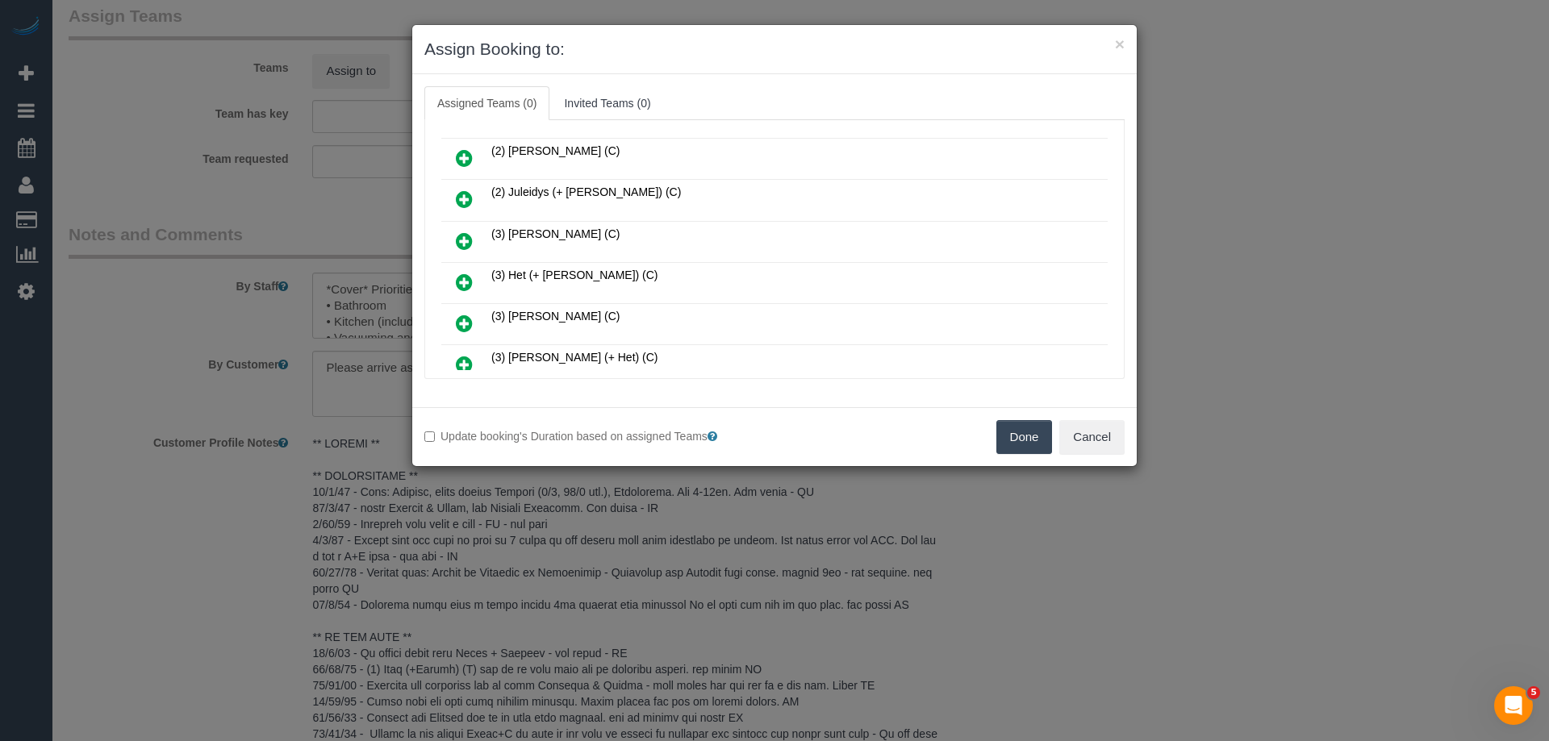
click at [469, 279] on icon at bounding box center [464, 282] width 17 height 19
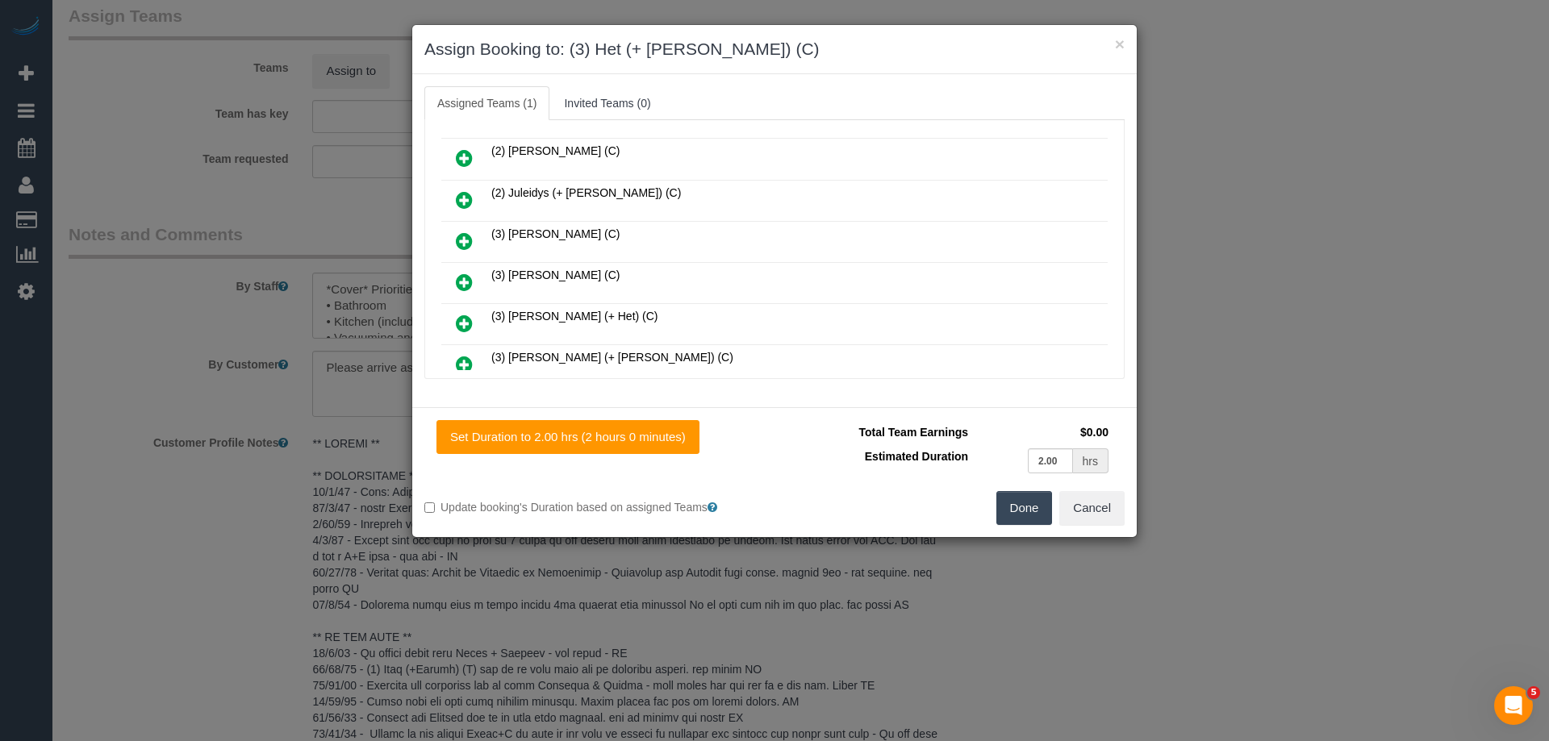
click at [466, 319] on icon at bounding box center [464, 323] width 17 height 19
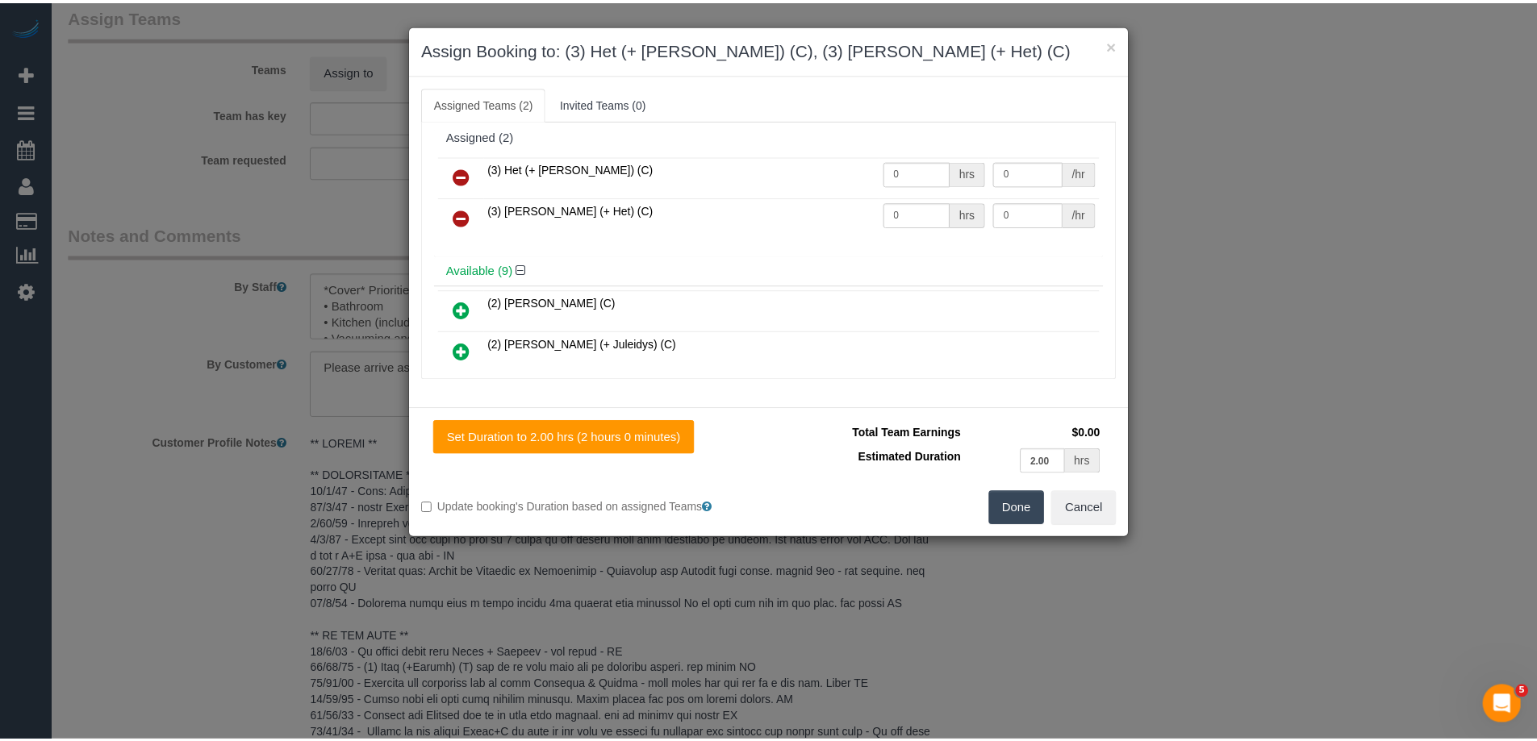
scroll to position [0, 0]
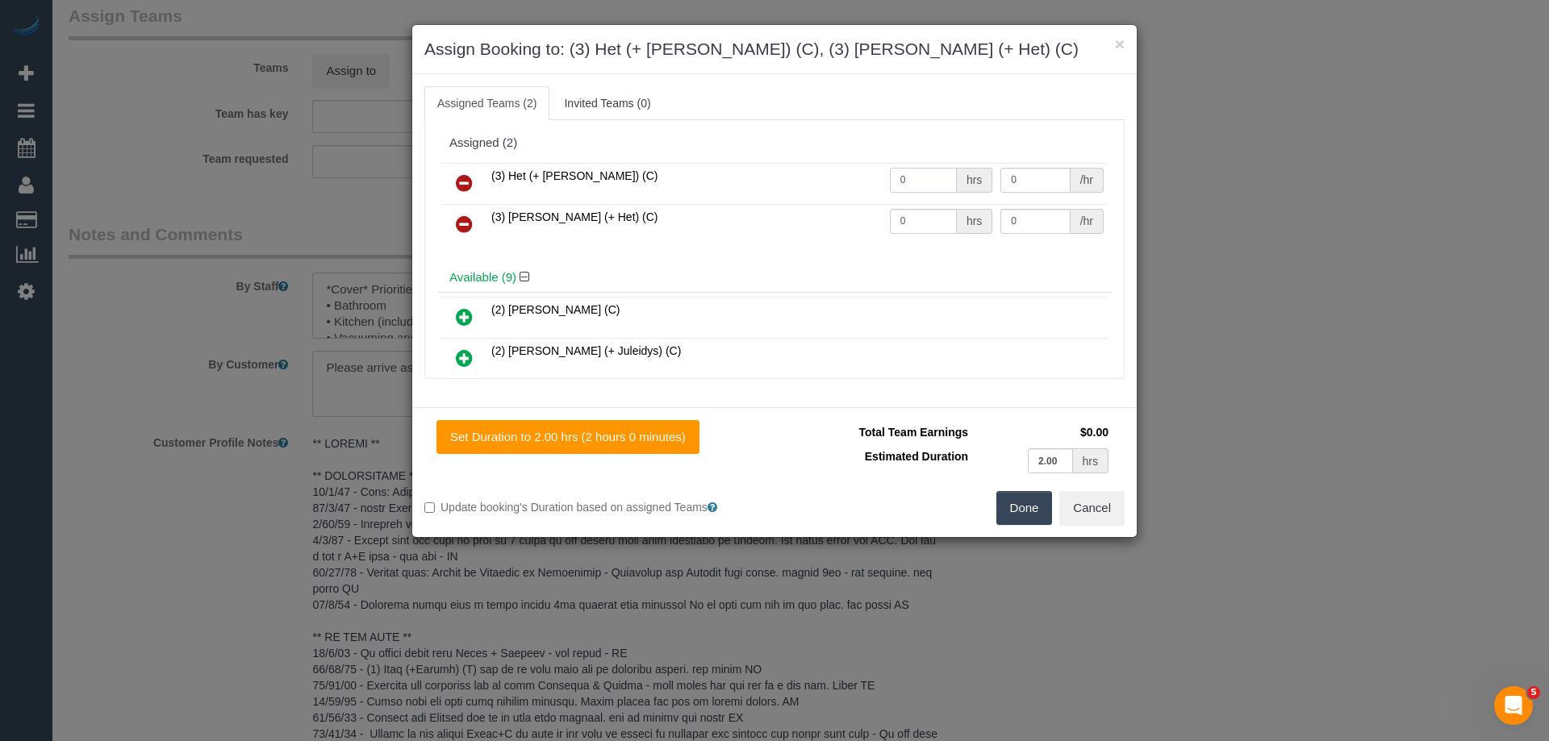
drag, startPoint x: 904, startPoint y: 175, endPoint x: 840, endPoint y: 173, distance: 64.6
click at [845, 173] on tr "(3) Het (+ Ronak) (C) 0 hrs 0 /hr" at bounding box center [774, 183] width 666 height 41
type input "2"
drag, startPoint x: 921, startPoint y: 218, endPoint x: 817, endPoint y: 215, distance: 104.1
click at [834, 217] on tr "(3) Ronak (+ Het) (C) 0 hrs 0 /hr" at bounding box center [774, 224] width 666 height 41
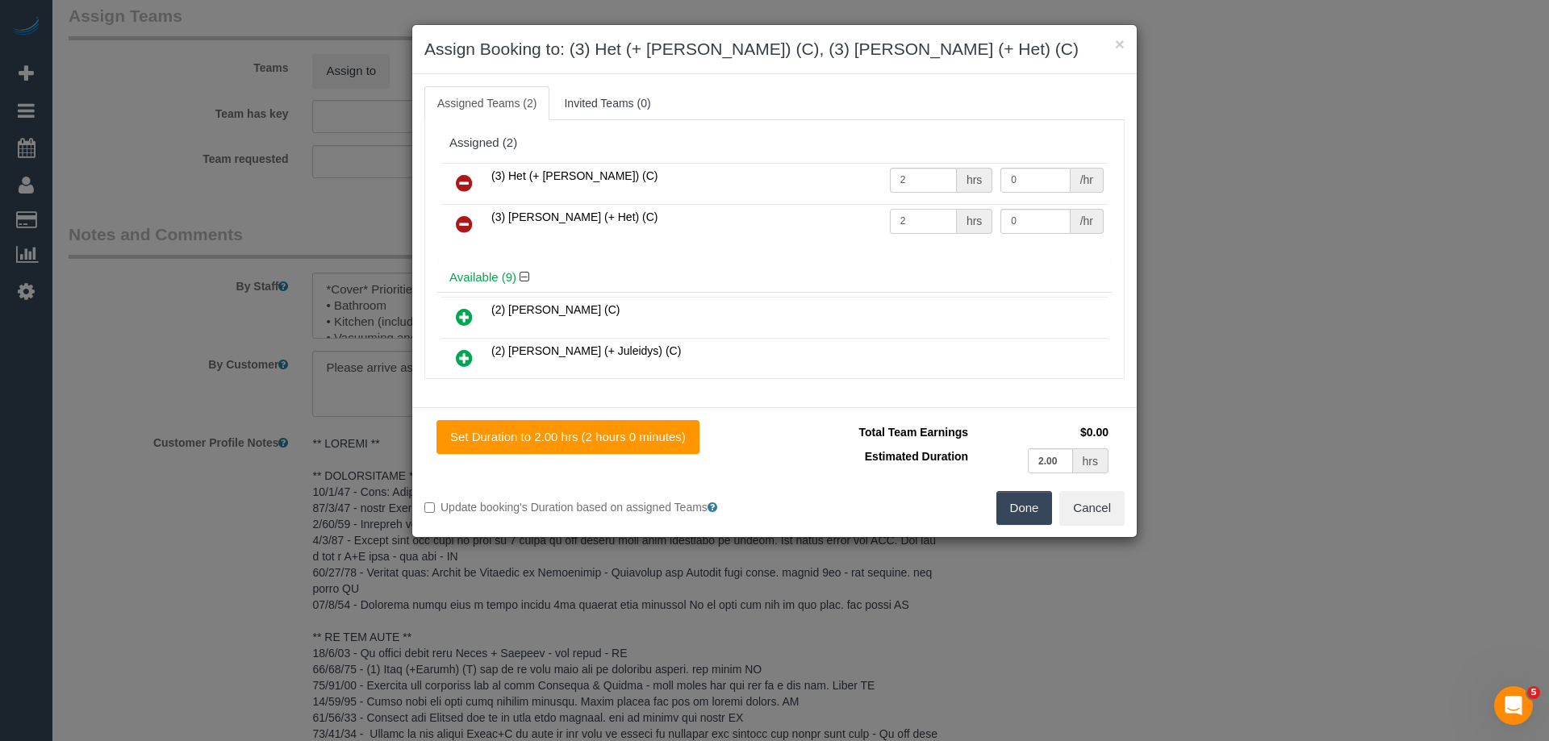
type input "2"
drag, startPoint x: 931, startPoint y: 217, endPoint x: 909, endPoint y: 211, distance: 22.7
click at [907, 217] on tr "(3) Ronak (+ Het) (C) 2 hrs 0 /hr" at bounding box center [774, 224] width 666 height 41
type input "35"
drag, startPoint x: 875, startPoint y: 179, endPoint x: 837, endPoint y: 171, distance: 38.8
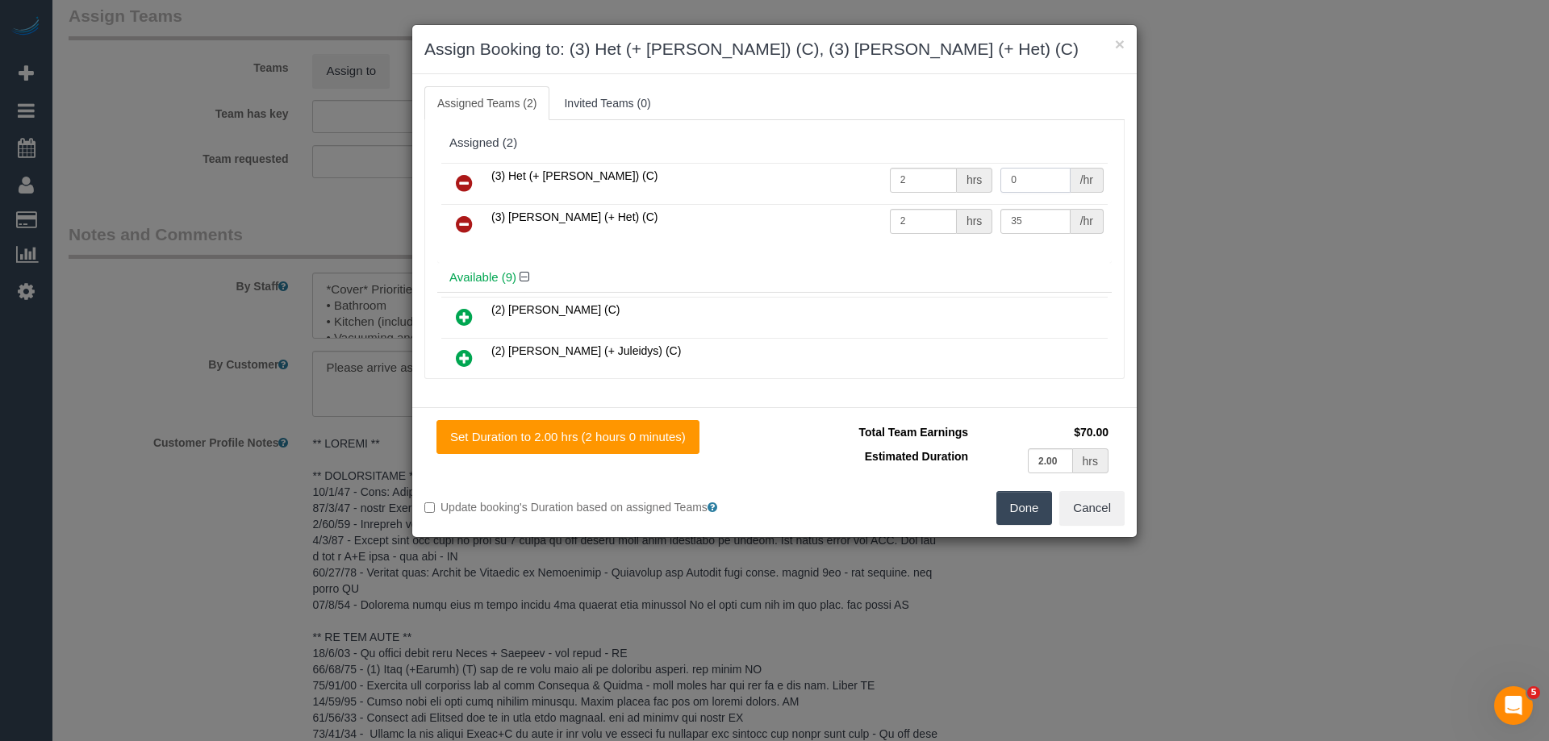
click at [840, 173] on tr "(3) Het (+ Ronak) (C) 2 hrs 0 /hr" at bounding box center [774, 183] width 666 height 41
type input "35"
click at [1038, 508] on button "Done" at bounding box center [1024, 508] width 56 height 34
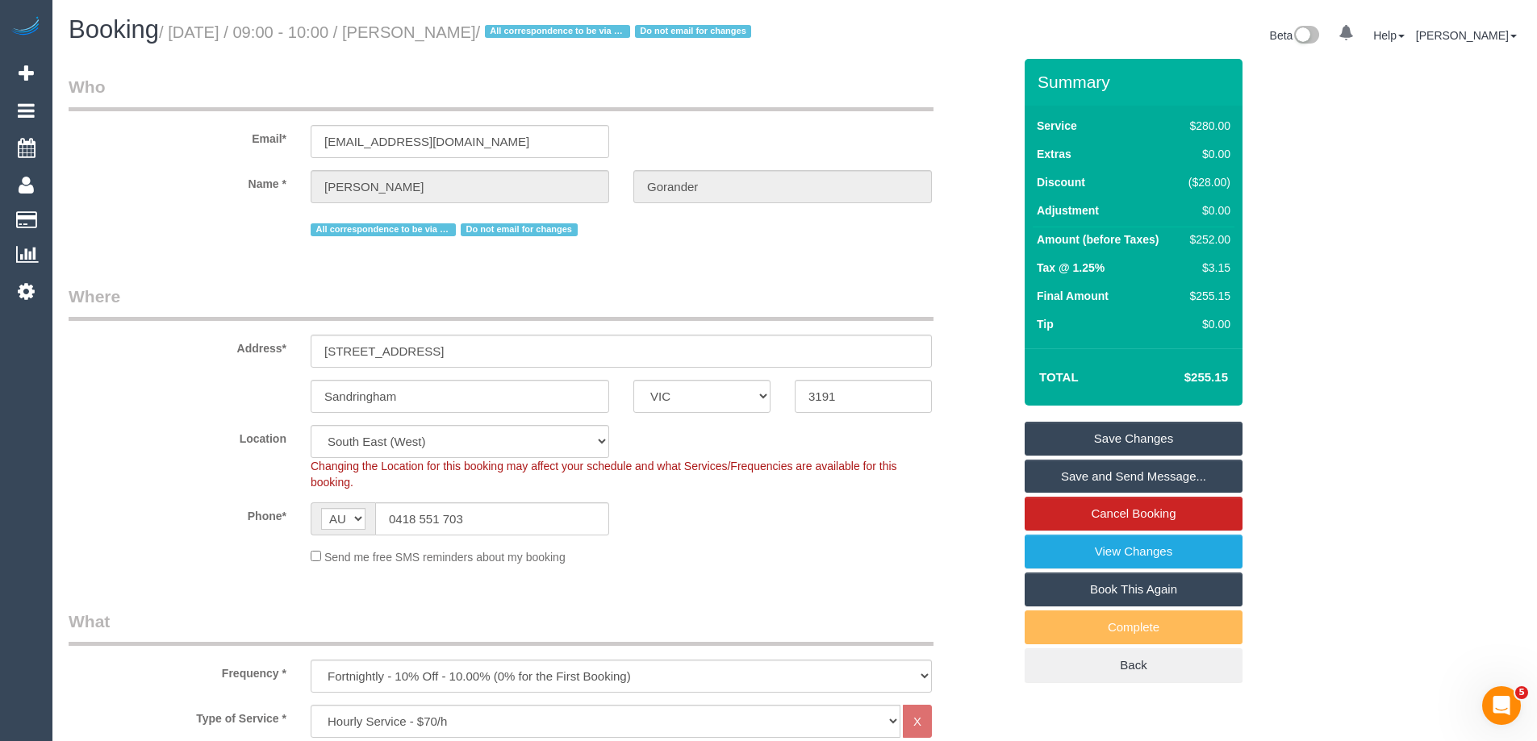
drag, startPoint x: 538, startPoint y: 27, endPoint x: 443, endPoint y: 23, distance: 95.3
click at [443, 23] on h1 "Booking / September 22, 2025 / 09:00 - 10:00 / Alicia Gorander / All correspond…" at bounding box center [426, 29] width 714 height 27
copy small "Alicia Gorander"
click at [1046, 456] on link "Save Changes" at bounding box center [1134, 439] width 218 height 34
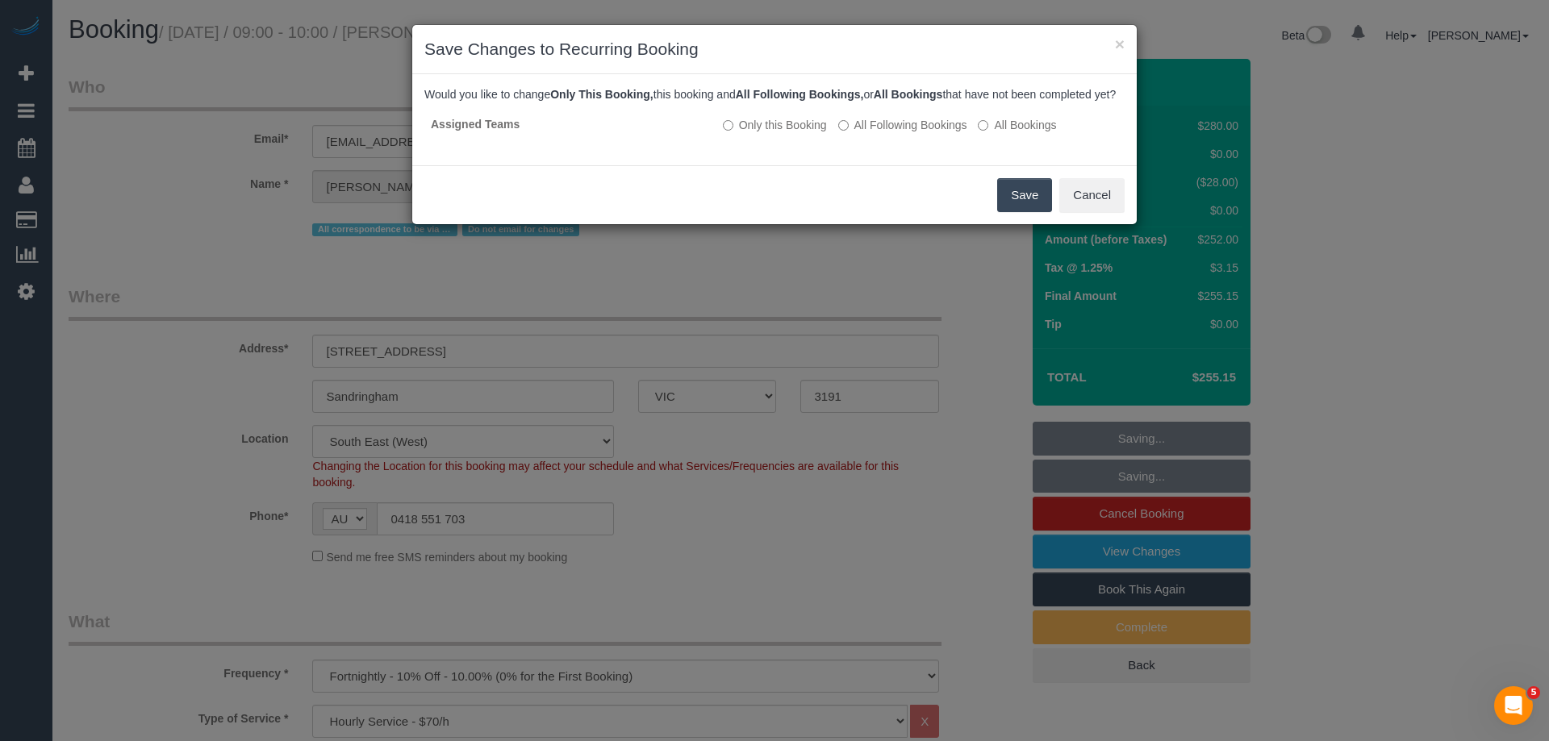
click at [1028, 202] on button "Save" at bounding box center [1024, 195] width 55 height 34
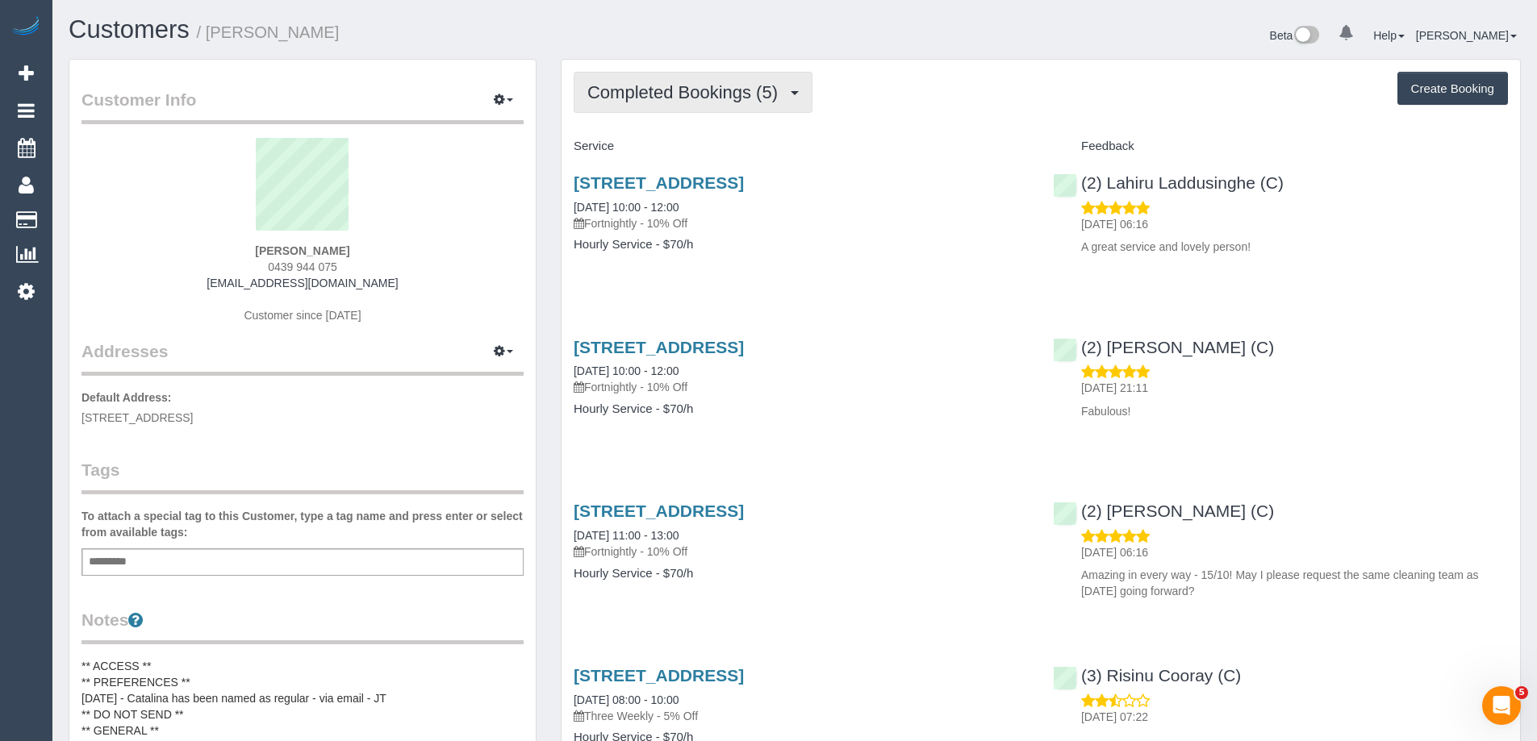
click at [708, 102] on span "Completed Bookings (5)" at bounding box center [686, 92] width 198 height 20
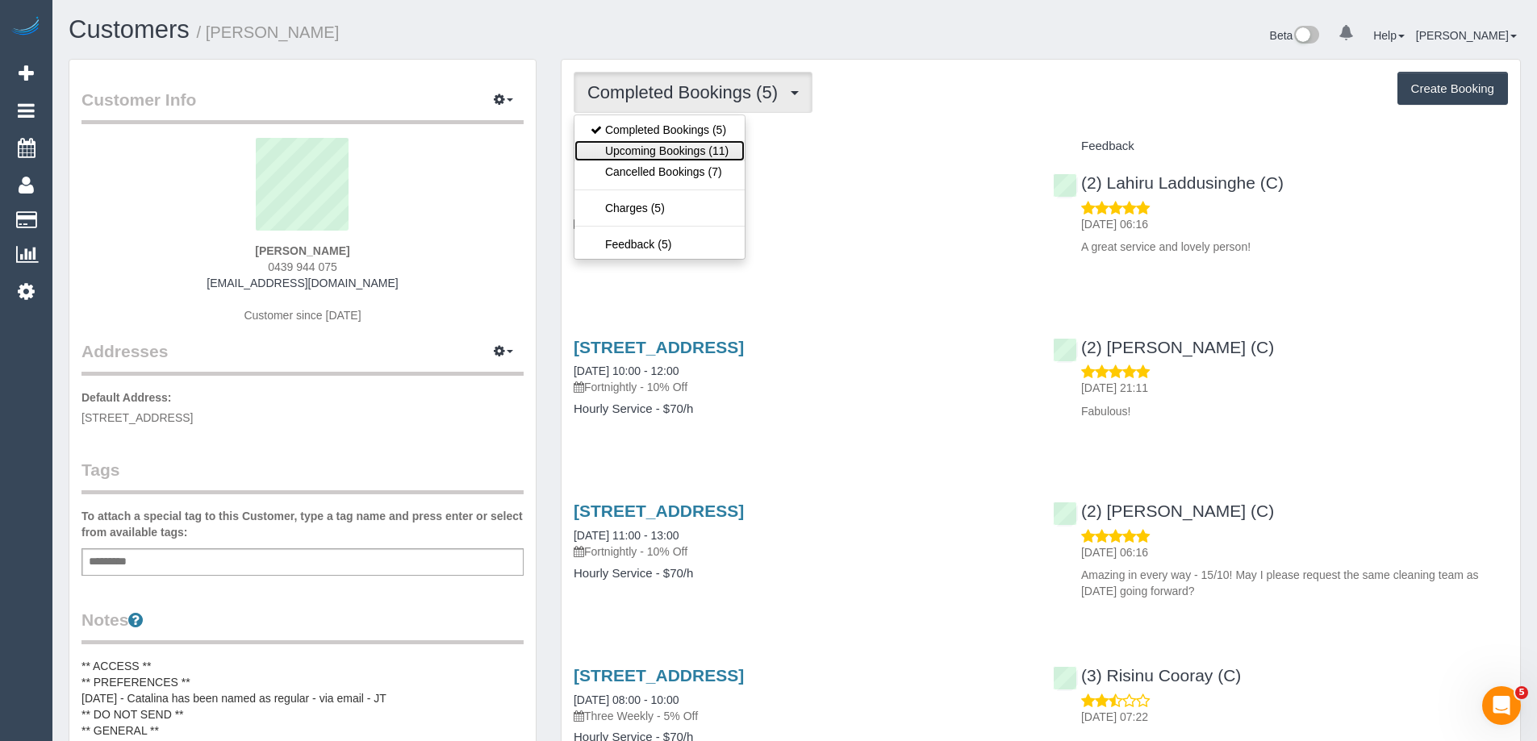
click at [694, 156] on link "Upcoming Bookings (11)" at bounding box center [659, 150] width 170 height 21
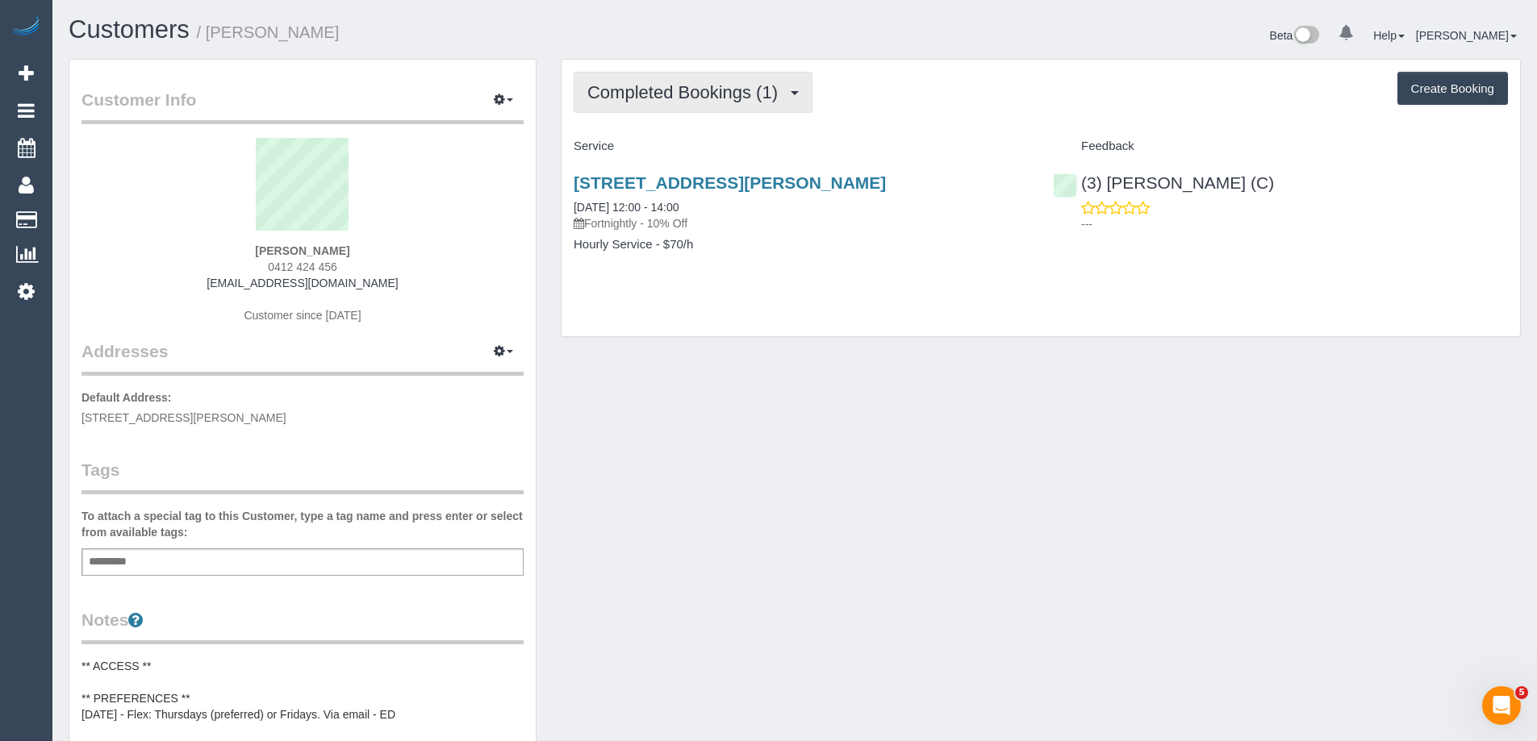
click at [703, 93] on span "Completed Bookings (1)" at bounding box center [686, 92] width 198 height 20
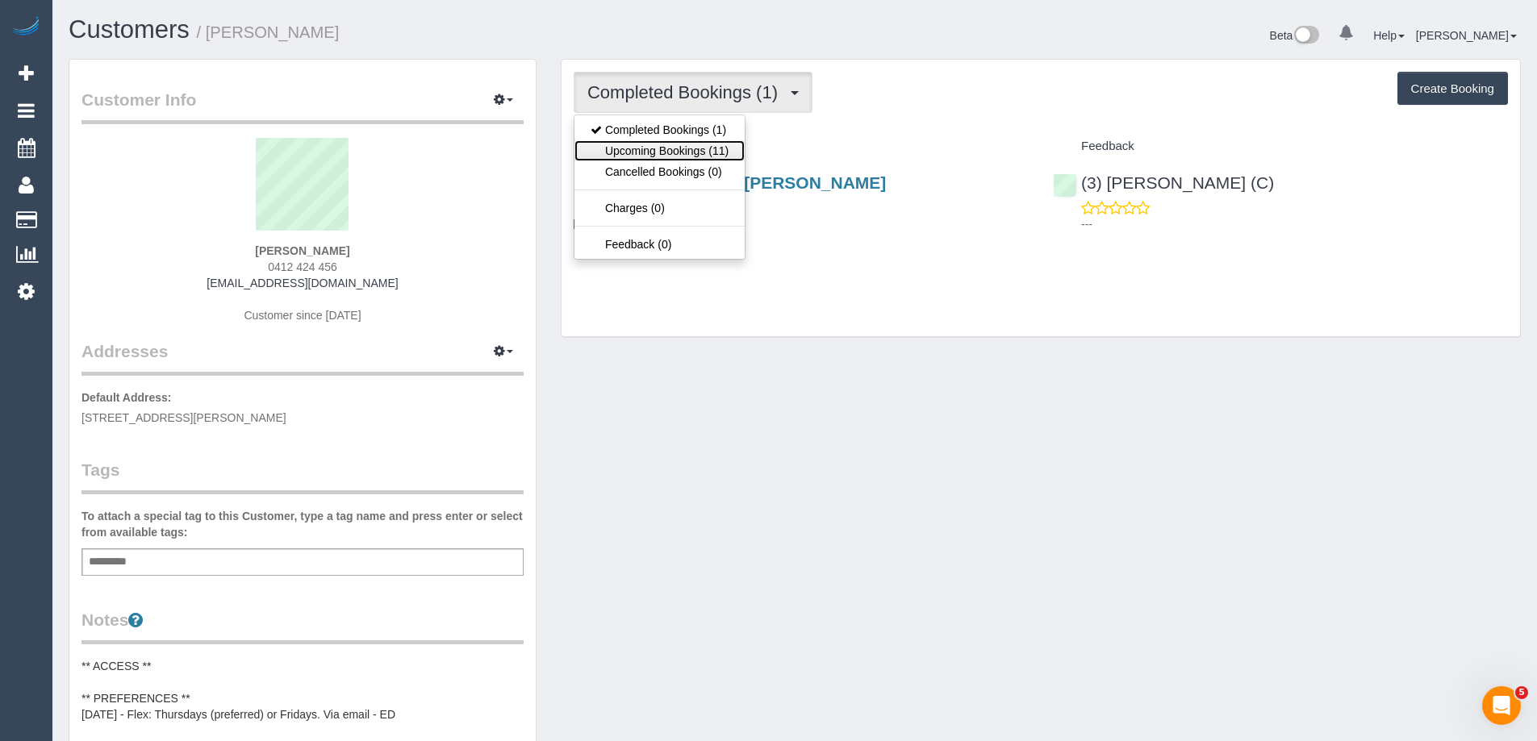
click at [700, 148] on link "Upcoming Bookings (11)" at bounding box center [659, 150] width 170 height 21
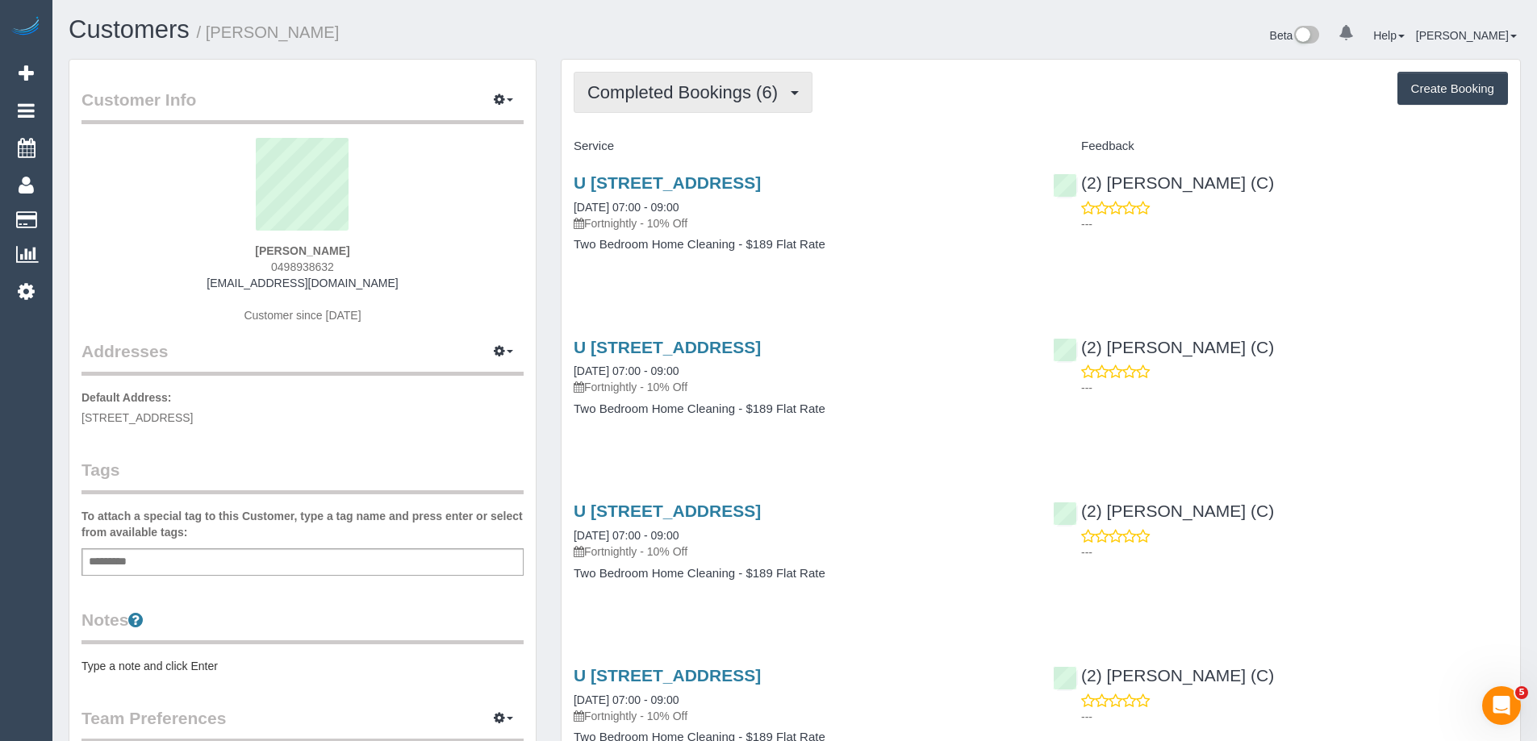
click at [628, 106] on button "Completed Bookings (6)" at bounding box center [693, 92] width 239 height 41
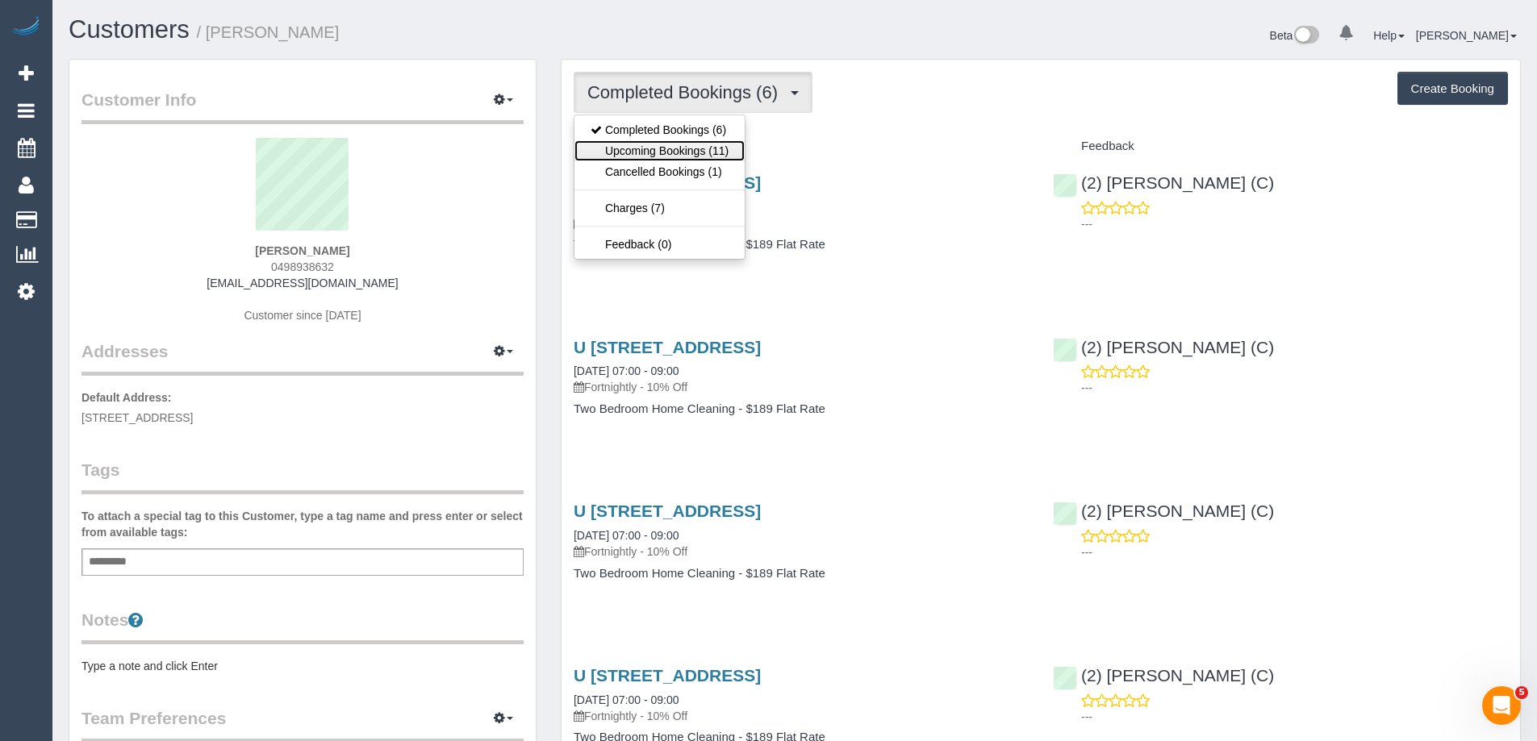
click at [662, 154] on link "Upcoming Bookings (11)" at bounding box center [659, 150] width 170 height 21
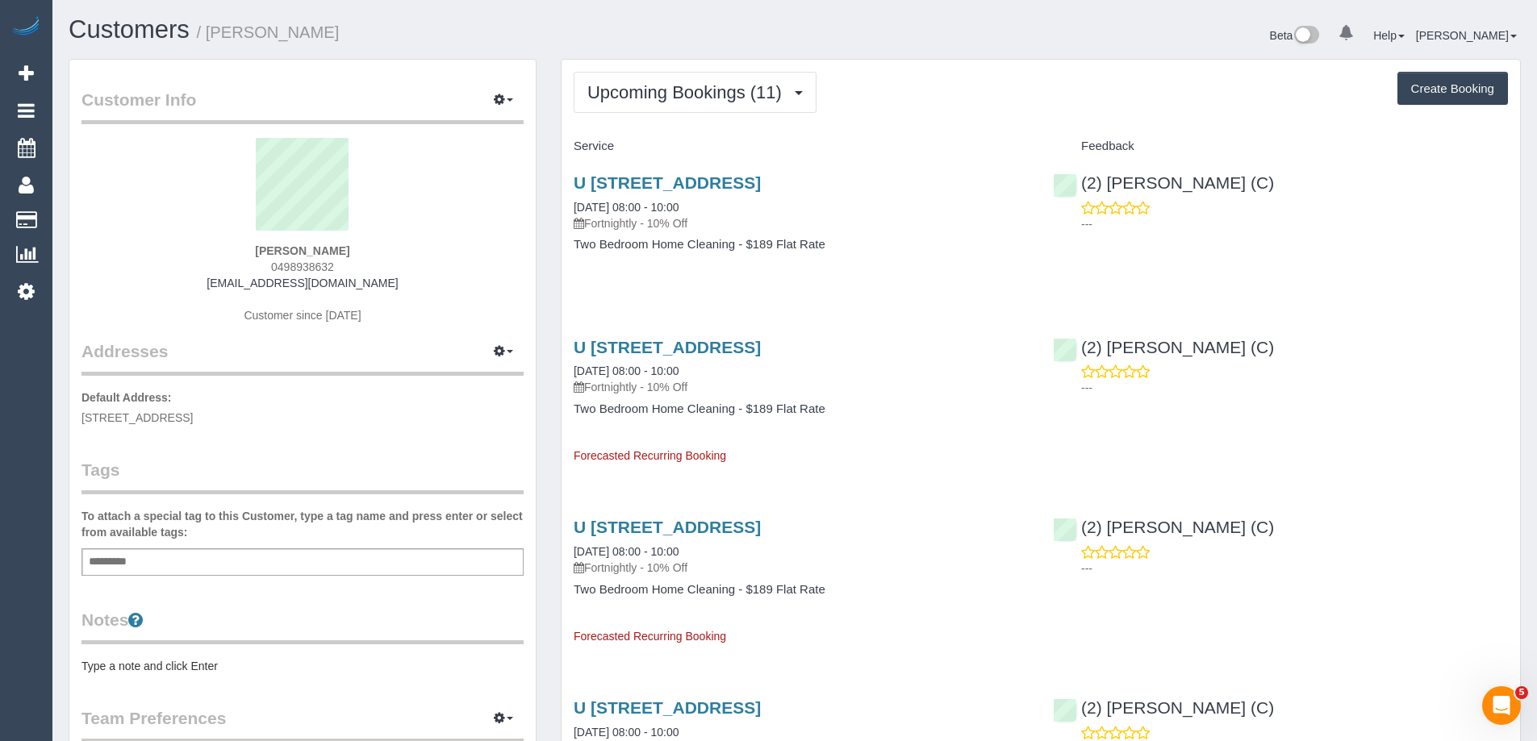
click at [674, 99] on span "Upcoming Bookings (11)" at bounding box center [688, 92] width 202 height 20
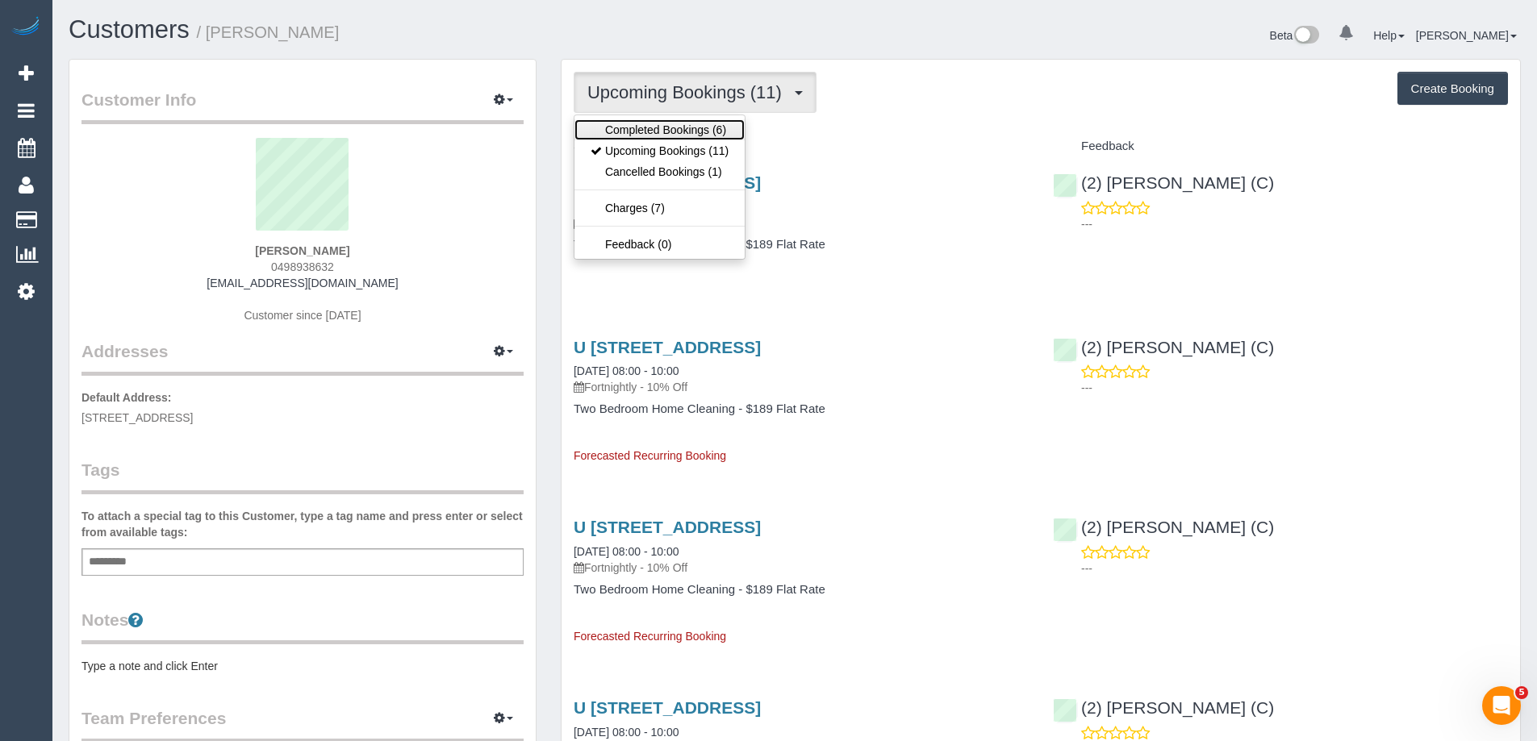
click at [678, 135] on link "Completed Bookings (6)" at bounding box center [659, 129] width 170 height 21
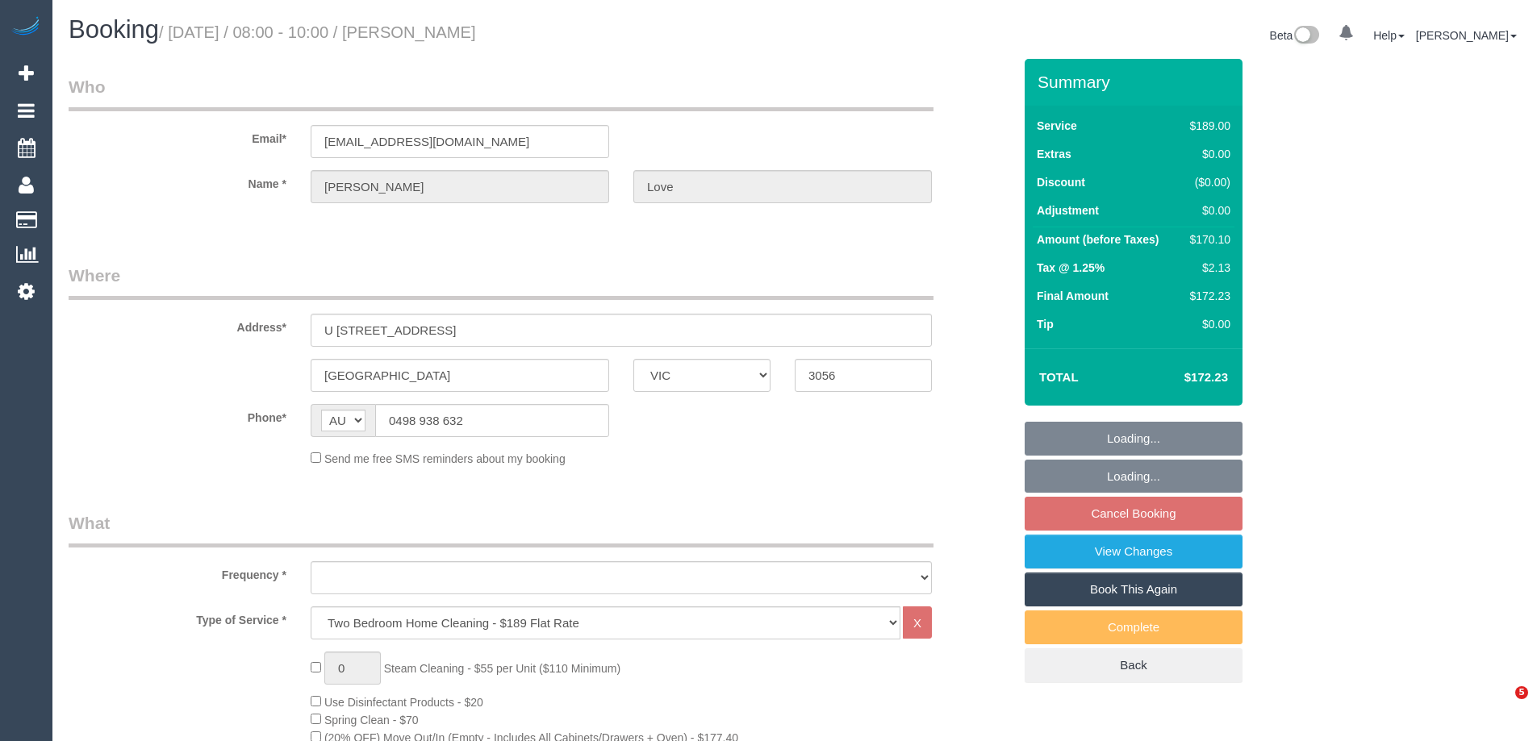
select select "VIC"
select select "object:1665"
select select "string:stripe-pm_1RWl7f2GScqysDRVAgIJIyyr"
select select "number:28"
select select "number:14"
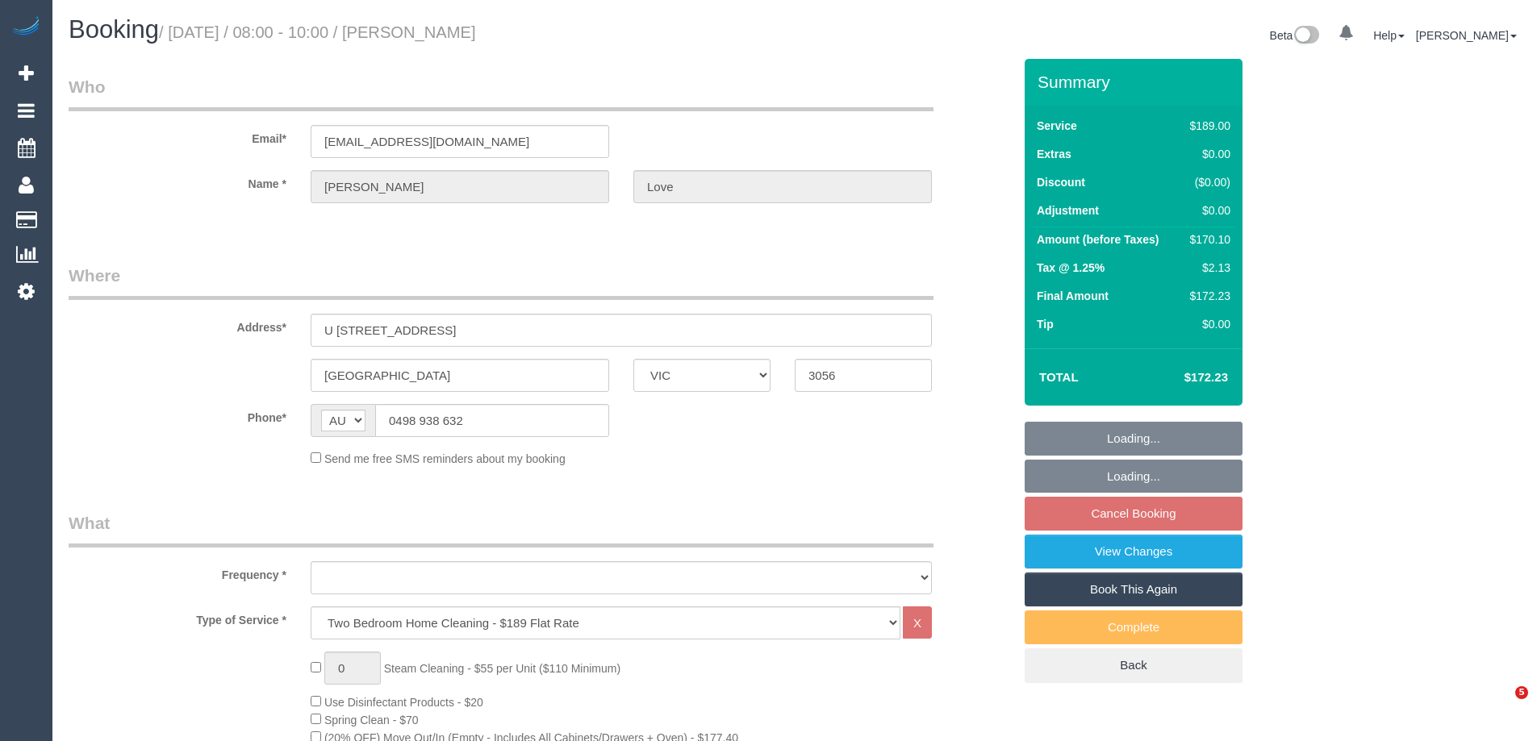
select select "number:19"
select select "number:22"
select select "number:34"
select select "number:26"
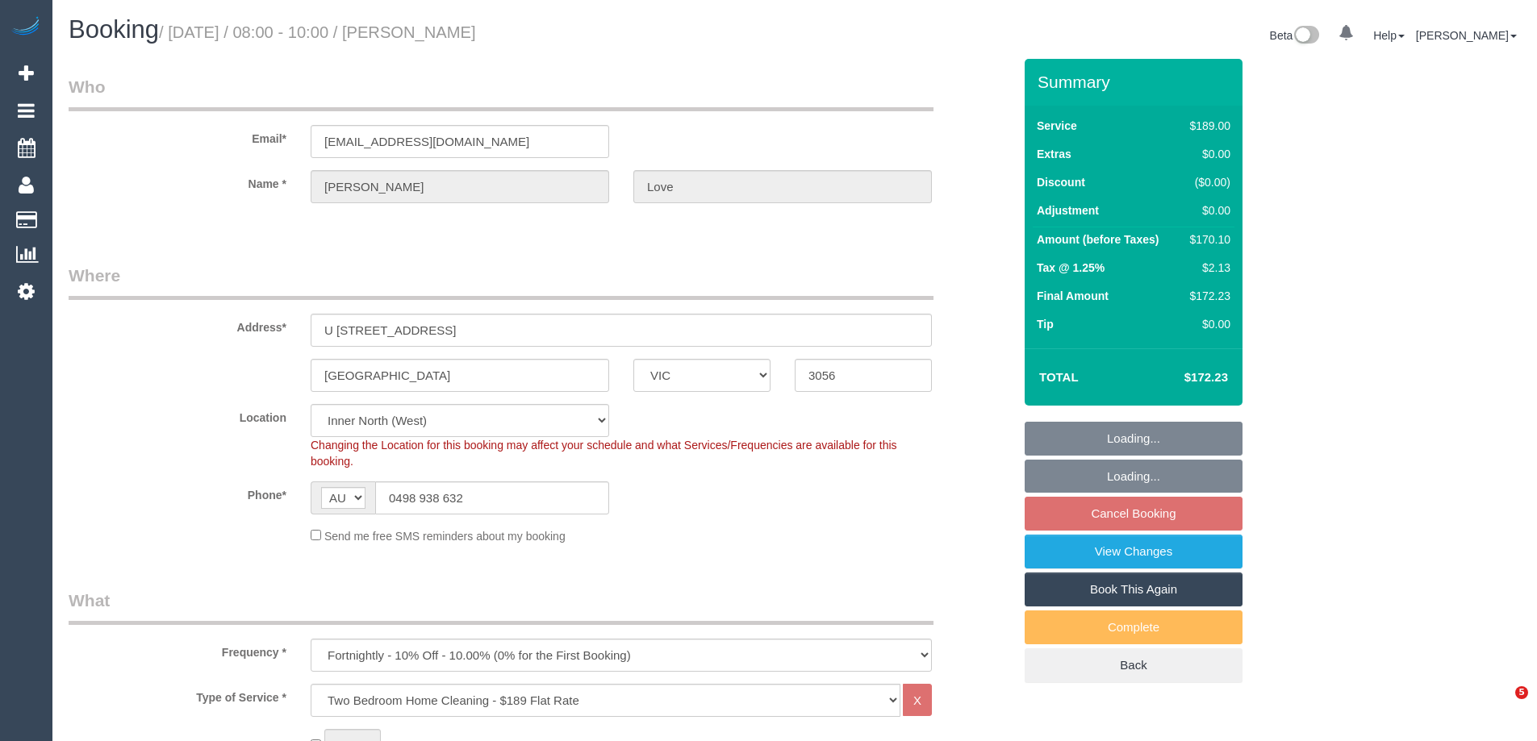
select select "spot2"
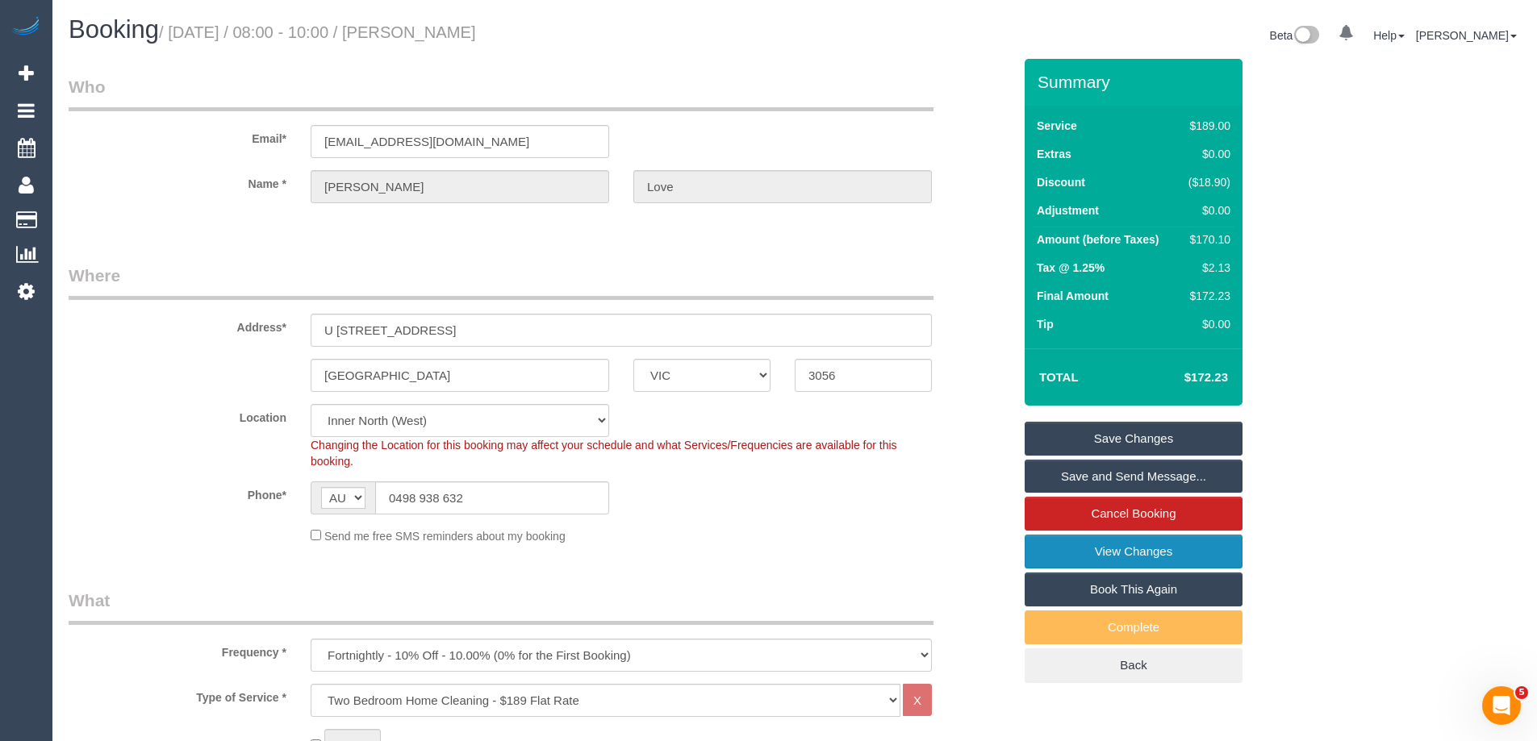
click at [1082, 556] on link "View Changes" at bounding box center [1134, 552] width 218 height 34
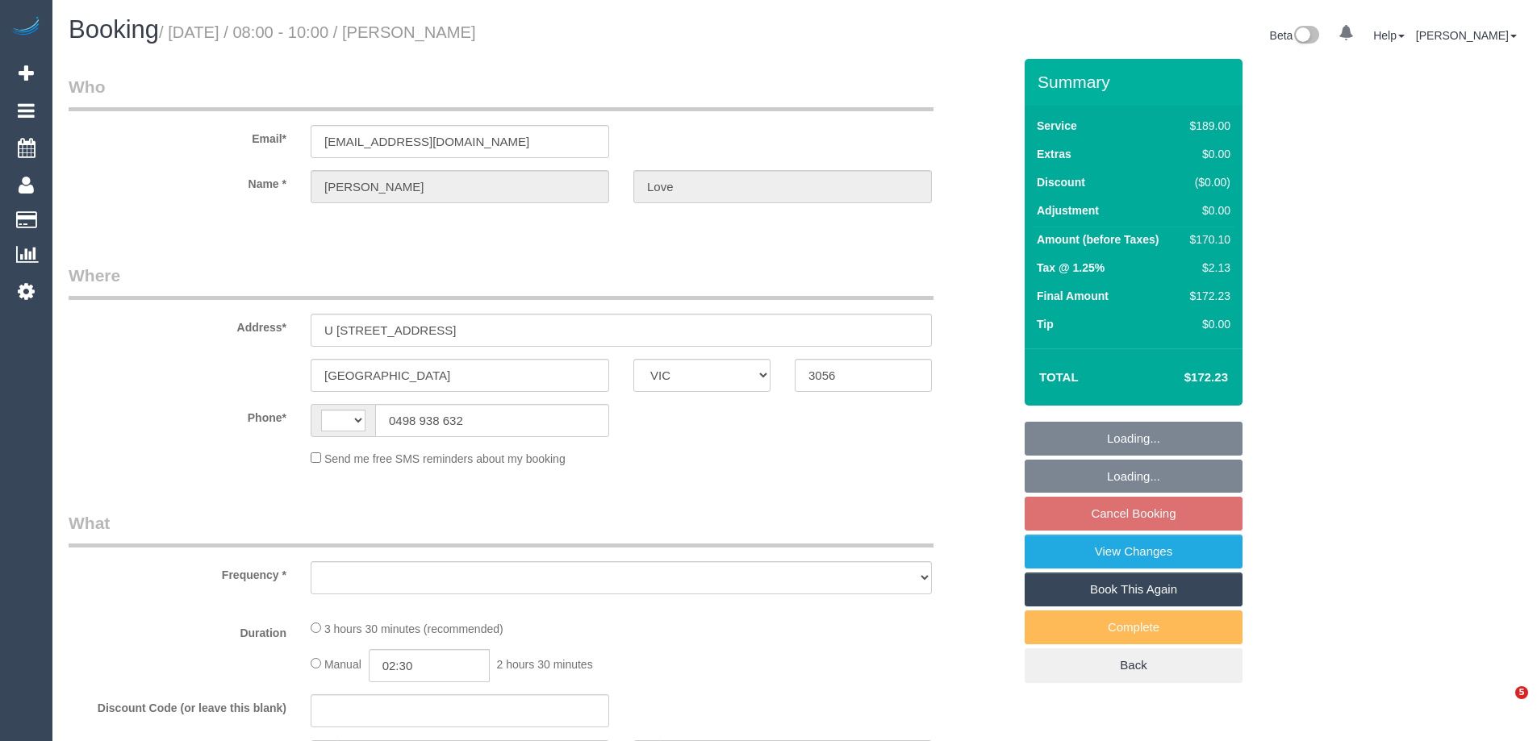
select select "VIC"
select select "string:AU"
select select "object:528"
select select "string:stripe-pm_1RWl7f2GScqysDRVAgIJIyyr"
select select "number:28"
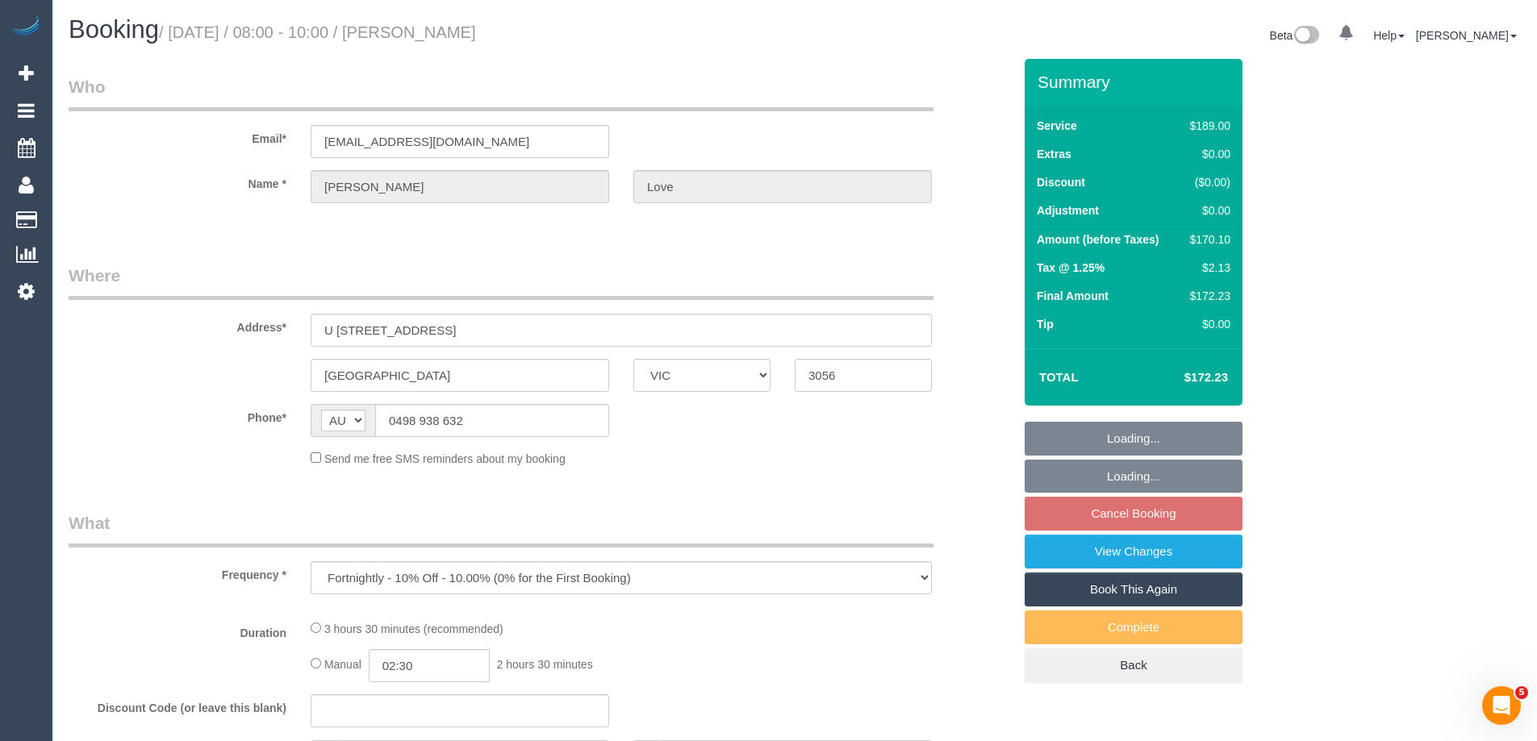
select select "number:14"
select select "number:19"
select select "number:22"
select select "number:34"
select select "number:26"
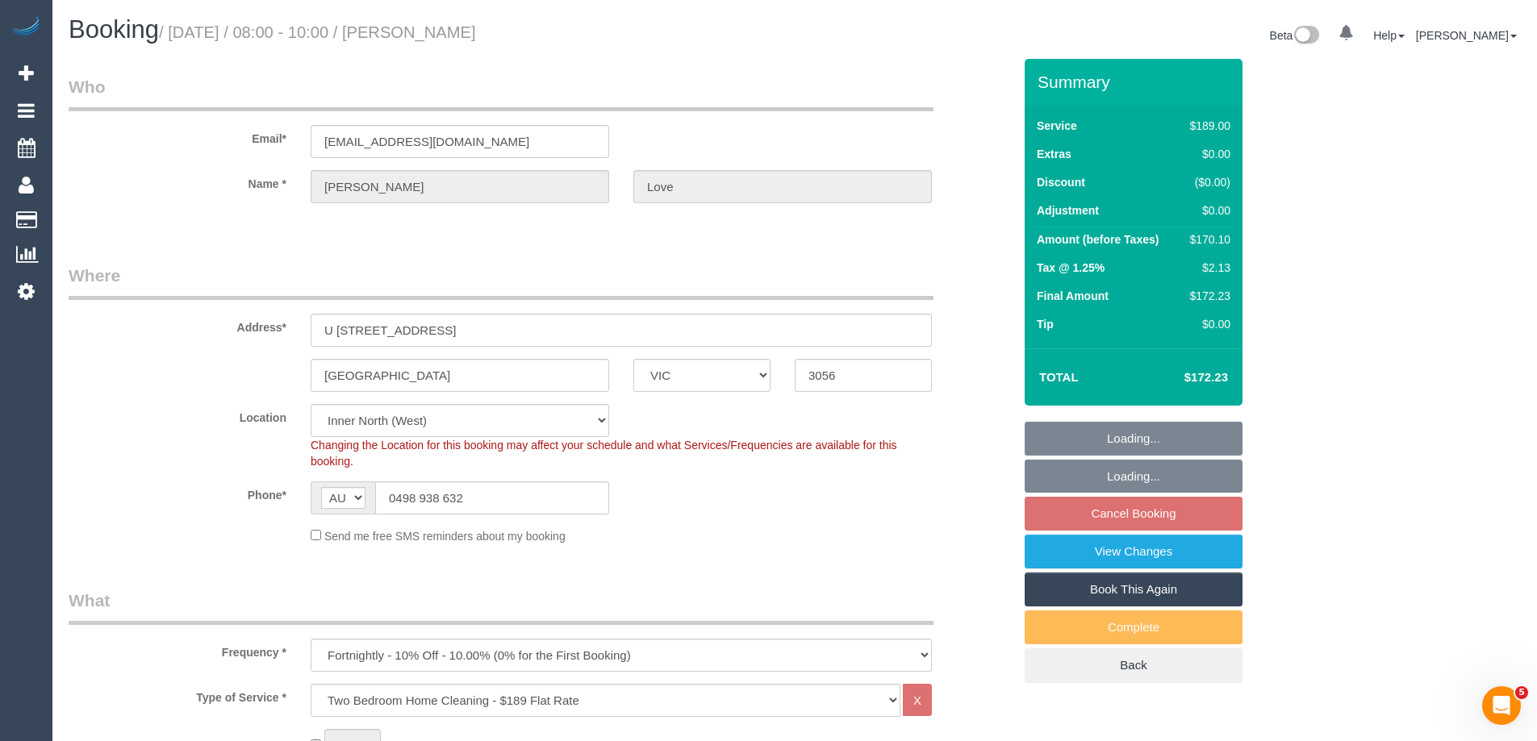
select select "object:1665"
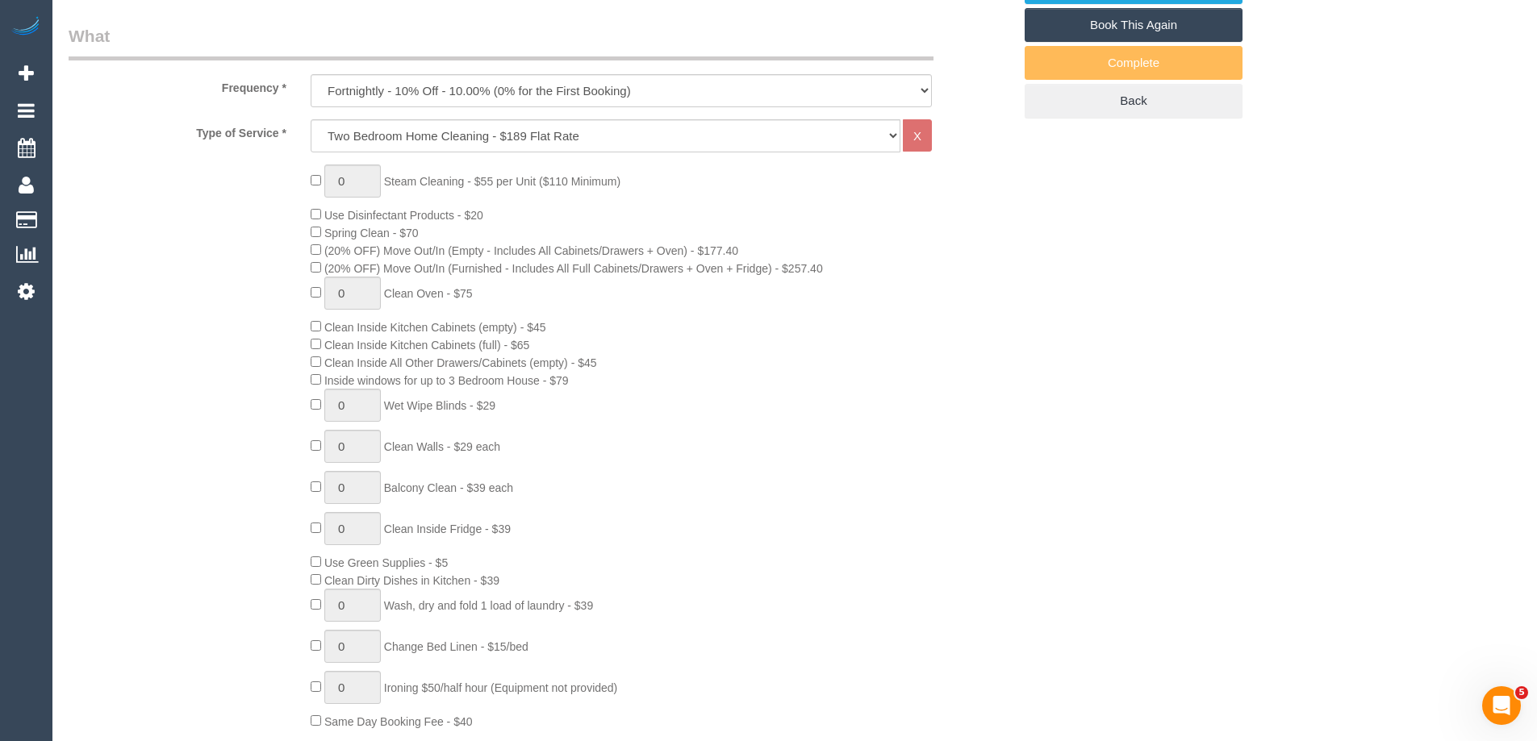
select select "spot2"
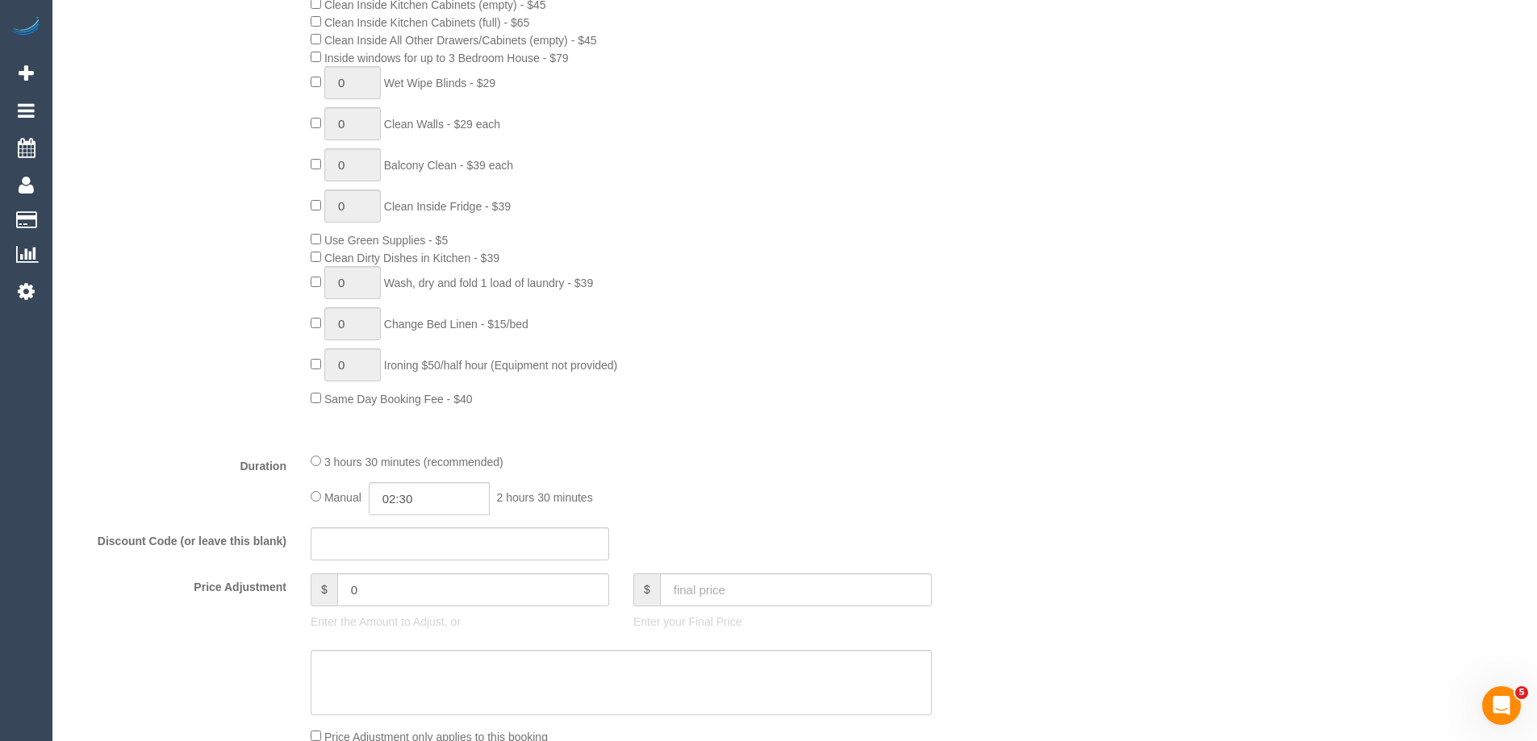
scroll to position [1049, 0]
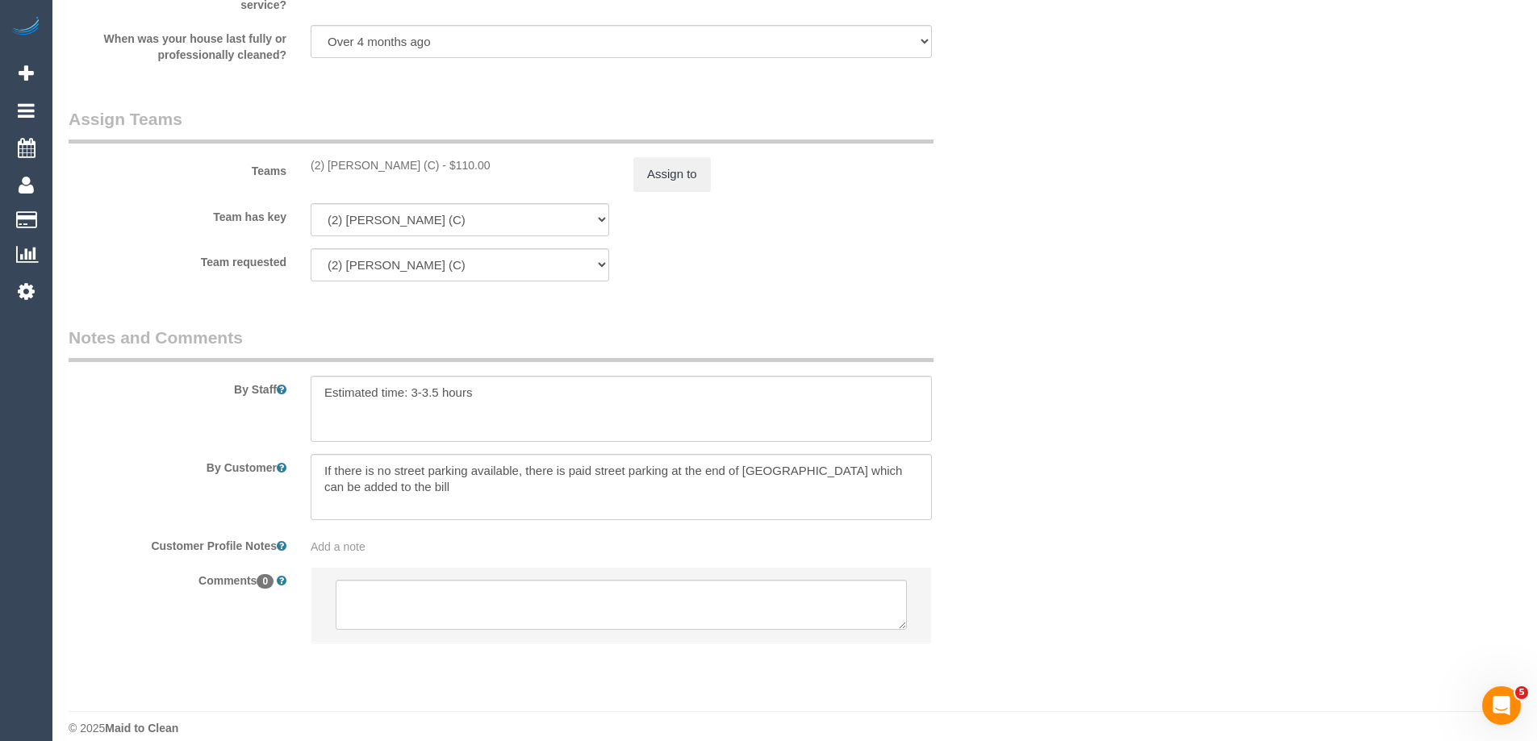
select select "spot42"
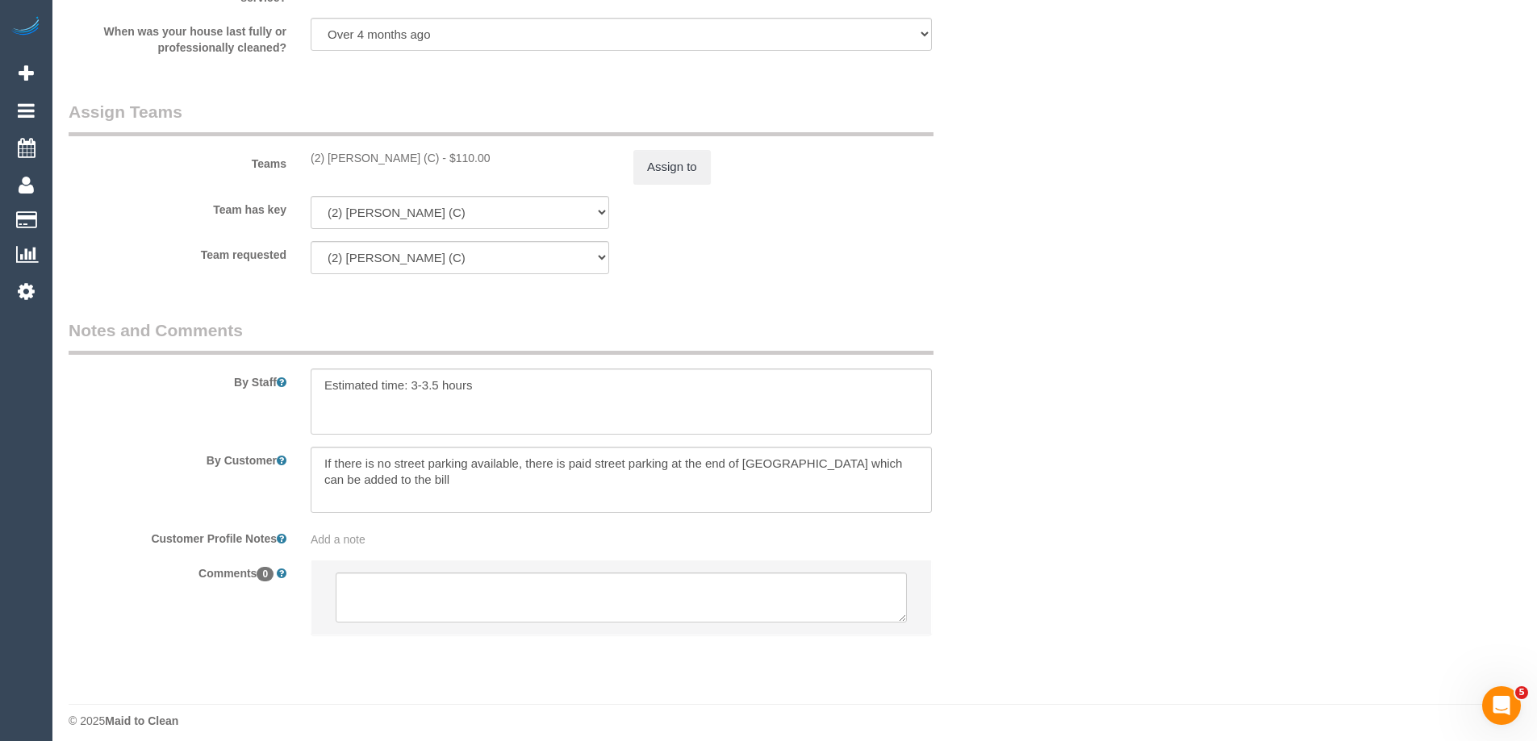
scroll to position [2357, 0]
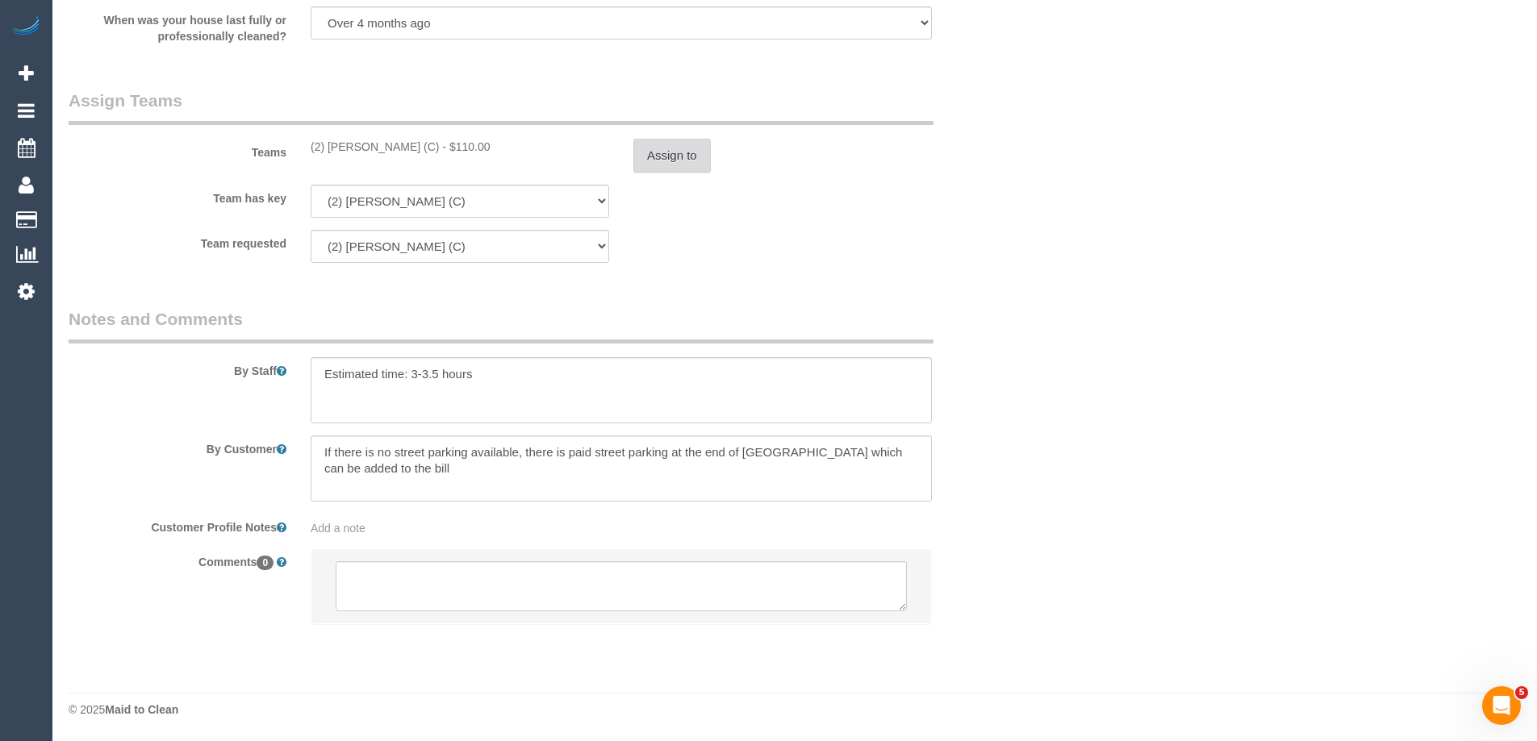
click at [672, 161] on button "Assign to" at bounding box center [671, 156] width 77 height 34
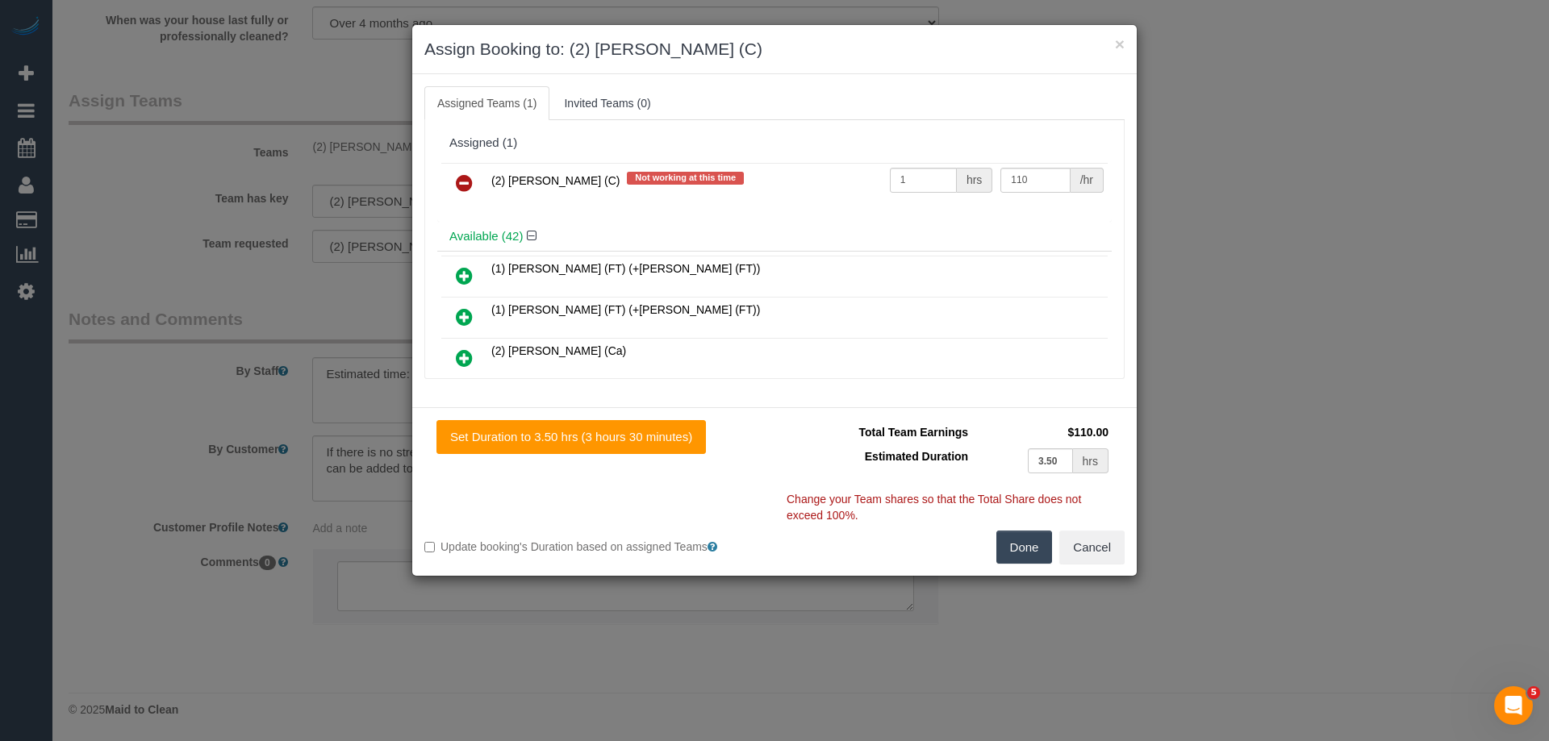
click at [465, 178] on icon at bounding box center [464, 182] width 17 height 19
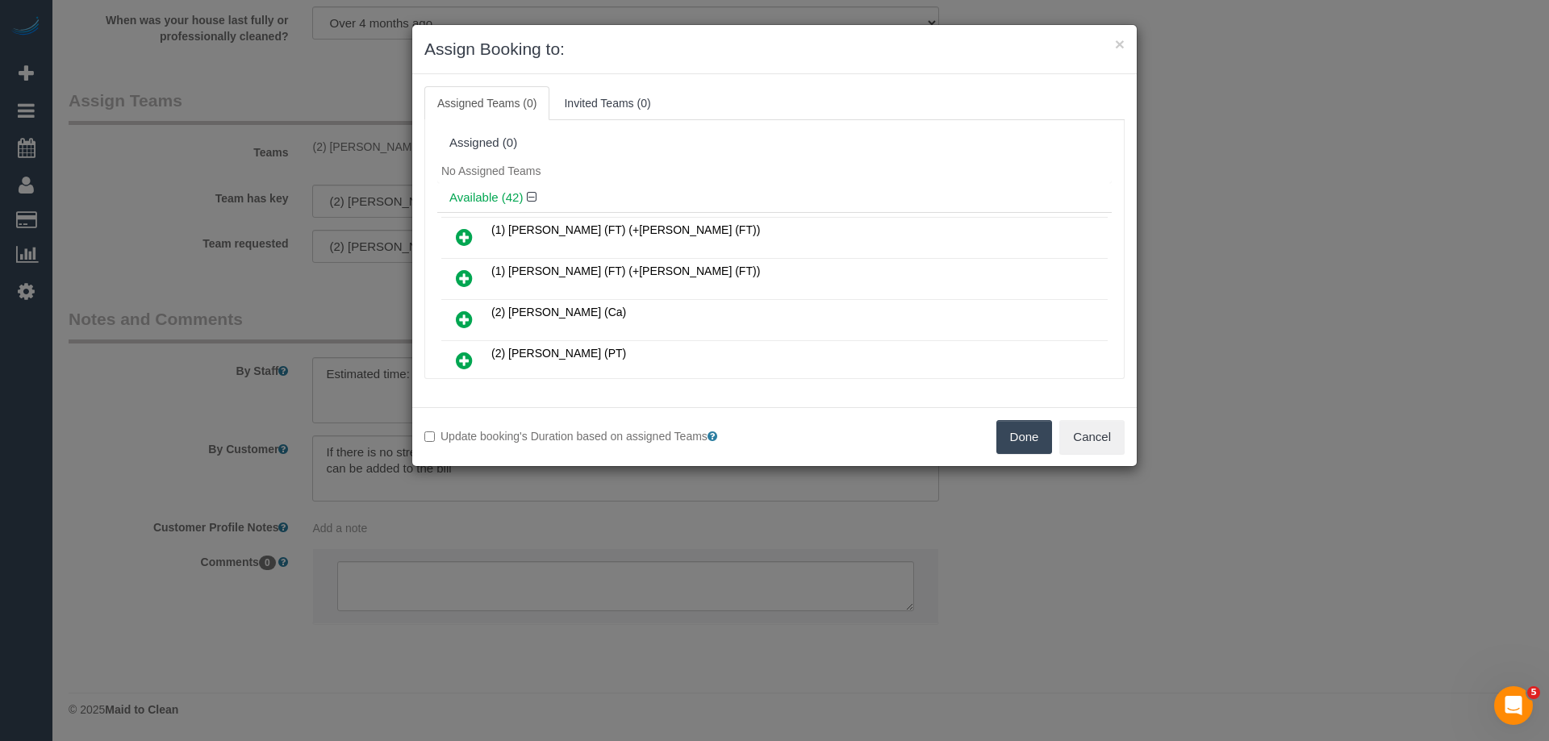
click at [992, 438] on div "Done Cancel" at bounding box center [955, 437] width 362 height 34
click at [1007, 427] on button "Done" at bounding box center [1024, 437] width 56 height 34
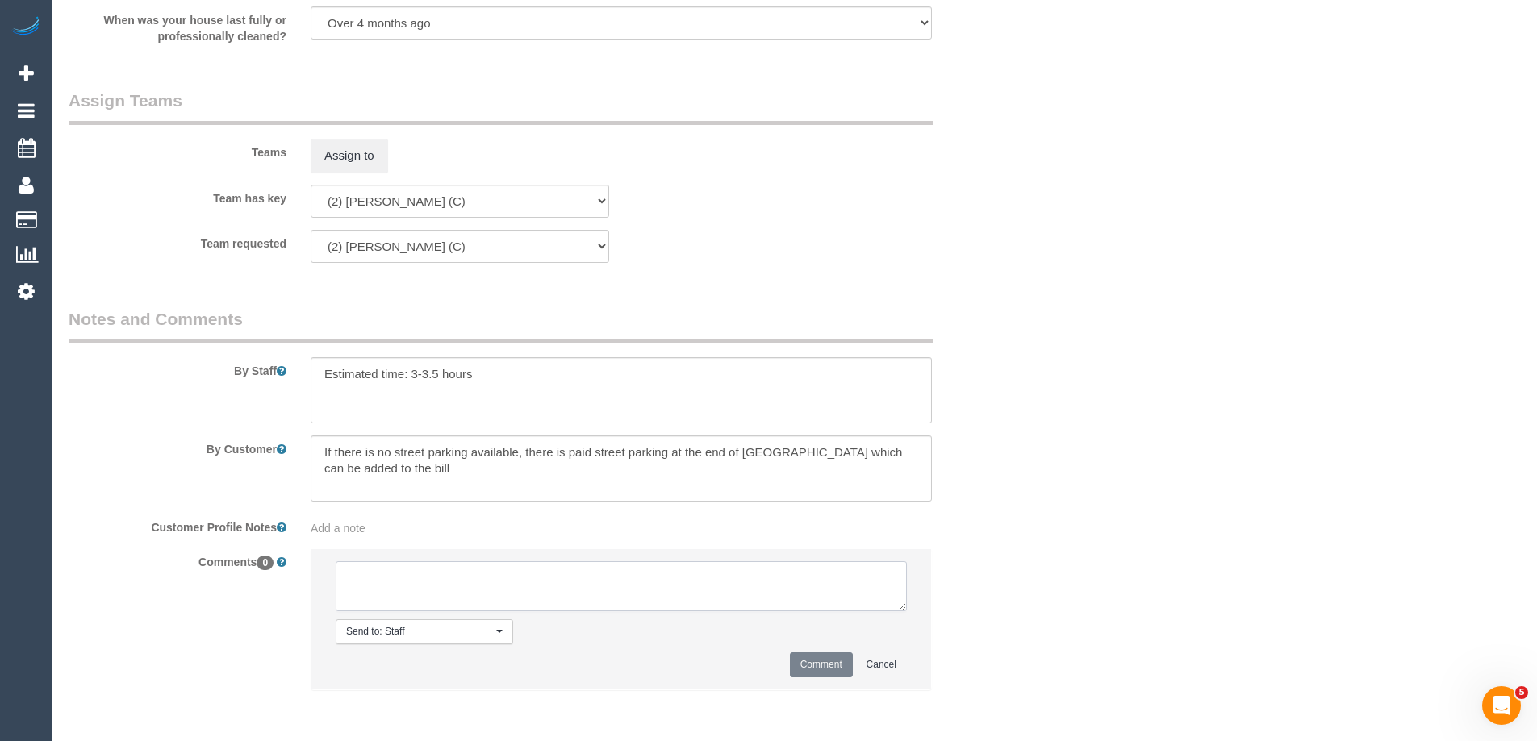
click at [404, 578] on textarea at bounding box center [621, 586] width 571 height 50
type textarea "U/A from Joanne as rescheduled date cause a clash. Notified via email"
click at [845, 664] on button "Comment" at bounding box center [821, 665] width 63 height 25
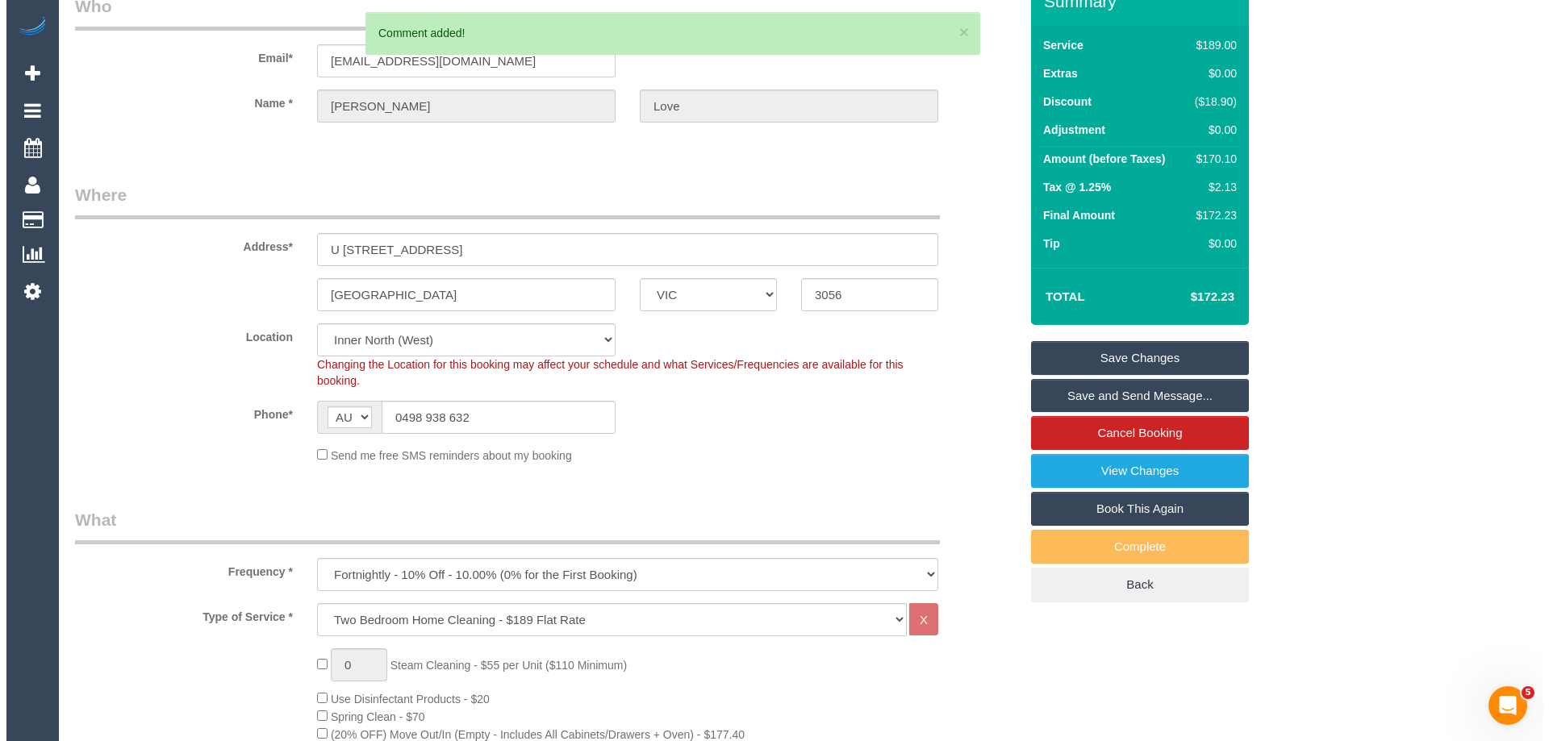
scroll to position [0, 0]
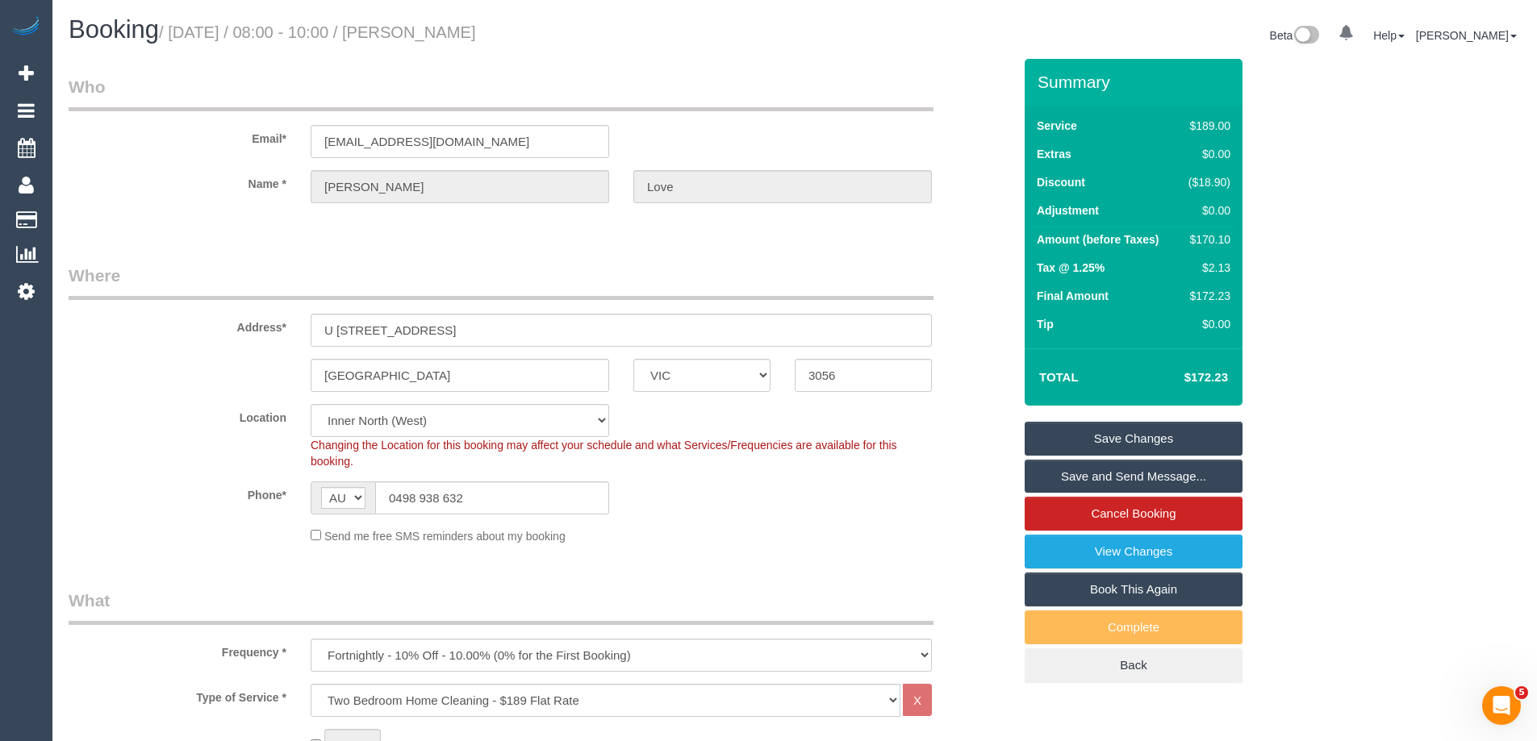
click at [1064, 433] on link "Save Changes" at bounding box center [1134, 439] width 218 height 34
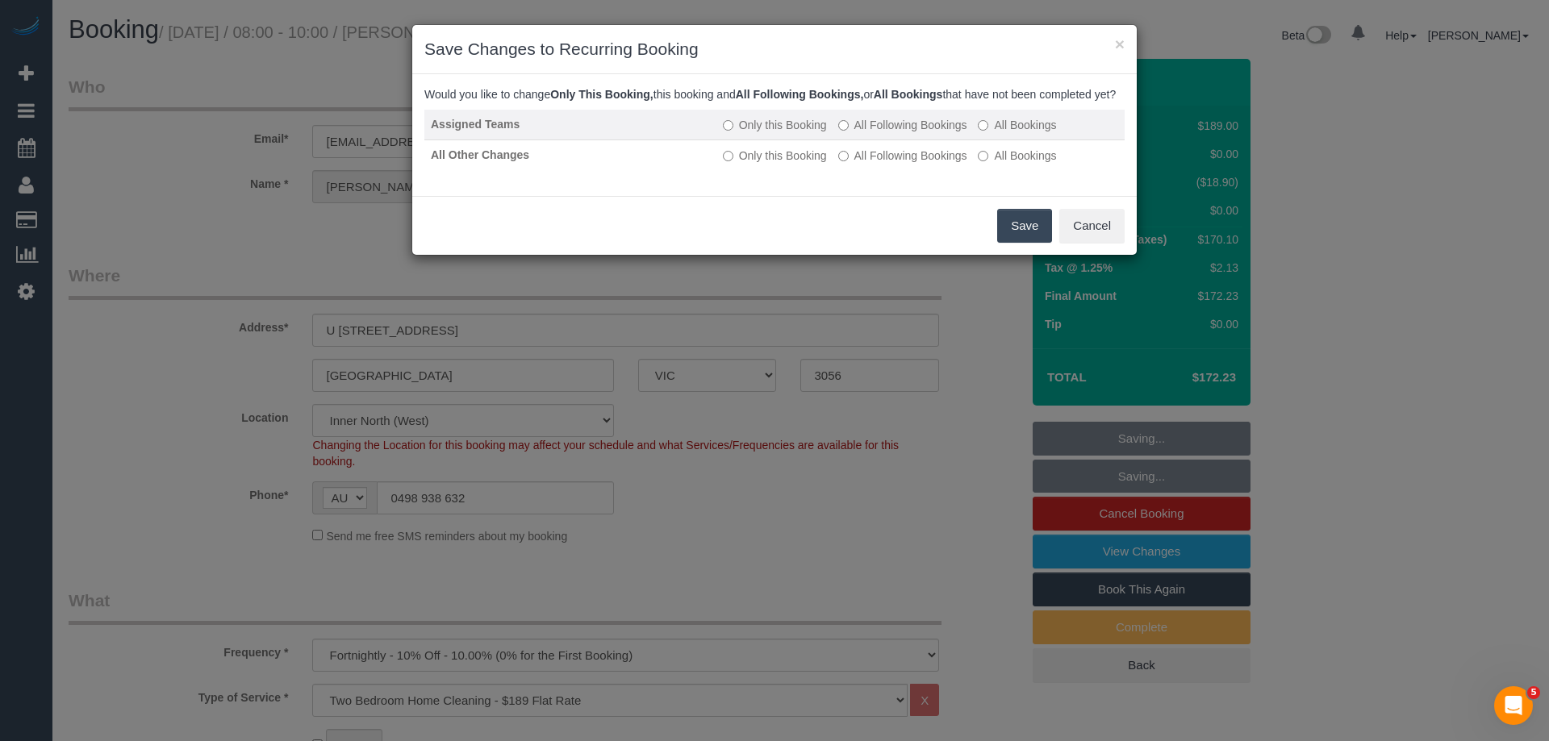
click at [887, 133] on label "All Following Bookings" at bounding box center [902, 125] width 129 height 16
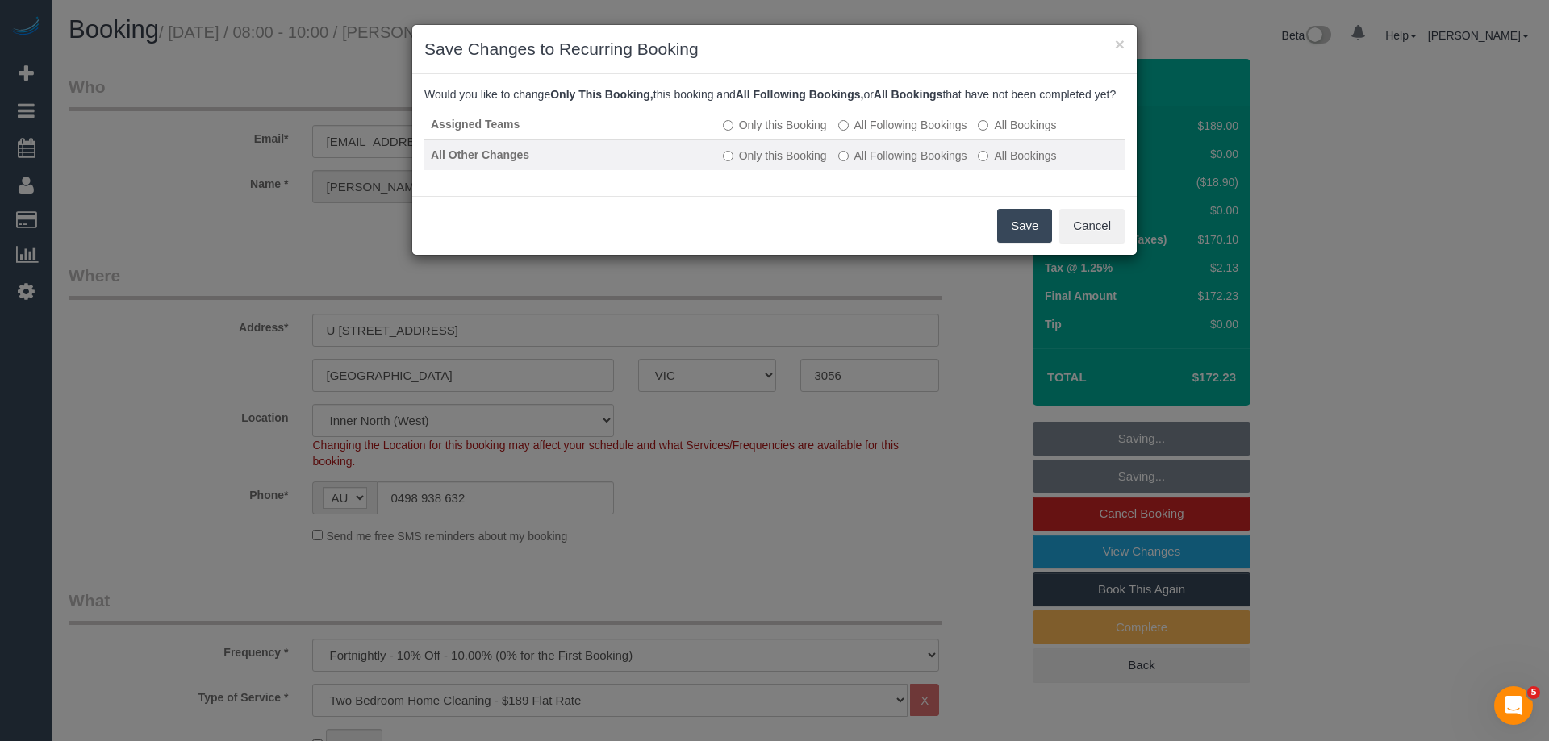
click at [853, 164] on label "All Following Bookings" at bounding box center [902, 156] width 129 height 16
click at [1035, 243] on button "Save" at bounding box center [1024, 226] width 55 height 34
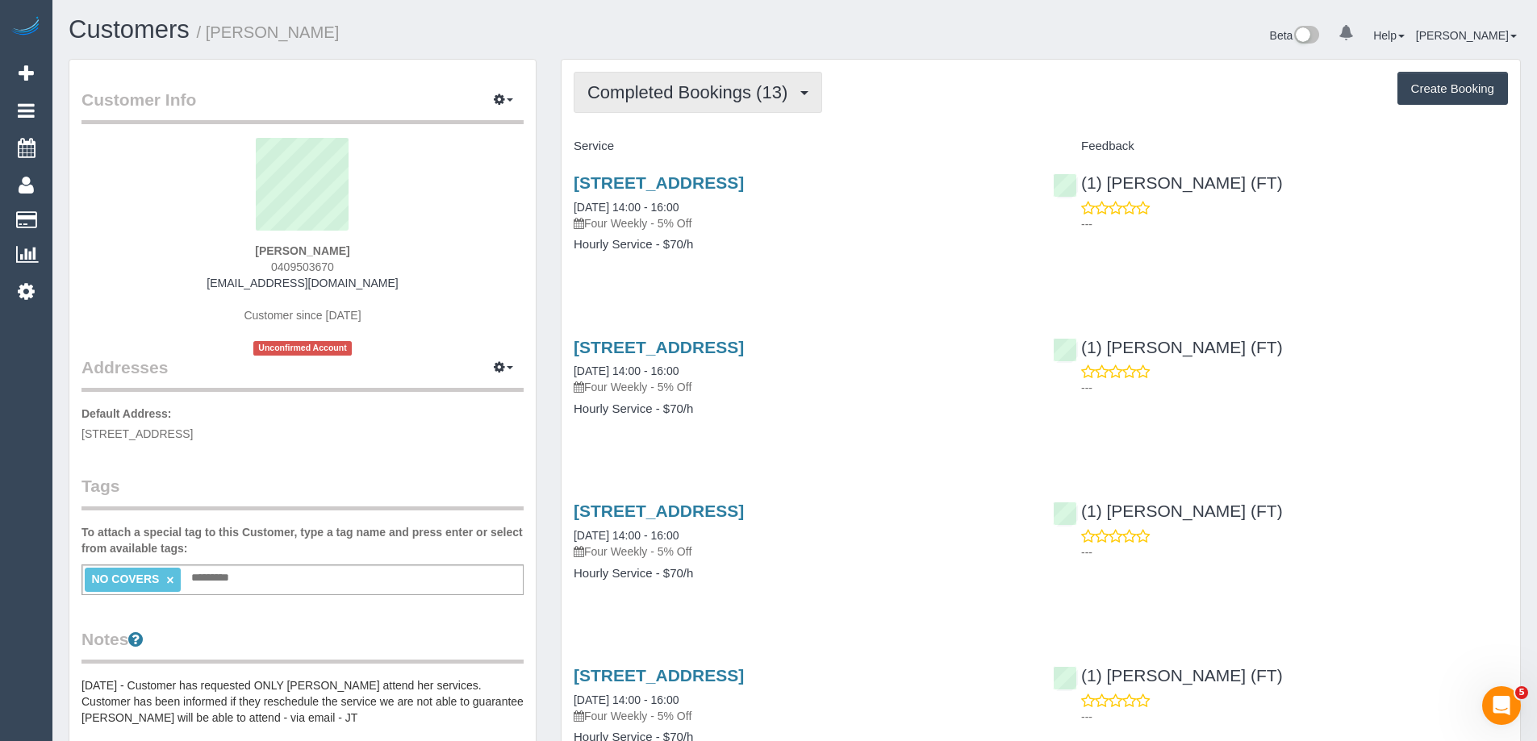
click at [707, 94] on span "Completed Bookings (13)" at bounding box center [691, 92] width 208 height 20
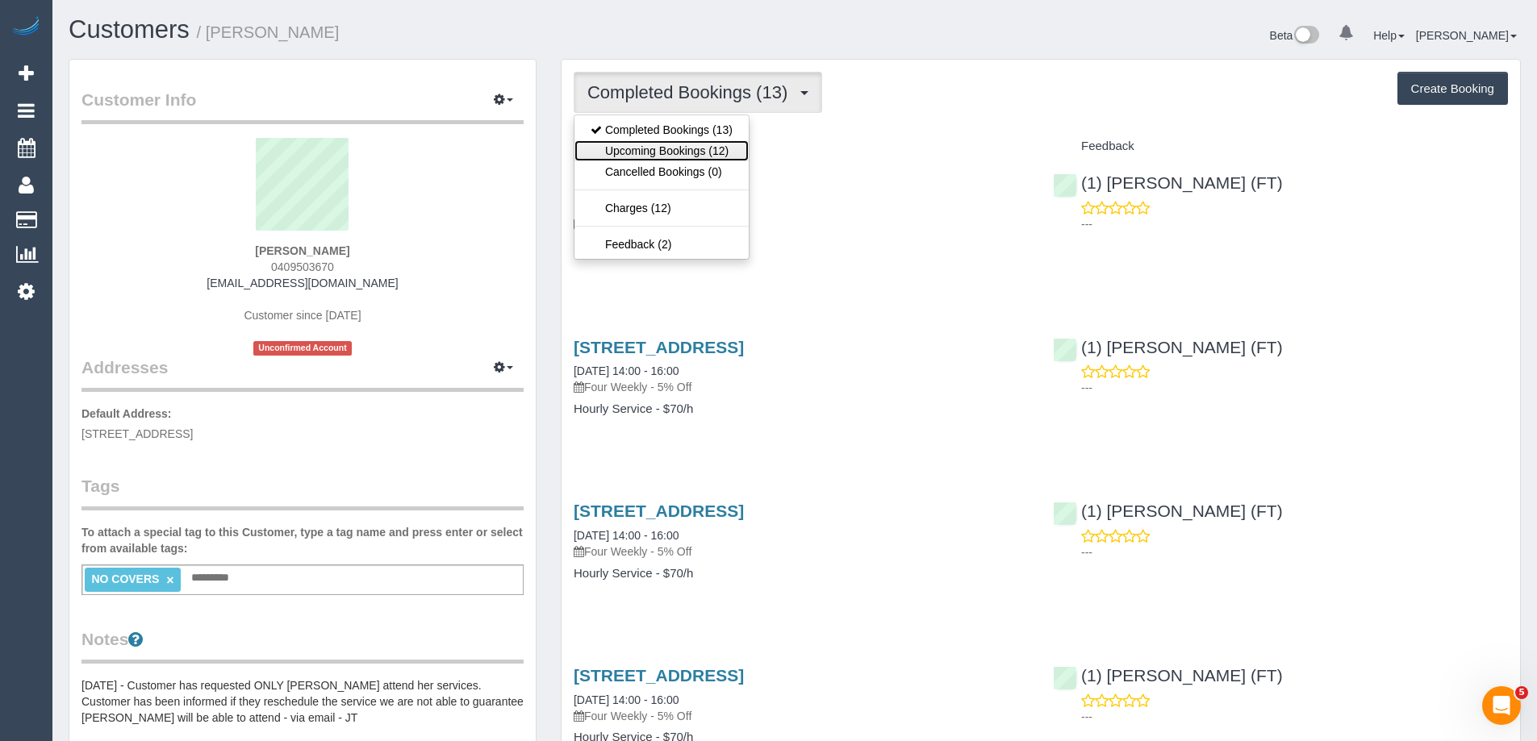
click at [695, 149] on link "Upcoming Bookings (12)" at bounding box center [661, 150] width 174 height 21
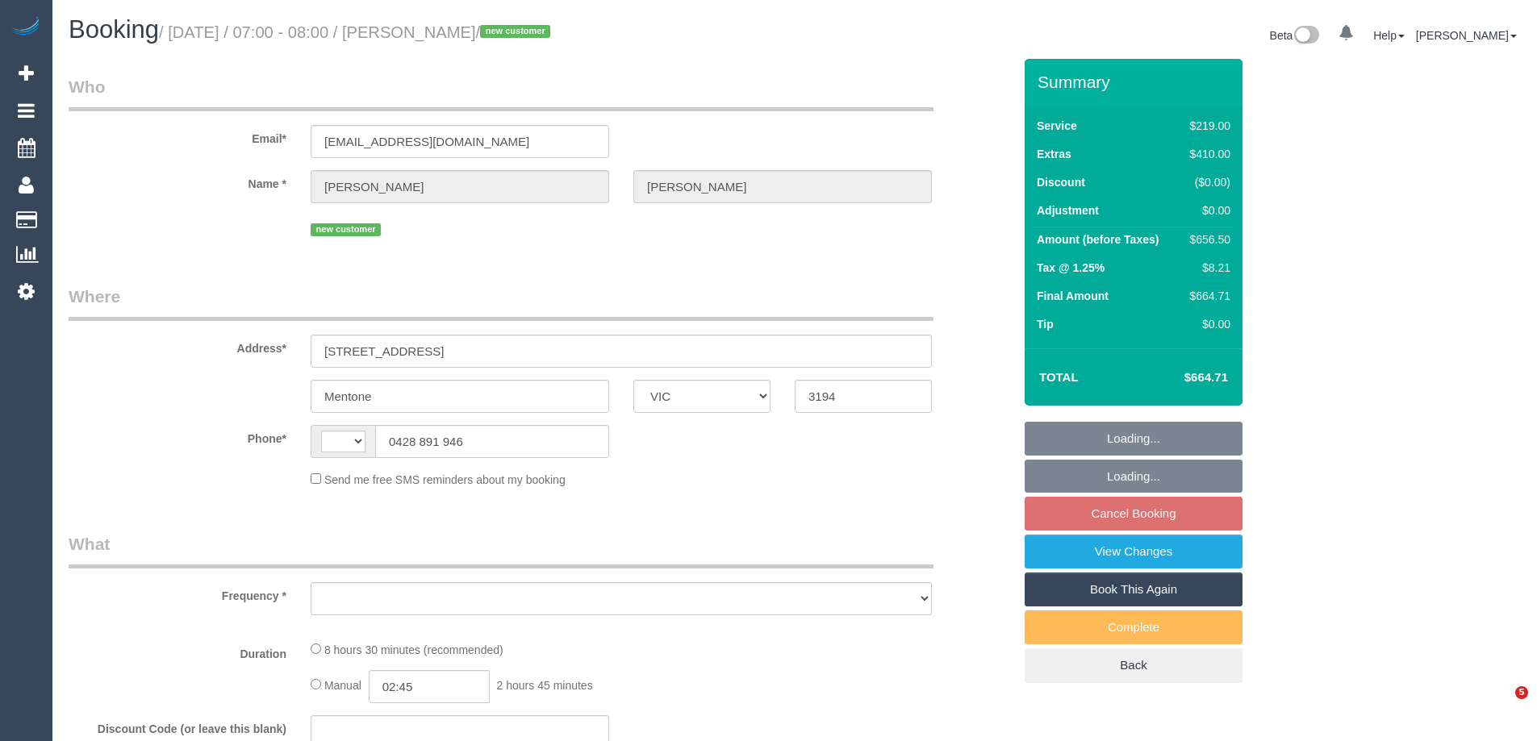
select select "VIC"
select select "string:AU"
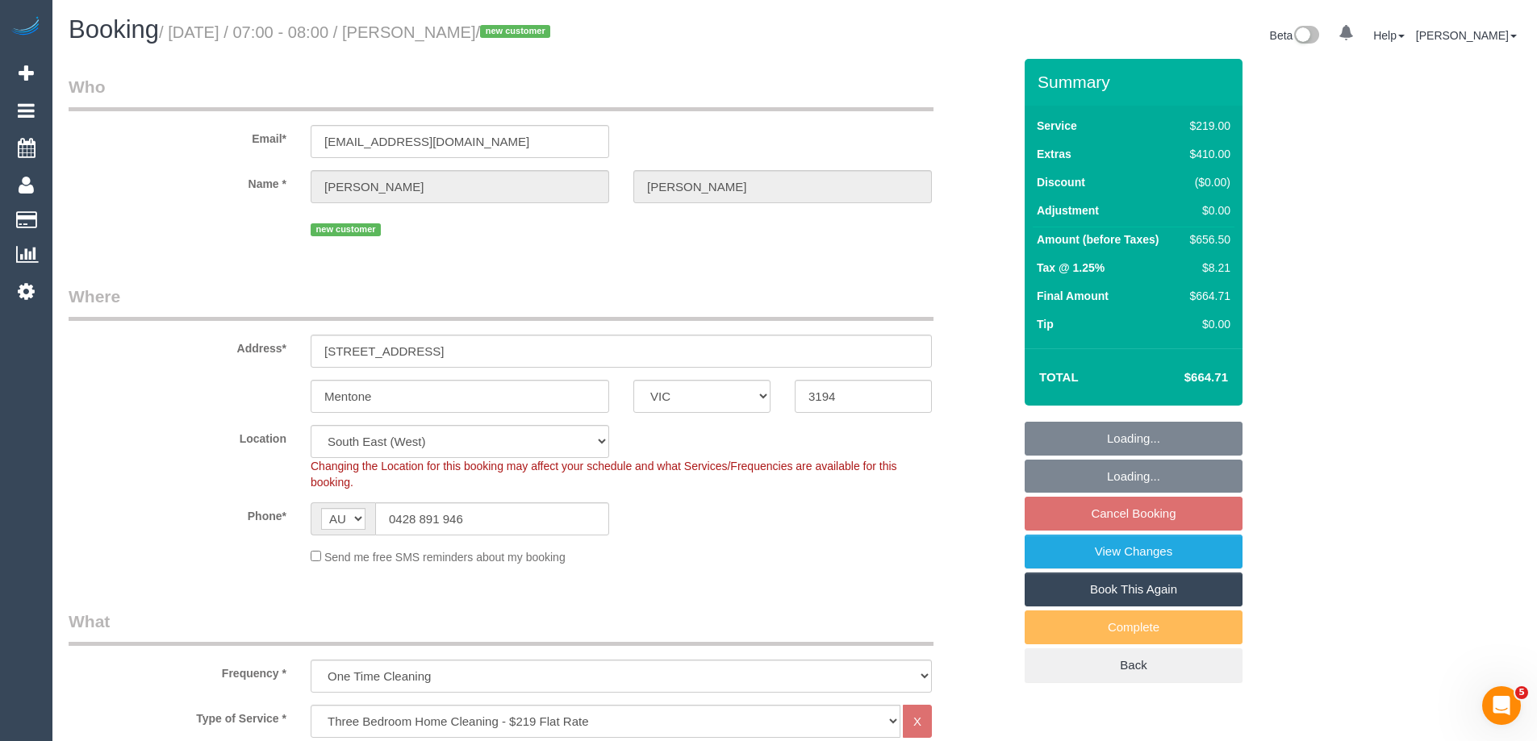
select select "object:839"
select select "string:stripe-pm_1S0zpD2GScqysDRV0TOrNE5i"
select select "number:28"
select select "number:14"
select select "number:19"
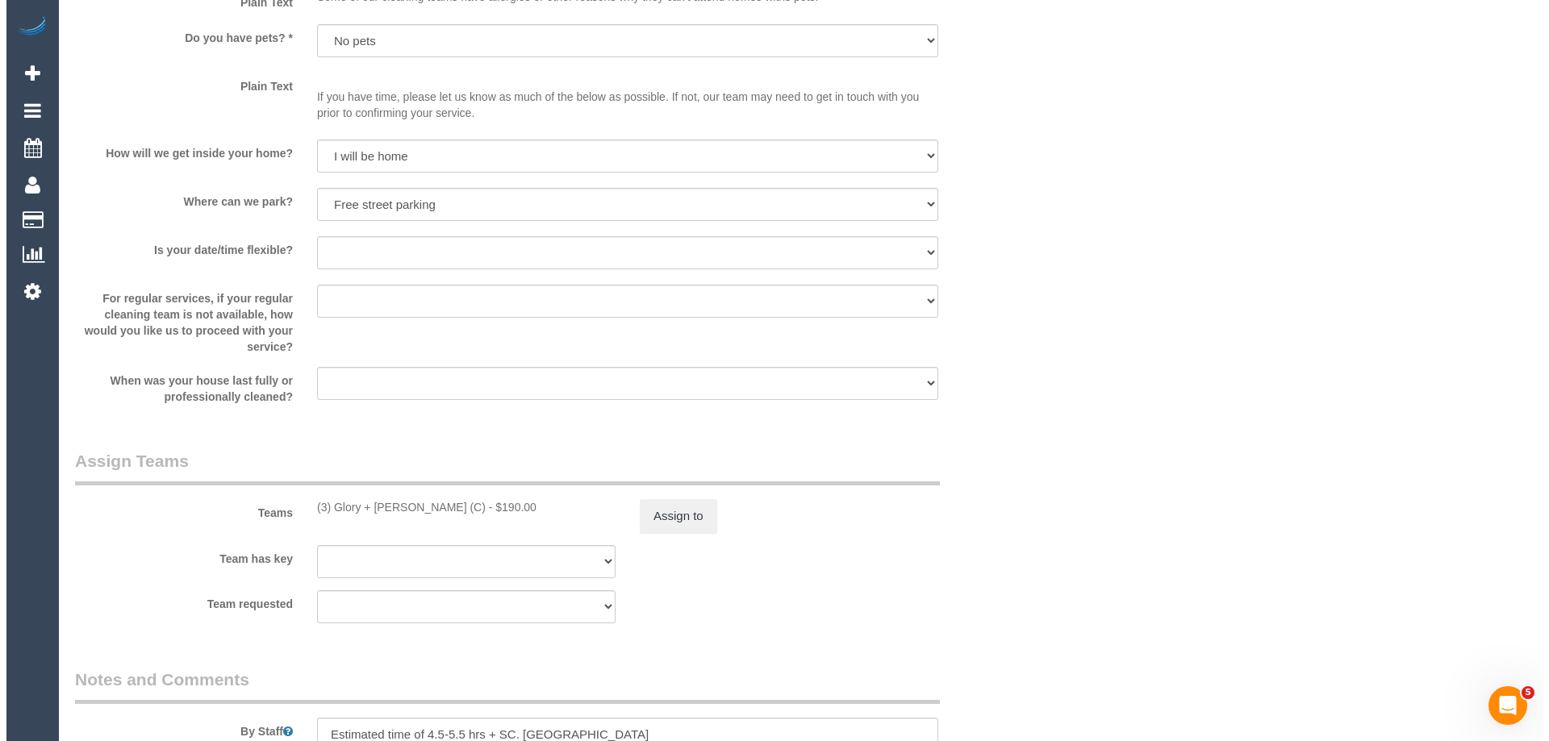
scroll to position [2178, 0]
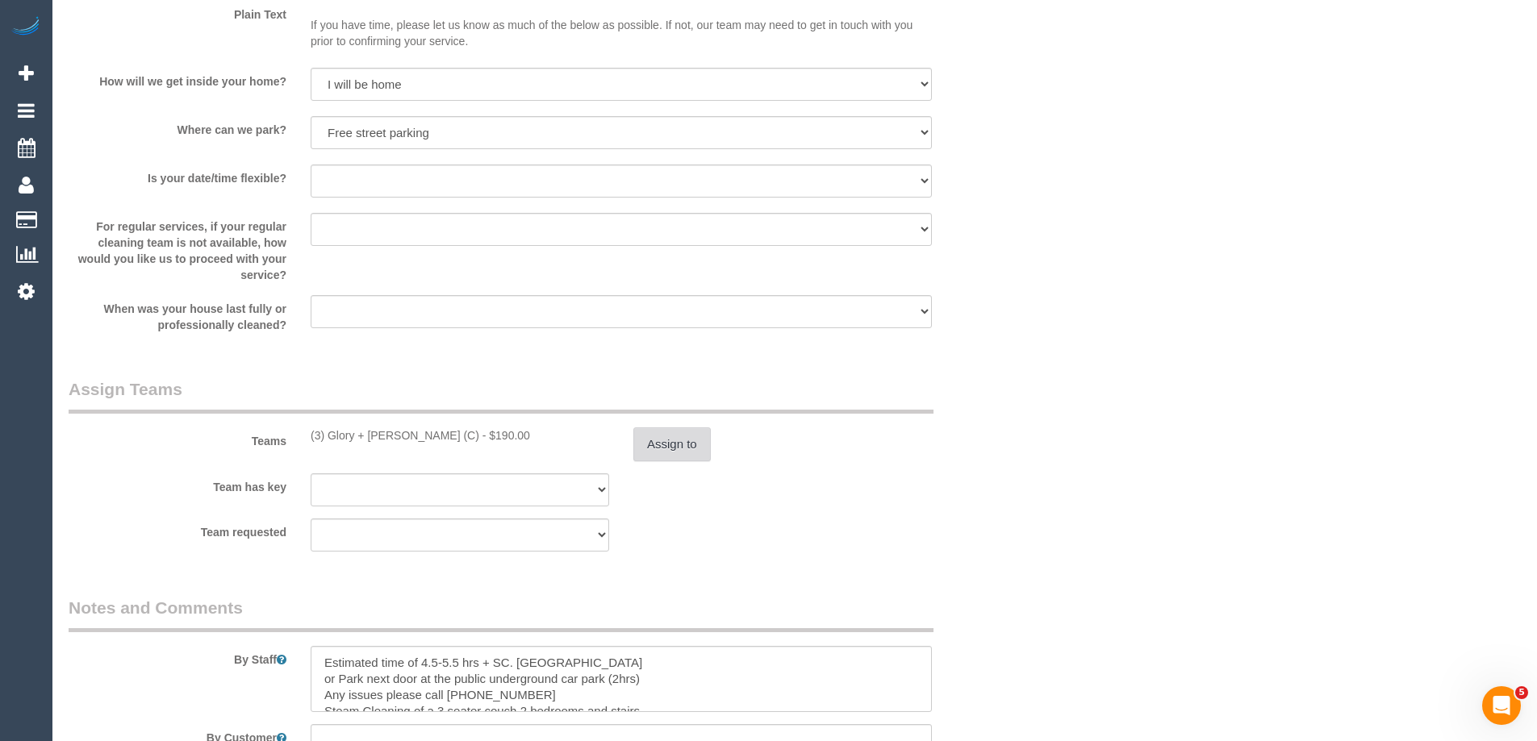
click at [678, 453] on button "Assign to" at bounding box center [671, 445] width 77 height 34
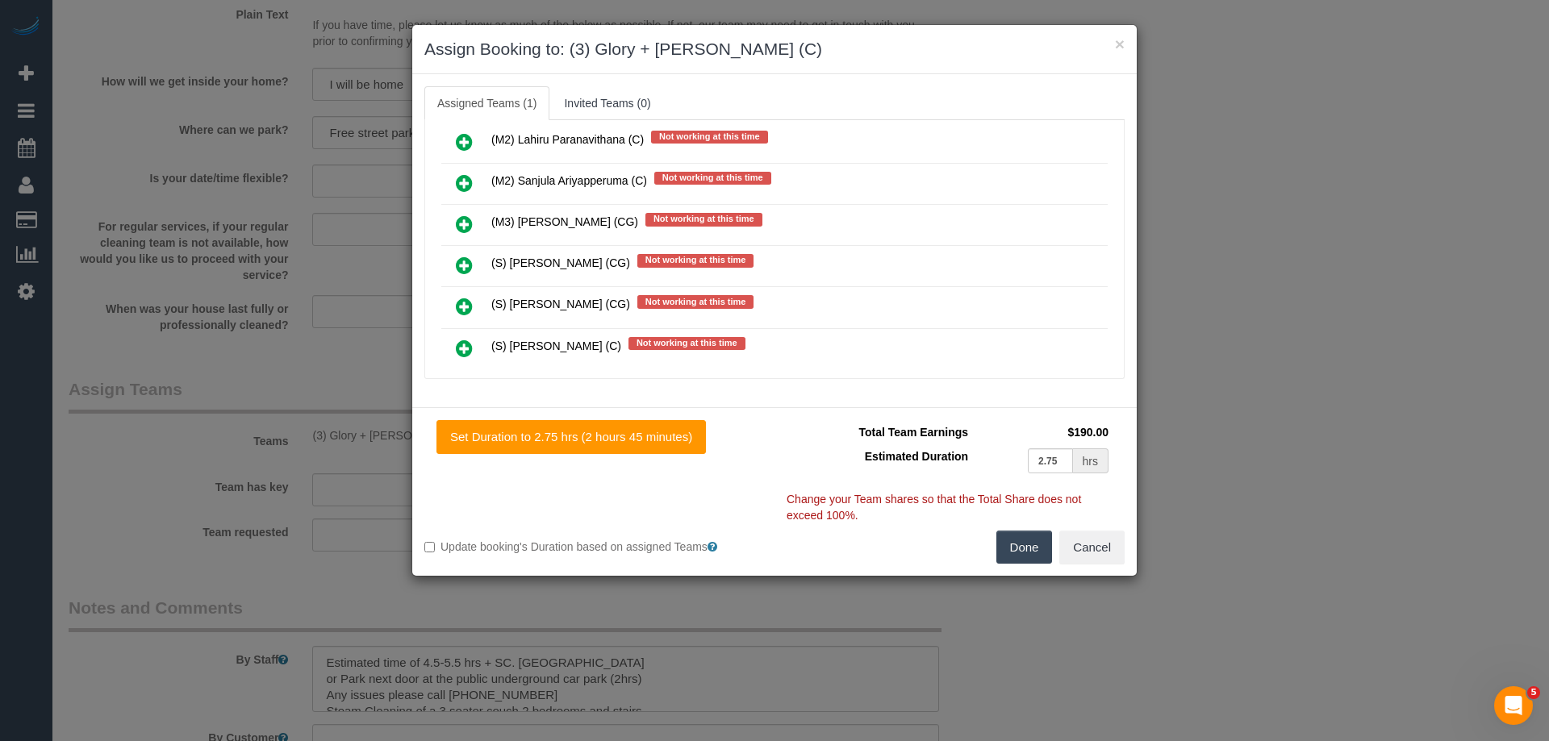
scroll to position [3711, 0]
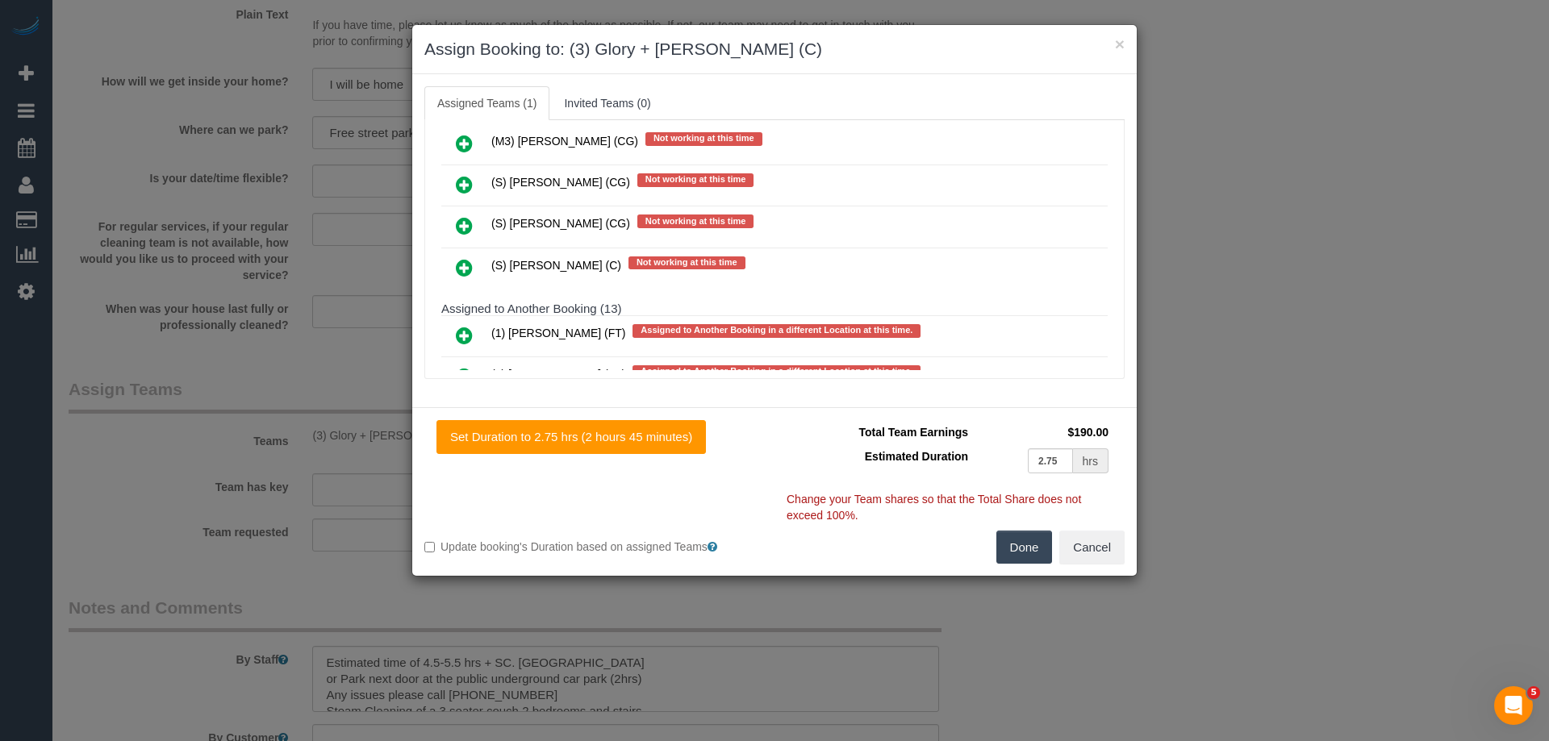
click at [457, 265] on icon at bounding box center [464, 267] width 17 height 19
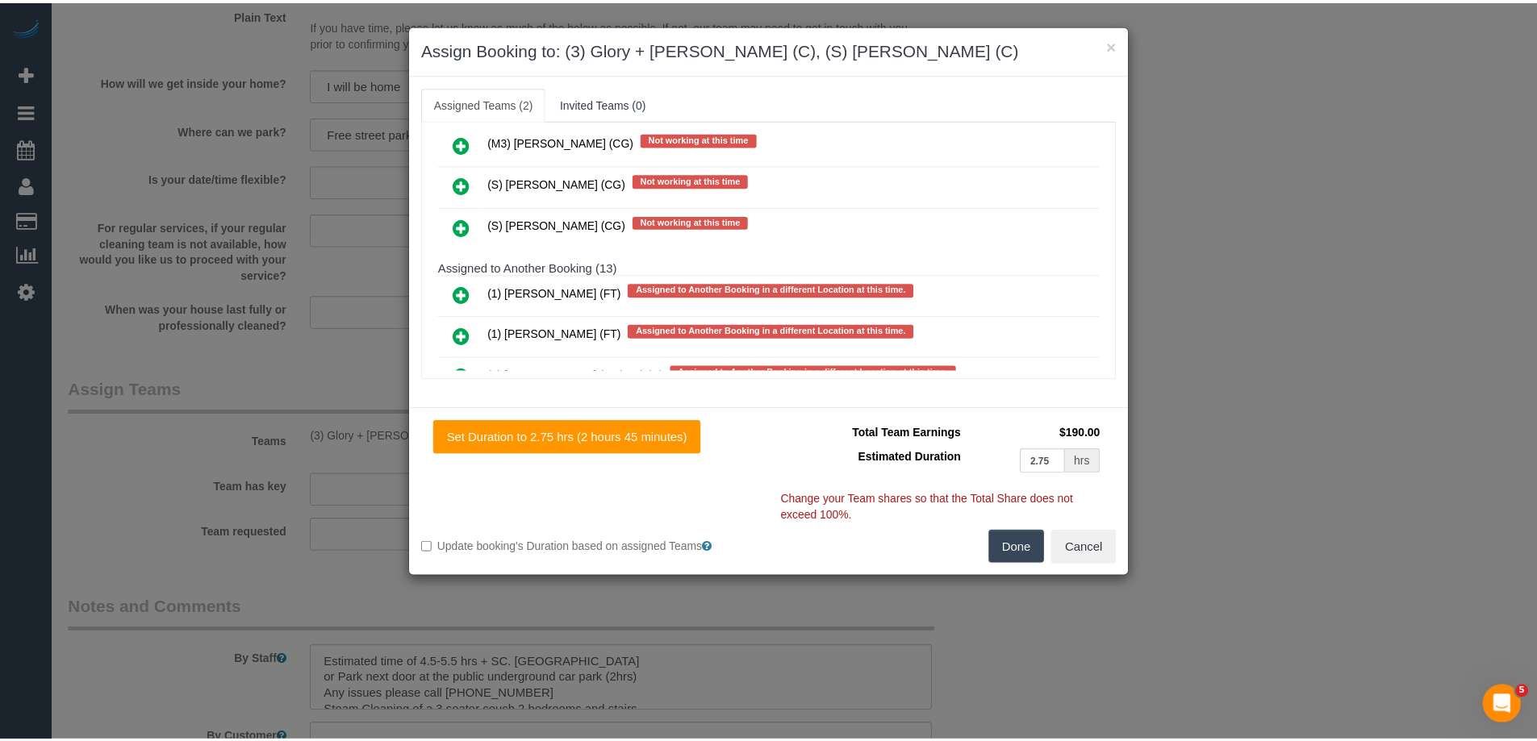
scroll to position [0, 0]
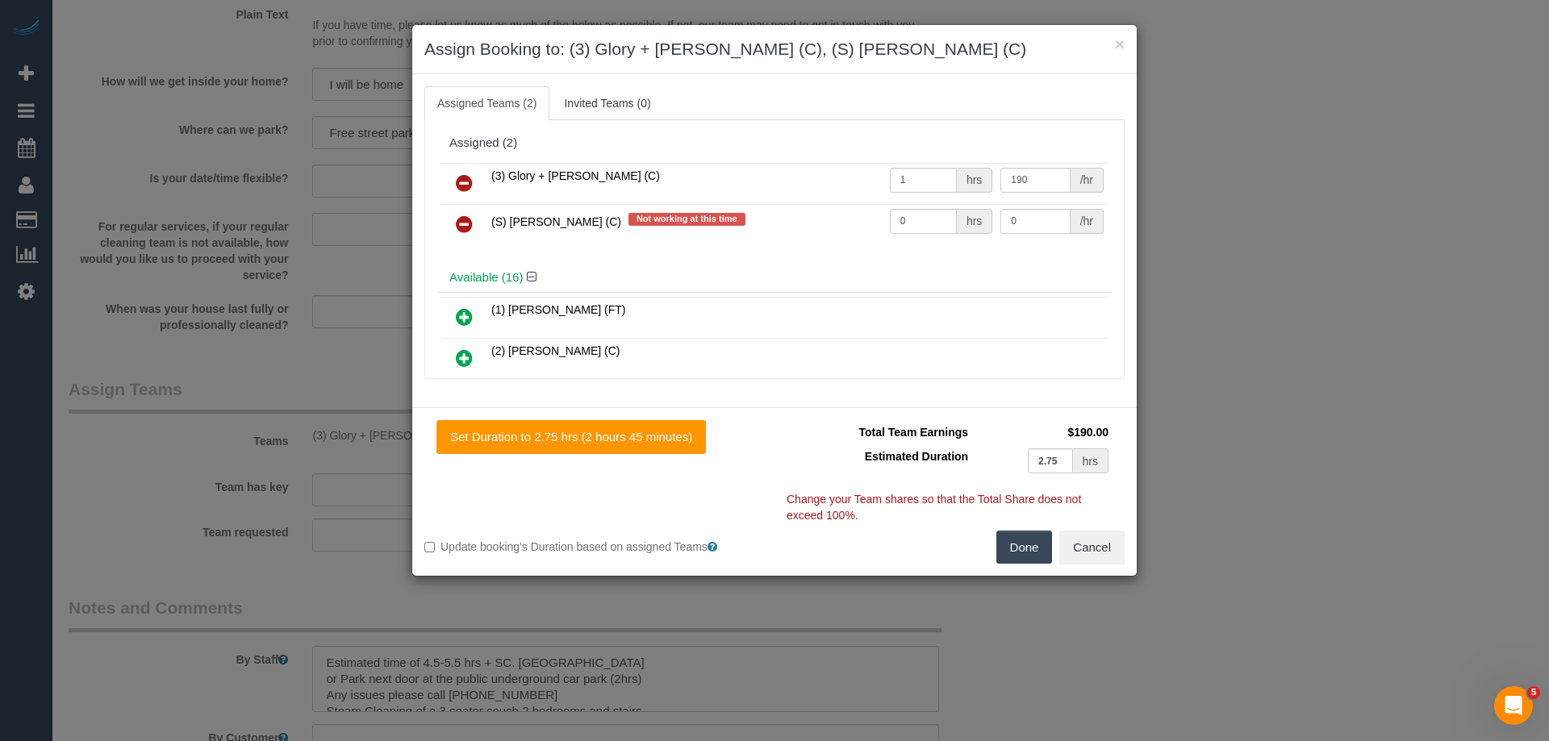
drag, startPoint x: 1011, startPoint y: 550, endPoint x: 1200, endPoint y: 495, distance: 196.6
click at [1011, 547] on button "Done" at bounding box center [1024, 548] width 56 height 34
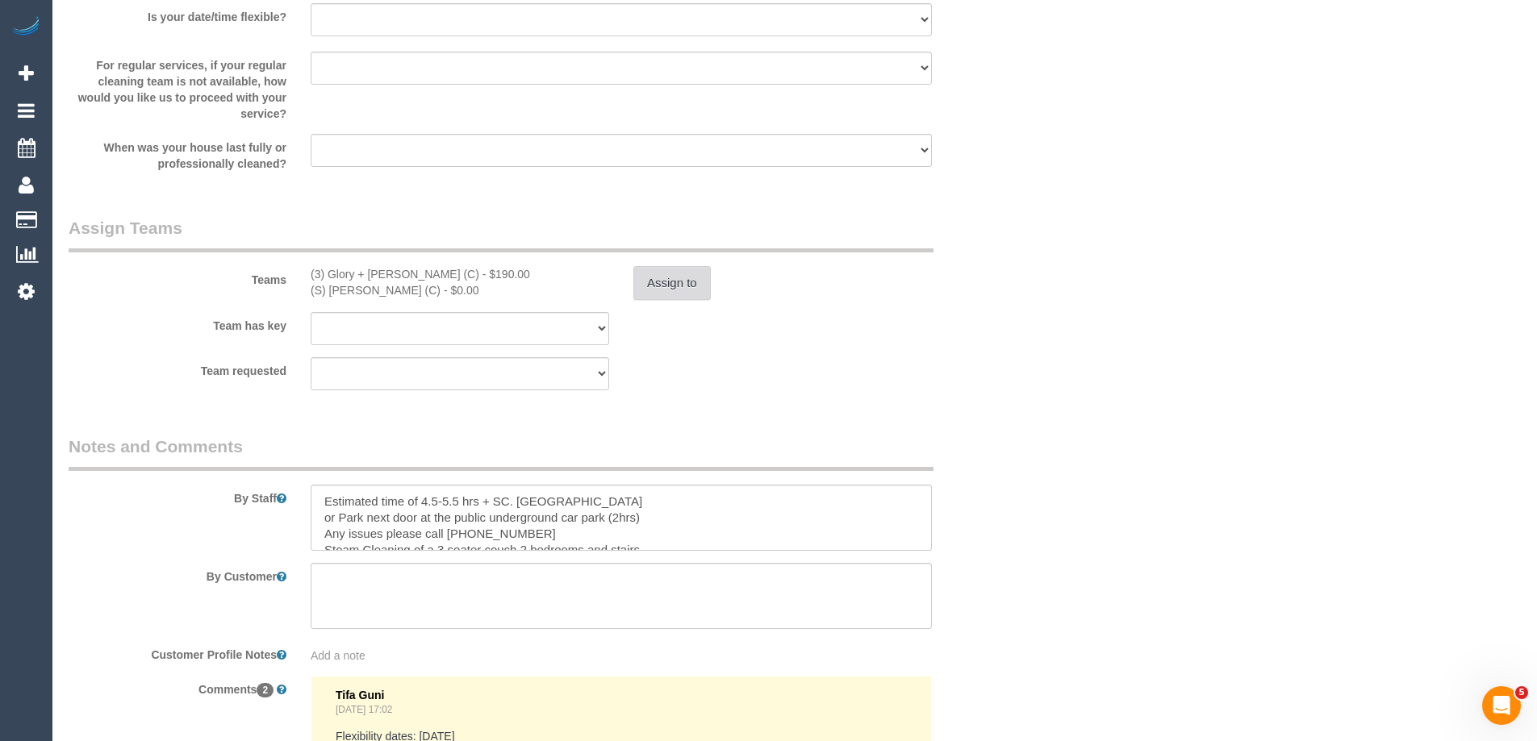
scroll to position [16, 0]
click at [658, 532] on textarea at bounding box center [621, 518] width 621 height 66
paste textarea "Steam cleaner to arrive at ___ Please ensure areas for steam cleaning are clean…"
drag, startPoint x: 498, startPoint y: 518, endPoint x: 465, endPoint y: 510, distance: 33.3
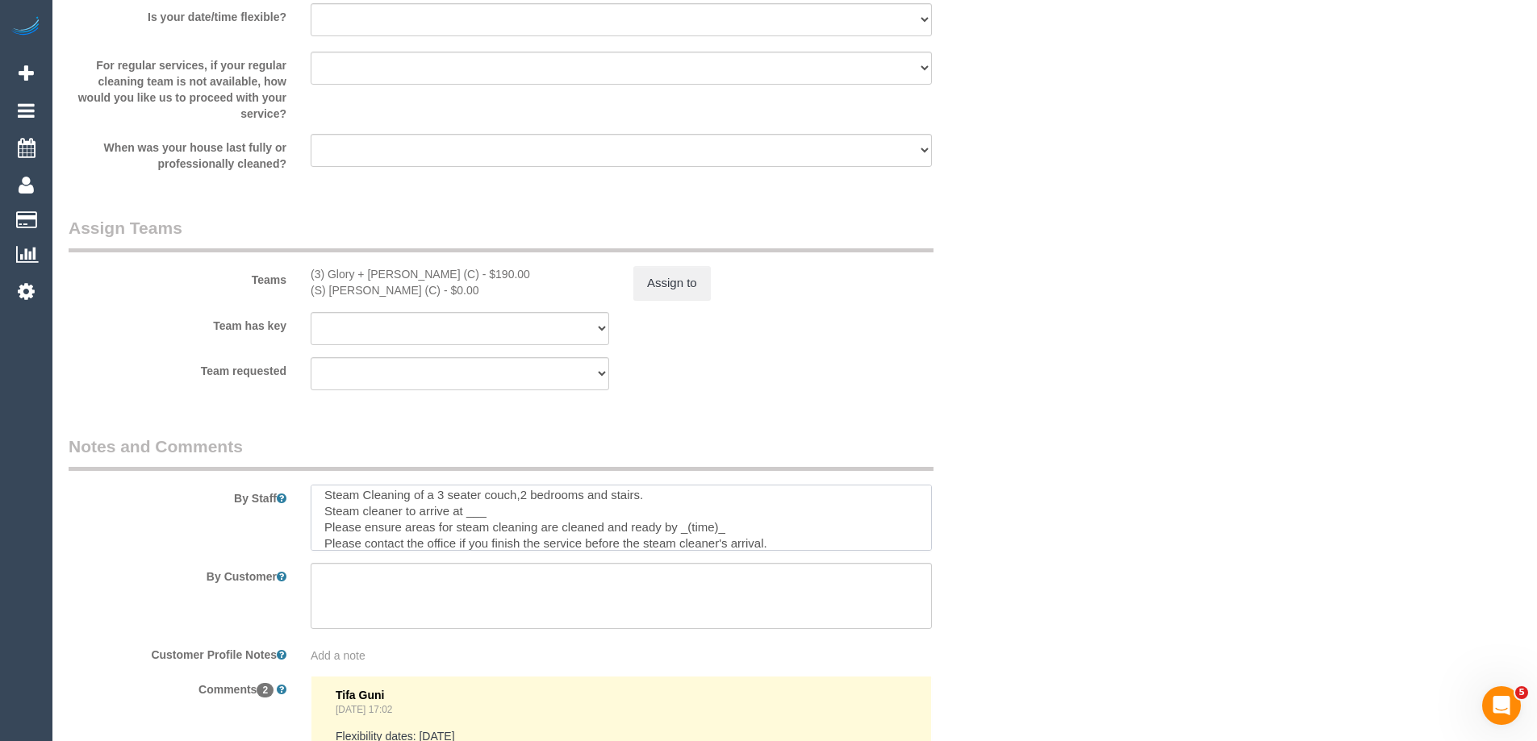
click at [465, 510] on textarea at bounding box center [621, 518] width 621 height 66
drag, startPoint x: 725, startPoint y: 526, endPoint x: 681, endPoint y: 523, distance: 44.5
click at [681, 523] on textarea at bounding box center [621, 518] width 621 height 66
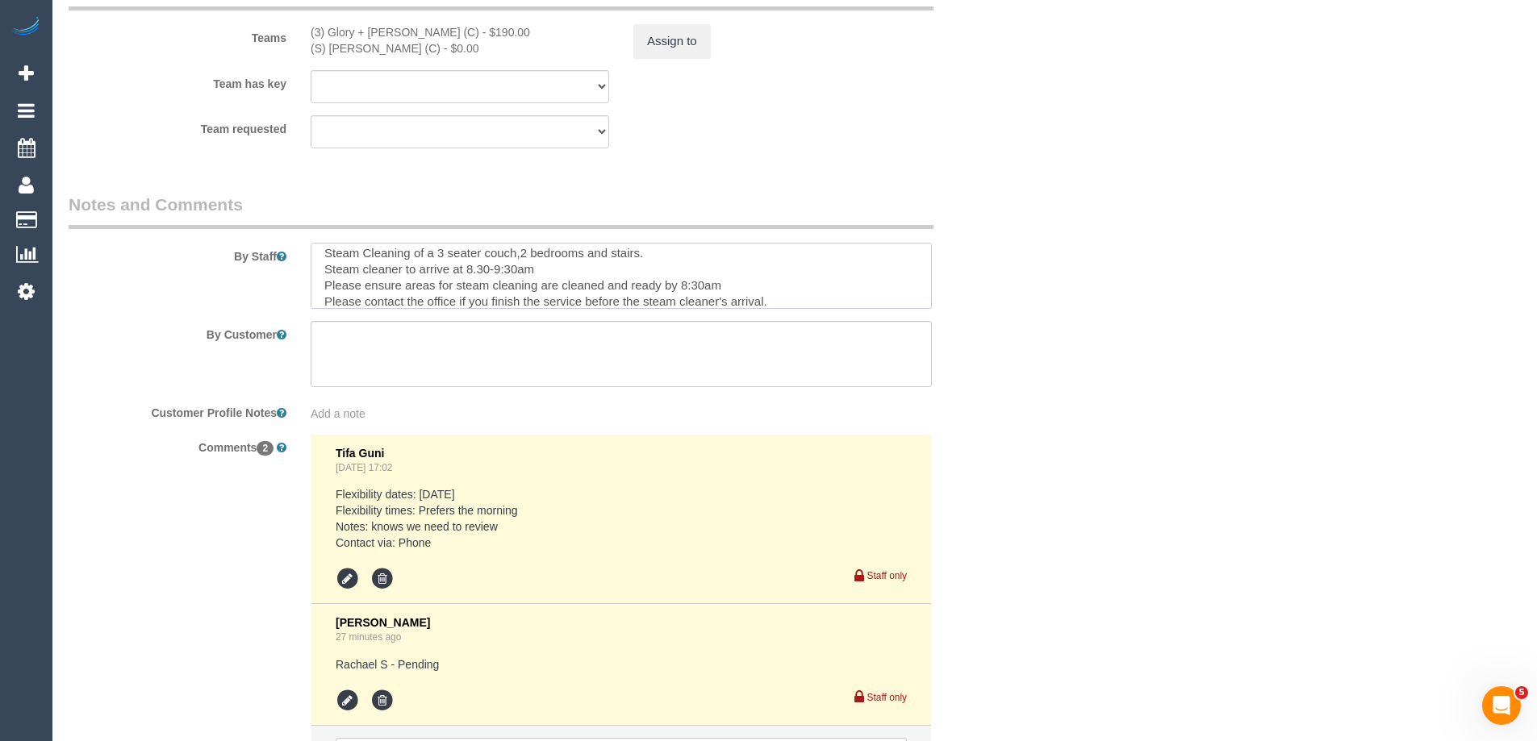
scroll to position [2420, 0]
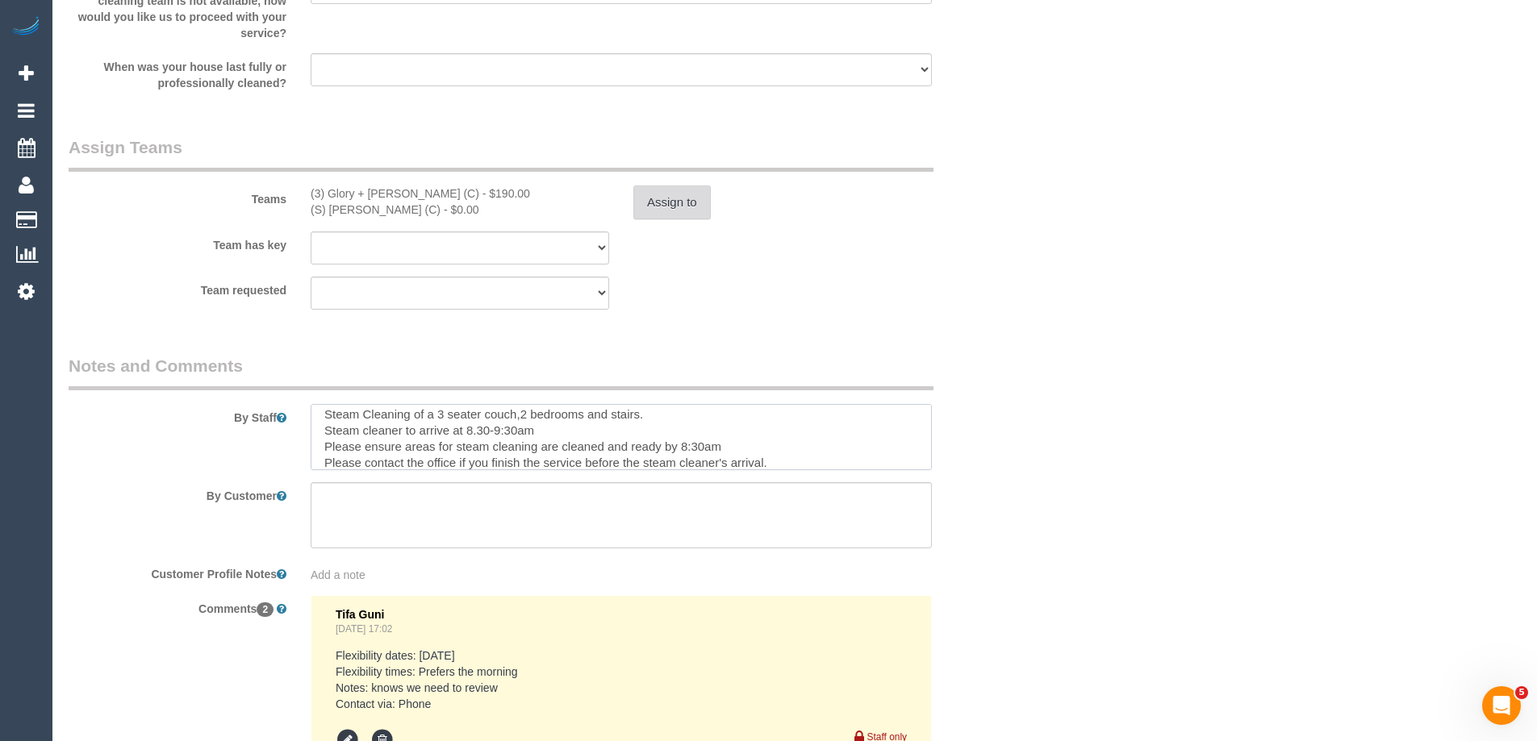
type textarea "Estimated time of 4.5-5.5 hrs + SC. Free street Parking or Park next door at th…"
click at [691, 201] on button "Assign to" at bounding box center [671, 203] width 77 height 34
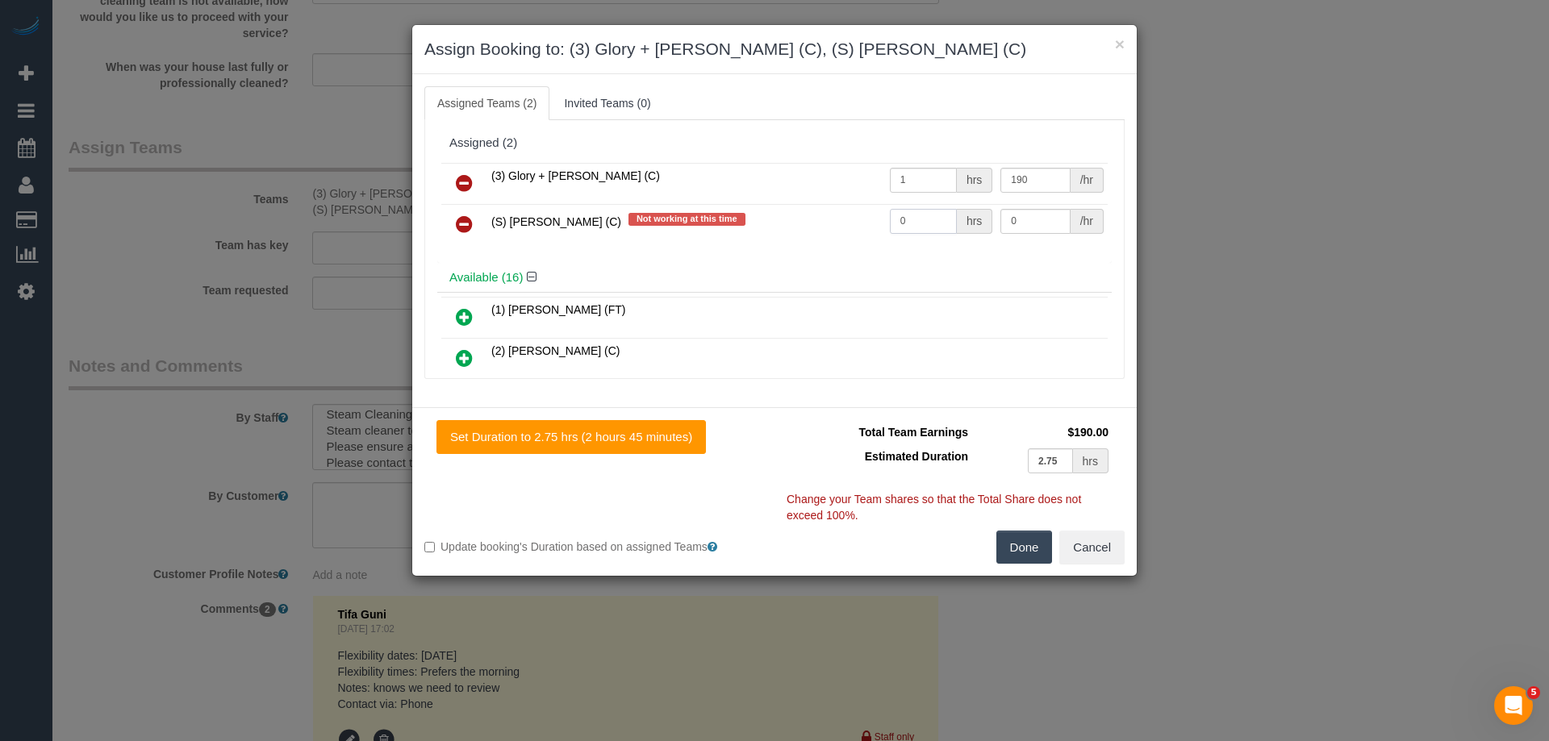
drag, startPoint x: 929, startPoint y: 223, endPoint x: 907, endPoint y: 227, distance: 22.3
click at [847, 225] on tr "(S) Rachael Schoer (C) Not working at this time 0 hrs 0 /hr" at bounding box center [774, 224] width 666 height 41
type input "1"
drag, startPoint x: 933, startPoint y: 222, endPoint x: 889, endPoint y: 222, distance: 43.6
click at [904, 222] on tr "(S) Rachael Schoer (C) Not working at this time 1 hrs 0 /hr" at bounding box center [774, 224] width 666 height 41
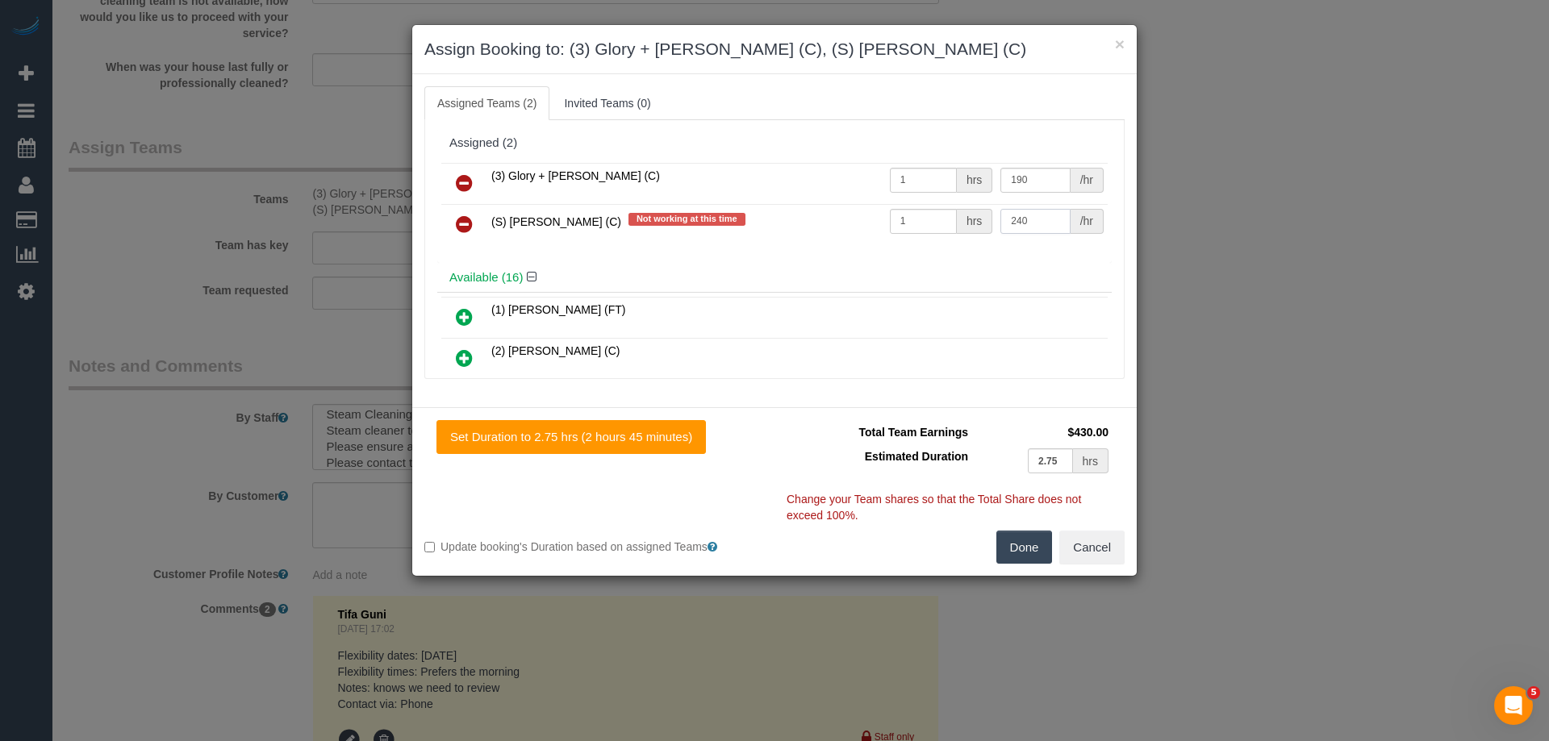
type input "240"
click at [1033, 553] on button "Done" at bounding box center [1024, 548] width 56 height 34
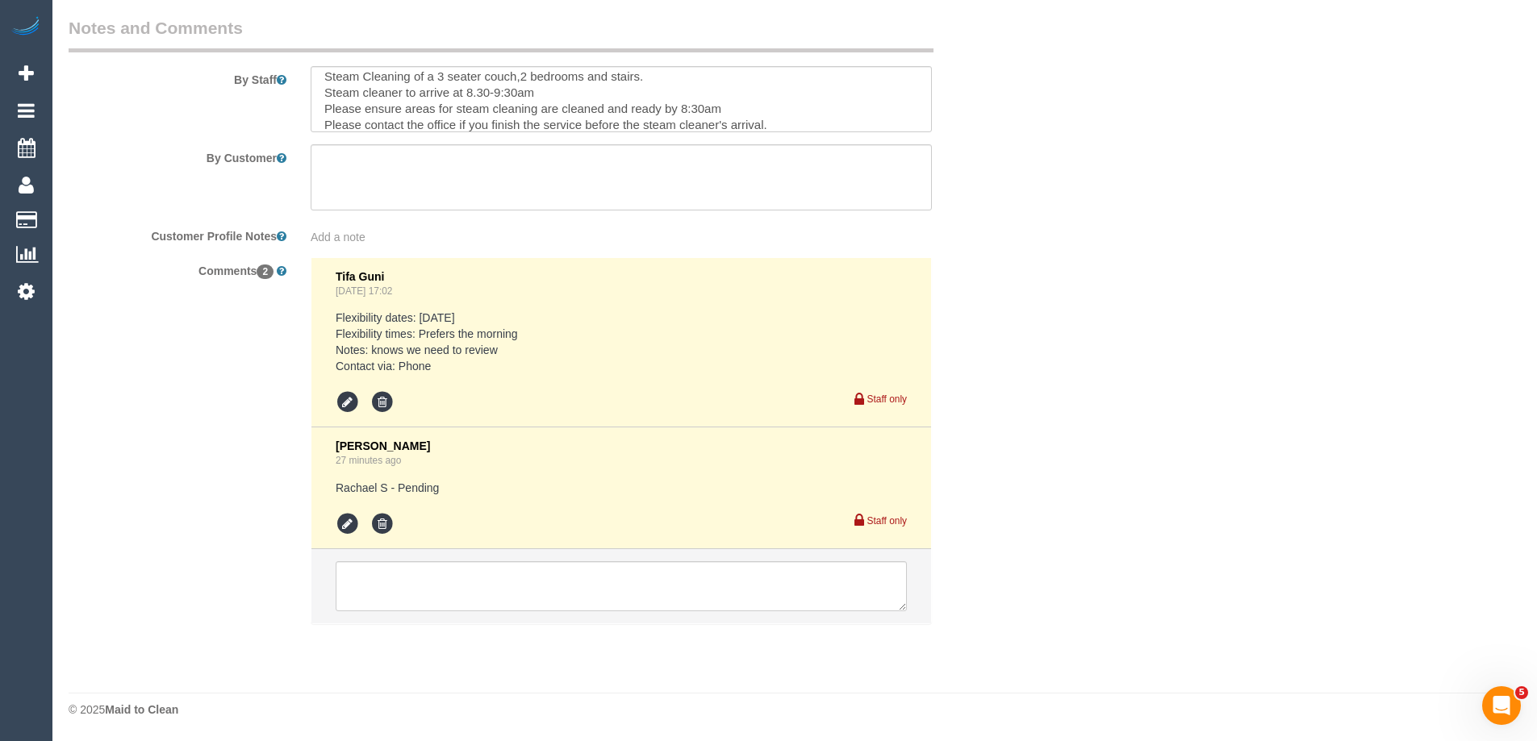
scroll to position [0, 0]
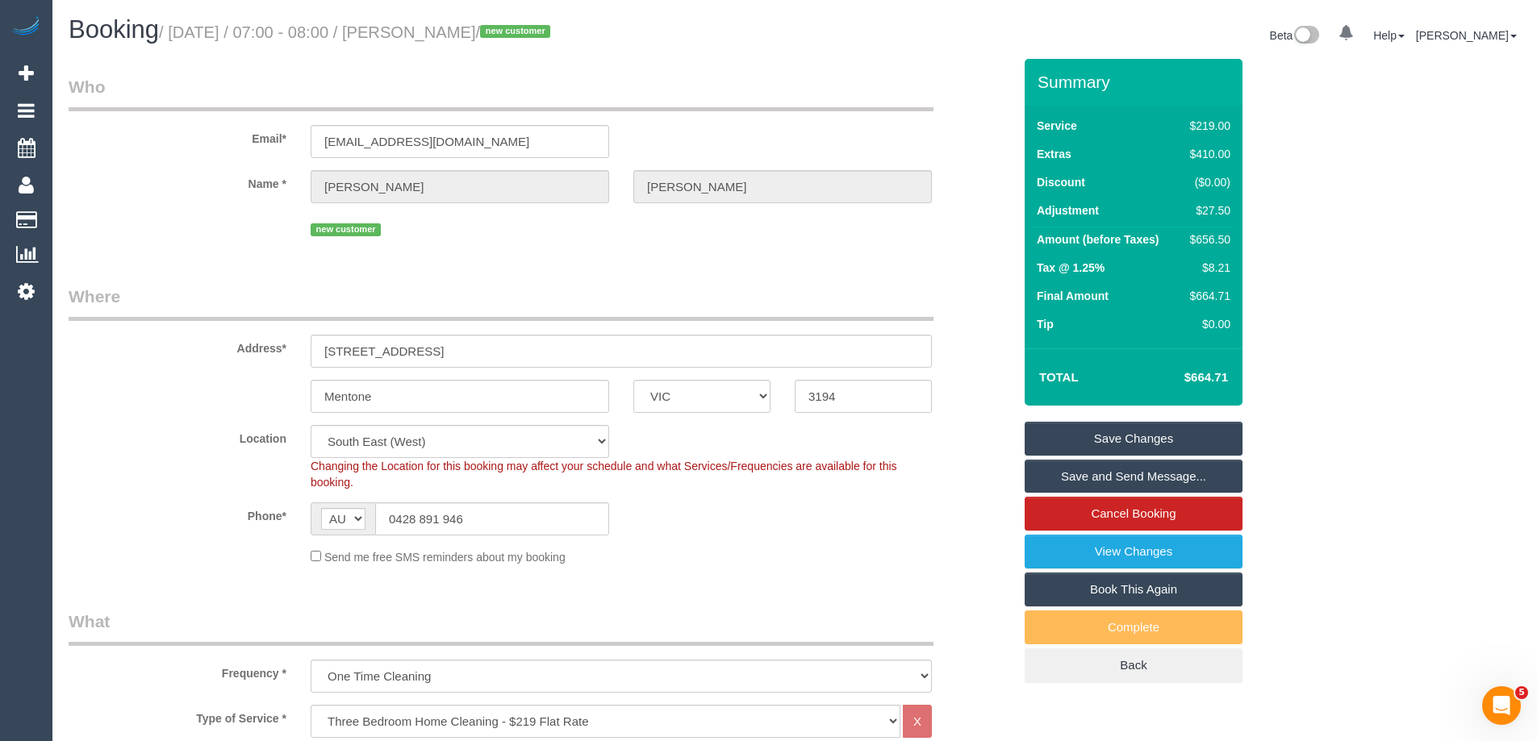
drag, startPoint x: 543, startPoint y: 31, endPoint x: 449, endPoint y: 29, distance: 94.4
click at [449, 29] on small "/ September 25, 2025 / 07:00 - 08:00 / Davina Feltus / new customer" at bounding box center [357, 32] width 396 height 18
copy small "Davina Feltus"
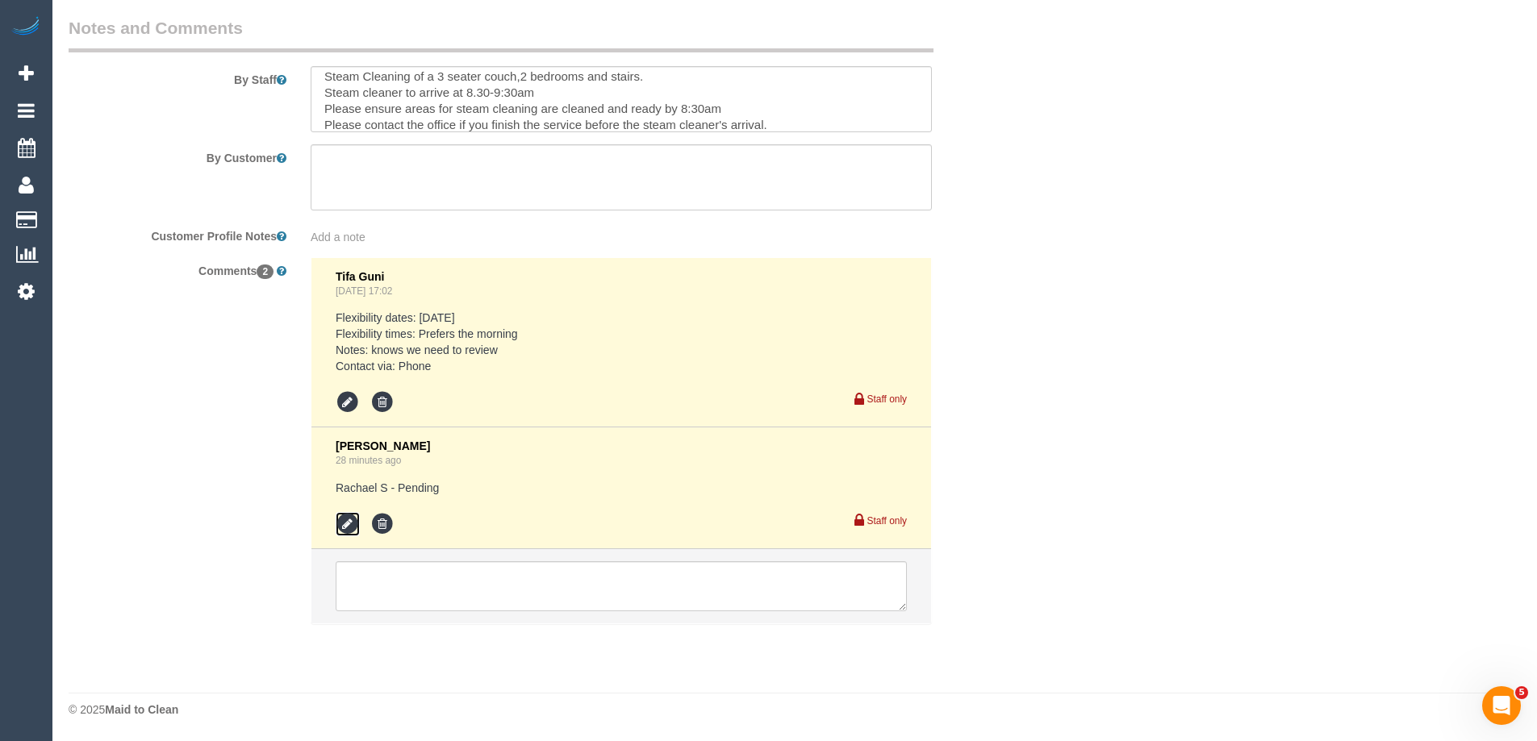
click at [336, 527] on icon at bounding box center [348, 524] width 24 height 24
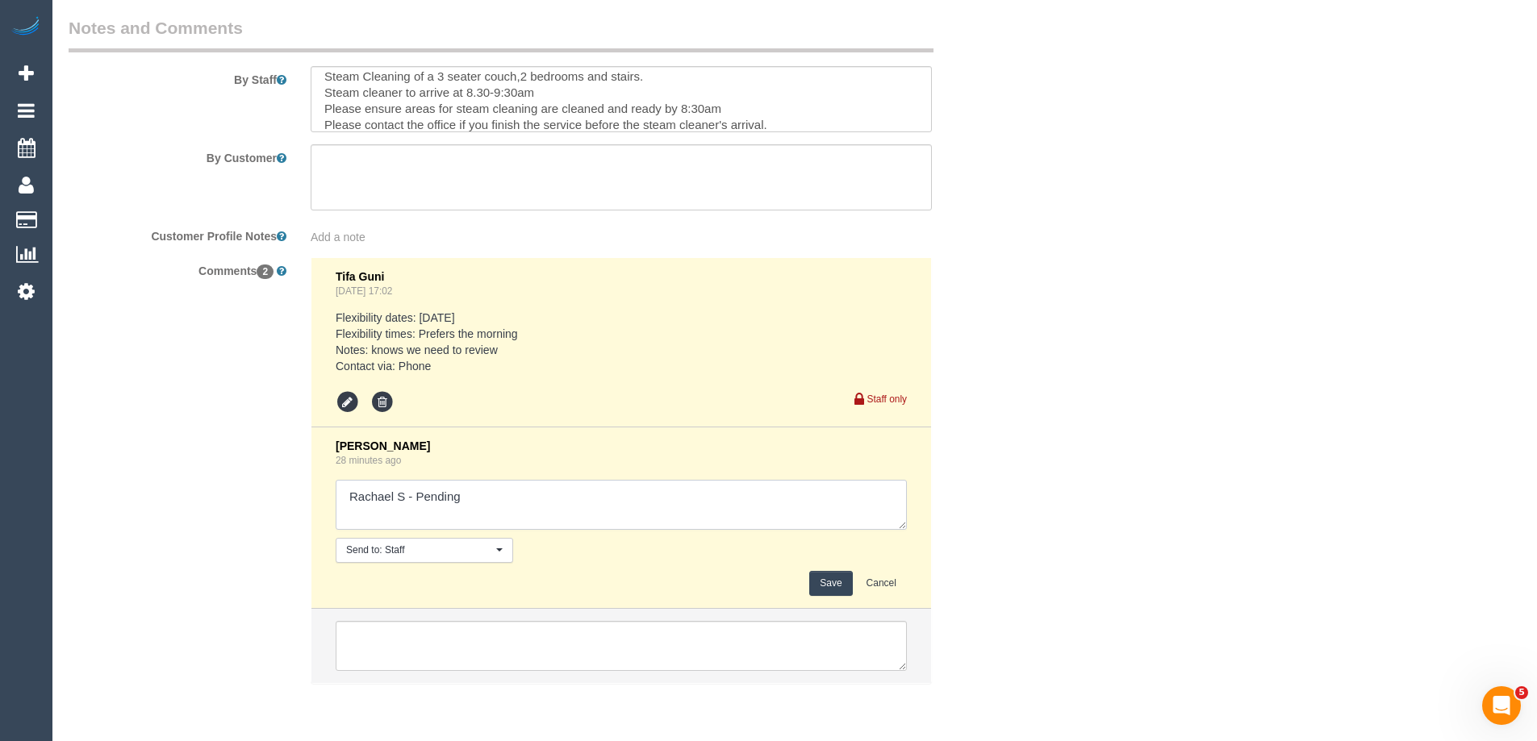
drag, startPoint x: 417, startPoint y: 499, endPoint x: 648, endPoint y: 499, distance: 230.7
click at [648, 499] on textarea at bounding box center [621, 505] width 571 height 50
type textarea "Rachael S - Confirmed"
click at [833, 587] on button "Save" at bounding box center [830, 583] width 43 height 25
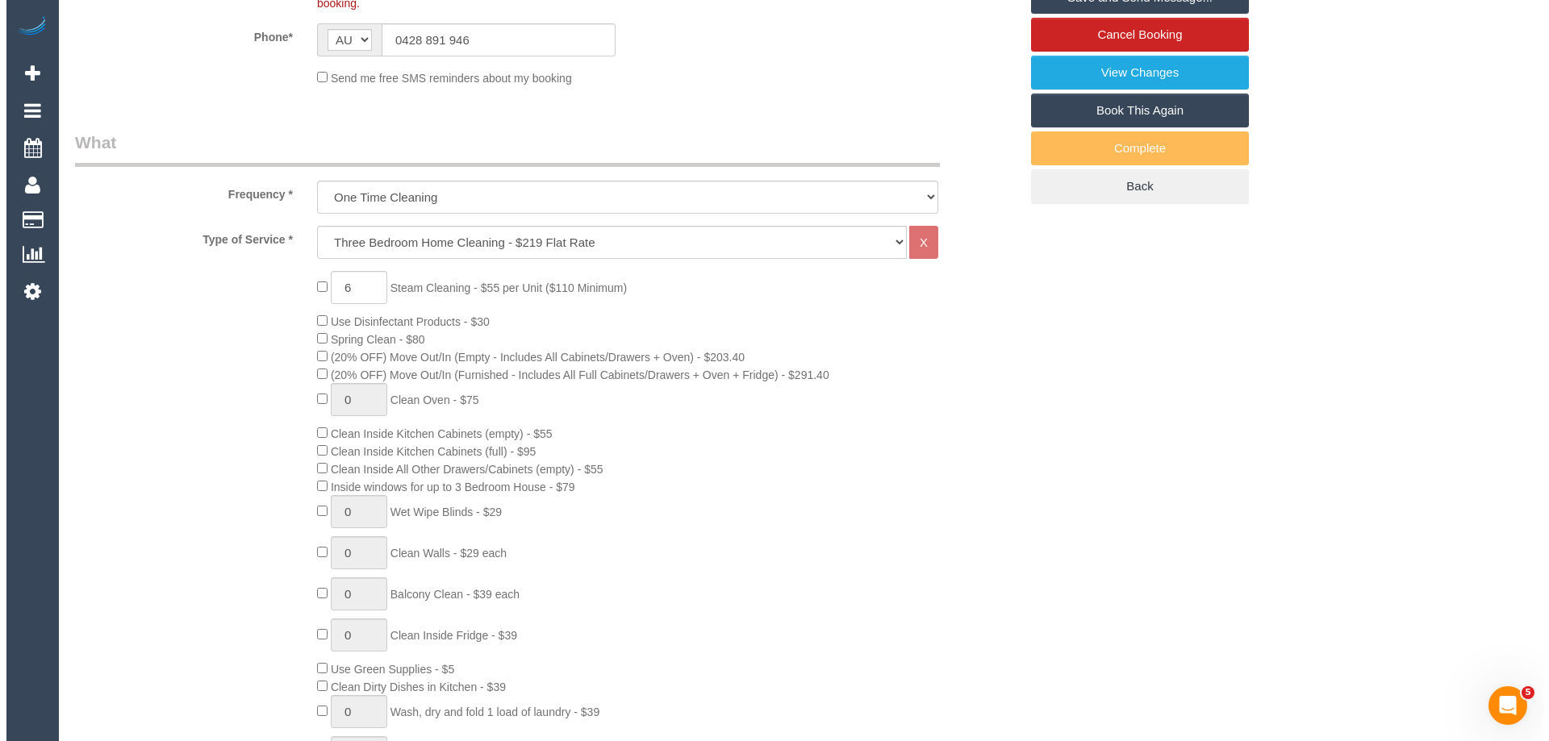
scroll to position [0, 0]
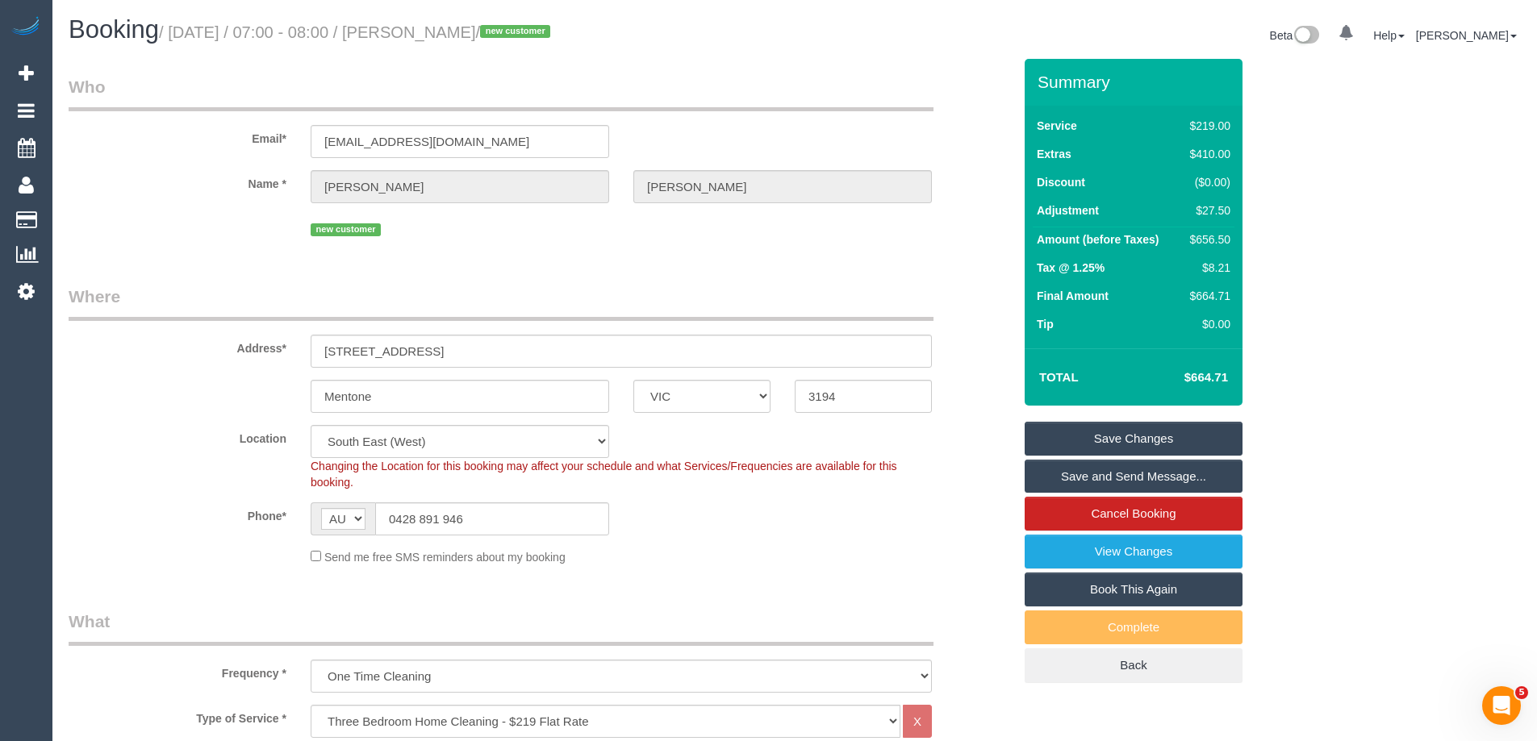
drag, startPoint x: 503, startPoint y: 30, endPoint x: 449, endPoint y: 29, distance: 54.9
click at [449, 29] on small "/ September 25, 2025 / 07:00 - 08:00 / Davina Feltus / new customer" at bounding box center [357, 32] width 396 height 18
copy small "Davina Feltus"
click at [1071, 477] on link "Save and Send Message..." at bounding box center [1134, 477] width 218 height 34
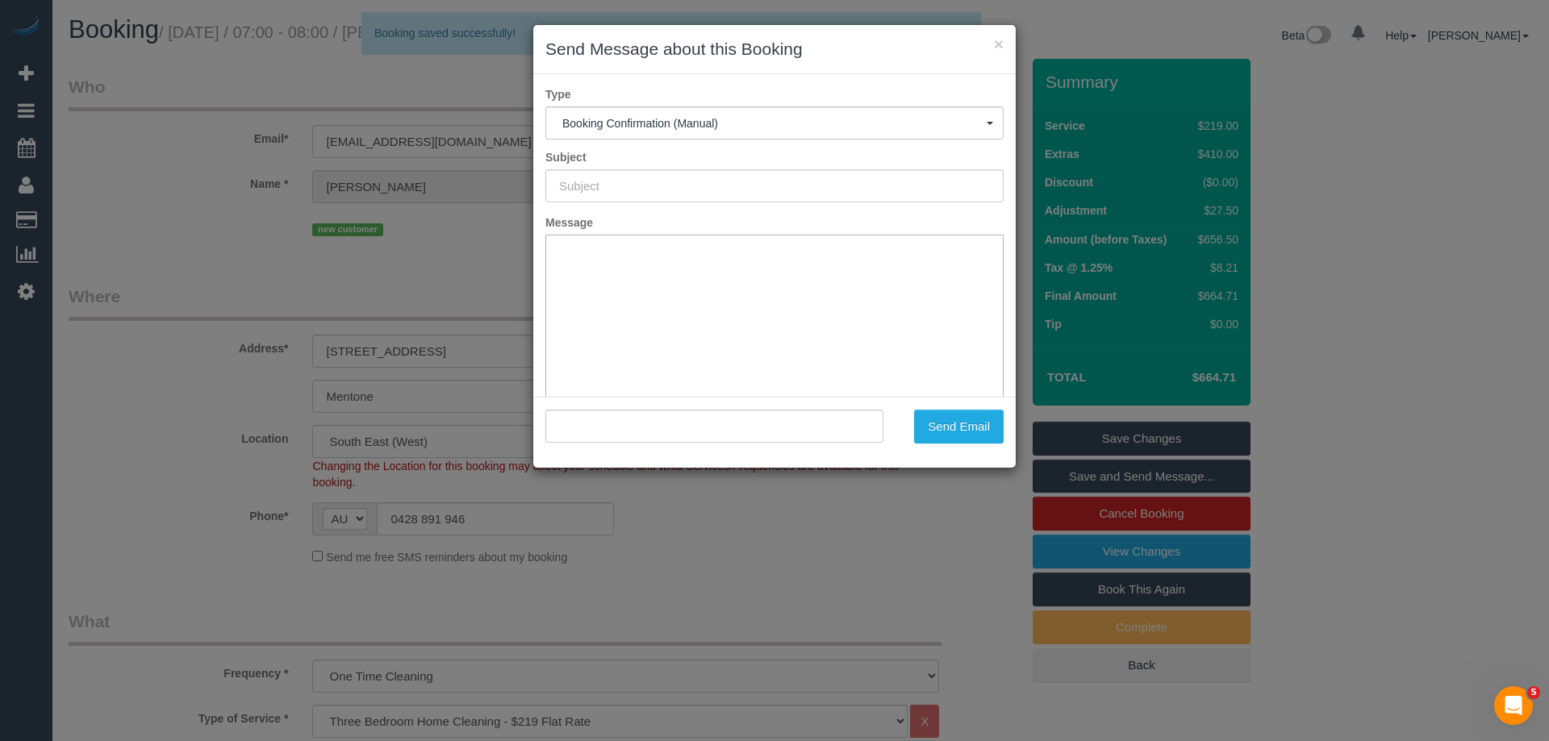
type input "Booking Confirmed"
type input ""Davina Feltus" <davina183@outlook.com>"
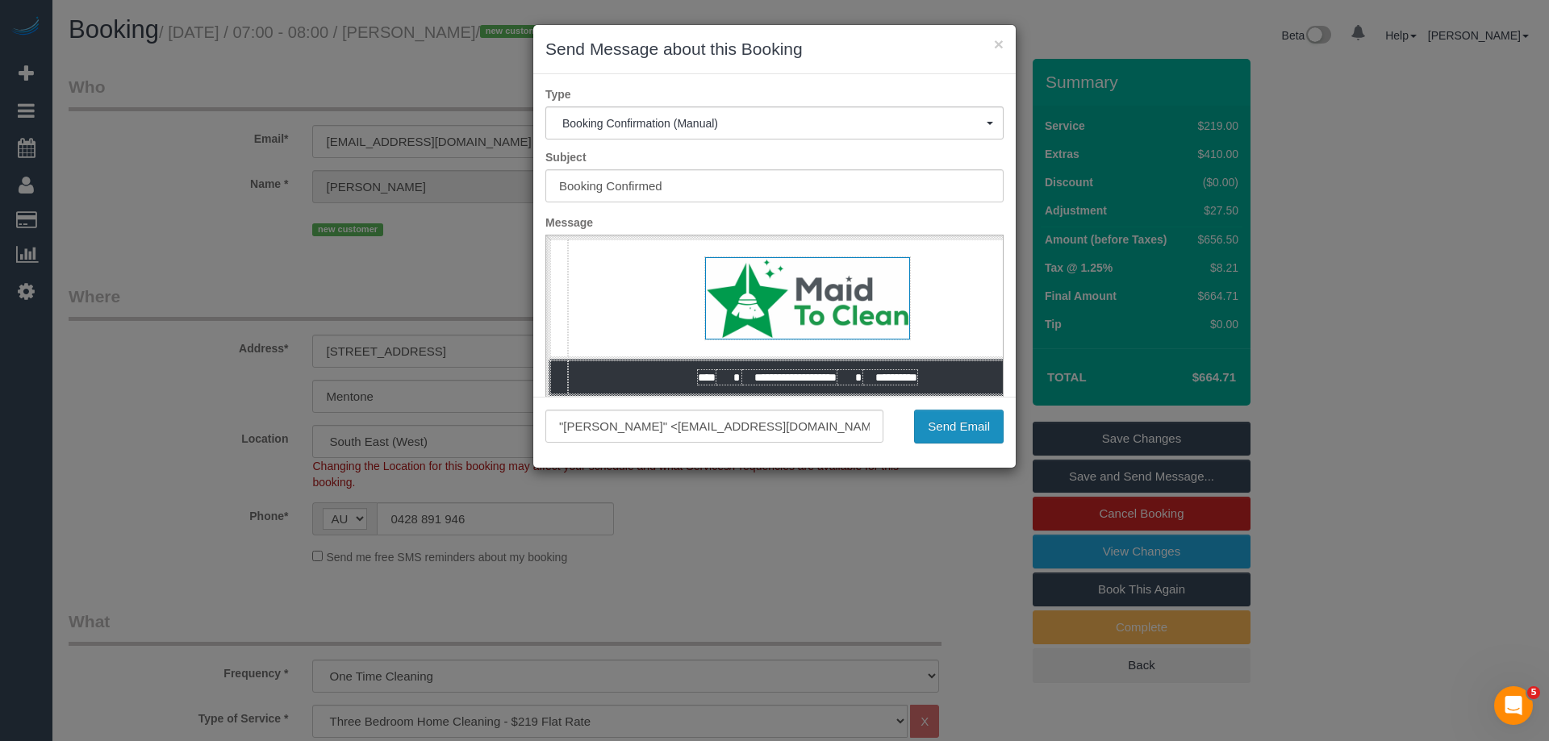
click at [967, 428] on button "Send Email" at bounding box center [959, 427] width 90 height 34
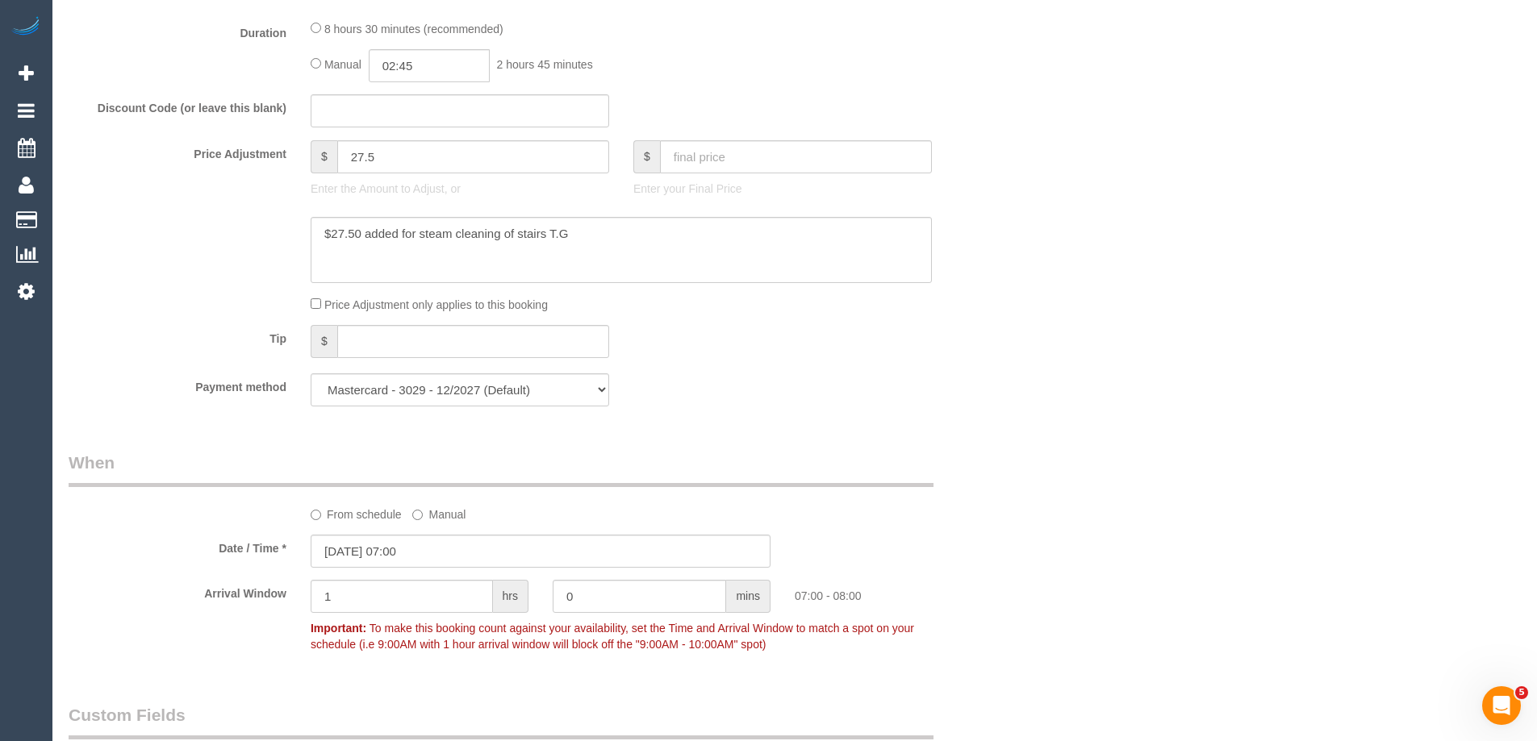
scroll to position [1694, 0]
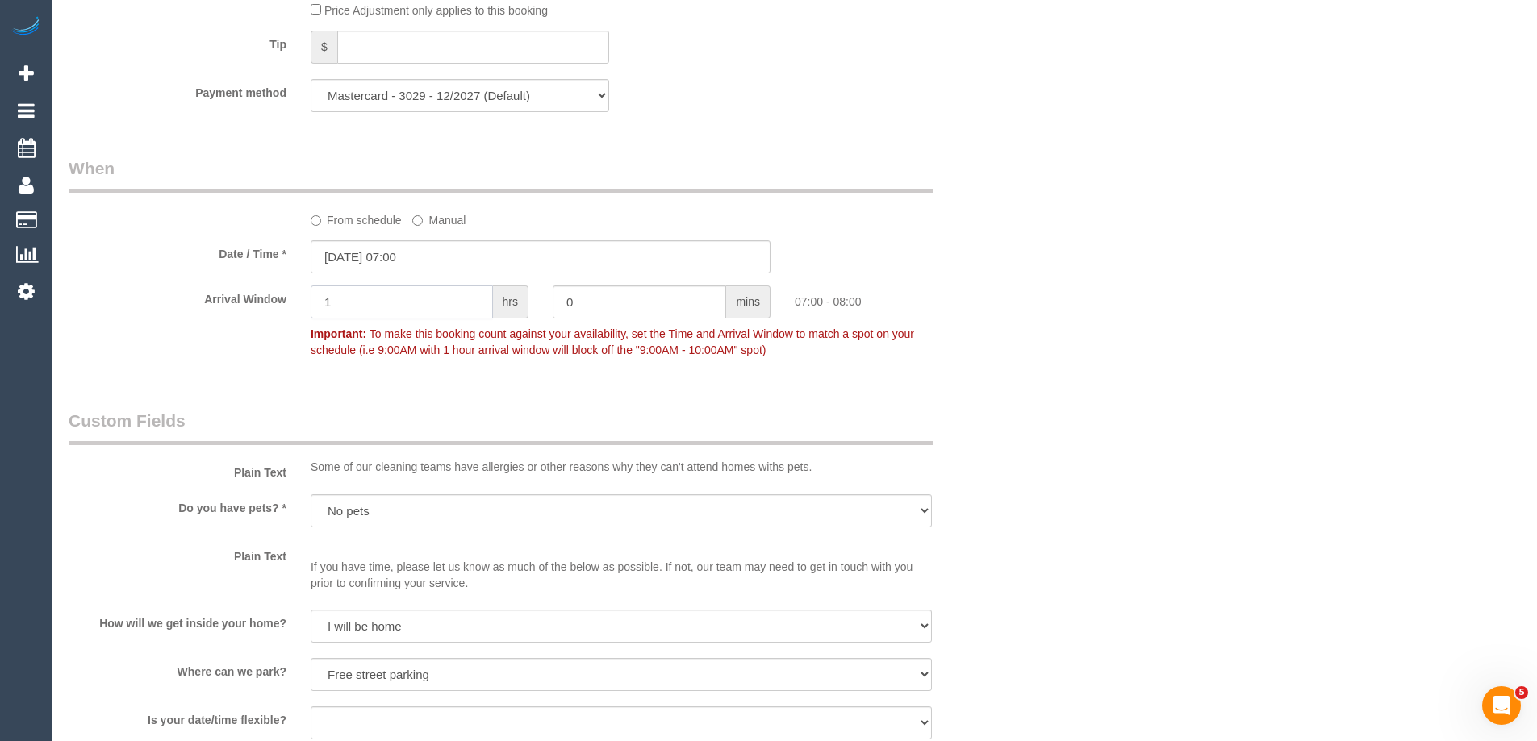
drag, startPoint x: 365, startPoint y: 307, endPoint x: 240, endPoint y: 294, distance: 124.9
click at [240, 294] on div "Arrival Window 1 hrs 0 mins 07:00 - 08:00 Important: To make this booking count…" at bounding box center [540, 326] width 968 height 80
type input "0"
drag, startPoint x: 588, startPoint y: 299, endPoint x: 467, endPoint y: 297, distance: 121.0
click at [467, 297] on div "Arrival Window 0 hrs 0 mins Important: To make this booking count against your …" at bounding box center [540, 326] width 968 height 80
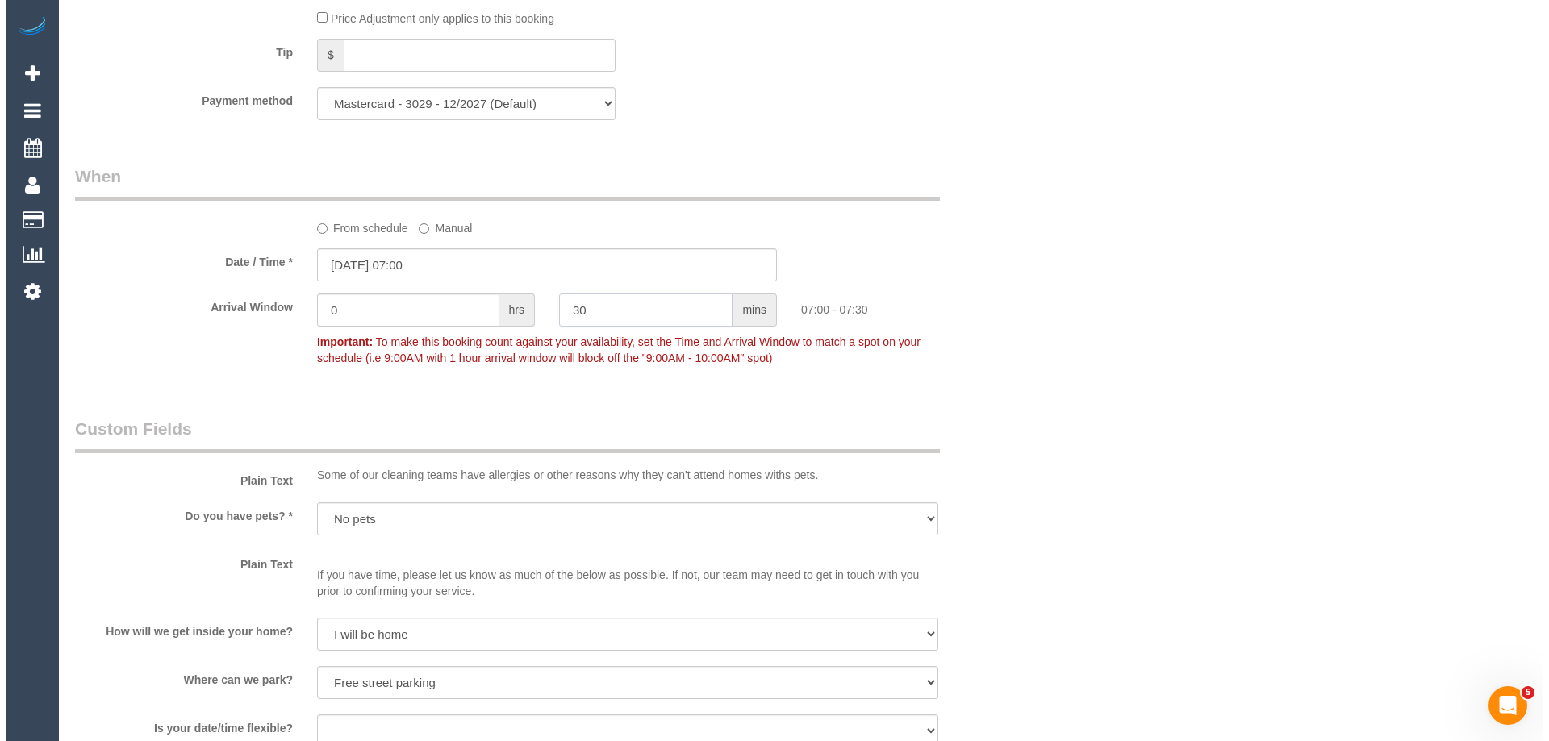
scroll to position [0, 0]
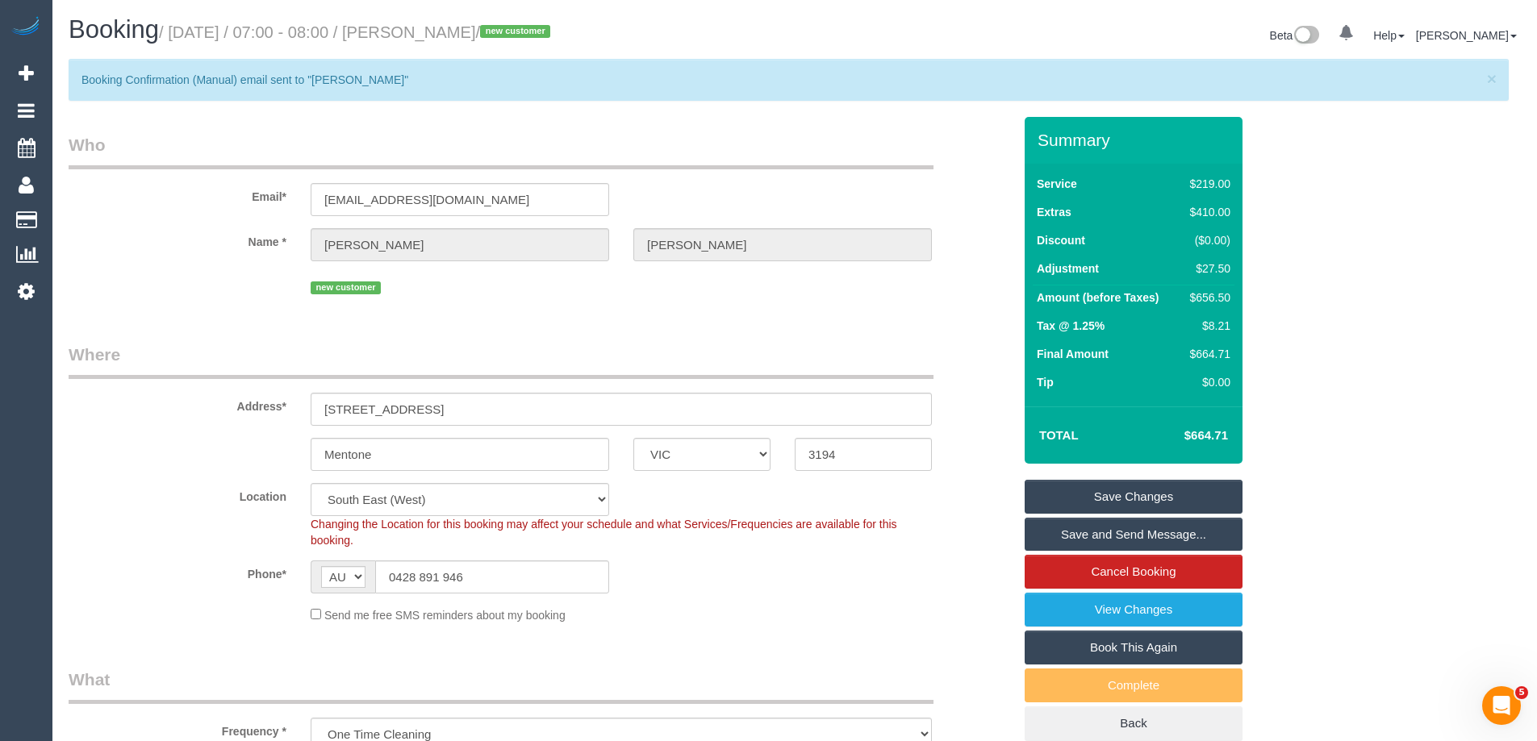
type input "30"
click at [1062, 490] on link "Save Changes" at bounding box center [1134, 497] width 218 height 34
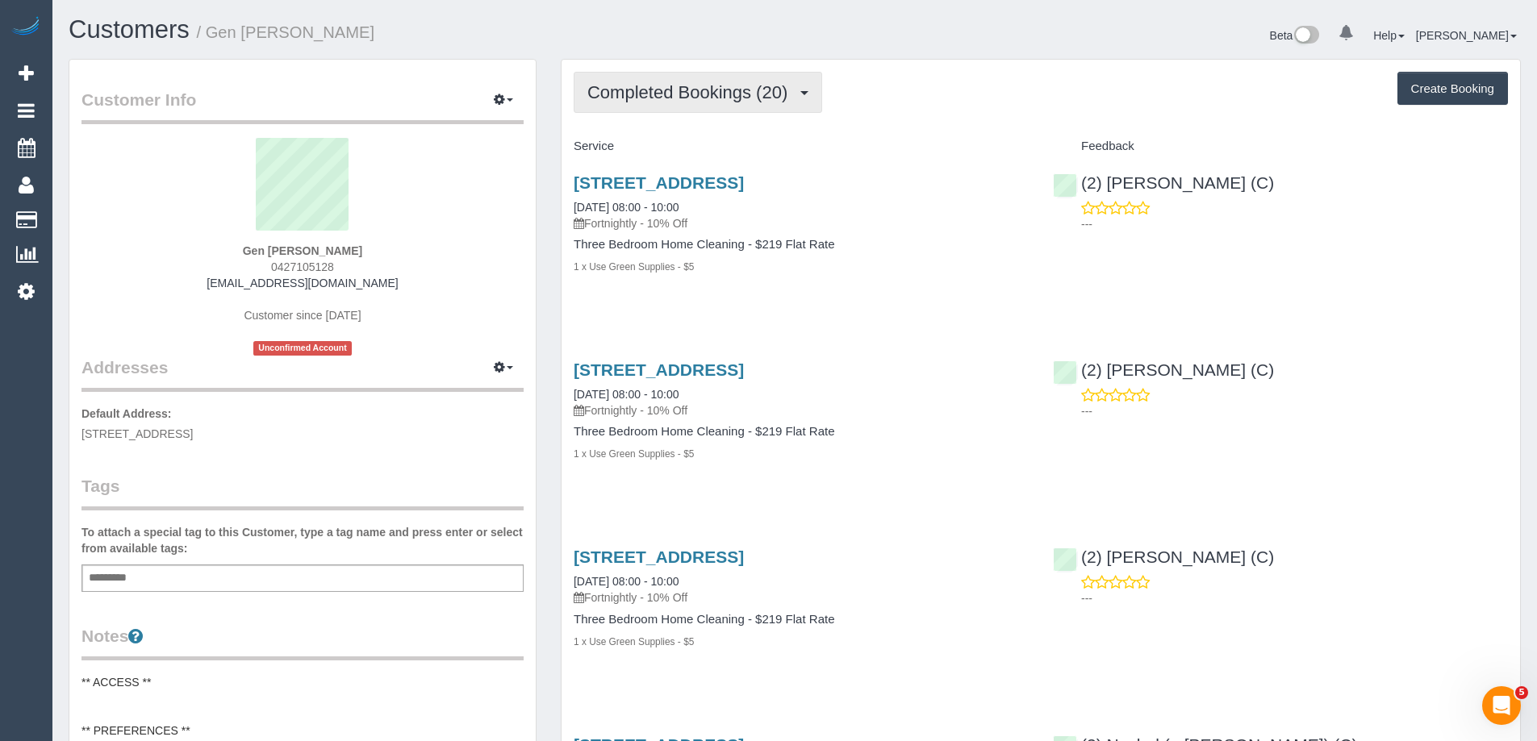
click at [669, 100] on span "Completed Bookings (20)" at bounding box center [691, 92] width 208 height 20
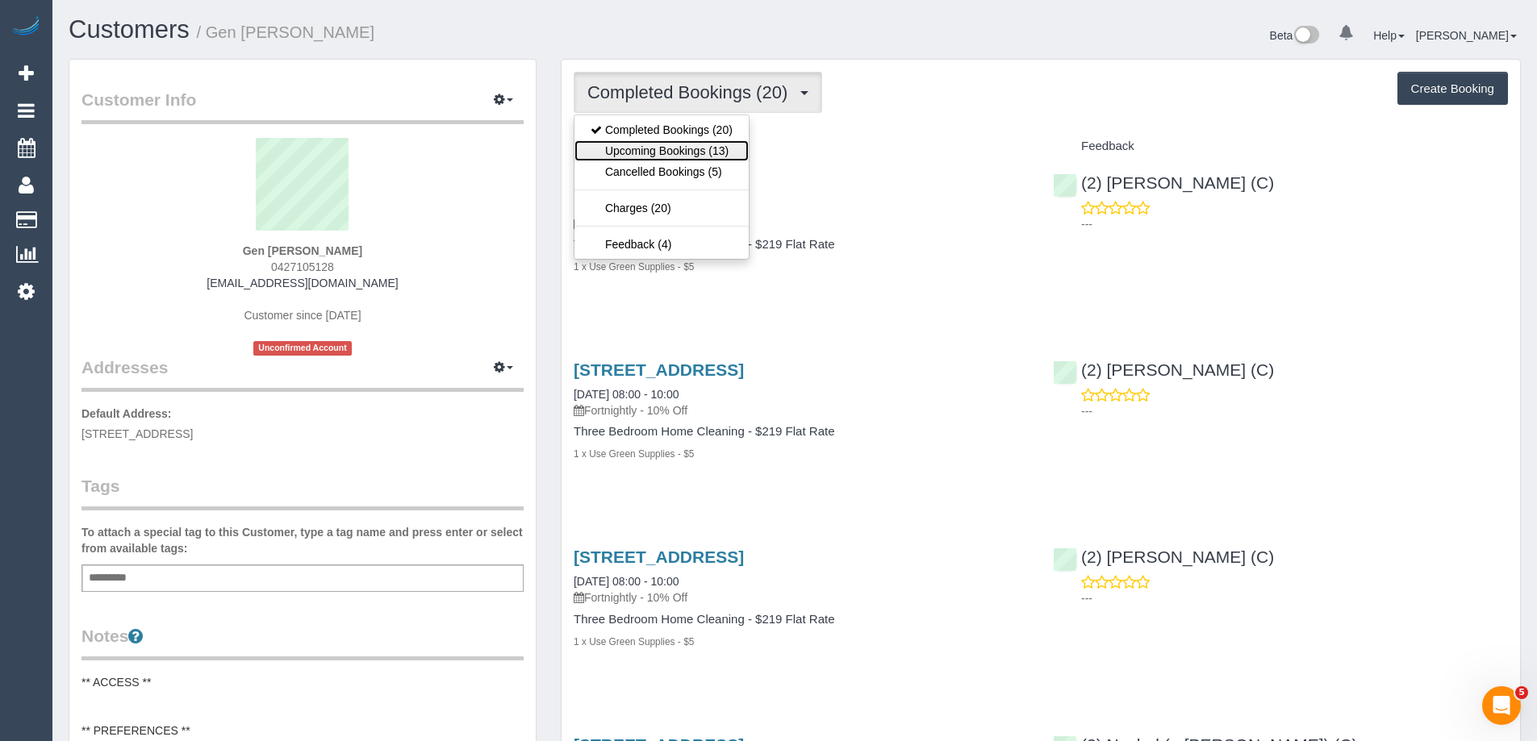
click at [682, 145] on link "Upcoming Bookings (13)" at bounding box center [661, 150] width 174 height 21
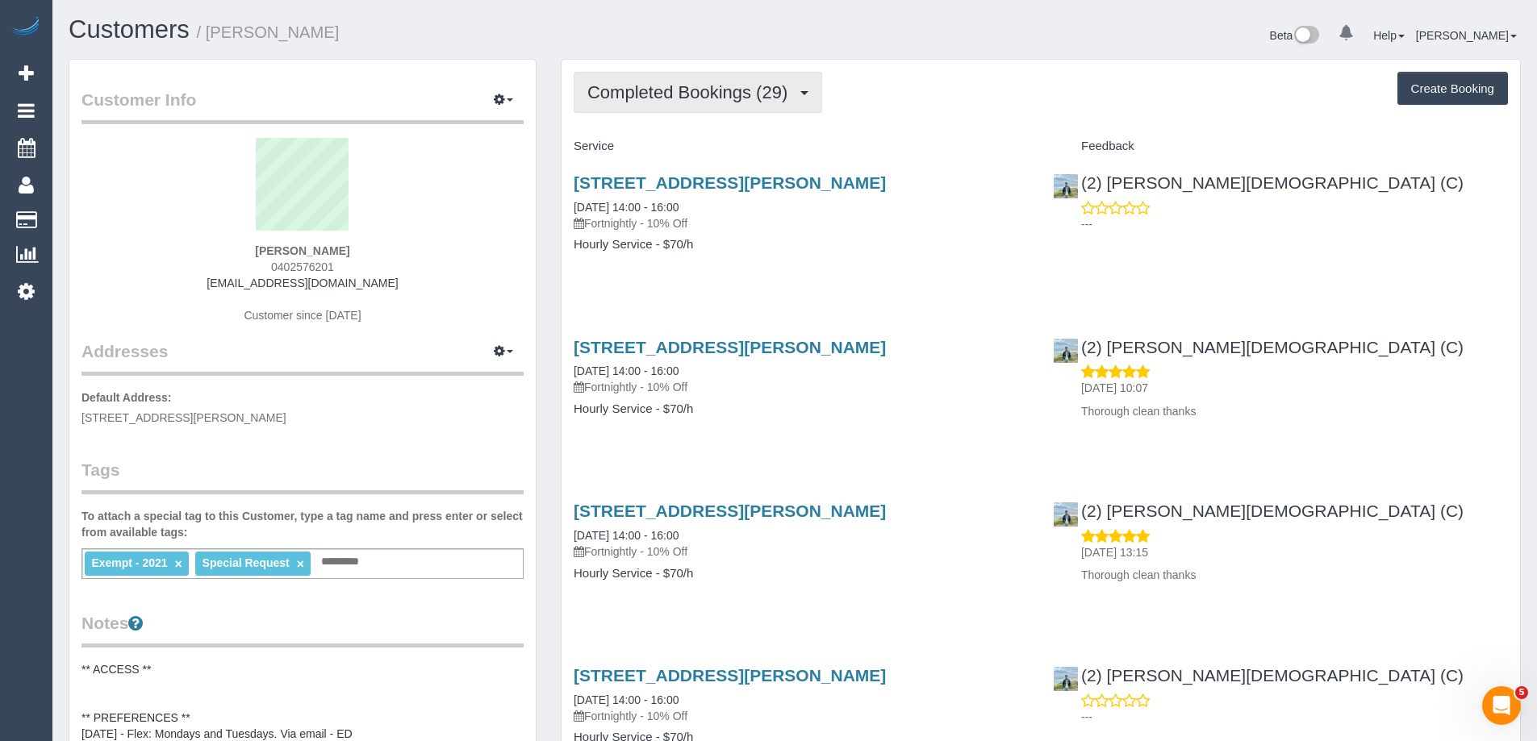
click at [690, 94] on span "Completed Bookings (29)" at bounding box center [691, 92] width 208 height 20
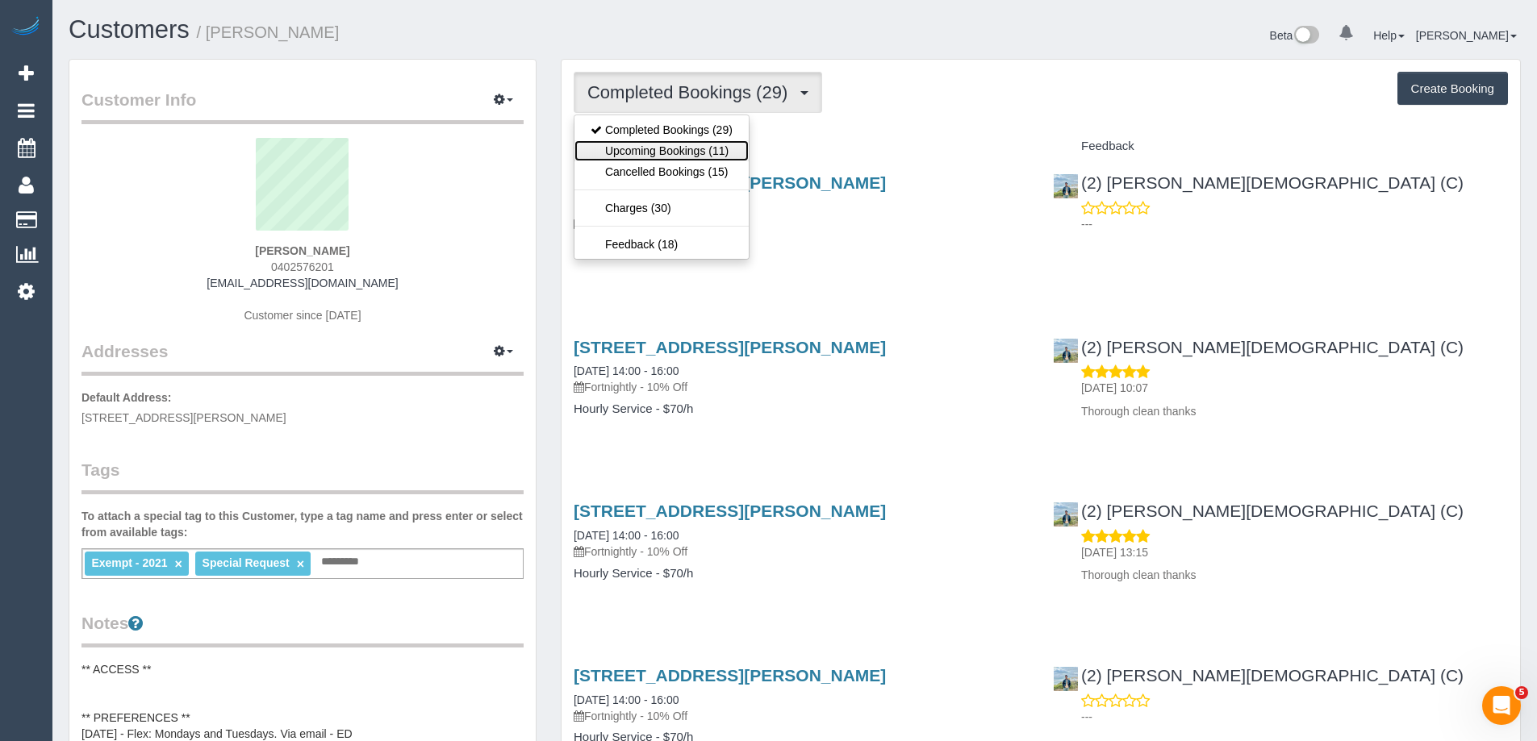
click at [697, 142] on link "Upcoming Bookings (11)" at bounding box center [661, 150] width 174 height 21
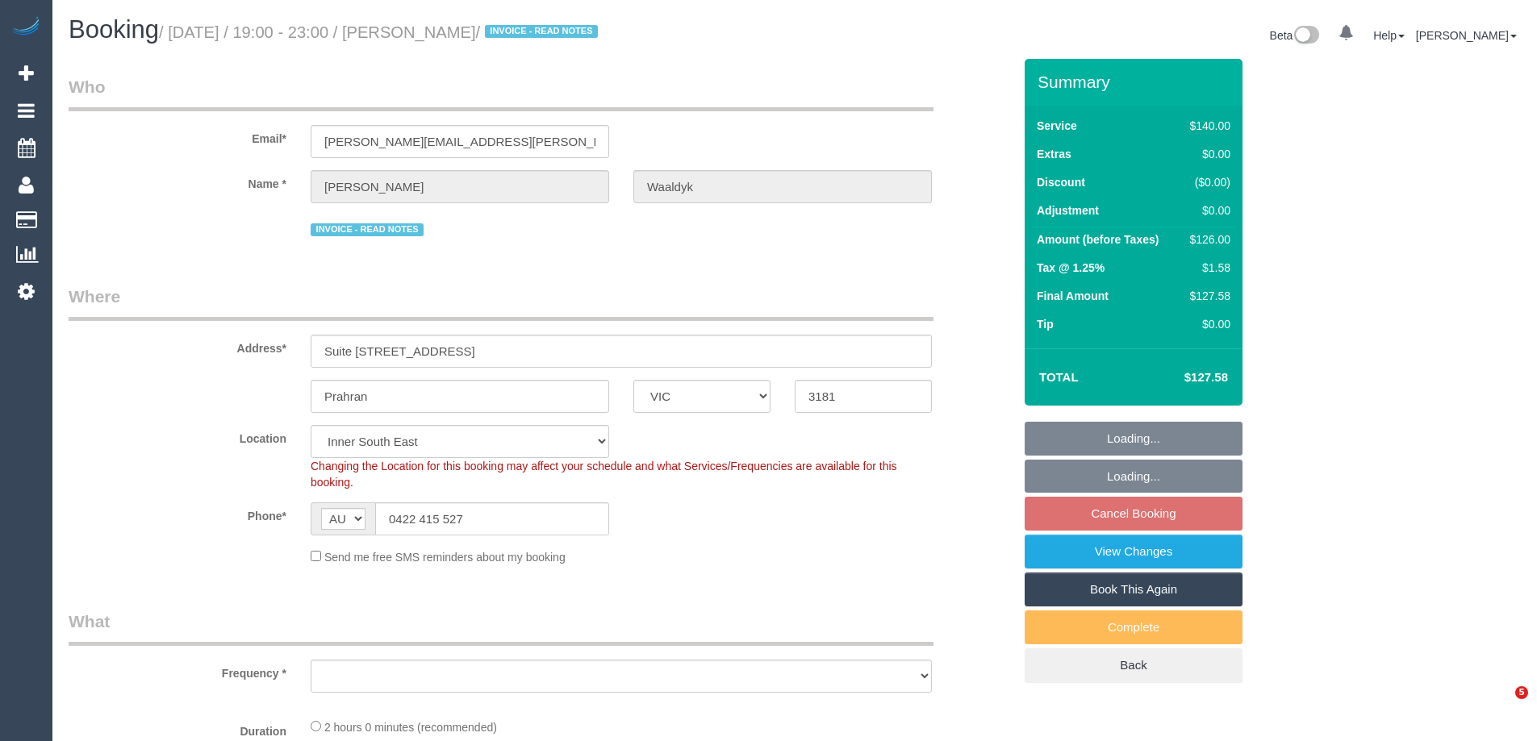
select select "VIC"
select select "31181"
select select "number:28"
select select "number:14"
select select "number:19"
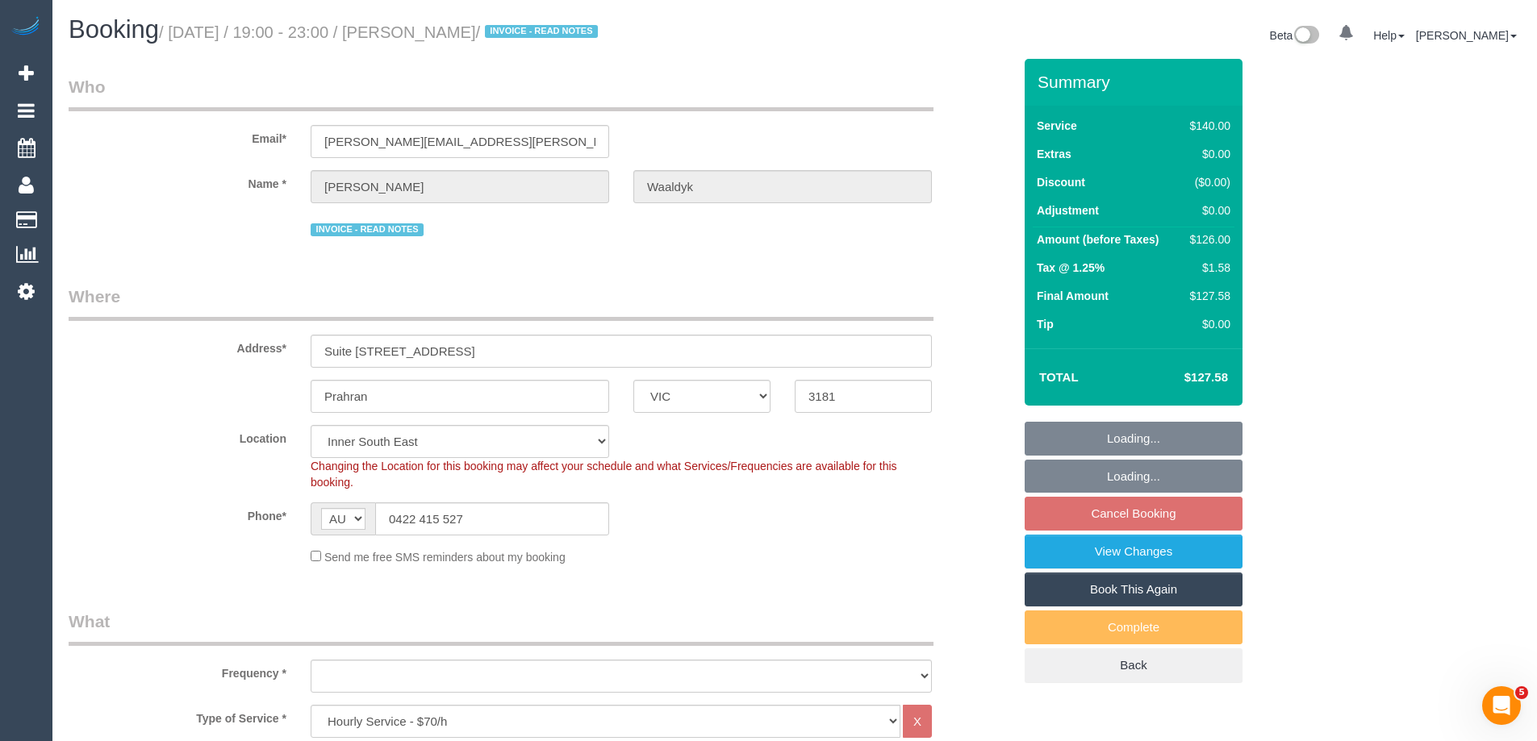
select select "number:25"
select select "number:35"
select select "object:1531"
drag, startPoint x: 488, startPoint y: 135, endPoint x: 331, endPoint y: 148, distance: 157.8
click at [331, 148] on input "[PERSON_NAME][EMAIL_ADDRESS][PERSON_NAME][DOMAIN_NAME]" at bounding box center [460, 141] width 298 height 33
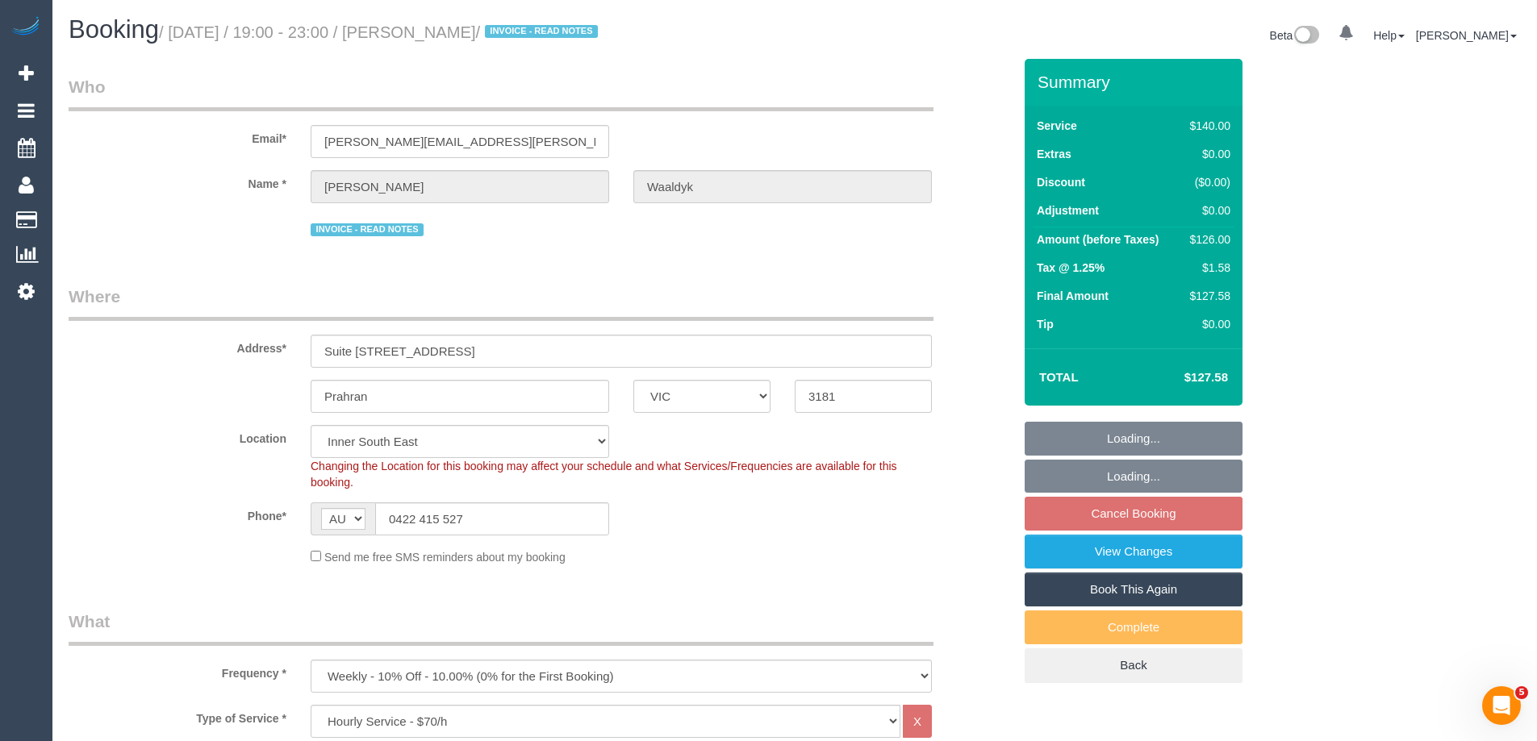
drag, startPoint x: 443, startPoint y: 257, endPoint x: 467, endPoint y: 152, distance: 107.6
drag, startPoint x: 453, startPoint y: 140, endPoint x: 143, endPoint y: 149, distance: 310.7
click at [143, 149] on div "Email* [PERSON_NAME][EMAIL_ADDRESS][PERSON_NAME][DOMAIN_NAME]" at bounding box center [540, 116] width 968 height 83
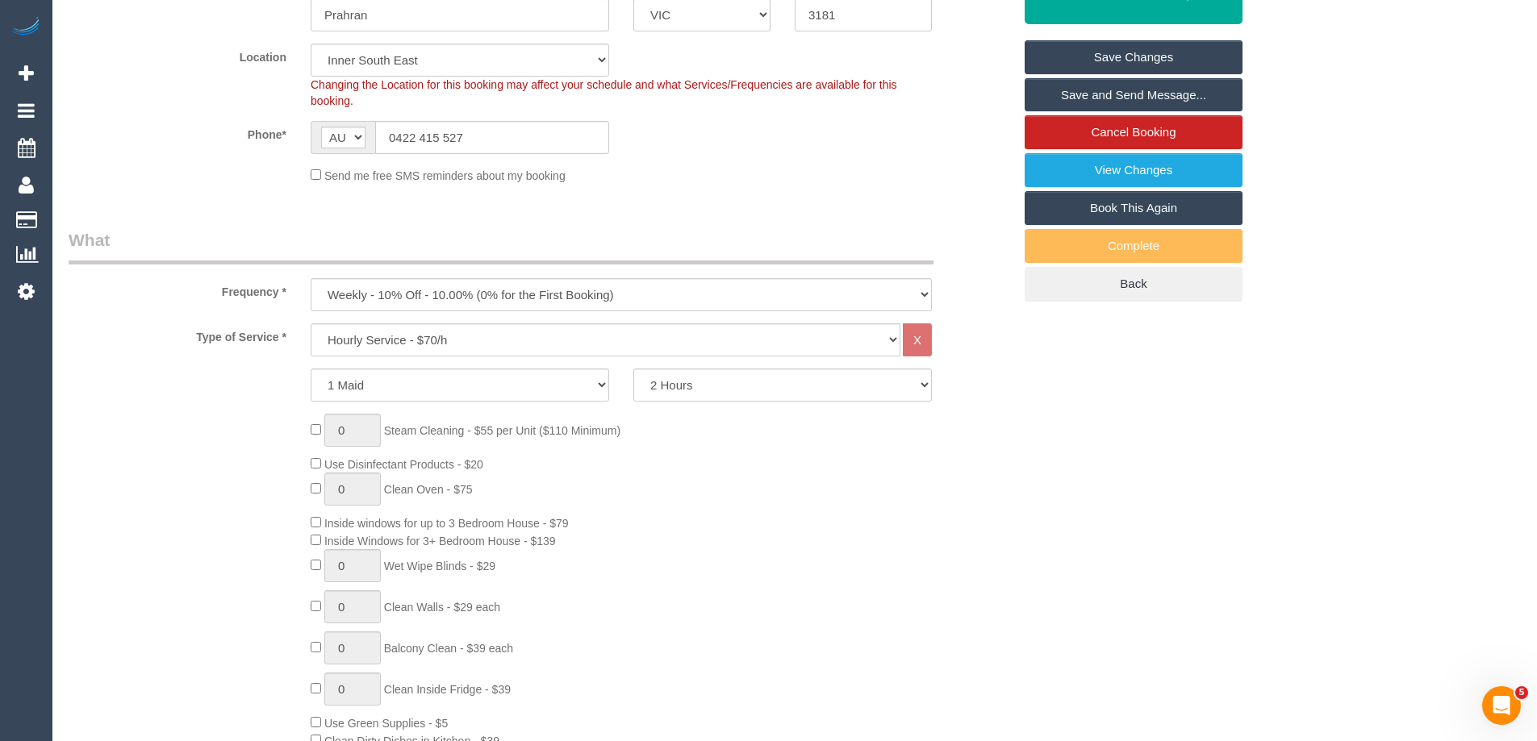
scroll to position [403, 0]
